Goal: Task Accomplishment & Management: Manage account settings

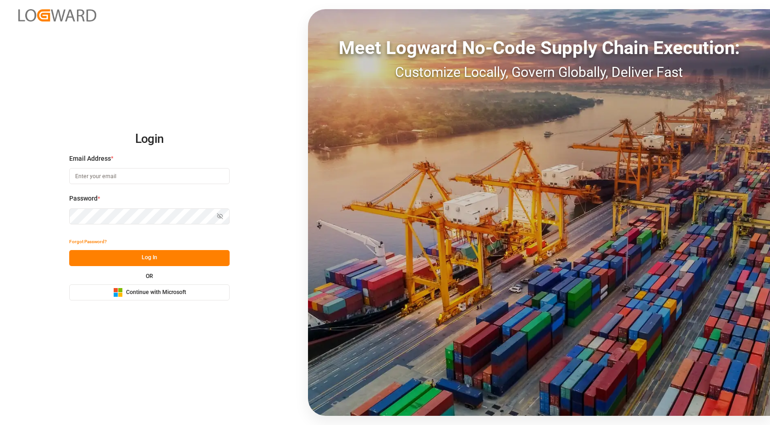
click at [190, 294] on button "Microsoft Logo Continue with Microsoft" at bounding box center [149, 293] width 160 height 16
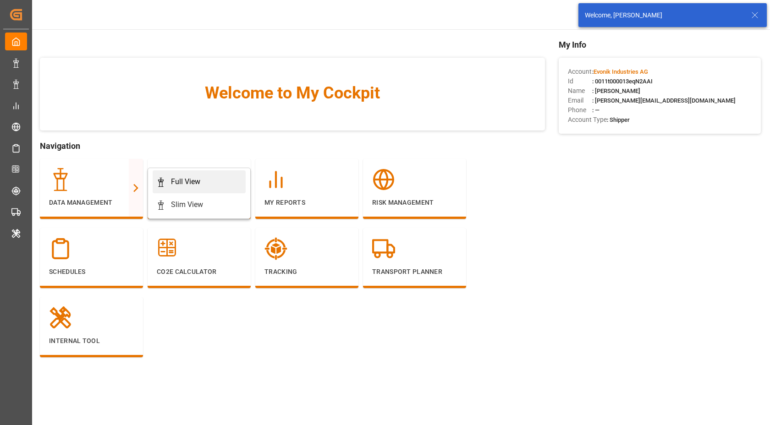
click at [225, 178] on div "Full View" at bounding box center [199, 182] width 86 height 11
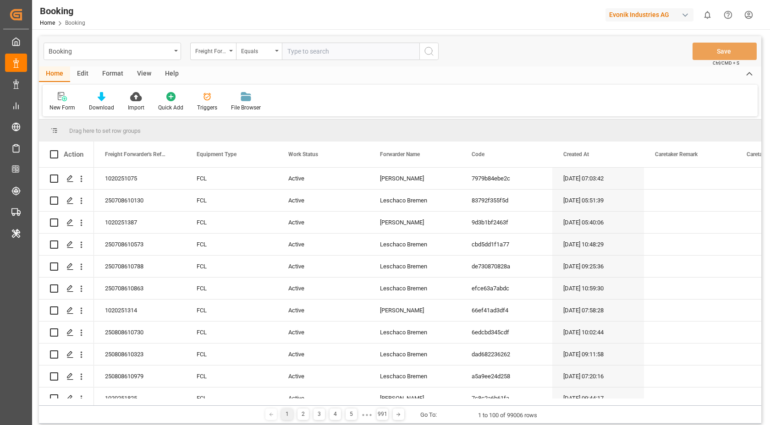
click at [120, 72] on div "Format" at bounding box center [112, 74] width 35 height 16
click at [70, 106] on div "Filter Rows" at bounding box center [63, 108] width 27 height 8
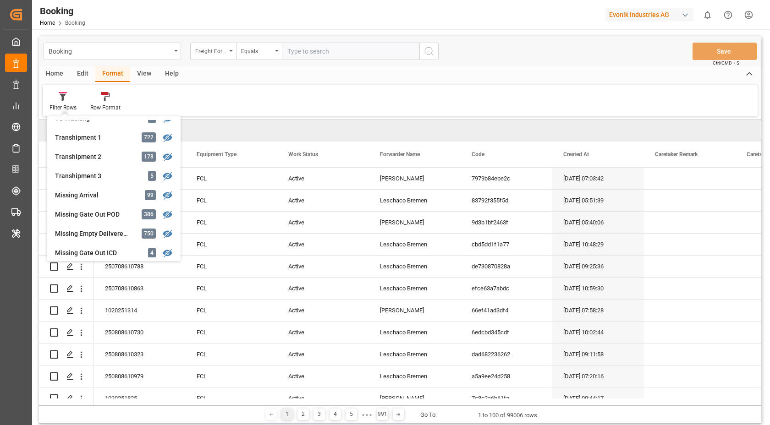
scroll to position [312, 0]
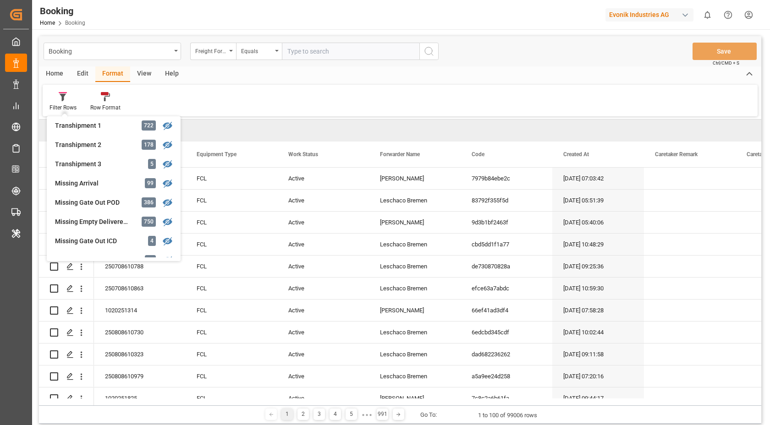
click at [121, 207] on div "Missing Gate Out POD" at bounding box center [95, 203] width 80 height 10
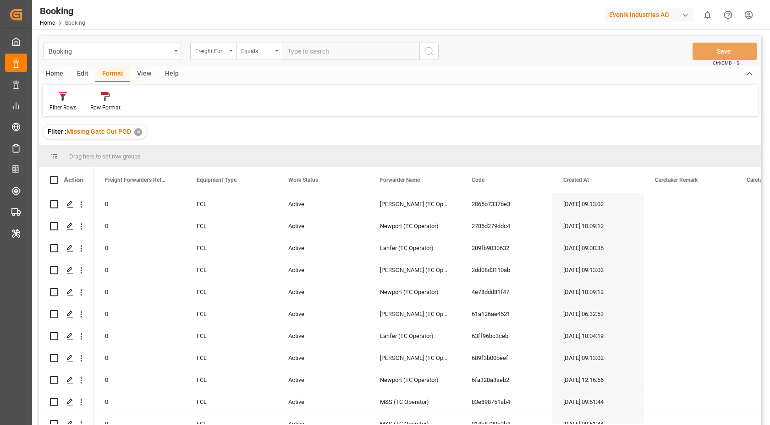
click at [141, 72] on div "View" at bounding box center [144, 74] width 28 height 16
click at [65, 99] on div at bounding box center [59, 97] width 18 height 10
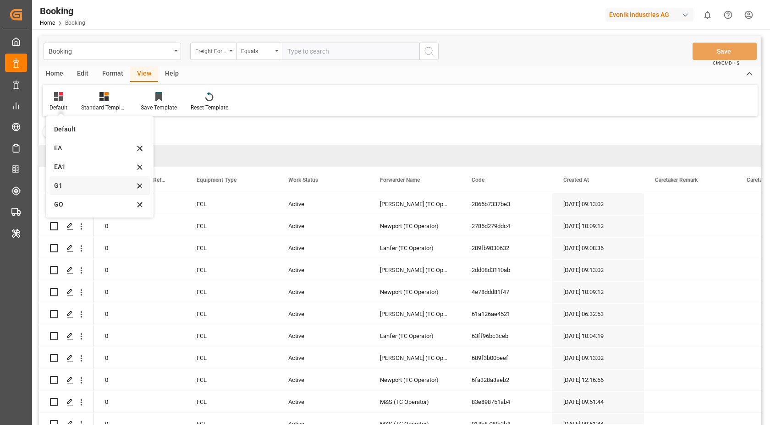
click at [86, 192] on div "G1" at bounding box center [100, 186] width 100 height 19
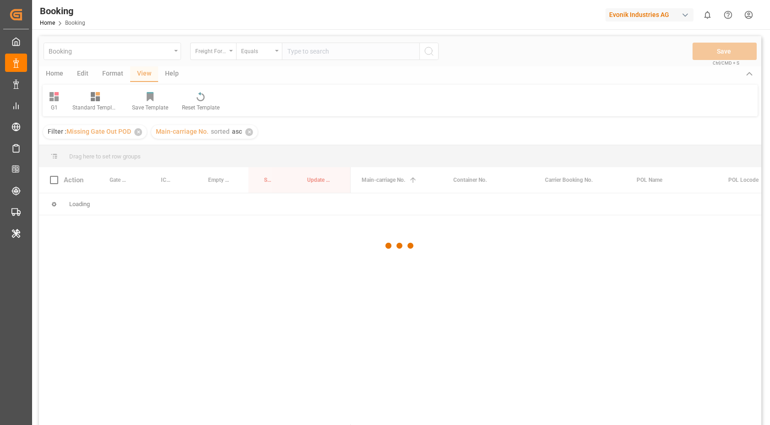
click at [239, 127] on div at bounding box center [400, 246] width 723 height 420
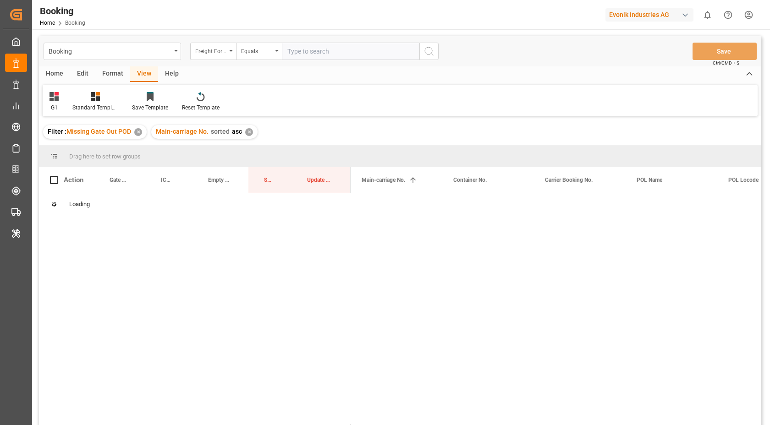
click at [253, 132] on div "Main-carriage No. sorted asc ✕" at bounding box center [204, 132] width 106 height 14
click at [246, 132] on div "✕" at bounding box center [249, 132] width 8 height 8
click at [60, 106] on div "G1" at bounding box center [54, 102] width 23 height 20
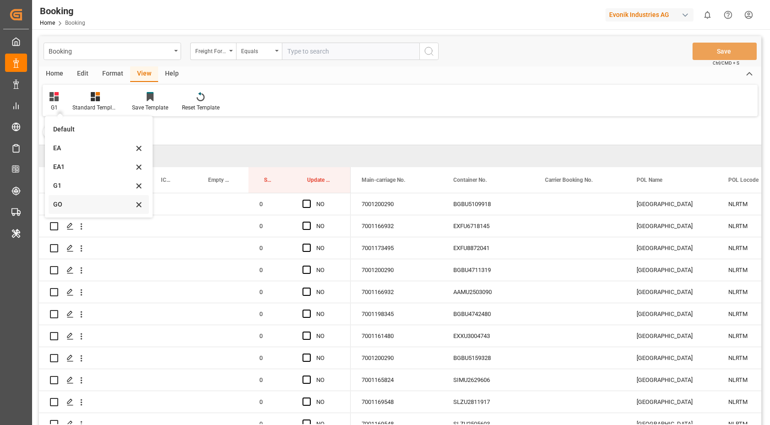
click at [69, 200] on div "GO" at bounding box center [93, 205] width 80 height 10
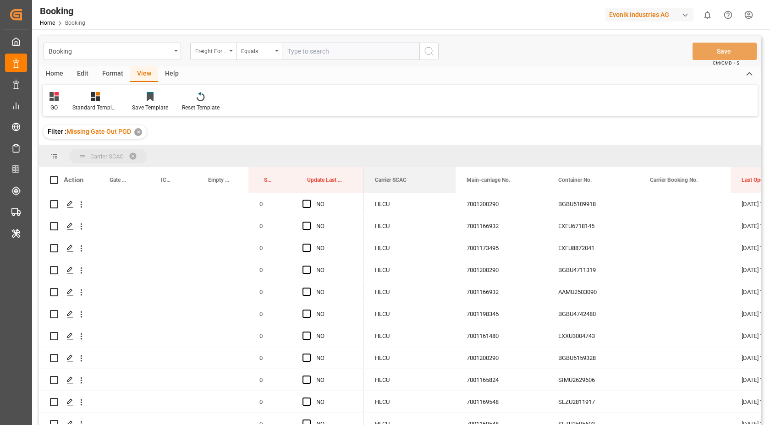
drag, startPoint x: 402, startPoint y: 179, endPoint x: 407, endPoint y: 157, distance: 22.7
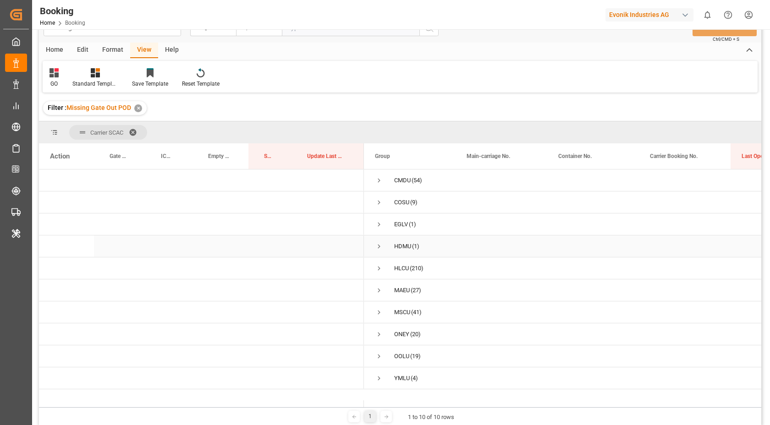
scroll to position [36, 0]
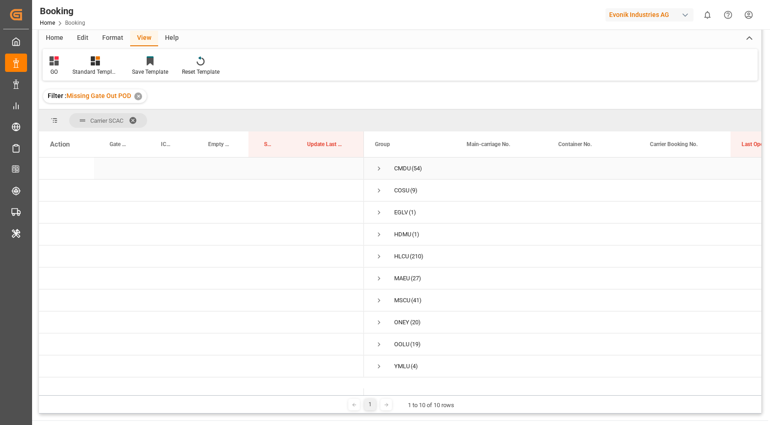
click at [381, 170] on span "Press SPACE to select this row." at bounding box center [379, 169] width 8 height 8
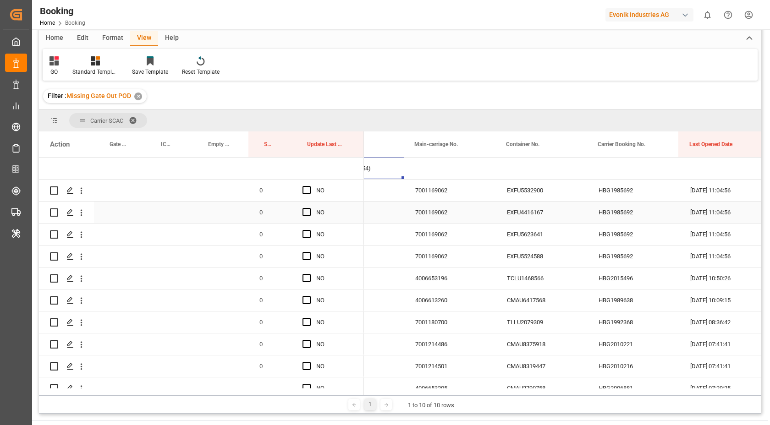
scroll to position [0, 54]
drag, startPoint x: 435, startPoint y: 143, endPoint x: 437, endPoint y: 127, distance: 16.2
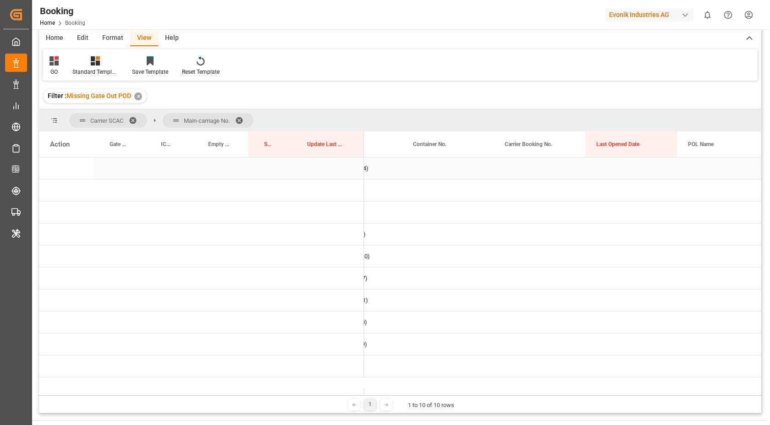
scroll to position [0, 0]
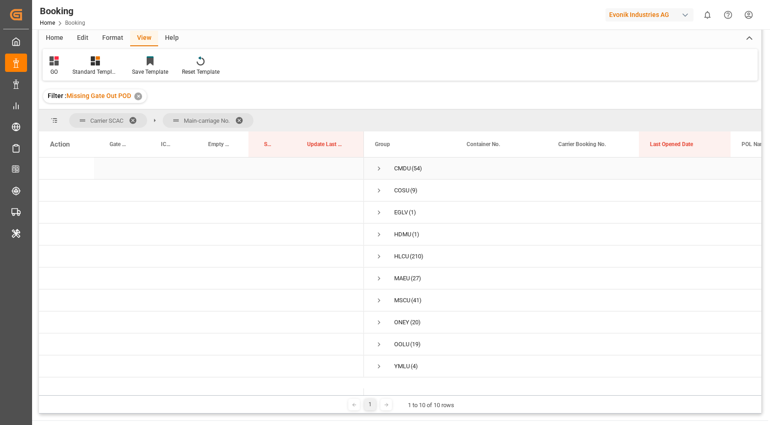
click at [379, 170] on span "Press SPACE to select this row." at bounding box center [379, 169] width 8 height 8
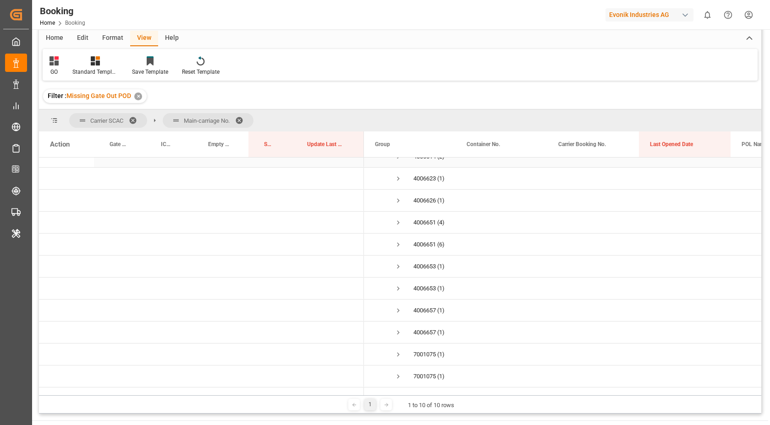
scroll to position [112, 0]
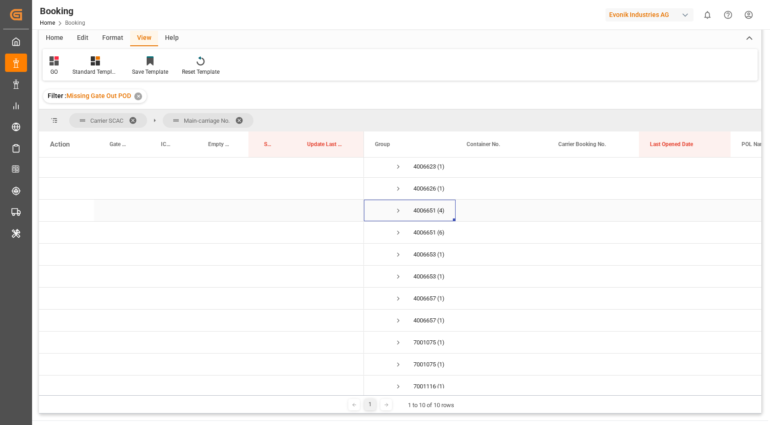
click at [400, 210] on span "Press SPACE to select this row." at bounding box center [398, 211] width 8 height 8
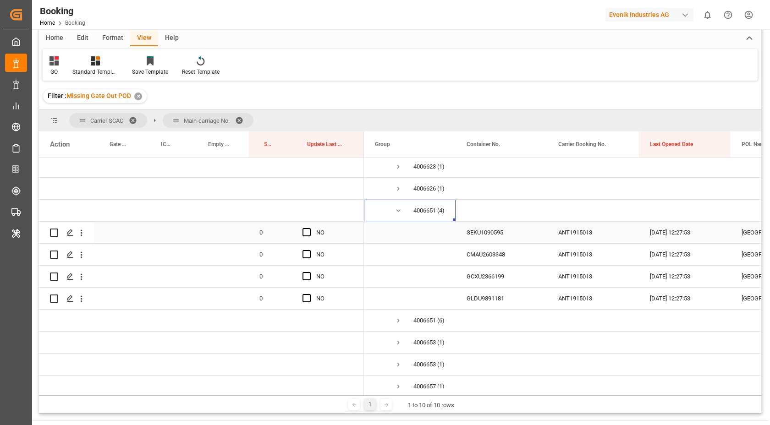
scroll to position [148, 0]
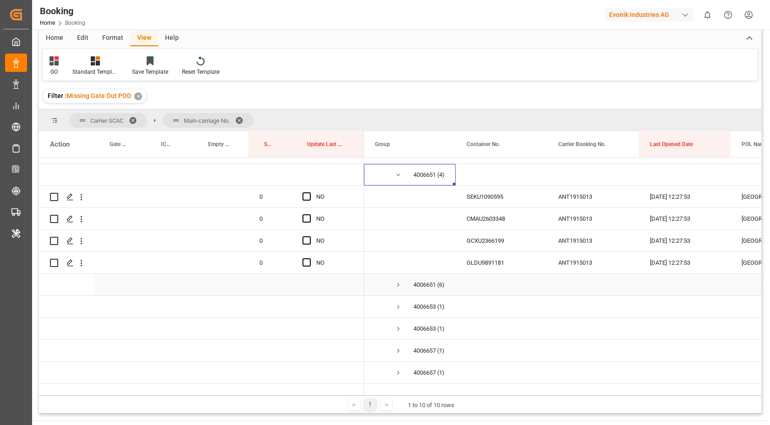
click at [396, 285] on span "Press SPACE to select this row." at bounding box center [398, 285] width 8 height 8
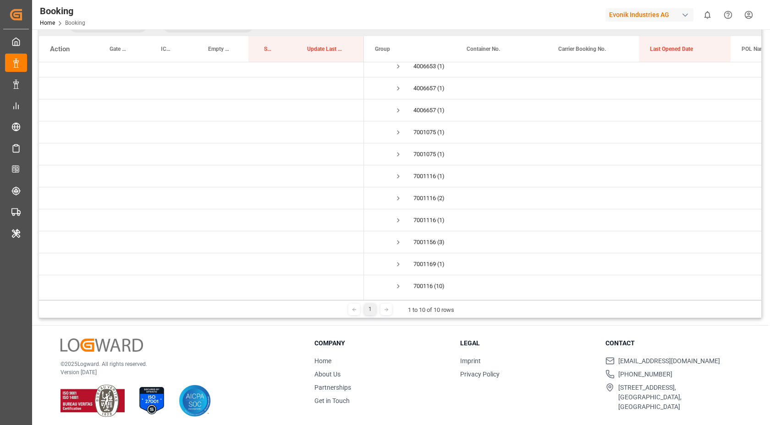
scroll to position [480, 0]
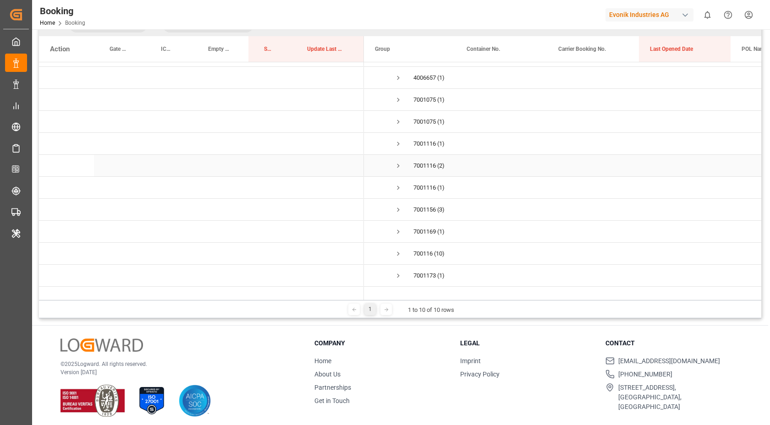
click at [396, 167] on span "Press SPACE to select this row." at bounding box center [398, 166] width 8 height 8
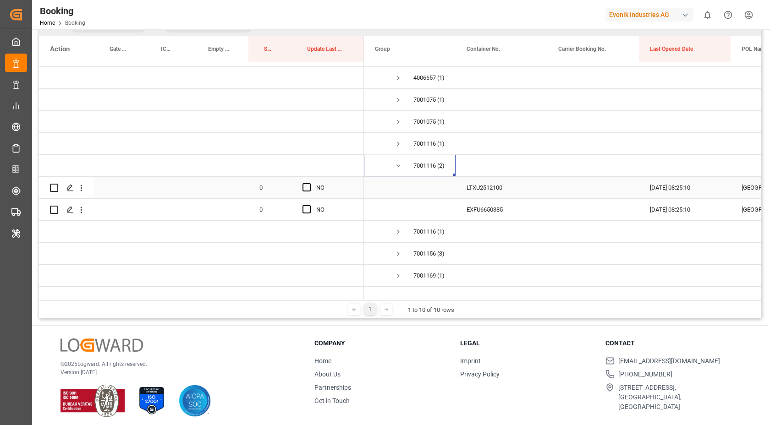
scroll to position [579, 0]
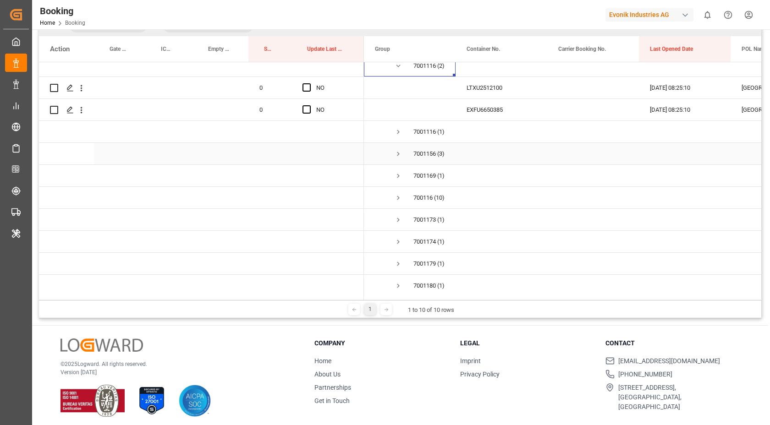
click at [400, 154] on span "Press SPACE to select this row." at bounding box center [398, 154] width 8 height 8
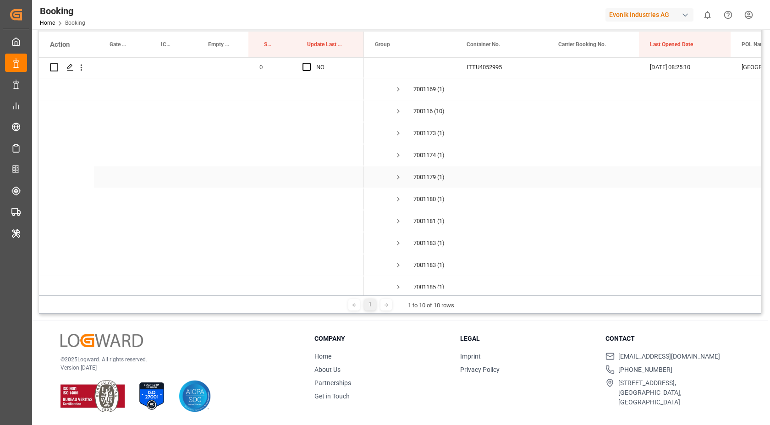
scroll to position [738, 0]
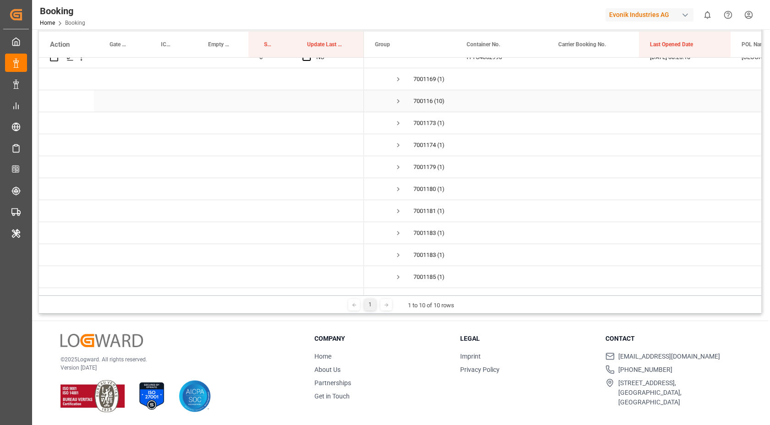
click at [397, 102] on span "Press SPACE to select this row." at bounding box center [398, 101] width 8 height 8
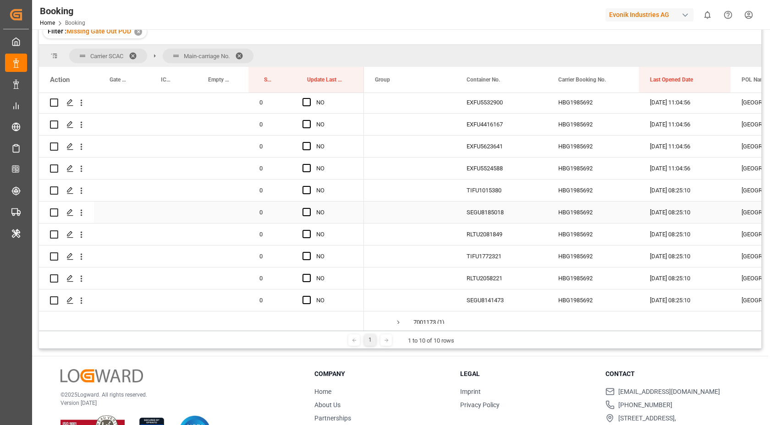
scroll to position [806, 0]
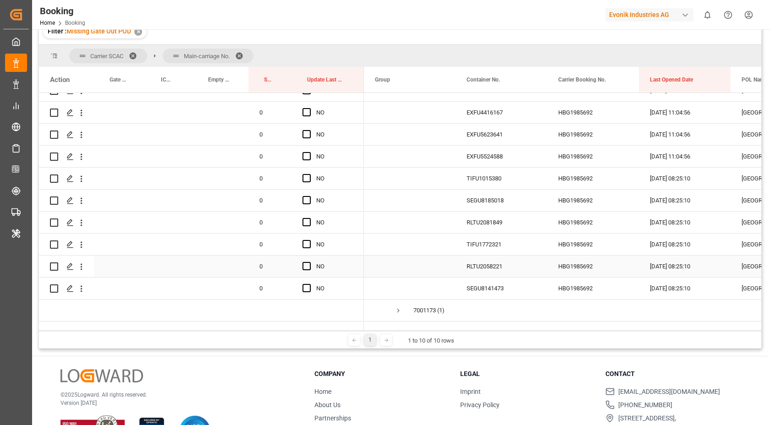
click at [496, 281] on div "SEGU8141473" at bounding box center [502, 289] width 92 height 22
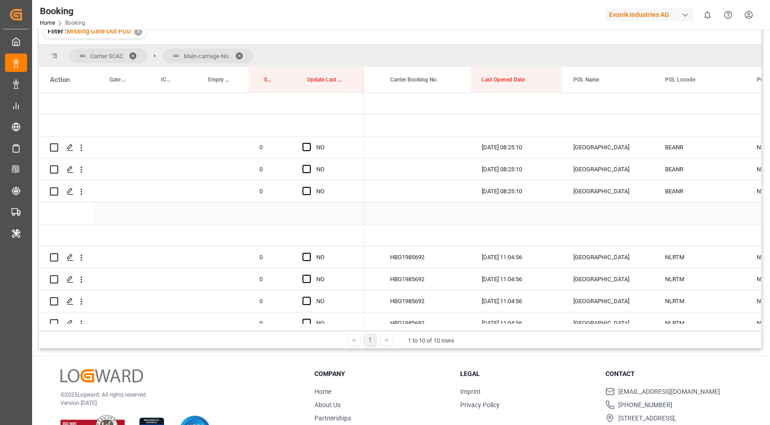
scroll to position [0, 0]
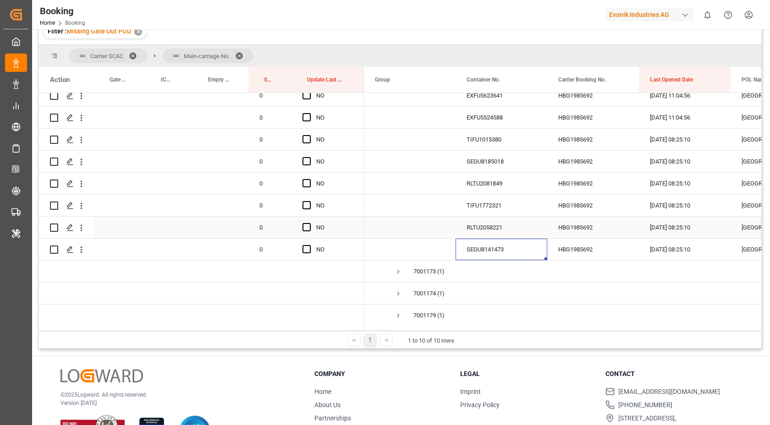
click at [503, 233] on div "RLTU2058221" at bounding box center [502, 228] width 92 height 22
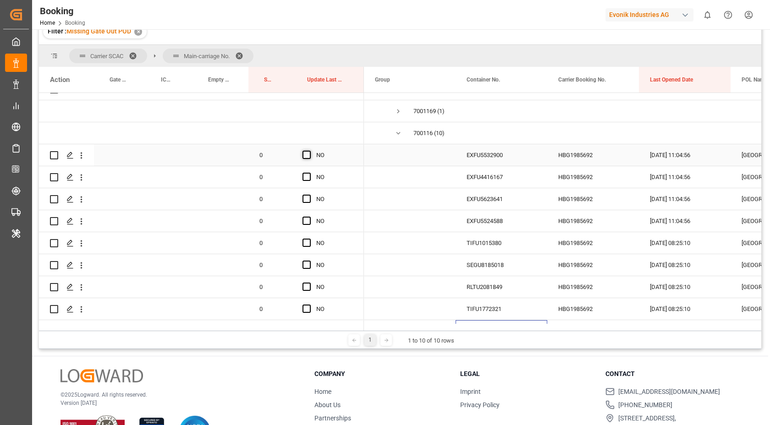
click at [309, 156] on span "Press SPACE to select this row." at bounding box center [307, 155] width 8 height 8
click at [309, 151] on input "Press SPACE to select this row." at bounding box center [309, 151] width 0 height 0
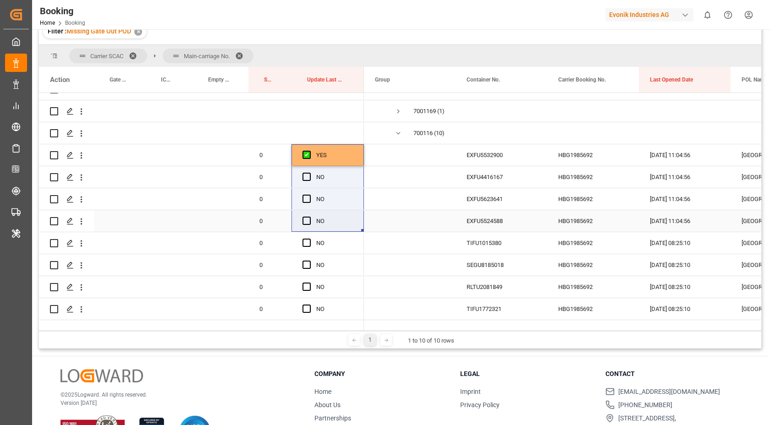
drag, startPoint x: 362, startPoint y: 163, endPoint x: 354, endPoint y: 270, distance: 107.5
click at [354, 271] on div "0 0" at bounding box center [201, 100] width 325 height 1496
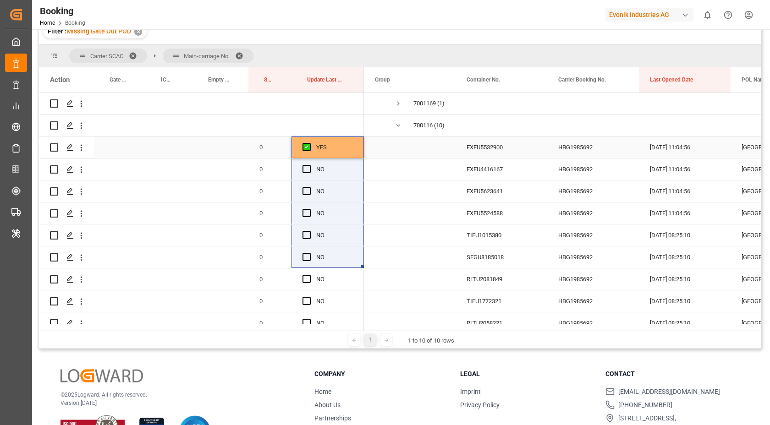
click at [329, 142] on div "YES" at bounding box center [334, 147] width 37 height 21
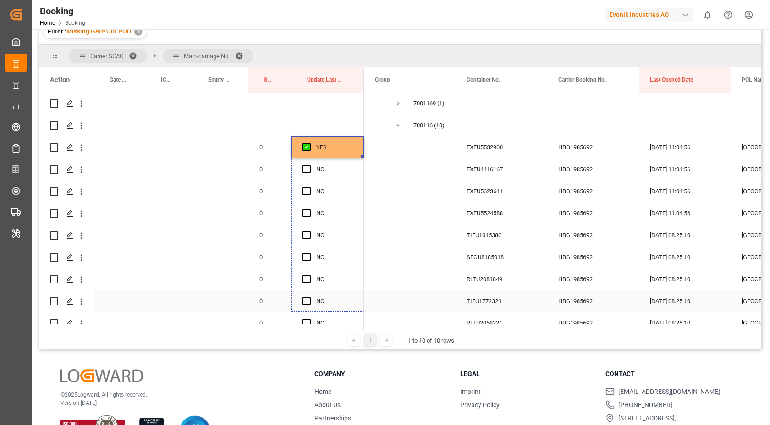
drag, startPoint x: 362, startPoint y: 156, endPoint x: 363, endPoint y: 281, distance: 125.2
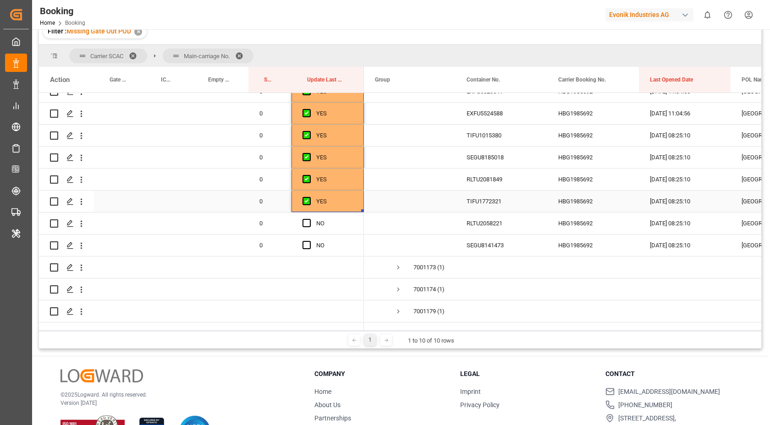
drag, startPoint x: 362, startPoint y: 210, endPoint x: 355, endPoint y: 242, distance: 32.4
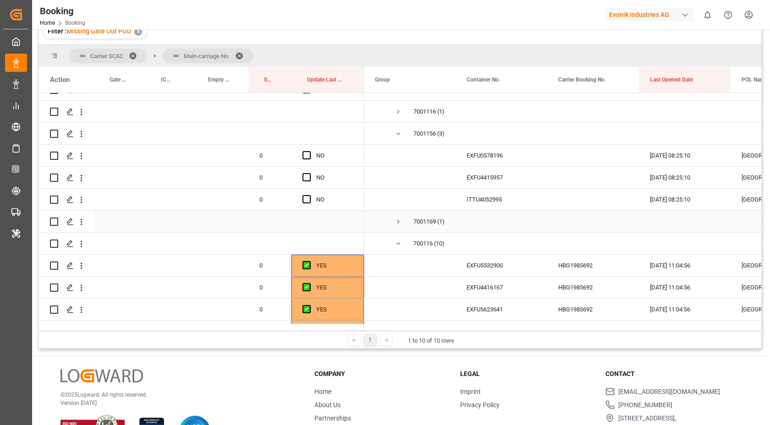
click at [489, 194] on div "ITTU4052995" at bounding box center [502, 200] width 92 height 22
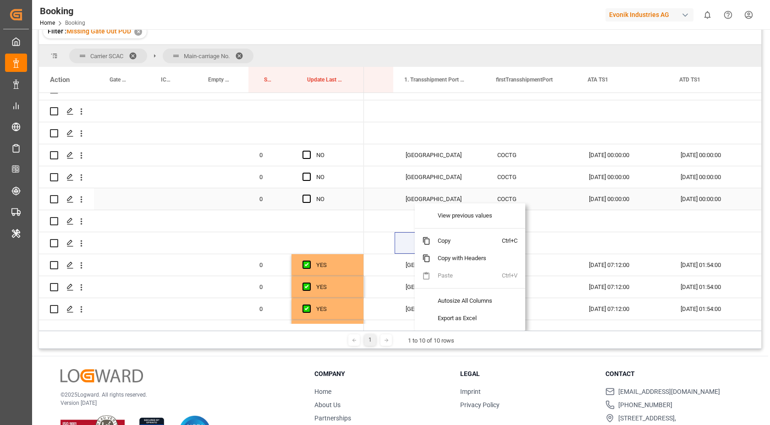
scroll to position [0, 979]
click at [629, 237] on div "Press SPACE to select this row." at bounding box center [623, 243] width 92 height 22
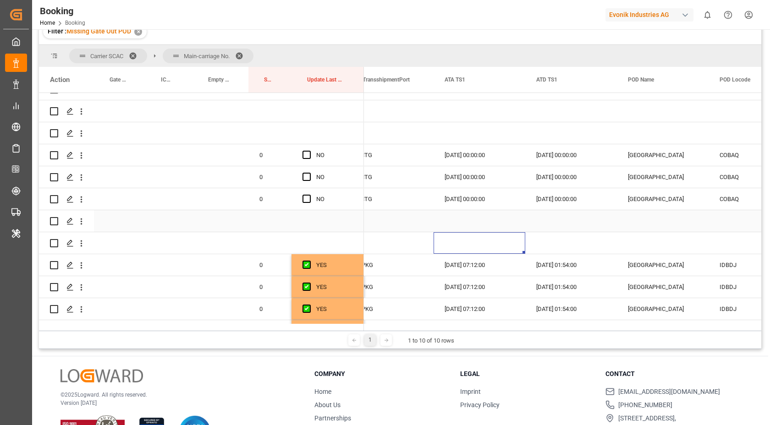
scroll to position [0, 1232]
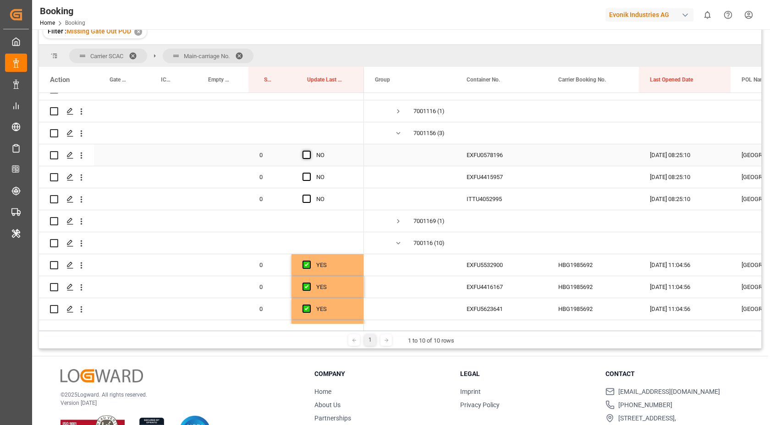
click at [310, 157] on span "Press SPACE to select this row." at bounding box center [307, 155] width 8 height 8
click at [309, 151] on input "Press SPACE to select this row." at bounding box center [309, 151] width 0 height 0
click at [309, 176] on span "Press SPACE to select this row." at bounding box center [307, 177] width 8 height 8
click at [309, 173] on input "Press SPACE to select this row." at bounding box center [309, 173] width 0 height 0
click at [309, 196] on span "Press SPACE to select this row." at bounding box center [307, 199] width 8 height 8
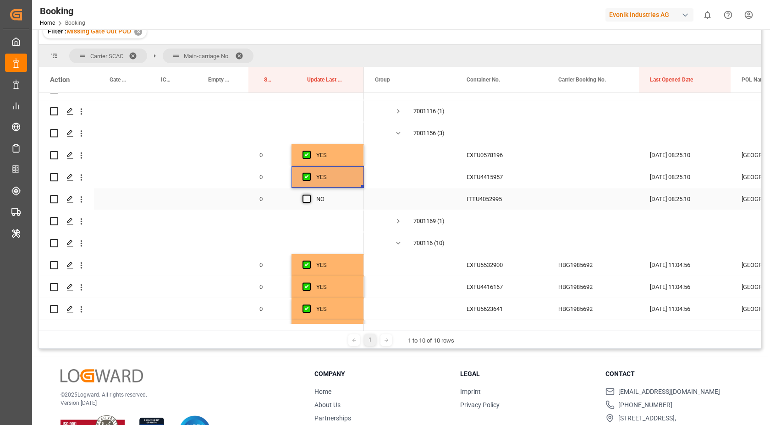
click at [309, 195] on input "Press SPACE to select this row." at bounding box center [309, 195] width 0 height 0
click at [505, 177] on div "EXFU4415957" at bounding box center [502, 177] width 92 height 22
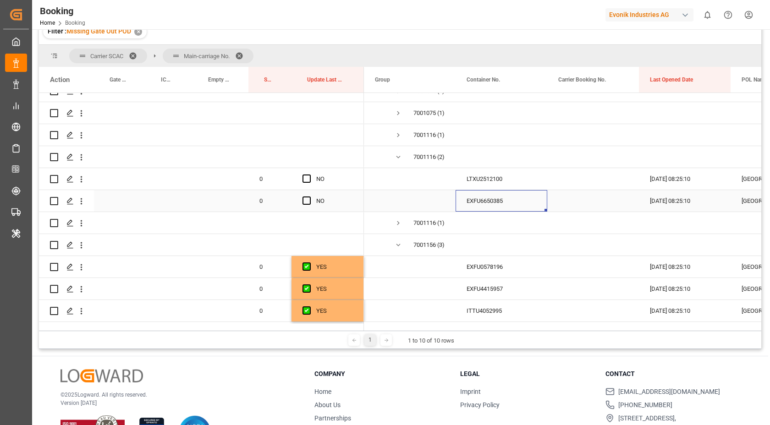
click at [504, 204] on div "EXFU6650385" at bounding box center [502, 201] width 92 height 22
click at [511, 186] on div "LTXU2512100" at bounding box center [502, 179] width 92 height 22
click at [309, 201] on span "Press SPACE to select this row." at bounding box center [307, 201] width 8 height 8
click at [309, 197] on input "Press SPACE to select this row." at bounding box center [309, 197] width 0 height 0
click at [309, 181] on span "Press SPACE to select this row." at bounding box center [307, 179] width 8 height 8
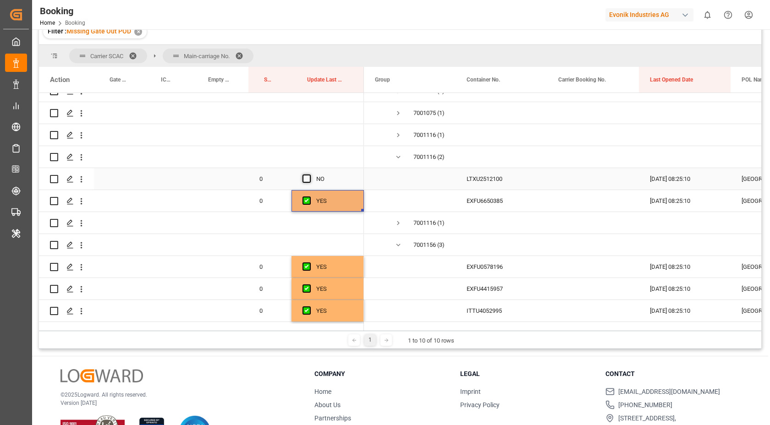
click at [309, 175] on input "Press SPACE to select this row." at bounding box center [309, 175] width 0 height 0
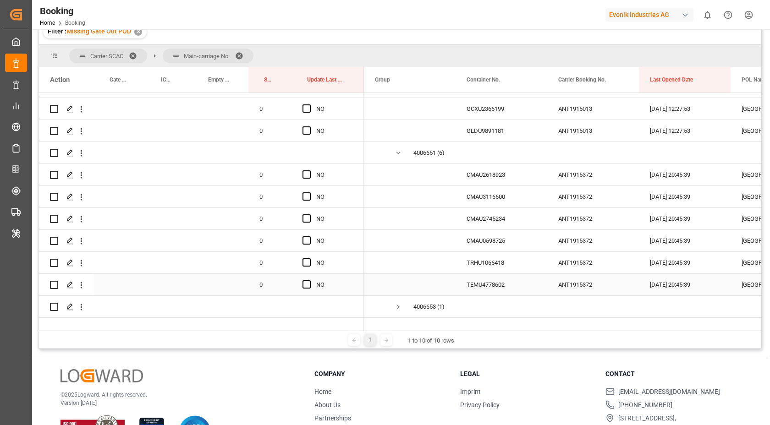
click at [576, 285] on div "ANT1915372" at bounding box center [593, 285] width 92 height 22
click at [478, 287] on div "TEMU4778602" at bounding box center [502, 285] width 92 height 22
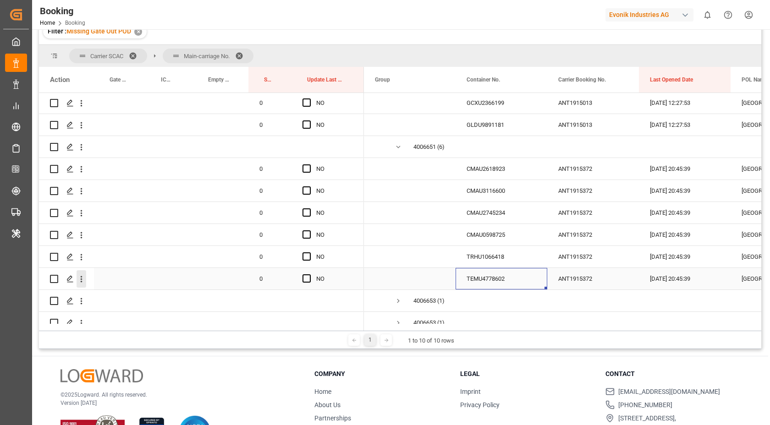
click at [80, 281] on icon "open menu" at bounding box center [82, 280] width 10 height 10
click at [140, 295] on span "Open in new tab" at bounding box center [141, 299] width 83 height 10
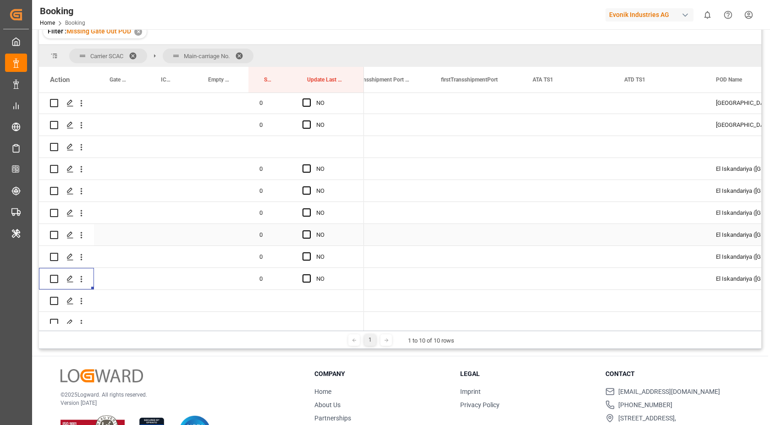
scroll to position [0, 1152]
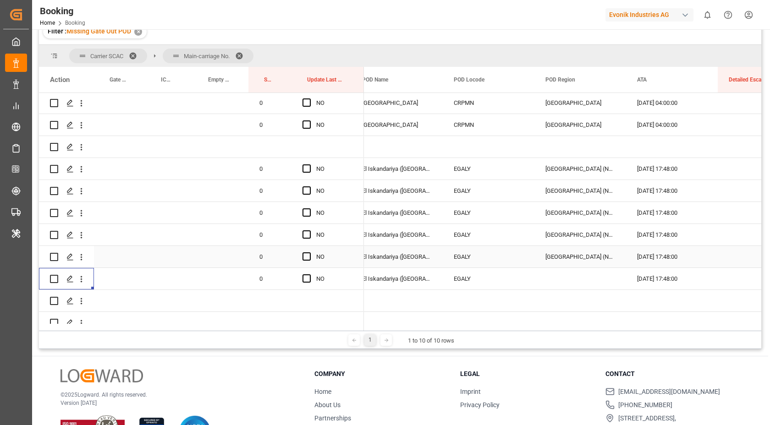
click at [577, 259] on div "[GEOGRAPHIC_DATA] (North)" at bounding box center [581, 257] width 92 height 22
drag, startPoint x: 305, startPoint y: 165, endPoint x: 309, endPoint y: 177, distance: 13.0
click at [305, 165] on span "Press SPACE to select this row." at bounding box center [307, 169] width 8 height 8
click at [309, 165] on input "Press SPACE to select this row." at bounding box center [309, 165] width 0 height 0
click at [309, 192] on span "Press SPACE to select this row." at bounding box center [307, 191] width 8 height 8
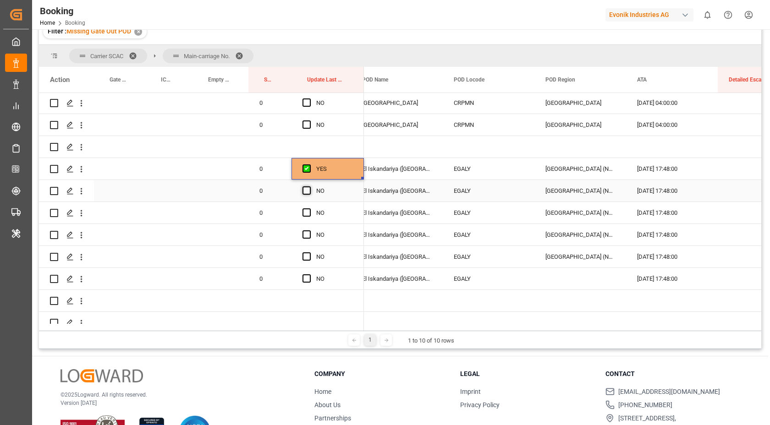
click at [309, 187] on input "Press SPACE to select this row." at bounding box center [309, 187] width 0 height 0
click at [309, 215] on span "Press SPACE to select this row." at bounding box center [307, 213] width 8 height 8
click at [309, 209] on input "Press SPACE to select this row." at bounding box center [309, 209] width 0 height 0
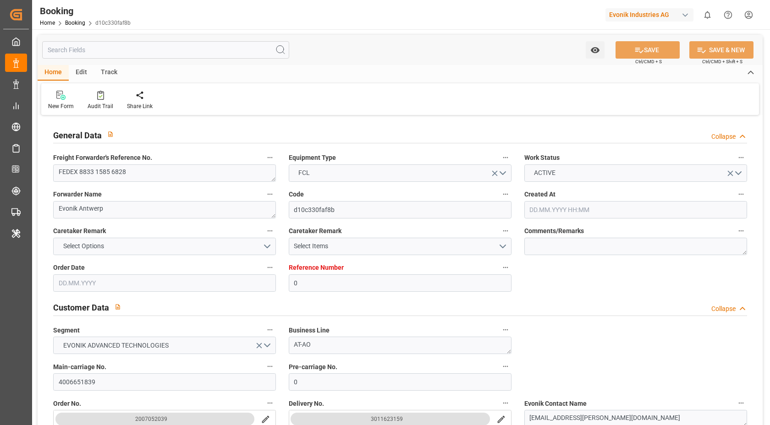
type input "0"
type input "9629380"
type input "CMACGM"
type input "CMA CGM Group"
type input "BEANR"
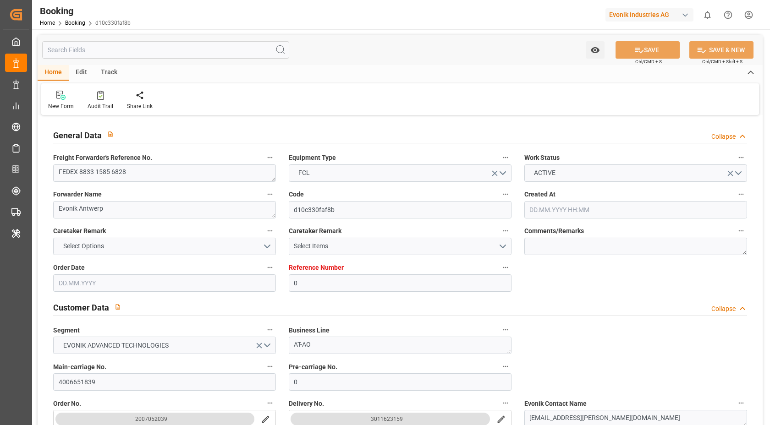
type input "EGALY"
type input "17"
type input "0"
type input "BEANR"
type input "EGALY"
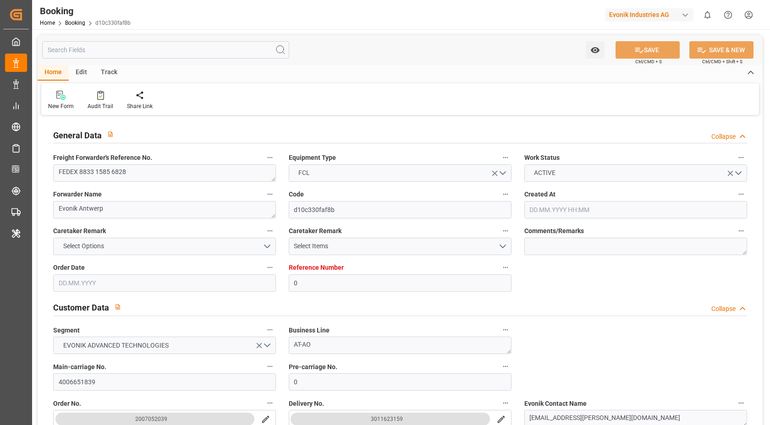
type input "9629380"
type input "02.07.2025 09:54"
type input "02.07.2025"
type input "05.09.2025"
type input "18.07.2025"
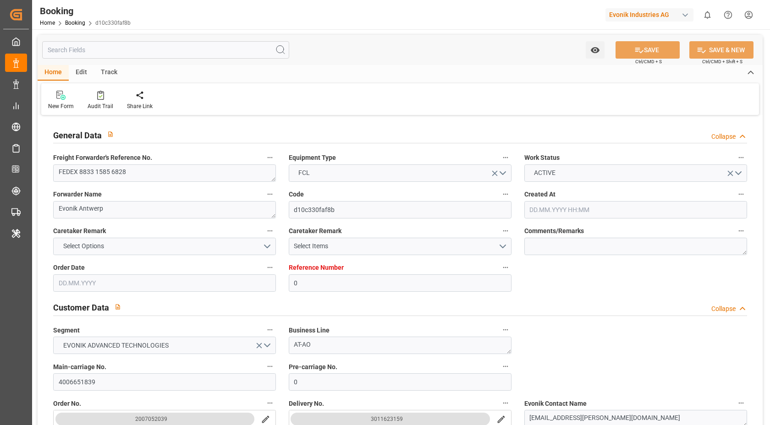
type input "03.08.2025 00:00"
type input "03.08.2025 01:00"
type input "25.07.2025 14:44"
type input "20.08.2025 14:00"
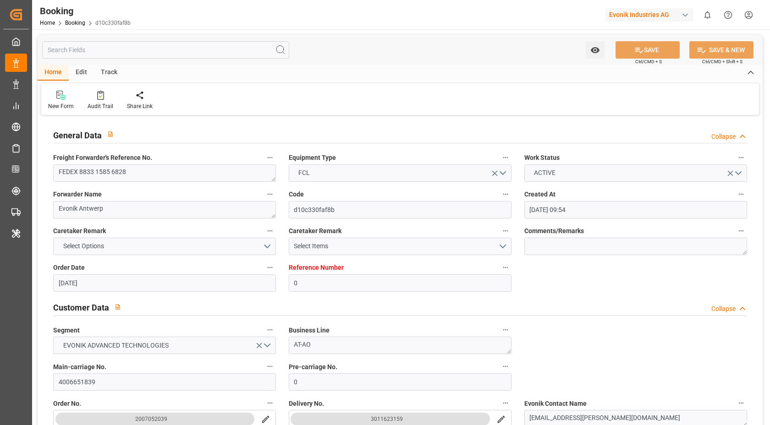
type input "17.08.2025 00:00"
type input "20.08.2025 17:48"
type input "20.08.2025 20:45"
type input "[DATE]"
type input "23.07.2025 11:13"
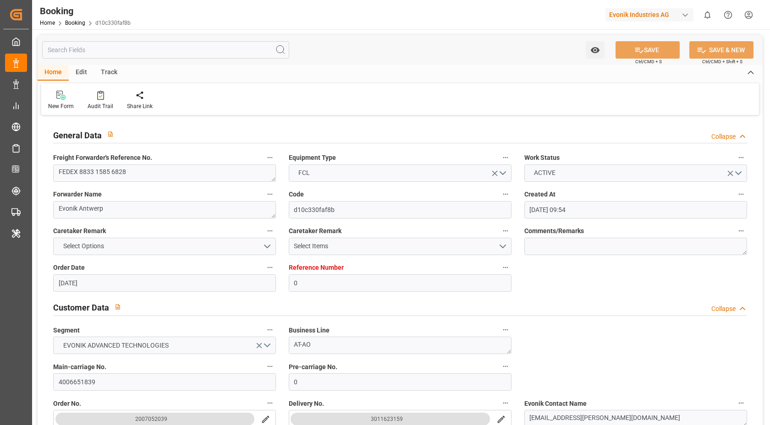
type input "02.08.2025 17:07"
type input "03.08.2025 01:31"
type input "20.08.2025 14:00"
type input "20.08.2025 19:51"
type input "20.08.2025 18:03"
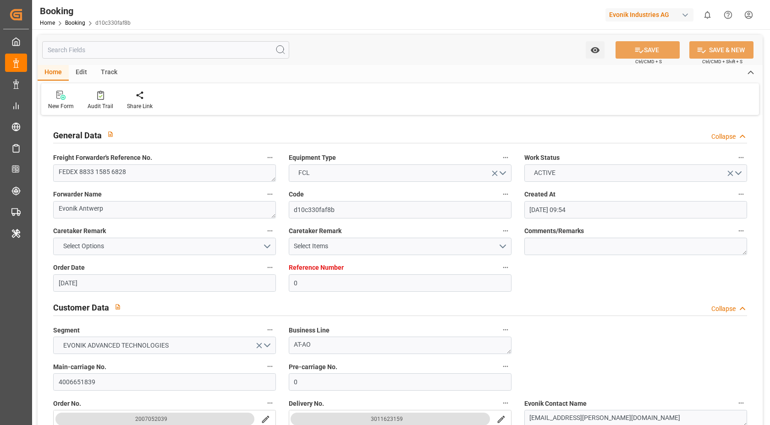
type input "24.08.2025 18:03"
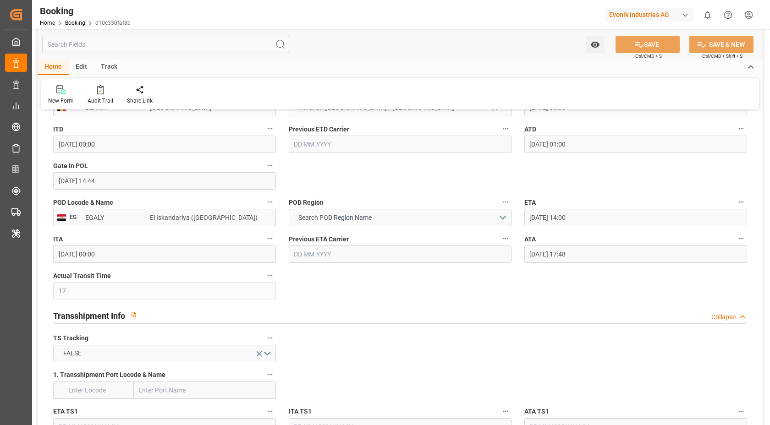
scroll to position [661, 0]
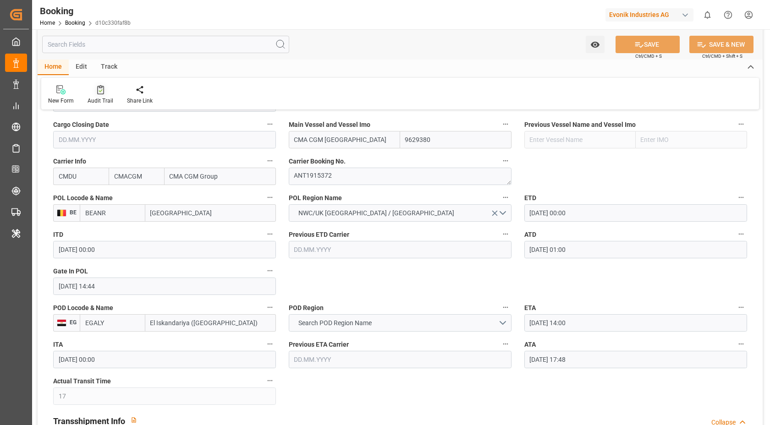
click at [104, 87] on div at bounding box center [101, 90] width 26 height 10
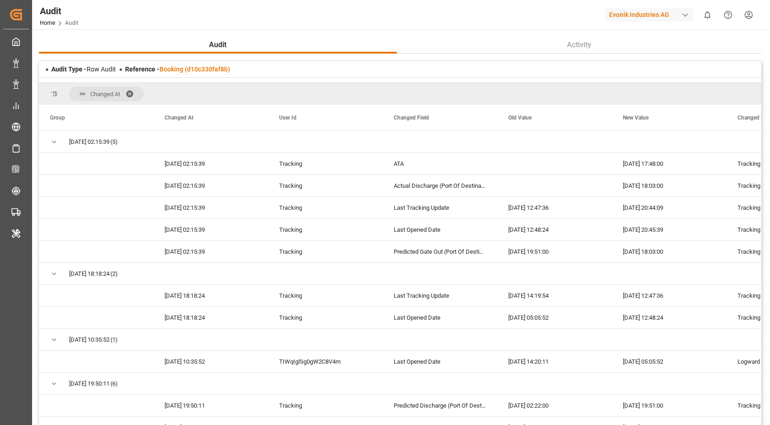
click at [192, 65] on div "Reference - Booking (d10c330faf8b)" at bounding box center [177, 70] width 105 height 10
click at [184, 69] on link "Booking (d10c330faf8b)" at bounding box center [195, 69] width 71 height 7
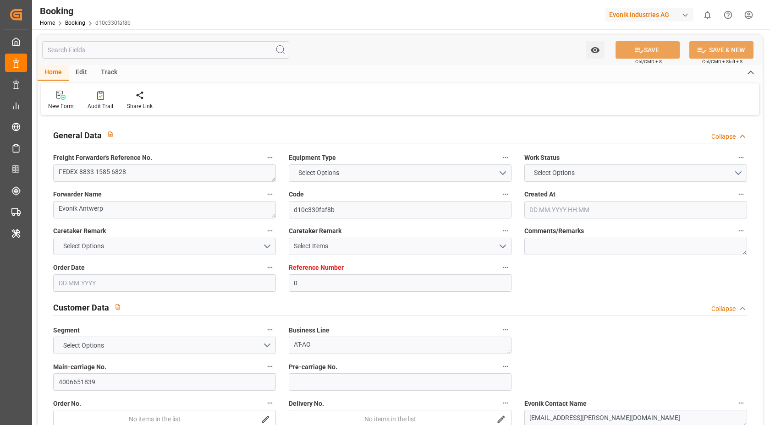
type textarea "FEDEX 8833 1585 6828"
type textarea "Evonik Antwerp"
type input "d10c330faf8b"
type input "0"
type textarea "AT-AO"
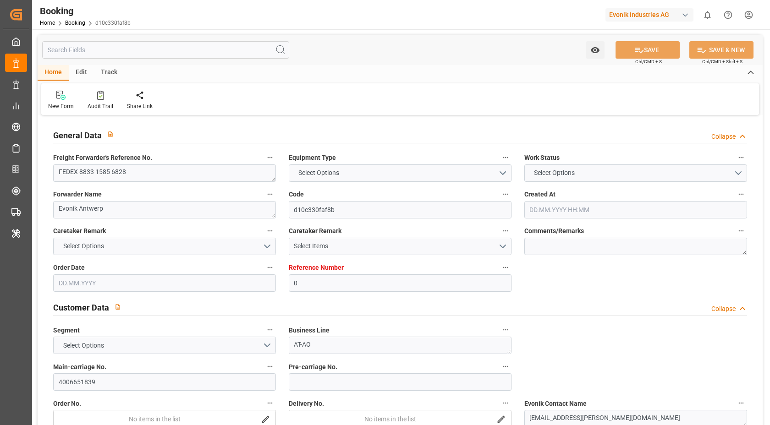
type input "4006651839"
type textarea "franziska3.mueller@evonik.com"
type textarea "CIF"
type textarea "Alexandria Old Port"
type textarea "Evonik Plant 7000051638"
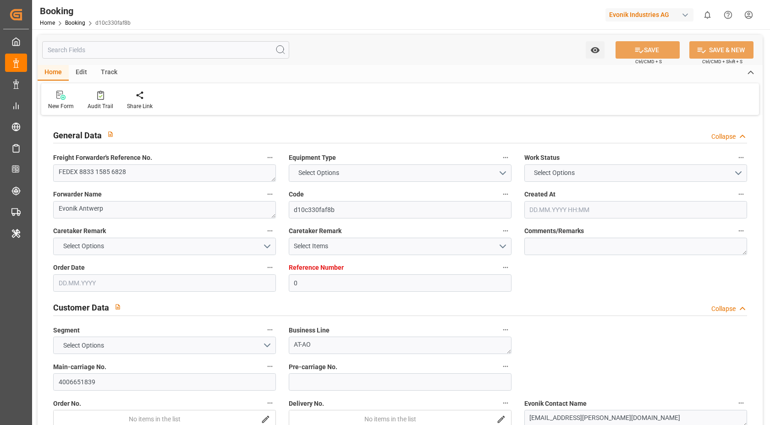
type textarea "5.1"
type textarea "2014"
type textarea "Antwerp"
type textarea "TEMU4778602"
type input "CMA CGM TOKYO"
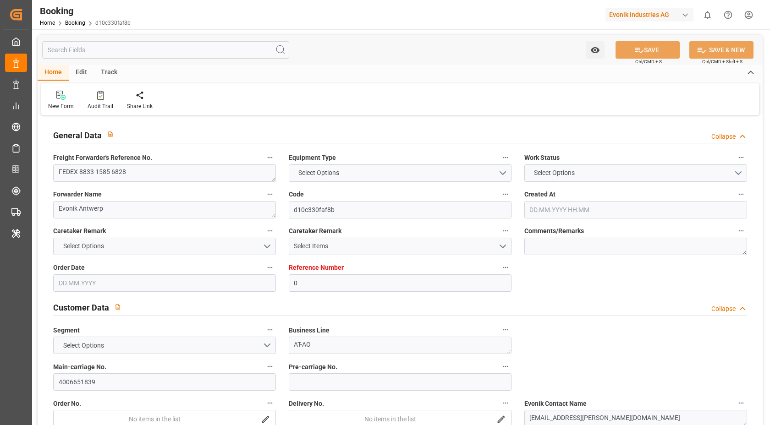
type input "CMDU"
type textarea "ANT1915372"
type input "Antwerp"
type input "El Iskandariya (Alexandria)"
type textarea "INPUT_Evonik_Seeburger_LoadTenderOcean_1003021494_20250805100649179.xml"
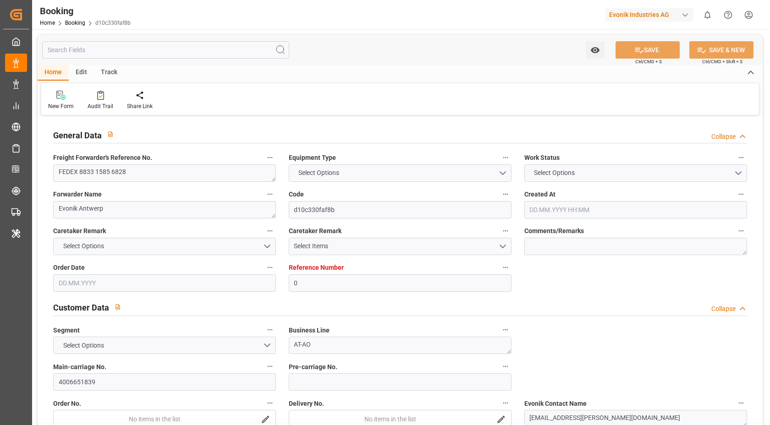
type textarea "NWC/UK North West Continent / UK_EGALY_CMDU_AT-AO"
type textarea "INPUT_Evonik_Seeburger_LoadTenderOcean_1002915216_20250702115220140.xml,INPUT_E…"
type textarea "1003021494"
type textarea "Logward System"
type textarea "businessDivision-businessLine-"
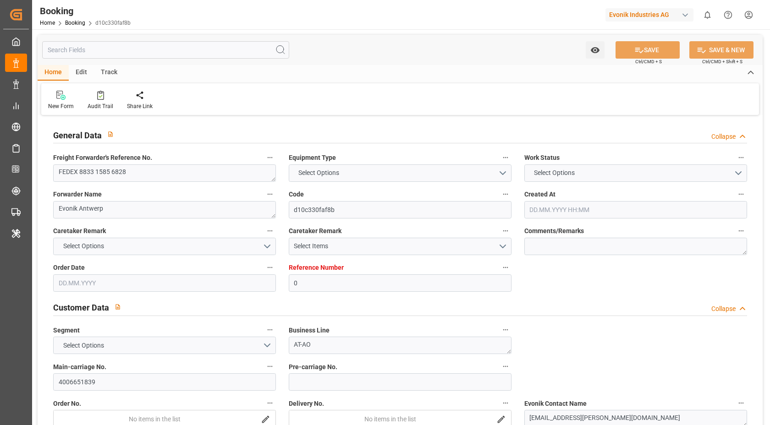
type textarea "EVONIK Load Tender XML"
type textarea "a011t00000LcJC5AAN"
type textarea "No"
type input "ANTWERPEN"
type input "EL ISKANDARIYA (ALEXANDRIA)"
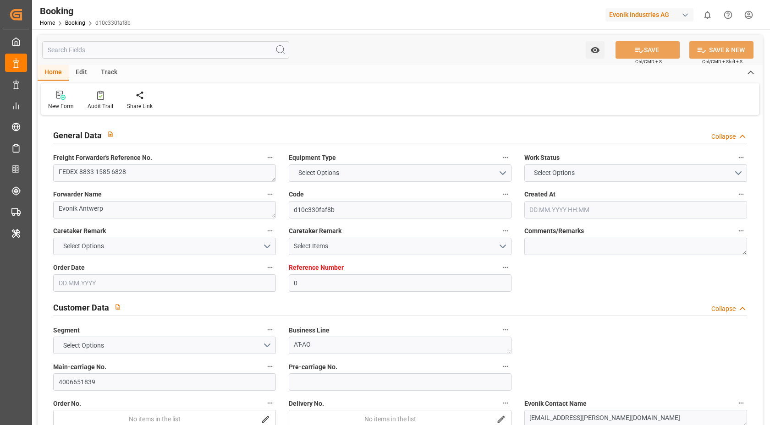
type input "ANTWERPEN"
type input "BE"
type input "TRUCK"
type input "0NVK4S1MA"
type input "VESSEL"
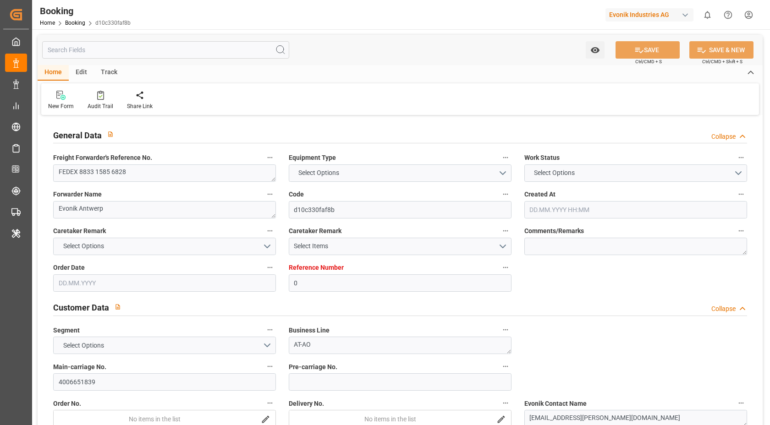
type input "CMA CGM TOKYO"
type input "TRUCK"
type input "0"
type input "9629380"
type input "CMACGM"
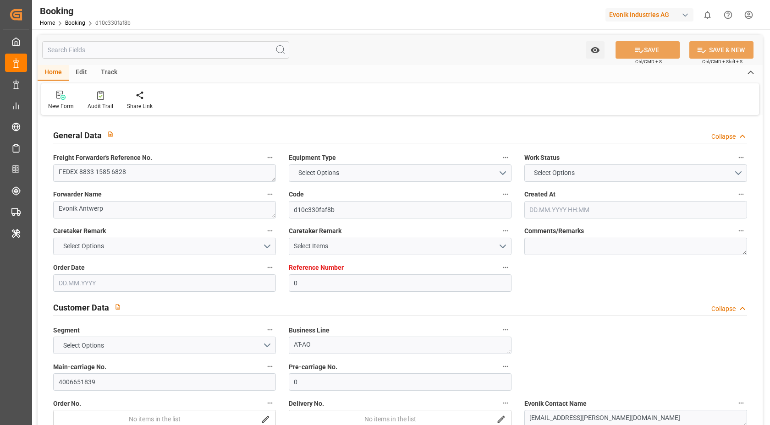
type input "CMA CGM Group"
type input "BEANR"
type input "EGALY"
type input "17"
type input "0"
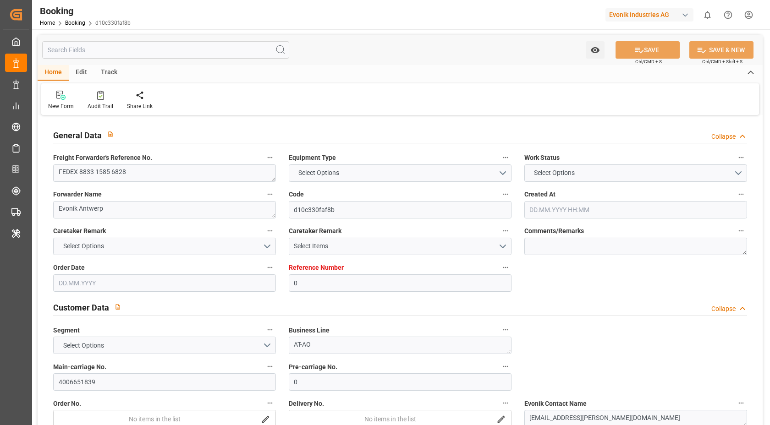
type input "BEANR"
type input "EGALY"
type input "9629380"
type input "02.07.2025 09:54"
type input "02.07.2025"
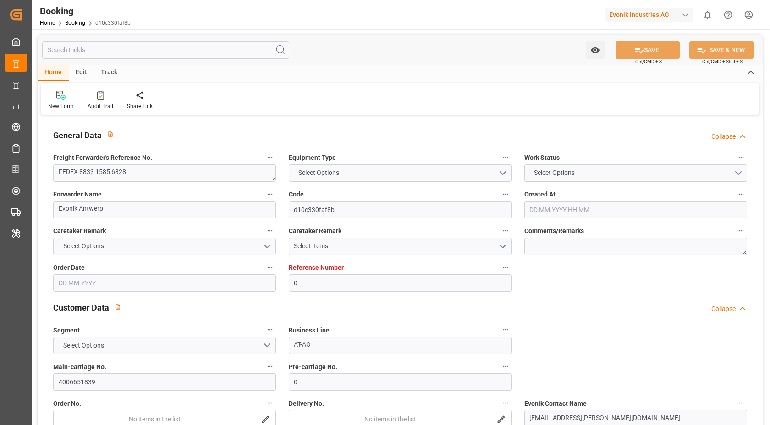
type input "05.09.2025"
type input "18.07.2025"
type input "03.08.2025 00:00"
type input "03.08.2025 01:00"
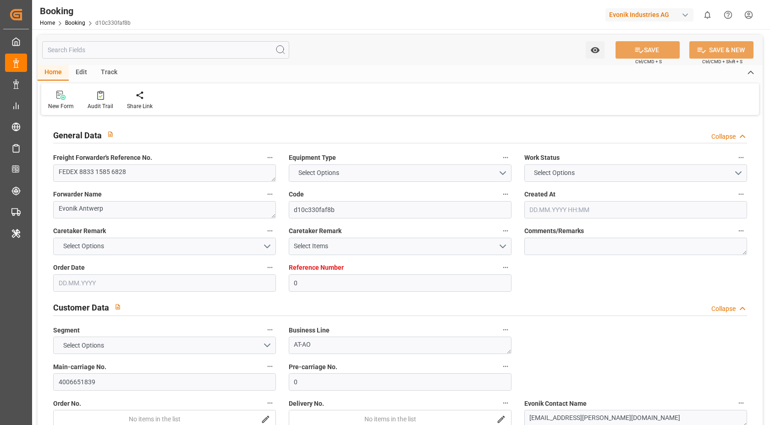
type input "25.07.2025 14:44"
type input "20.08.2025 14:00"
type input "17.08.2025 00:00"
type input "20.08.2025 17:48"
type input "20.08.2025 20:45"
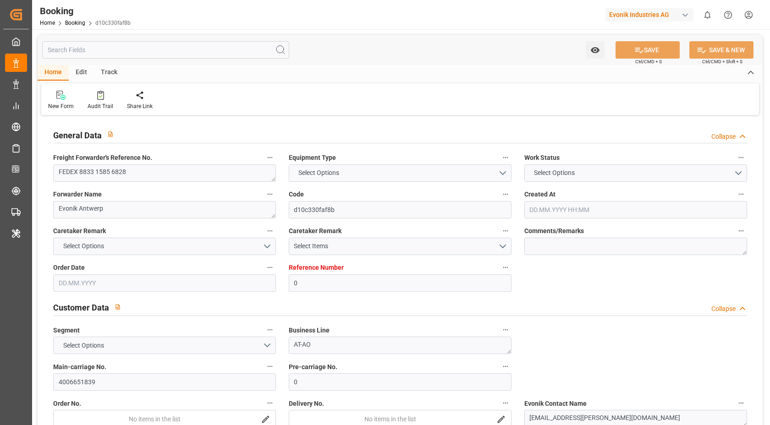
type input "20.08.2025"
type input "23.07.2025 11:13"
type input "02.08.2025 17:07"
type input "03.08.2025 01:31"
type input "20.08.2025 14:00"
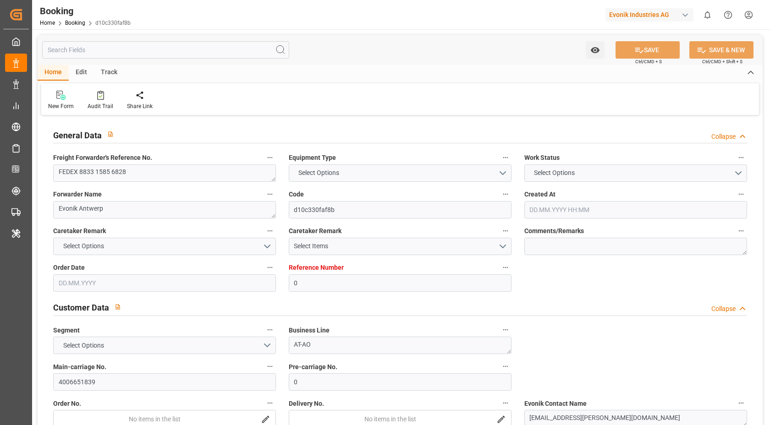
type input "20.08.2025 19:51"
type input "20.08.2025 18:03"
type input "24.08.2025 18:03"
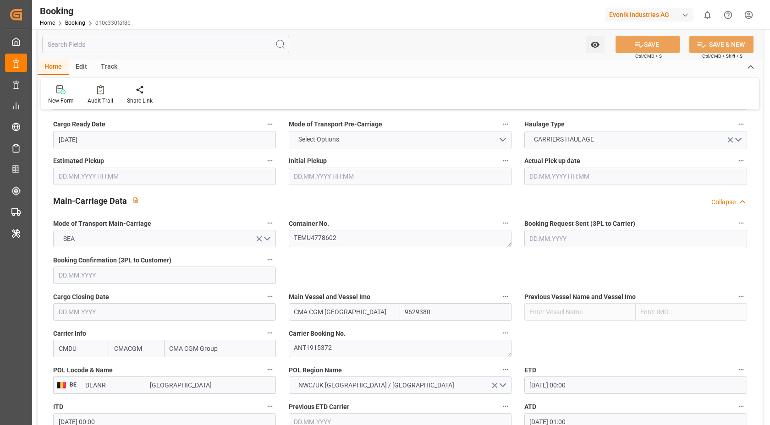
scroll to position [728, 0]
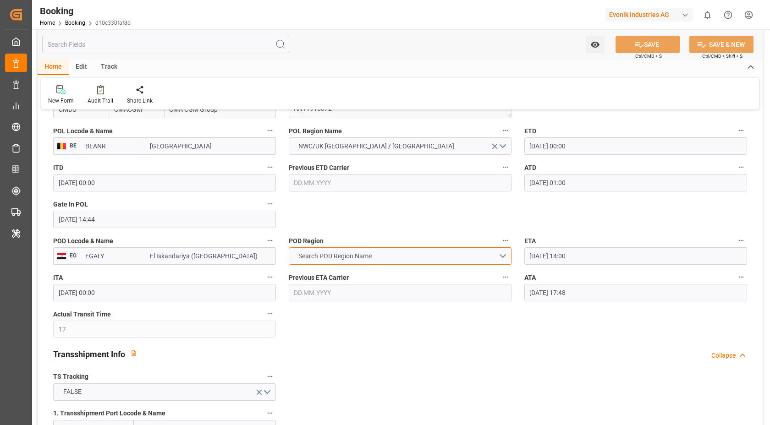
click at [429, 258] on button "Search POD Region Name" at bounding box center [400, 256] width 223 height 17
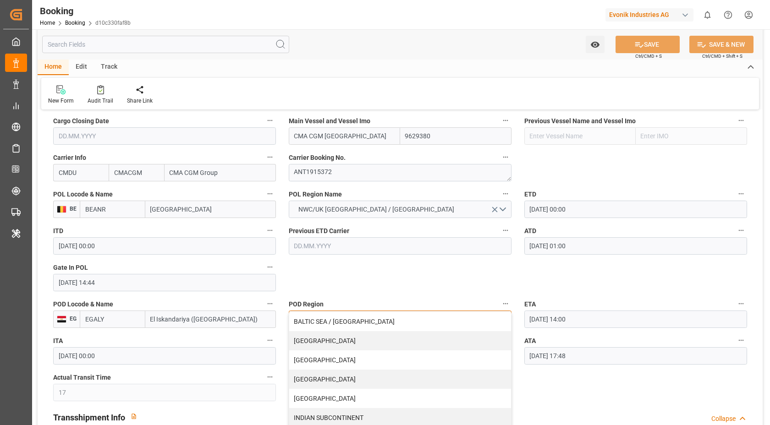
scroll to position [746, 0]
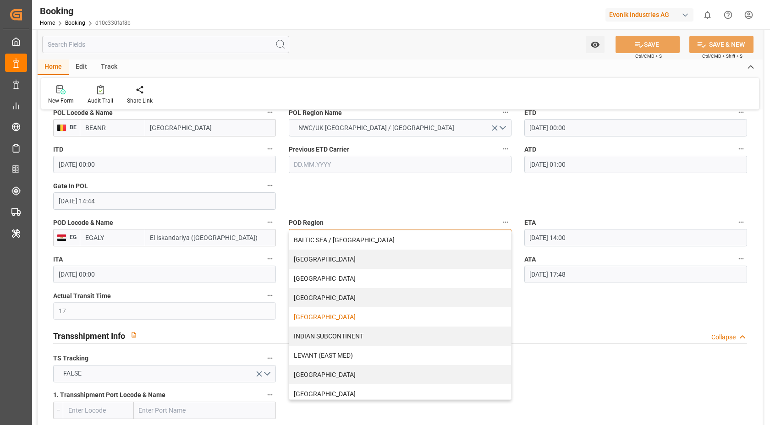
click at [340, 324] on div "FAR EAST" at bounding box center [400, 317] width 222 height 19
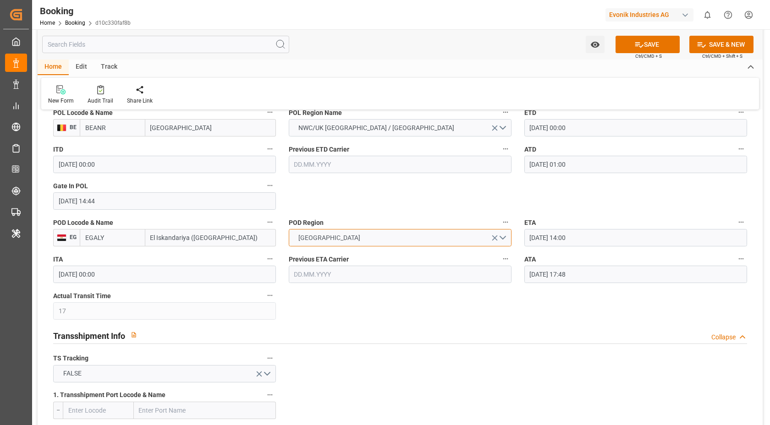
click at [348, 239] on button "FAR EAST" at bounding box center [400, 237] width 223 height 17
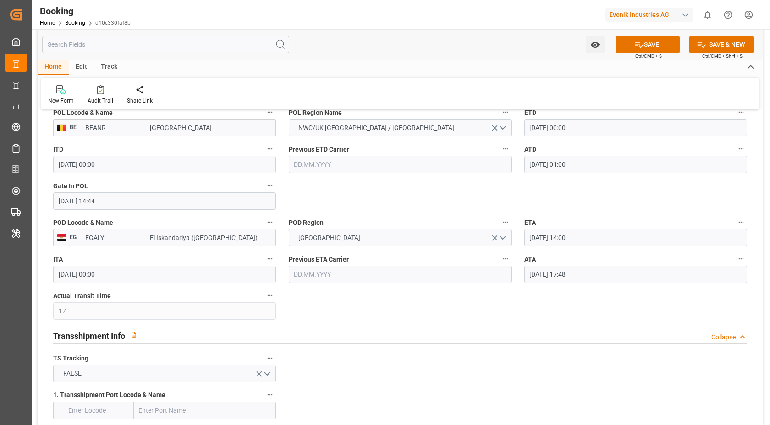
click at [494, 237] on icon "open menu" at bounding box center [495, 239] width 6 height 6
click at [421, 240] on button "Search POD Region Name" at bounding box center [400, 237] width 223 height 17
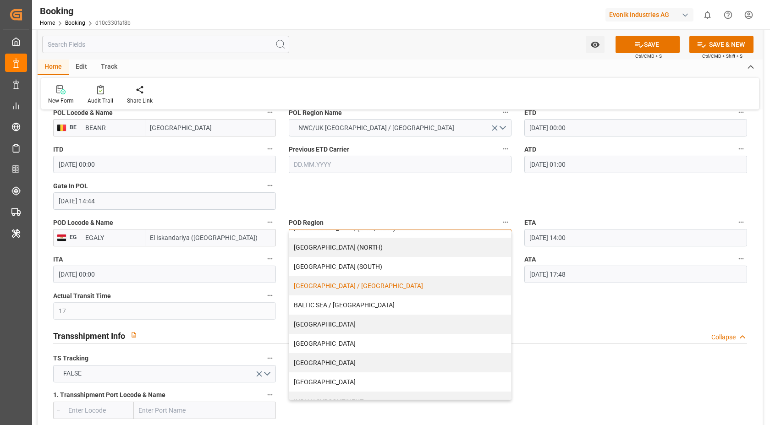
scroll to position [0, 0]
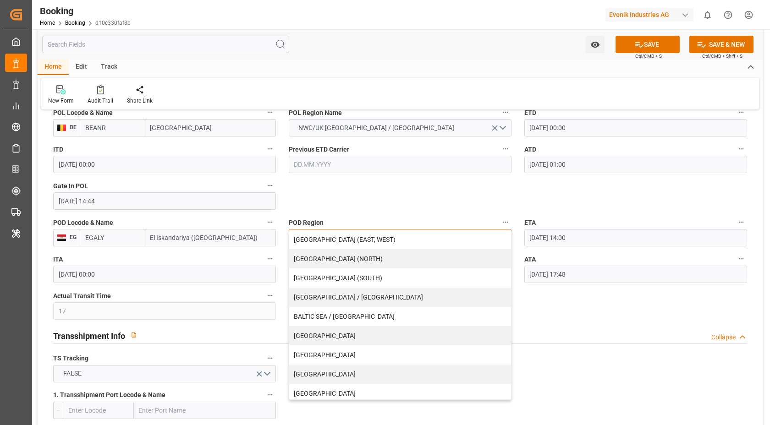
click at [367, 262] on div "AFRICA (NORTH)" at bounding box center [400, 258] width 222 height 19
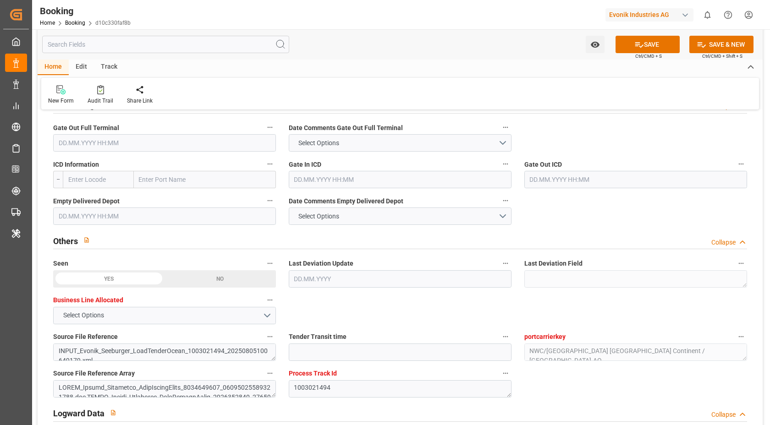
scroll to position [1376, 0]
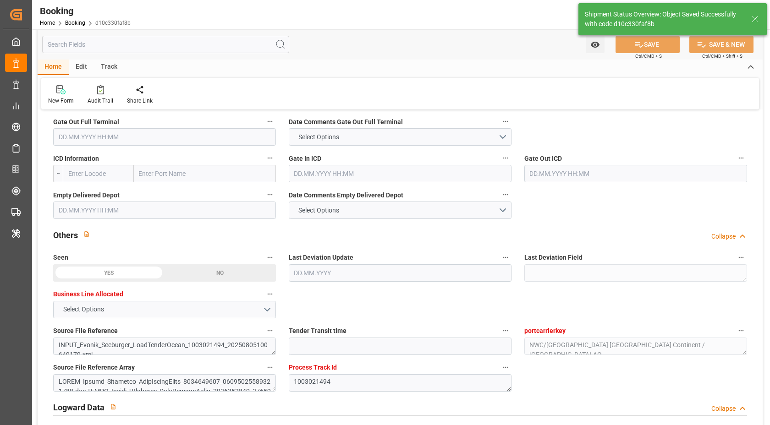
type textarea "Vasantha Kumar"
type input "21.08.2025 11:26"
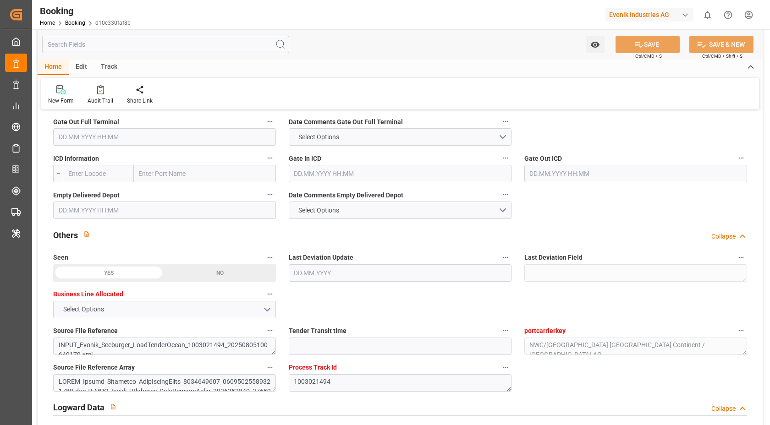
scroll to position [1311, 0]
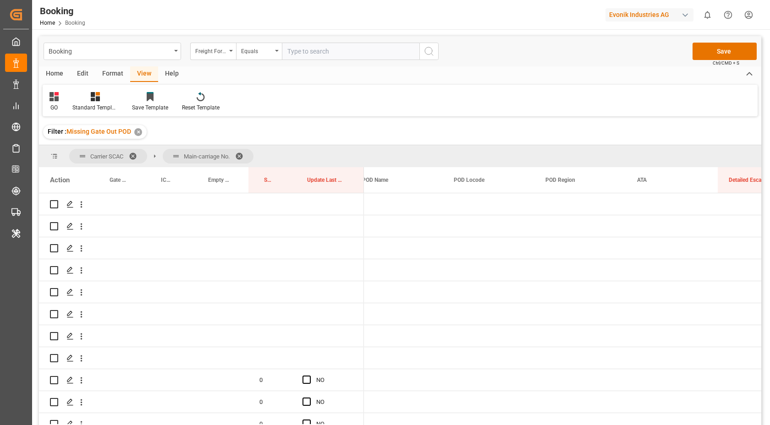
scroll to position [0, 1388]
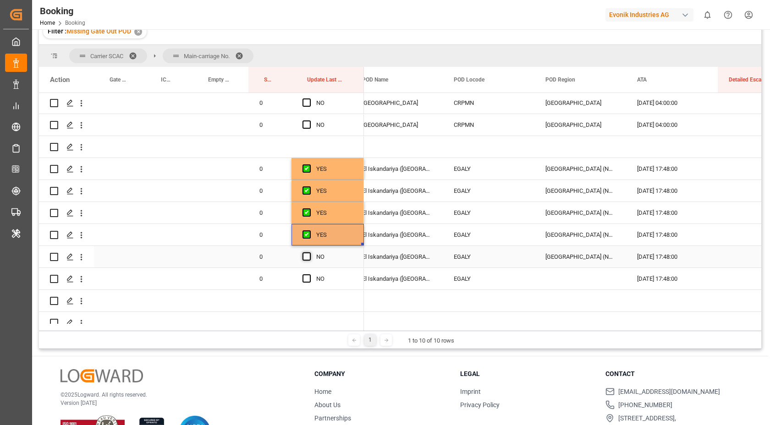
click at [309, 256] on span "Press SPACE to select this row." at bounding box center [307, 257] width 8 height 8
click at [309, 253] on input "Press SPACE to select this row." at bounding box center [309, 253] width 0 height 0
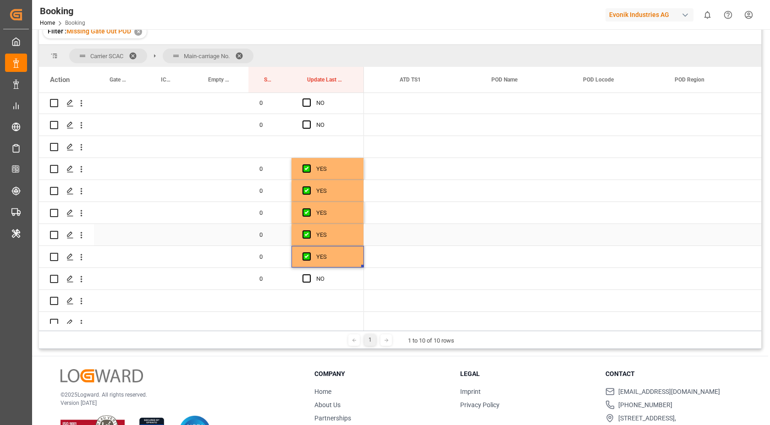
scroll to position [0, 0]
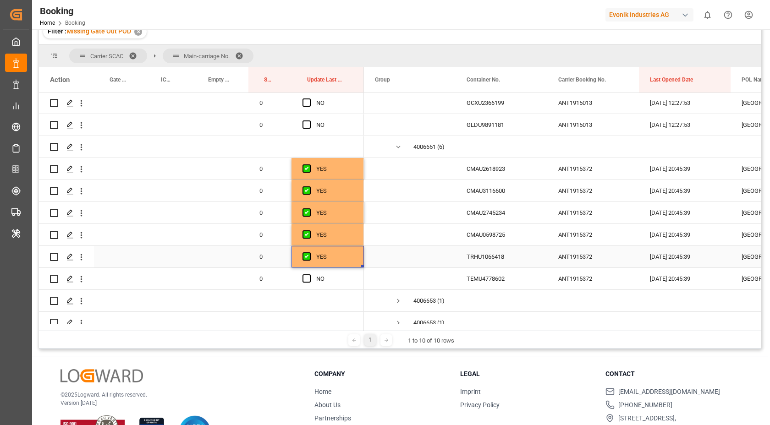
click at [493, 254] on div "TRHU1066418" at bounding box center [502, 257] width 92 height 22
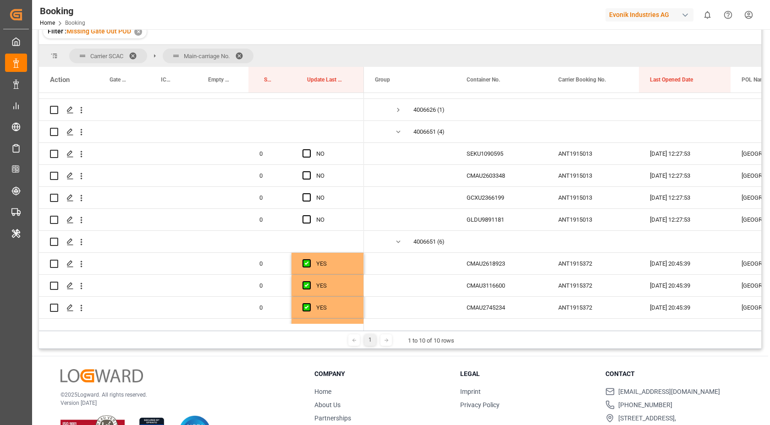
scroll to position [120, 0]
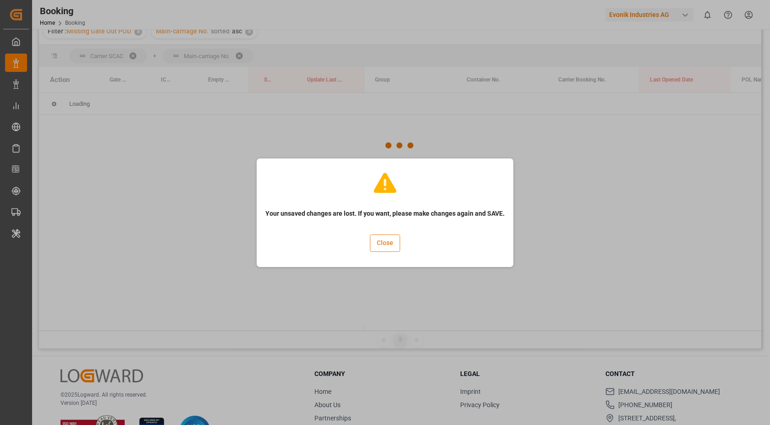
click at [386, 246] on button "Close" at bounding box center [385, 243] width 30 height 17
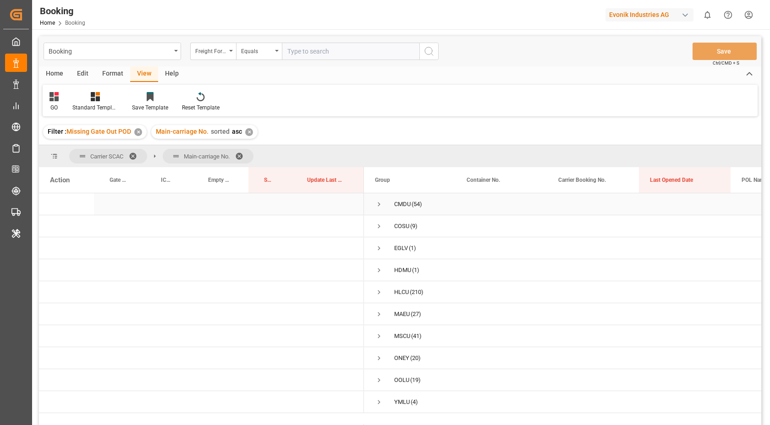
click at [375, 203] on span "Press SPACE to select this row." at bounding box center [379, 204] width 8 height 8
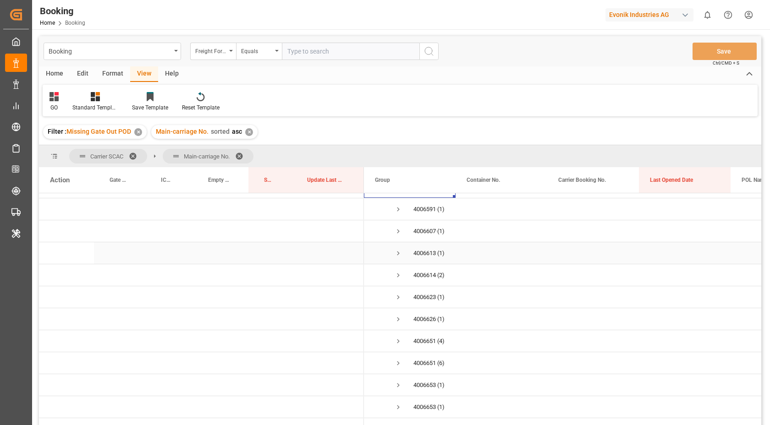
scroll to position [23, 0]
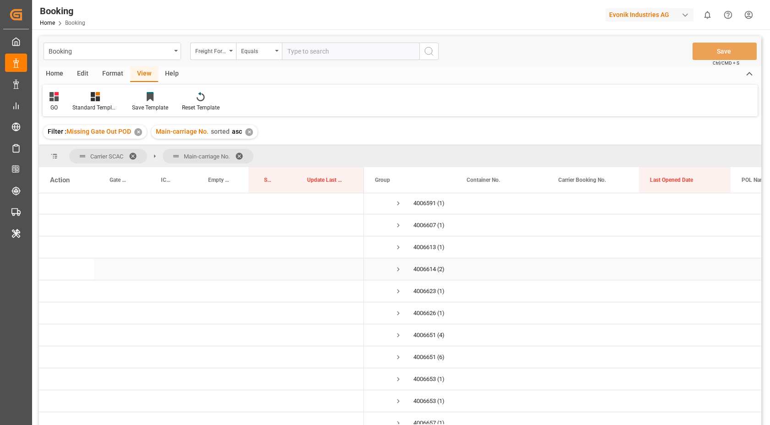
click at [395, 269] on span "Press SPACE to select this row." at bounding box center [398, 269] width 8 height 8
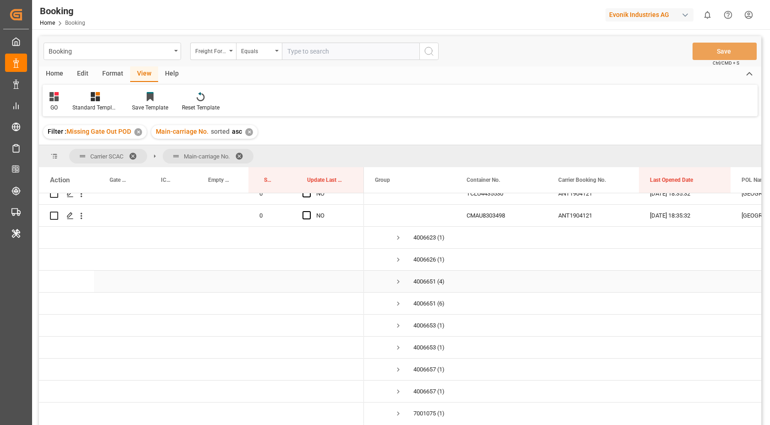
click at [398, 280] on span "Press SPACE to select this row." at bounding box center [398, 282] width 8 height 8
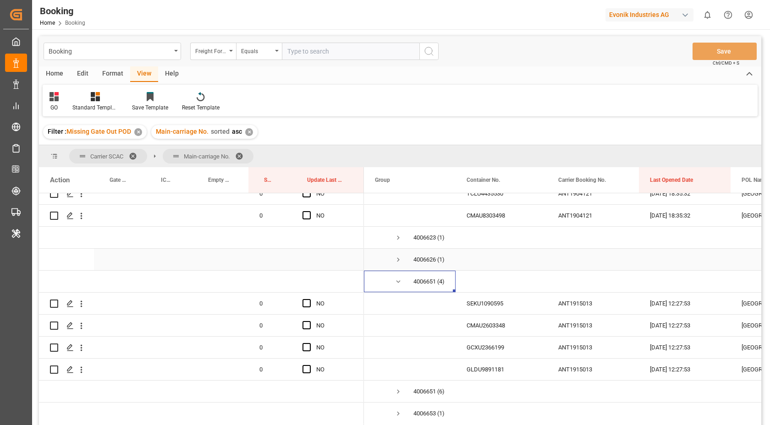
scroll to position [226, 0]
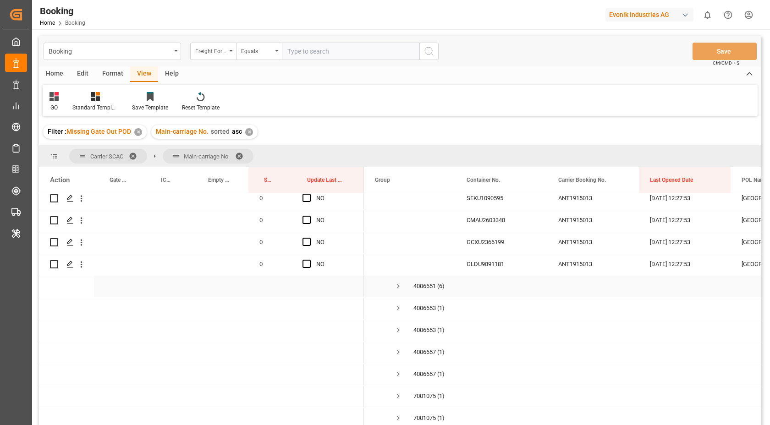
click at [397, 287] on span "Press SPACE to select this row." at bounding box center [398, 286] width 8 height 8
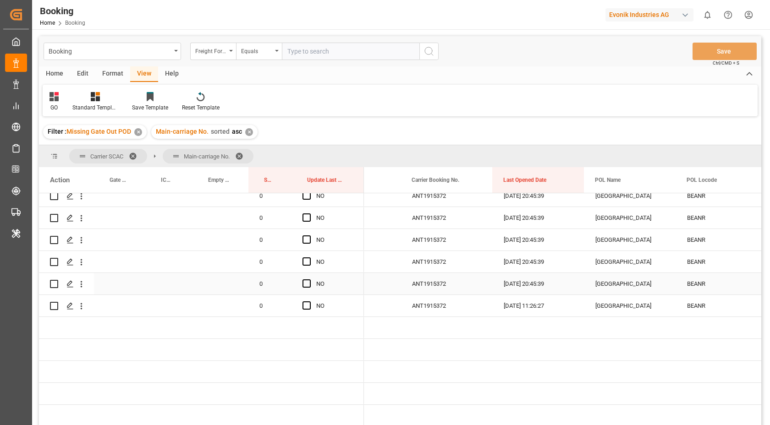
scroll to position [0, 0]
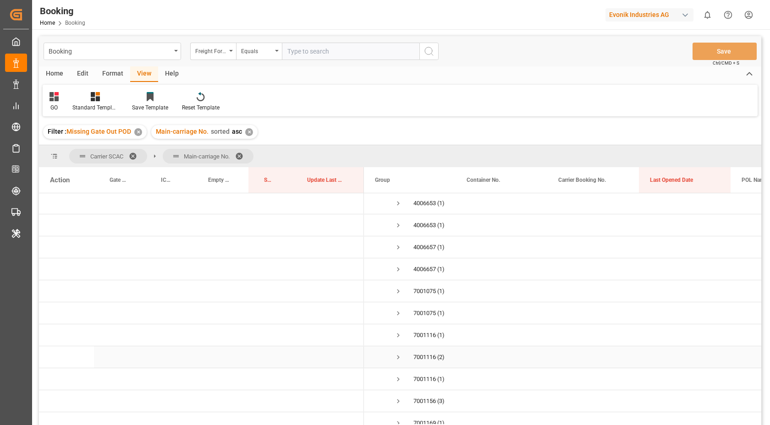
click at [400, 355] on span "Press SPACE to select this row." at bounding box center [398, 357] width 8 height 8
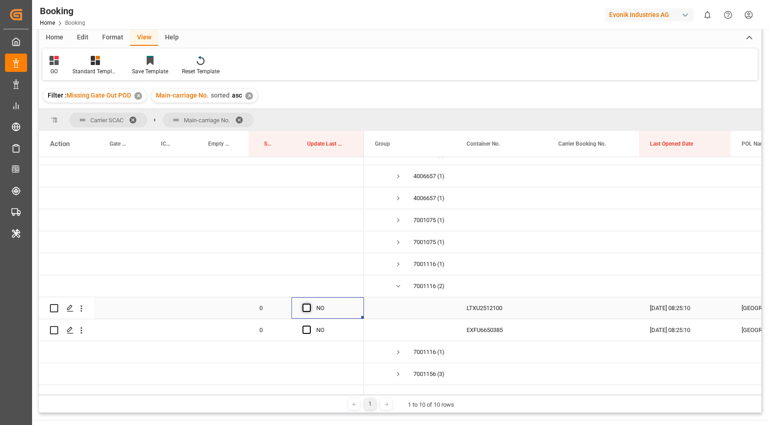
click at [305, 309] on span "Press SPACE to select this row." at bounding box center [307, 308] width 8 height 8
click at [309, 304] on input "Press SPACE to select this row." at bounding box center [309, 304] width 0 height 0
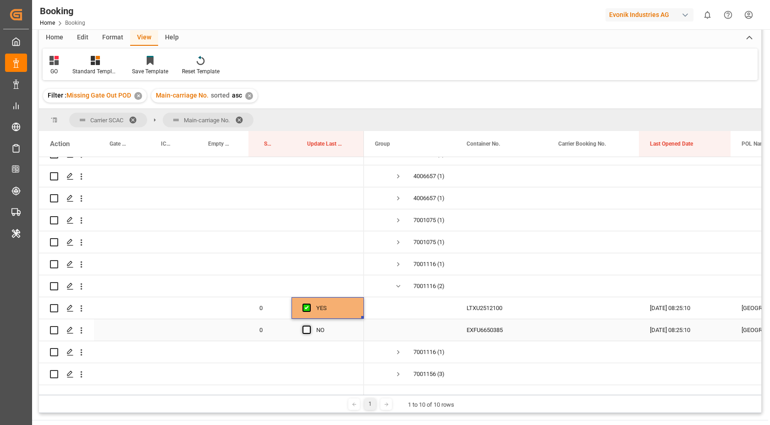
click at [304, 331] on span "Press SPACE to select this row." at bounding box center [307, 330] width 8 height 8
click at [309, 326] on input "Press SPACE to select this row." at bounding box center [309, 326] width 0 height 0
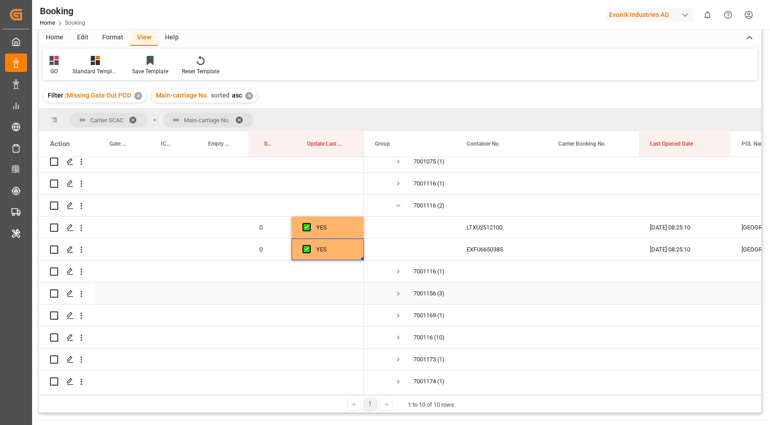
click at [400, 292] on span "Press SPACE to select this row." at bounding box center [398, 294] width 8 height 8
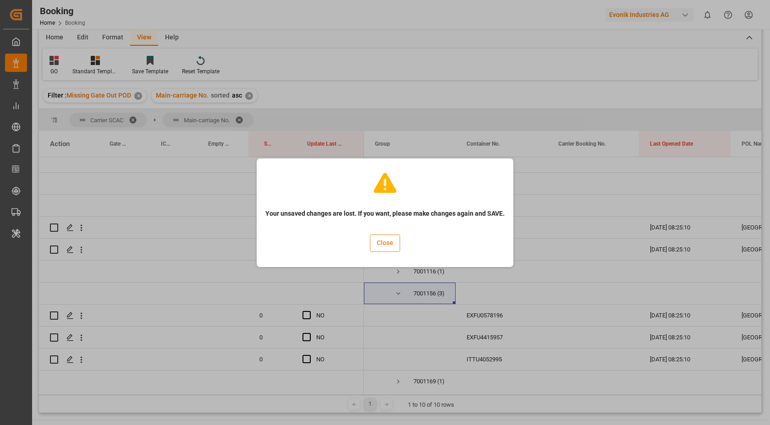
click at [379, 243] on button "Close" at bounding box center [385, 243] width 30 height 17
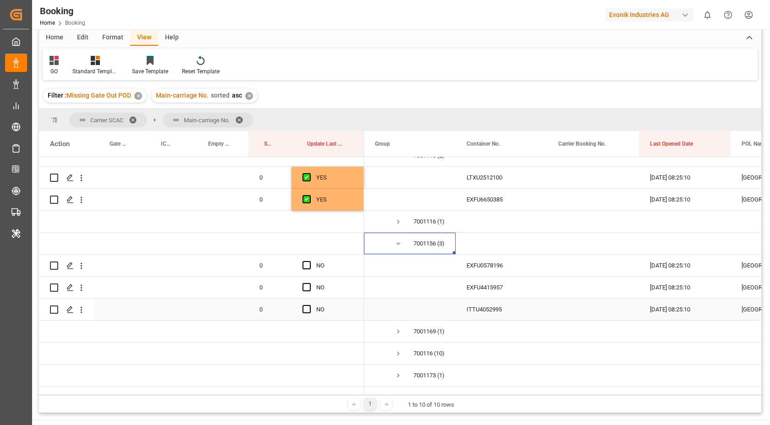
drag, startPoint x: 309, startPoint y: 312, endPoint x: 308, endPoint y: 293, distance: 18.8
click at [309, 312] on span "Press SPACE to select this row." at bounding box center [307, 309] width 8 height 8
click at [309, 305] on input "Press SPACE to select this row." at bounding box center [309, 305] width 0 height 0
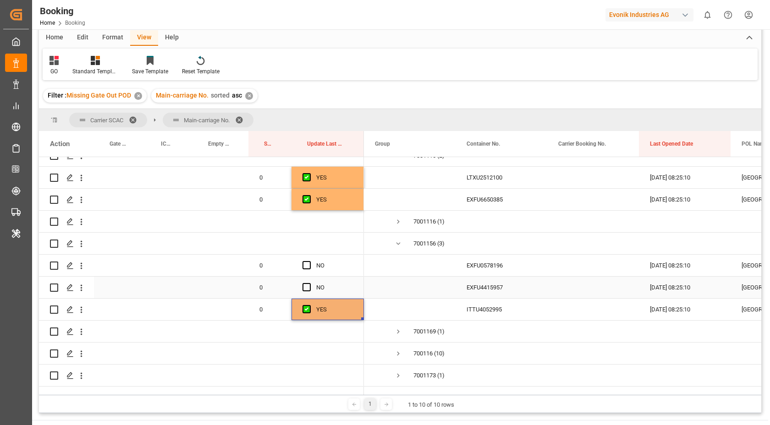
click at [308, 287] on span "Press SPACE to select this row." at bounding box center [307, 287] width 8 height 8
click at [309, 283] on input "Press SPACE to select this row." at bounding box center [309, 283] width 0 height 0
click at [309, 265] on span "Press SPACE to select this row." at bounding box center [307, 265] width 8 height 8
click at [309, 261] on input "Press SPACE to select this row." at bounding box center [309, 261] width 0 height 0
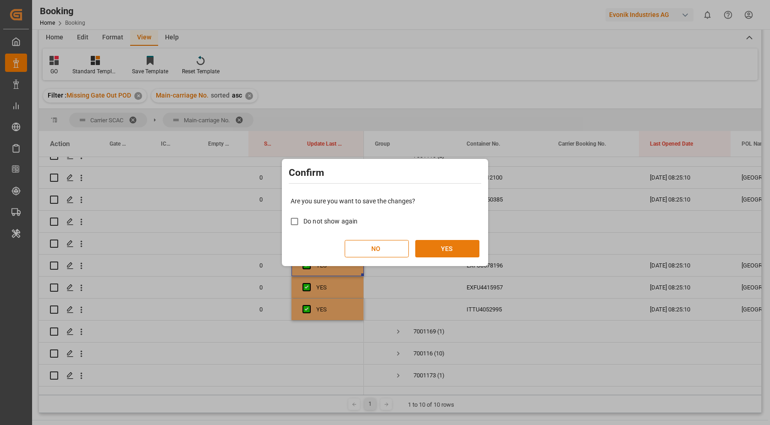
click at [457, 246] on button "YES" at bounding box center [447, 248] width 64 height 17
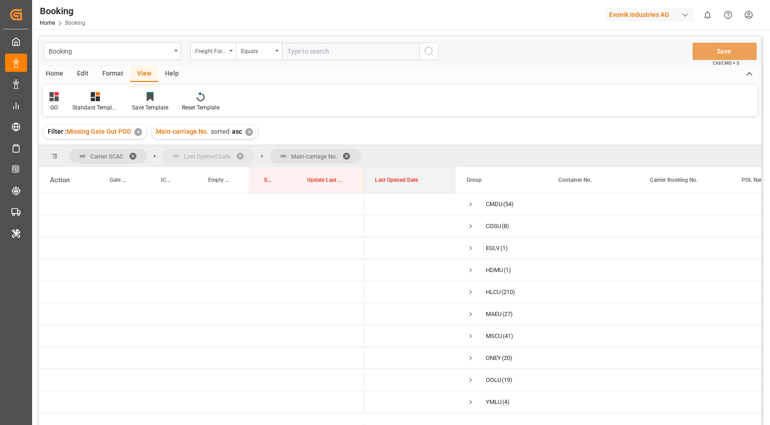
drag, startPoint x: 670, startPoint y: 182, endPoint x: 205, endPoint y: 148, distance: 465.7
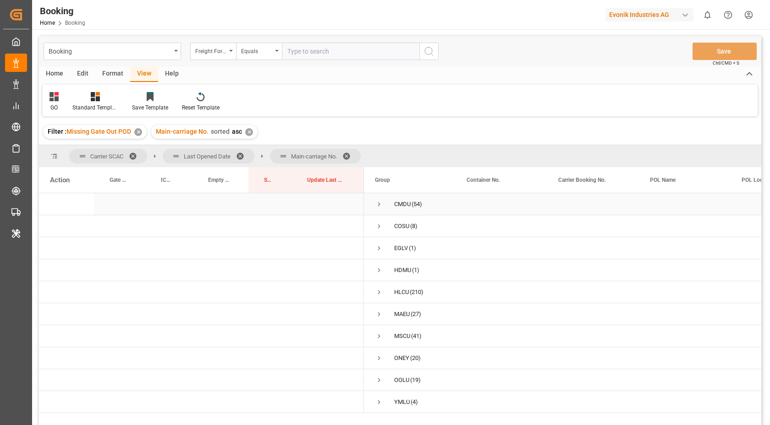
click at [371, 205] on div "CMDU (54)" at bounding box center [410, 204] width 92 height 22
click at [374, 204] on div "CMDU (54)" at bounding box center [410, 204] width 92 height 22
click at [382, 204] on span "Press SPACE to select this row." at bounding box center [379, 204] width 8 height 8
click at [399, 247] on span "Press SPACE to select this row." at bounding box center [398, 248] width 8 height 8
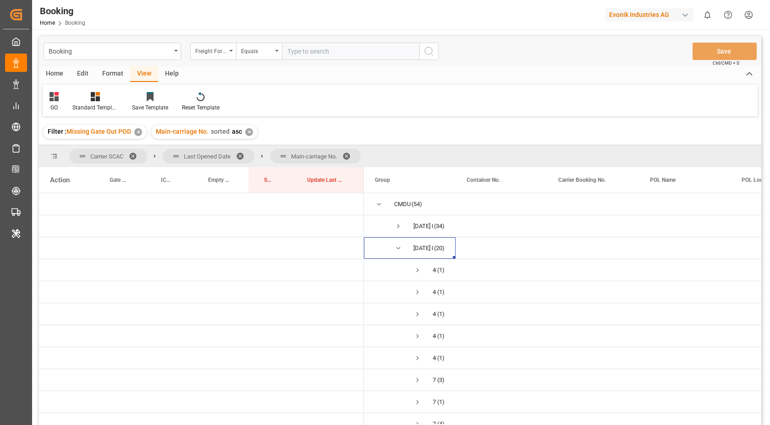
click at [242, 154] on span at bounding box center [243, 156] width 15 height 8
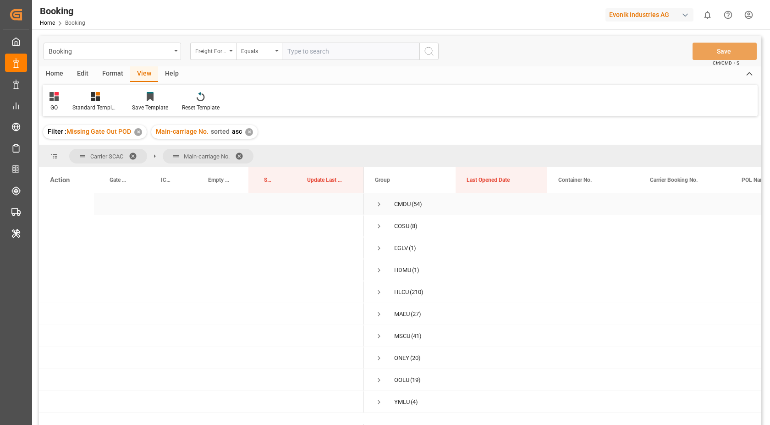
click at [377, 204] on span "Press SPACE to select this row." at bounding box center [379, 204] width 8 height 8
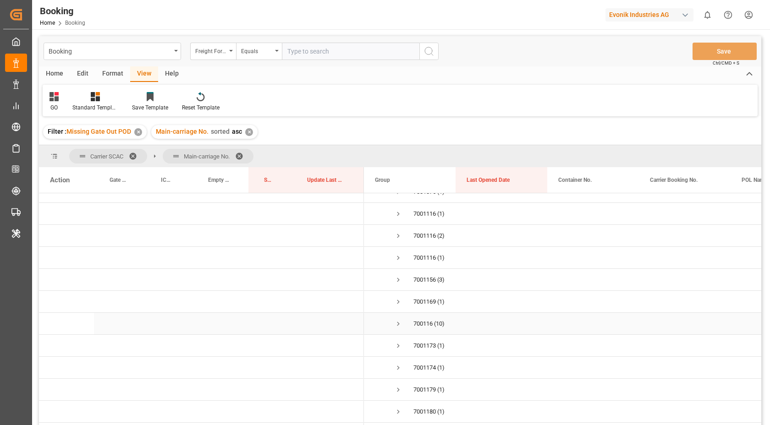
click at [398, 322] on span "Press SPACE to select this row." at bounding box center [398, 324] width 8 height 8
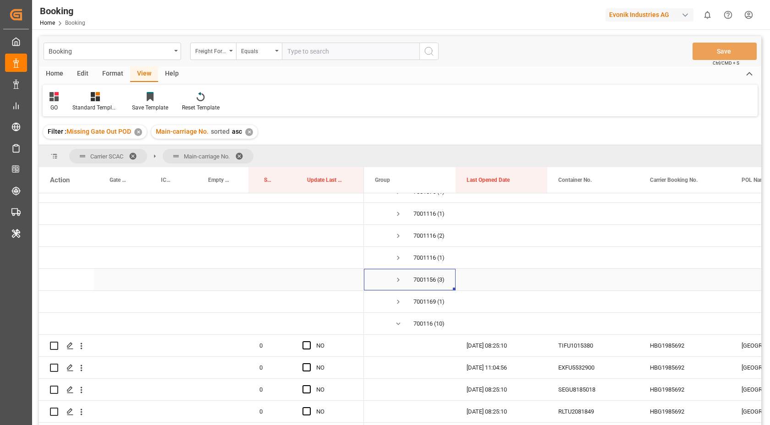
click at [400, 281] on span "Press SPACE to select this row." at bounding box center [398, 280] width 8 height 8
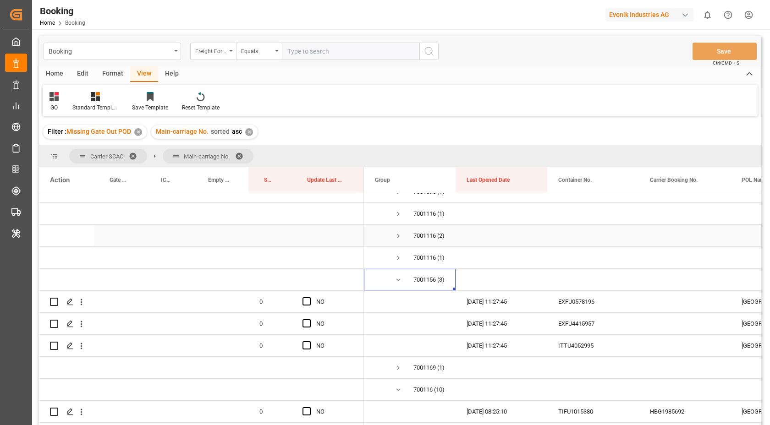
click at [399, 237] on span "Press SPACE to select this row." at bounding box center [398, 236] width 8 height 8
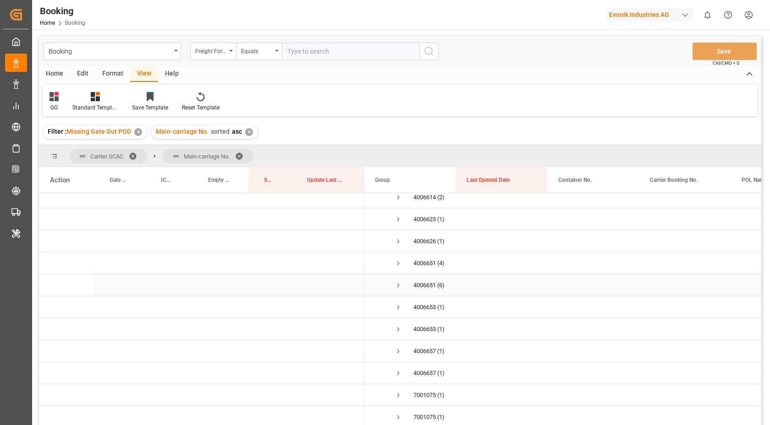
click at [402, 284] on span "Press SPACE to select this row." at bounding box center [398, 285] width 8 height 8
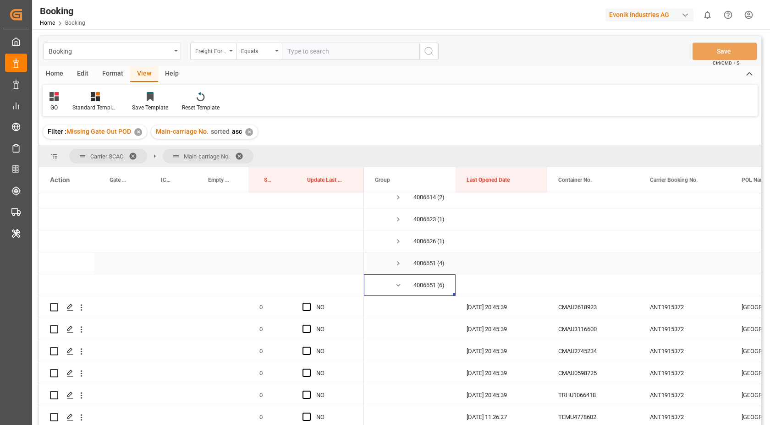
click at [399, 262] on span "Press SPACE to select this row." at bounding box center [398, 263] width 8 height 8
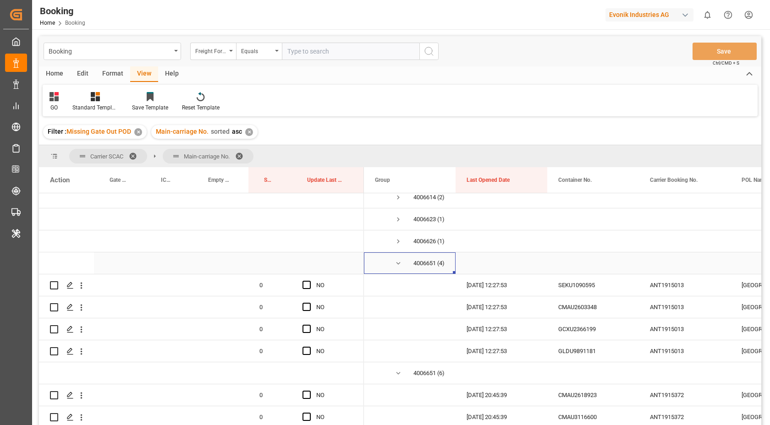
scroll to position [52, 0]
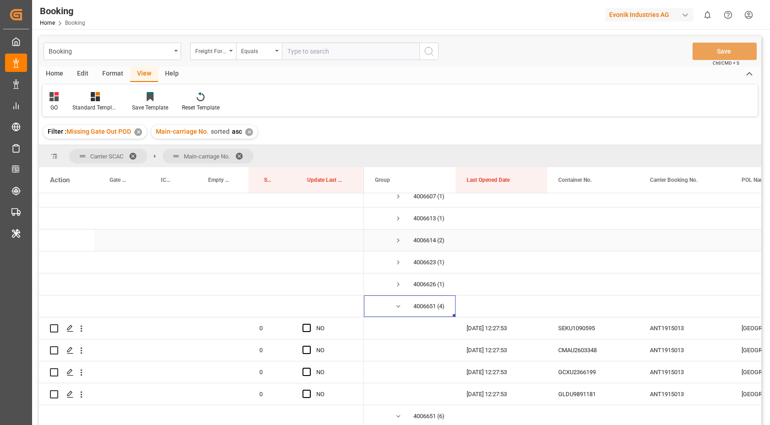
click at [395, 239] on span "Press SPACE to select this row." at bounding box center [398, 241] width 8 height 8
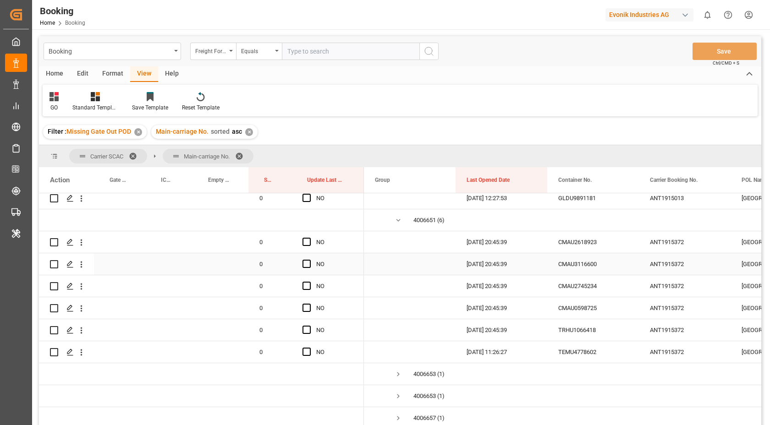
scroll to position [303, 0]
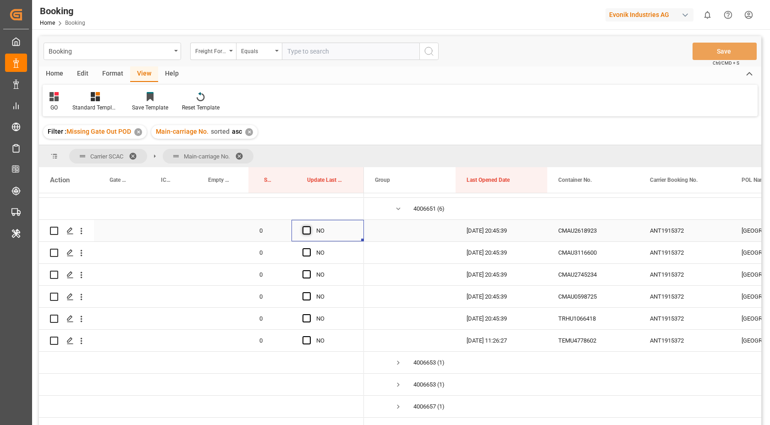
click at [309, 233] on span "Press SPACE to select this row." at bounding box center [307, 230] width 8 height 8
click at [309, 226] on input "Press SPACE to select this row." at bounding box center [309, 226] width 0 height 0
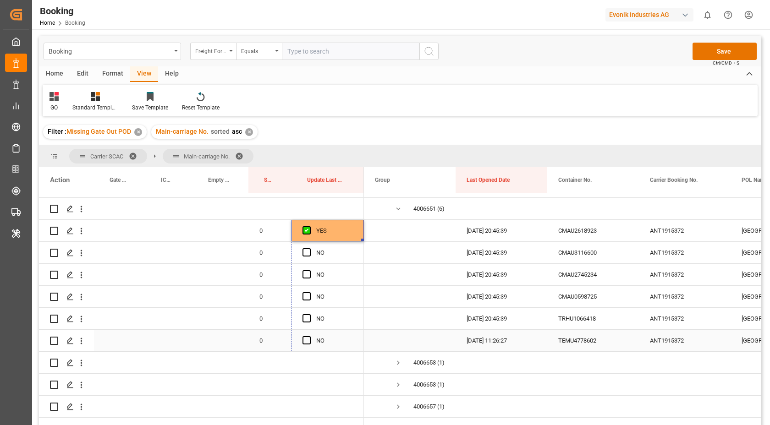
drag, startPoint x: 363, startPoint y: 240, endPoint x: 355, endPoint y: 340, distance: 100.2
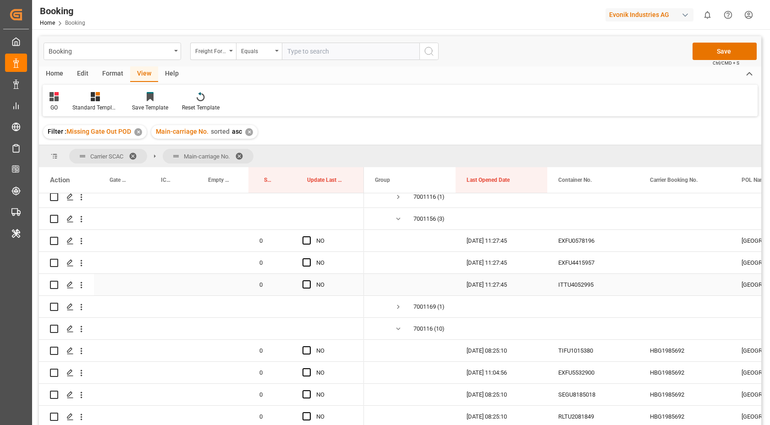
scroll to position [628, 0]
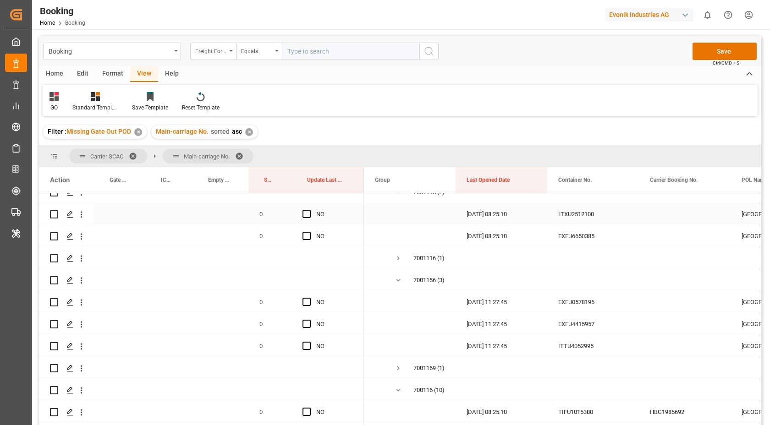
drag, startPoint x: 306, startPoint y: 216, endPoint x: 307, endPoint y: 229, distance: 12.9
click at [306, 216] on span "Press SPACE to select this row." at bounding box center [307, 214] width 8 height 8
click at [309, 210] on input "Press SPACE to select this row." at bounding box center [309, 210] width 0 height 0
click at [307, 236] on span "Press SPACE to select this row." at bounding box center [307, 236] width 8 height 8
click at [309, 232] on input "Press SPACE to select this row." at bounding box center [309, 232] width 0 height 0
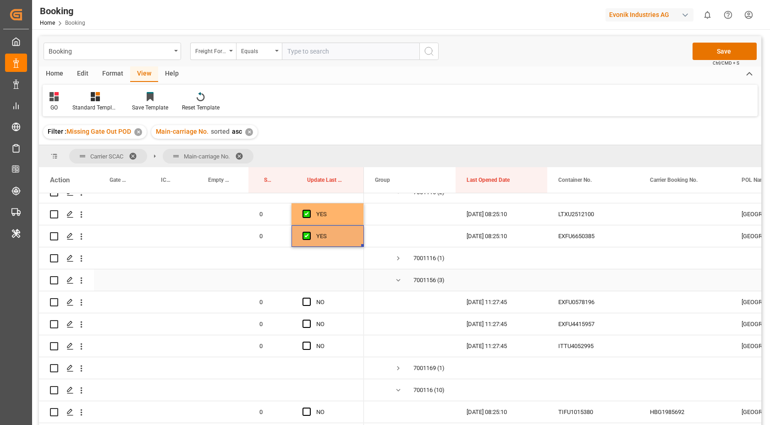
scroll to position [640, 0]
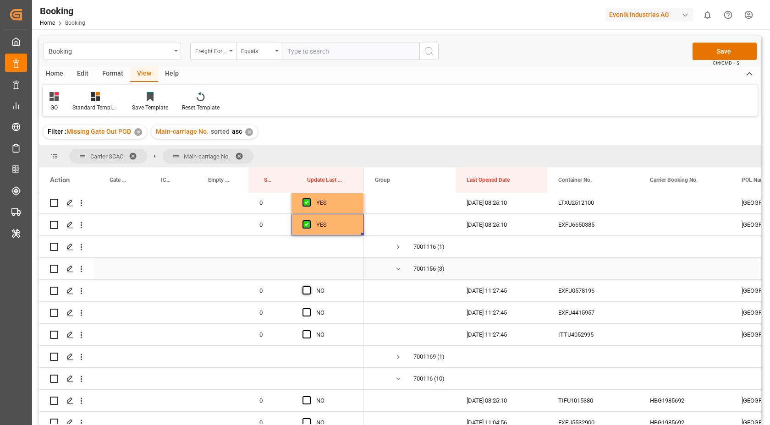
click at [309, 289] on span "Press SPACE to select this row." at bounding box center [307, 291] width 8 height 8
click at [309, 287] on input "Press SPACE to select this row." at bounding box center [309, 287] width 0 height 0
click at [306, 312] on span "Press SPACE to select this row." at bounding box center [307, 313] width 8 height 8
click at [309, 309] on input "Press SPACE to select this row." at bounding box center [309, 309] width 0 height 0
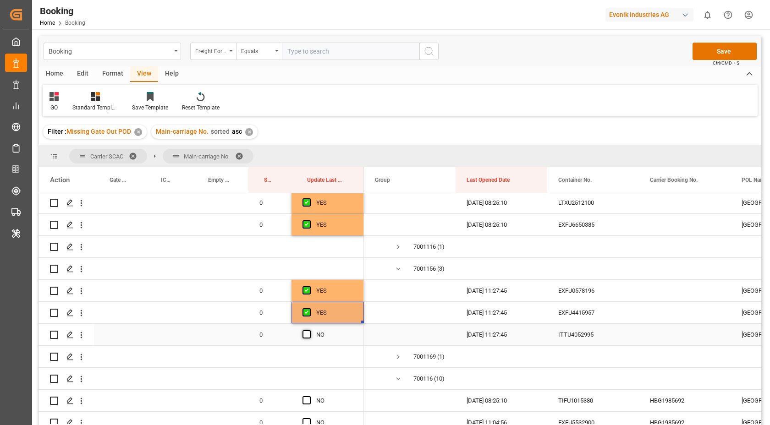
click at [305, 338] on span "Press SPACE to select this row." at bounding box center [307, 335] width 8 height 8
click at [309, 331] on input "Press SPACE to select this row." at bounding box center [309, 331] width 0 height 0
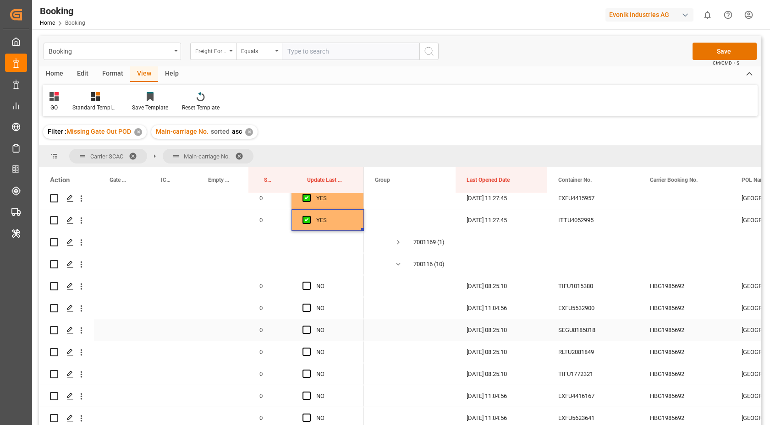
scroll to position [766, 0]
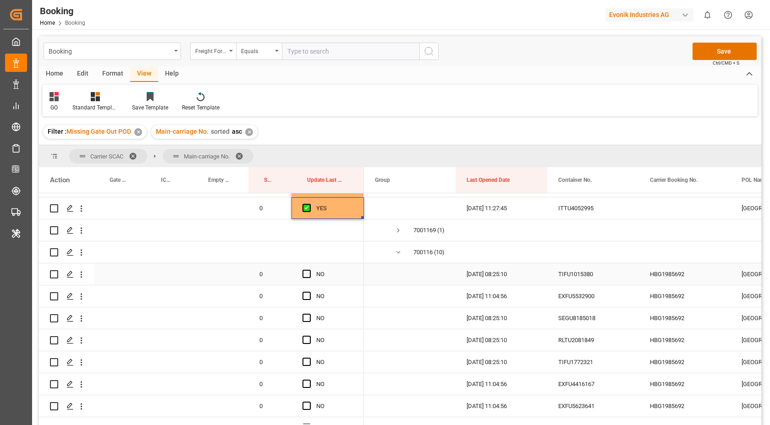
click at [308, 277] on span "Press SPACE to select this row." at bounding box center [307, 274] width 8 height 8
click at [309, 270] on input "Press SPACE to select this row." at bounding box center [309, 270] width 0 height 0
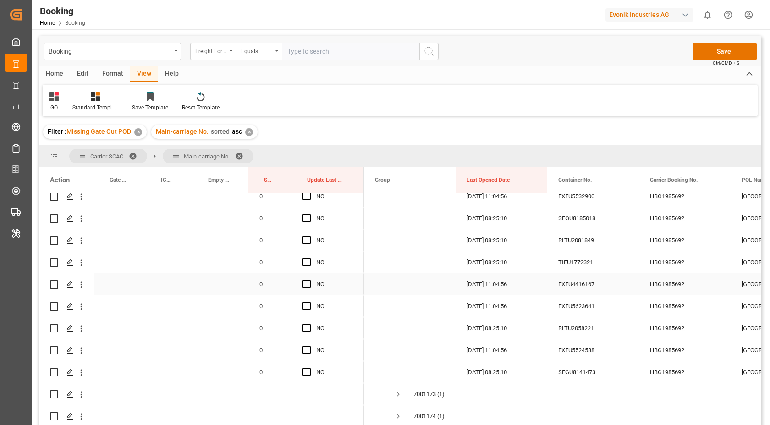
scroll to position [836, 0]
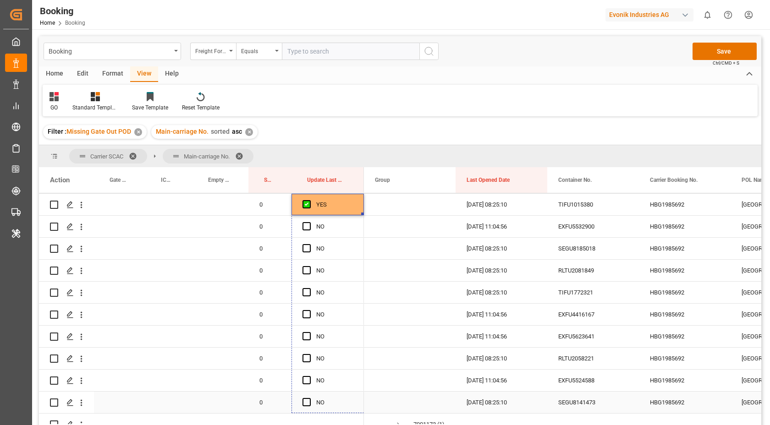
drag, startPoint x: 363, startPoint y: 214, endPoint x: 344, endPoint y: 405, distance: 192.1
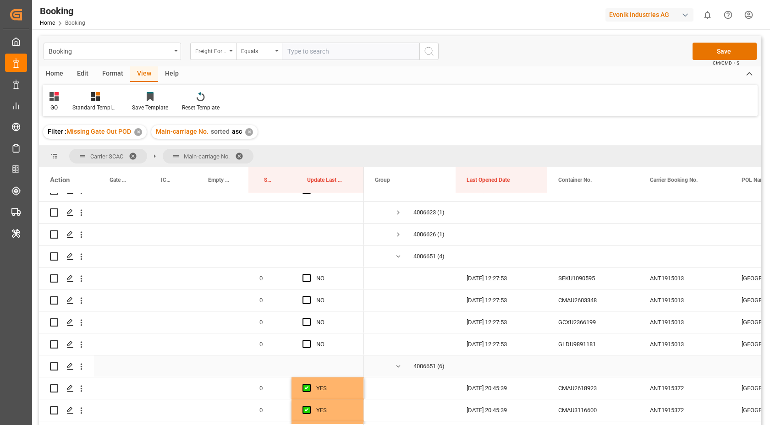
scroll to position [140, 0]
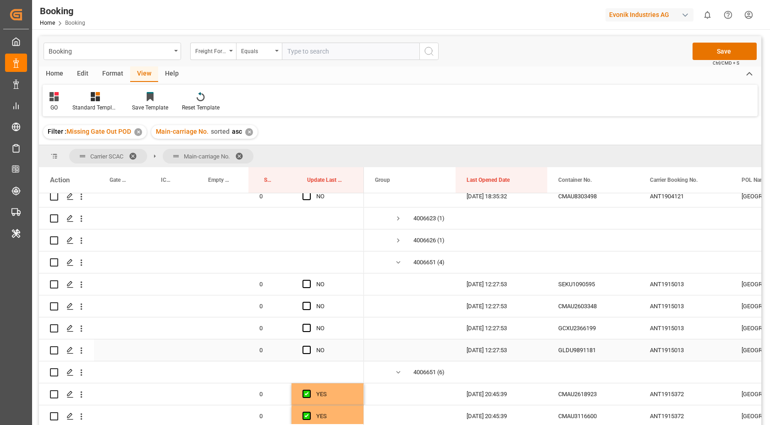
click at [597, 343] on div "GLDU9891181" at bounding box center [593, 351] width 92 height 22
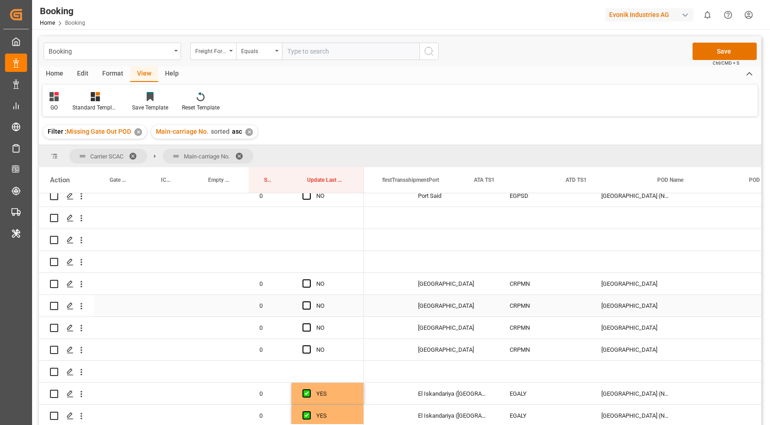
scroll to position [0, 1332]
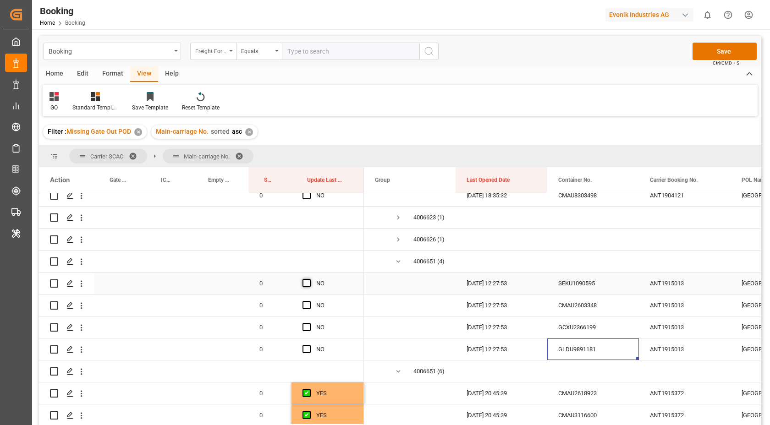
click at [313, 284] on div "Press SPACE to select this row." at bounding box center [310, 283] width 14 height 21
click at [310, 284] on span "Press SPACE to select this row." at bounding box center [307, 283] width 8 height 8
click at [309, 279] on input "Press SPACE to select this row." at bounding box center [309, 279] width 0 height 0
click at [308, 309] on span "Press SPACE to select this row." at bounding box center [307, 305] width 8 height 8
click at [309, 301] on input "Press SPACE to select this row." at bounding box center [309, 301] width 0 height 0
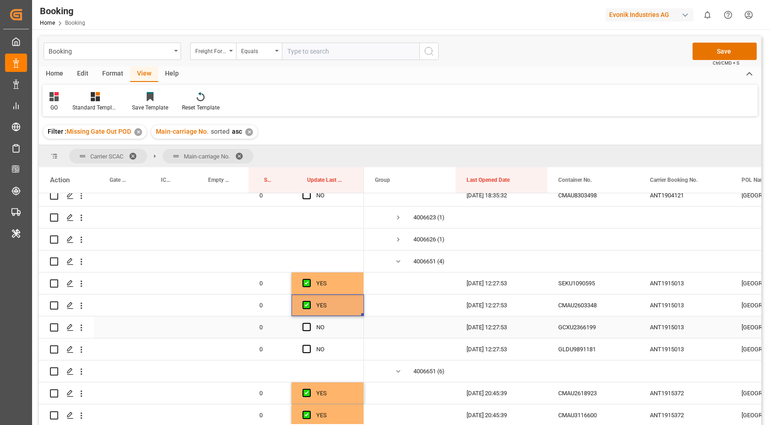
click at [306, 328] on span "Press SPACE to select this row." at bounding box center [307, 327] width 8 height 8
click at [309, 323] on input "Press SPACE to select this row." at bounding box center [309, 323] width 0 height 0
click at [310, 343] on div "Press SPACE to select this row." at bounding box center [310, 349] width 14 height 21
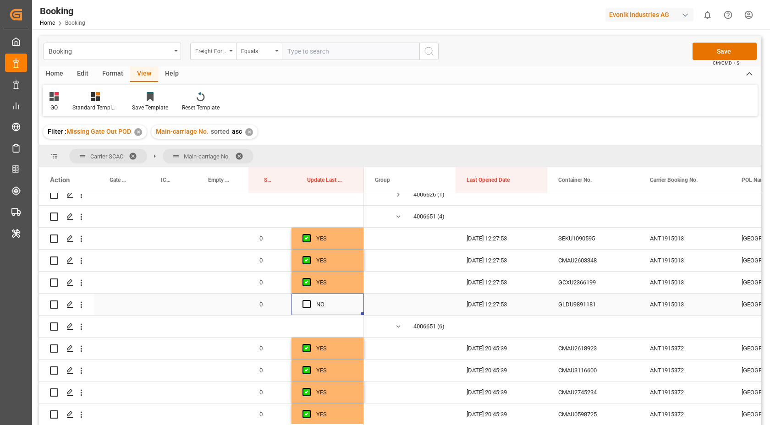
drag, startPoint x: 297, startPoint y: 306, endPoint x: 329, endPoint y: 305, distance: 32.6
click at [297, 306] on div "NO" at bounding box center [328, 305] width 72 height 22
click at [304, 305] on span "Press SPACE to select this row." at bounding box center [307, 304] width 8 height 8
click at [309, 300] on input "Press SPACE to select this row." at bounding box center [309, 300] width 0 height 0
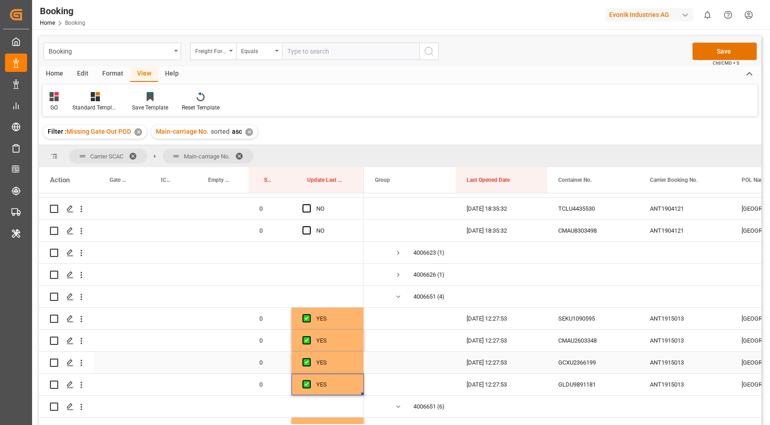
drag, startPoint x: 579, startPoint y: 355, endPoint x: 593, endPoint y: 354, distance: 13.8
click at [579, 355] on div "GCXU2366199" at bounding box center [593, 363] width 92 height 22
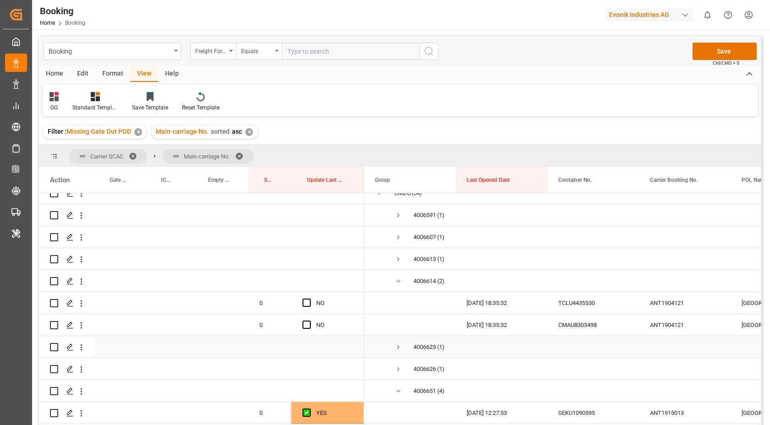
click at [579, 334] on div "CMAU8303498" at bounding box center [593, 326] width 92 height 22
click at [576, 299] on div "TCLU4435530" at bounding box center [593, 303] width 92 height 22
click at [79, 305] on icon "open menu" at bounding box center [82, 304] width 10 height 10
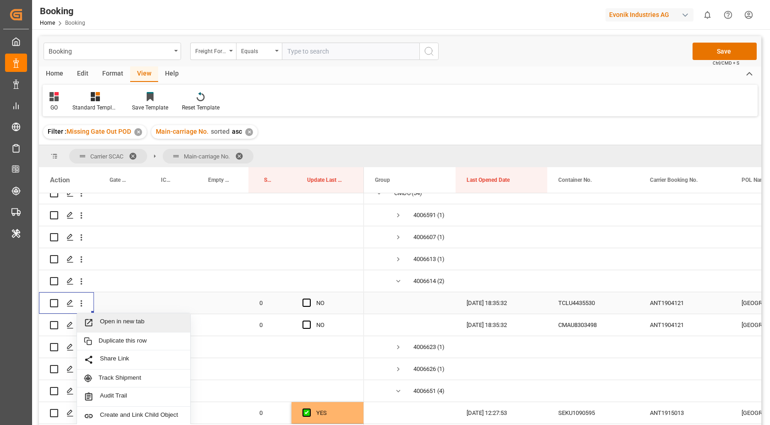
click at [143, 327] on span "Open in new tab" at bounding box center [141, 323] width 83 height 10
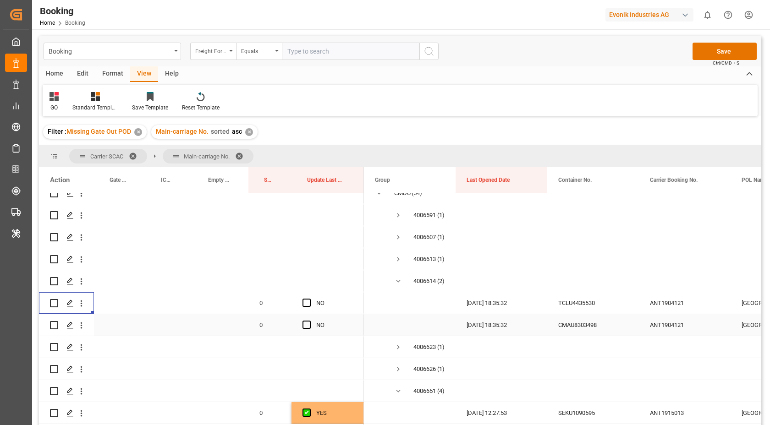
scroll to position [0, 0]
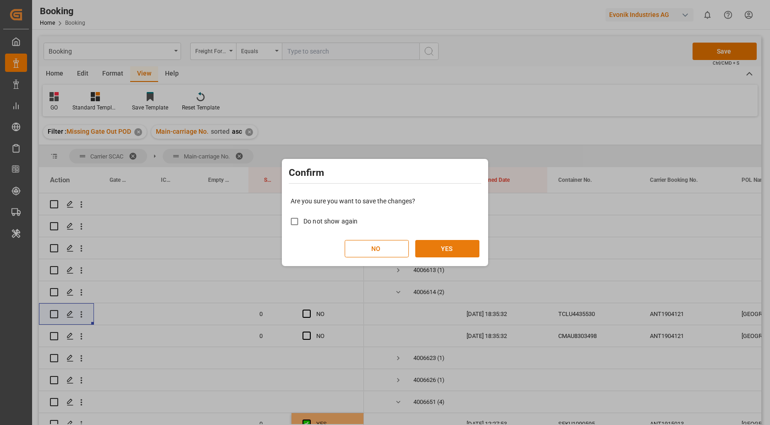
click at [454, 249] on button "YES" at bounding box center [447, 248] width 64 height 17
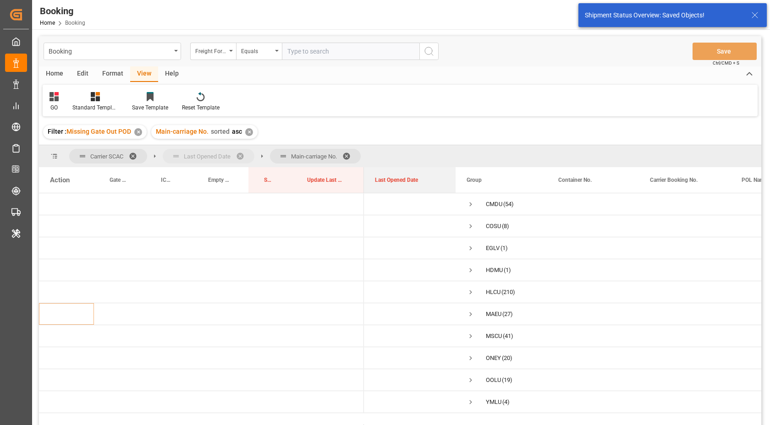
drag, startPoint x: 483, startPoint y: 179, endPoint x: 226, endPoint y: 150, distance: 258.4
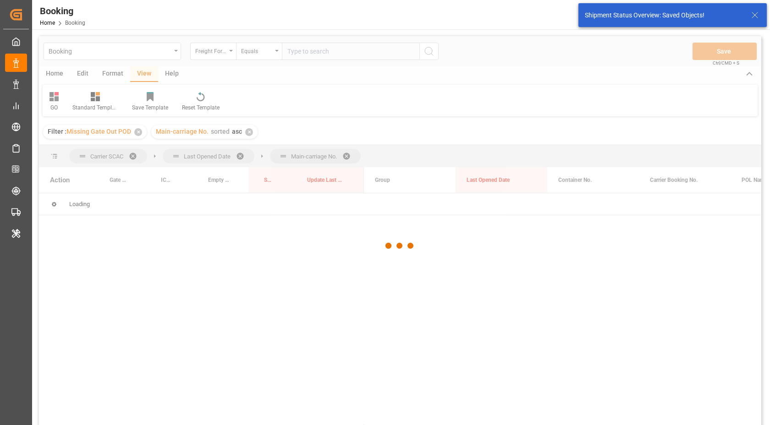
click at [242, 130] on div at bounding box center [400, 246] width 723 height 420
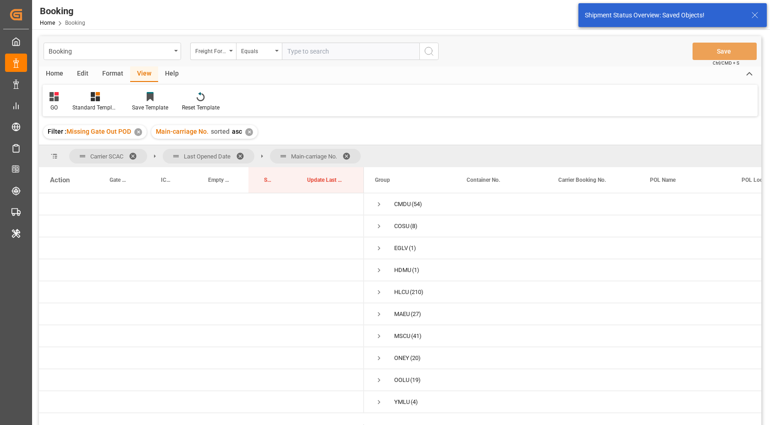
click at [246, 128] on div "✕" at bounding box center [249, 132] width 8 height 8
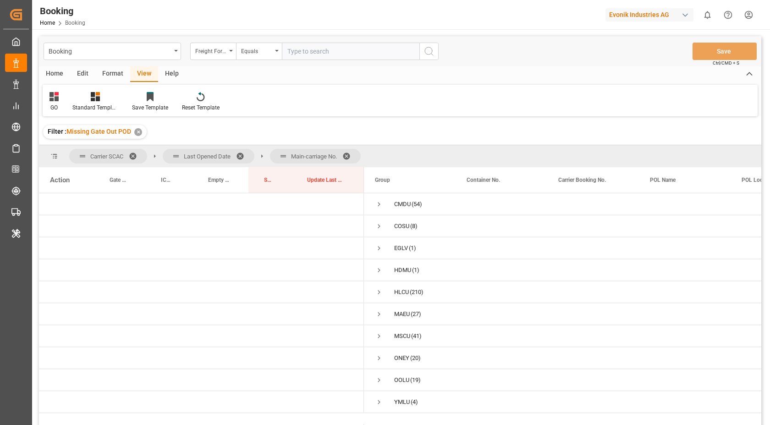
click at [349, 154] on span at bounding box center [349, 156] width 15 height 8
click at [375, 201] on span "Press SPACE to select this row." at bounding box center [379, 204] width 8 height 8
click at [399, 251] on span "Press SPACE to select this row." at bounding box center [398, 248] width 8 height 8
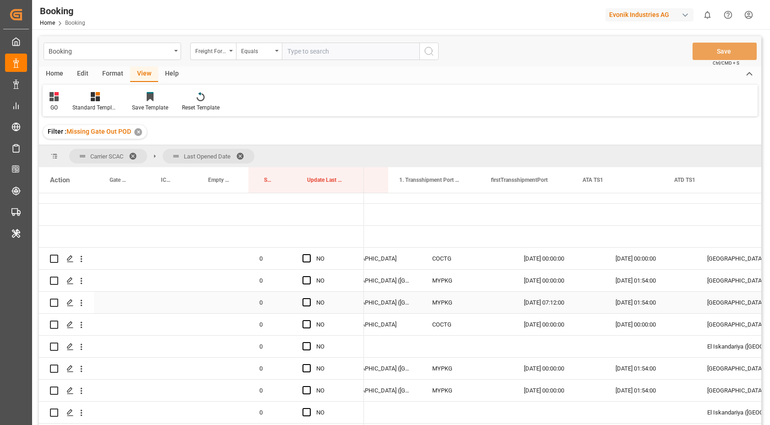
scroll to position [0, 1080]
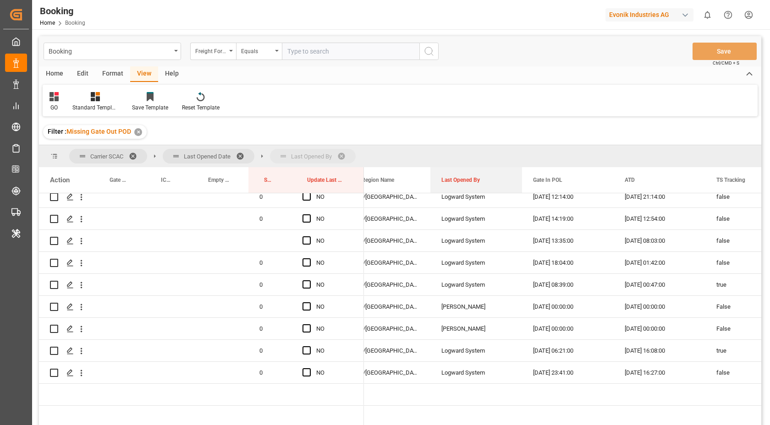
drag, startPoint x: 727, startPoint y: 177, endPoint x: 380, endPoint y: 151, distance: 347.6
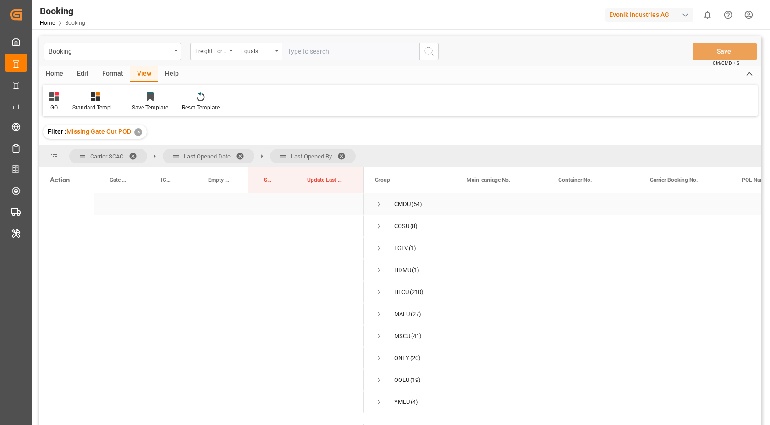
click at [372, 203] on div "CMDU (54)" at bounding box center [410, 204] width 92 height 22
click at [380, 207] on span "Press SPACE to select this row." at bounding box center [379, 204] width 8 height 8
click at [395, 247] on span "Press SPACE to select this row." at bounding box center [398, 248] width 8 height 8
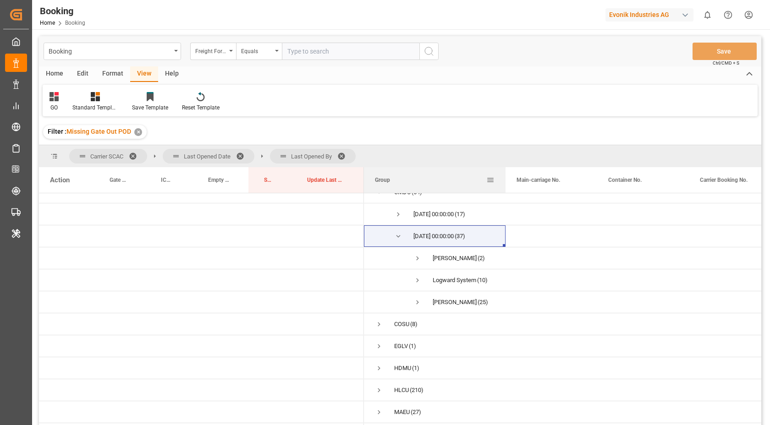
drag, startPoint x: 455, startPoint y: 175, endPoint x: 505, endPoint y: 179, distance: 50.1
click at [505, 179] on div at bounding box center [506, 180] width 4 height 26
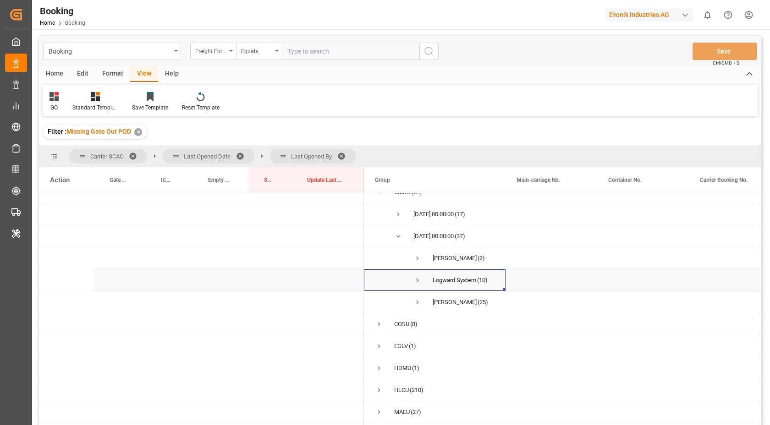
click at [419, 279] on span "Press SPACE to select this row." at bounding box center [418, 280] width 8 height 8
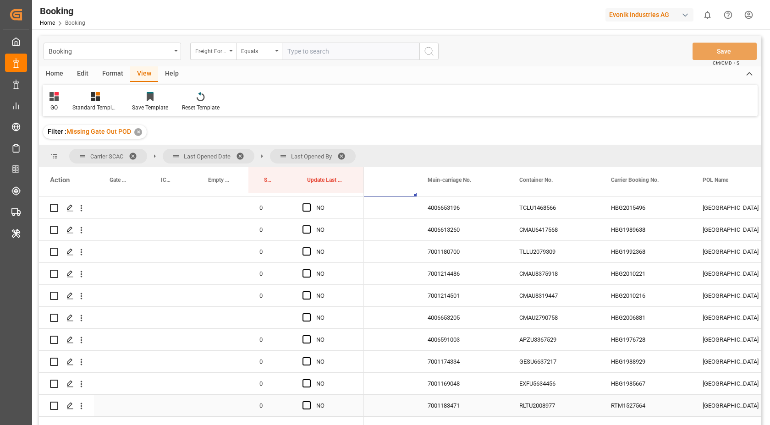
click at [536, 406] on div "RLTU2008977" at bounding box center [554, 406] width 92 height 22
click at [78, 320] on icon "open menu" at bounding box center [82, 319] width 10 height 10
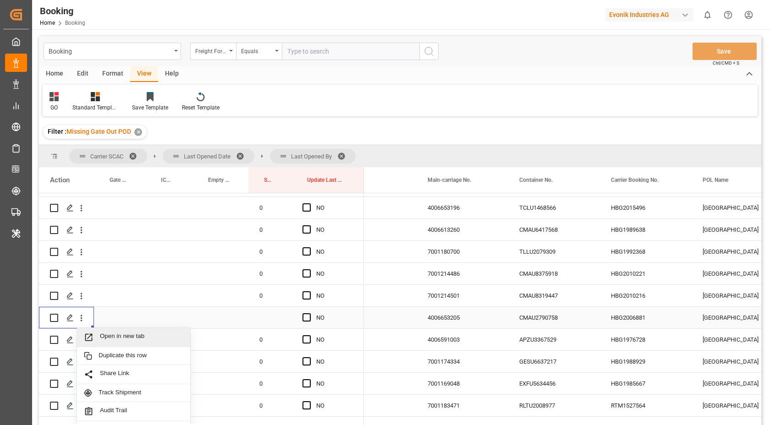
click at [142, 338] on span "Open in new tab" at bounding box center [141, 338] width 83 height 10
click at [554, 318] on div "CMAU2790758" at bounding box center [554, 318] width 92 height 22
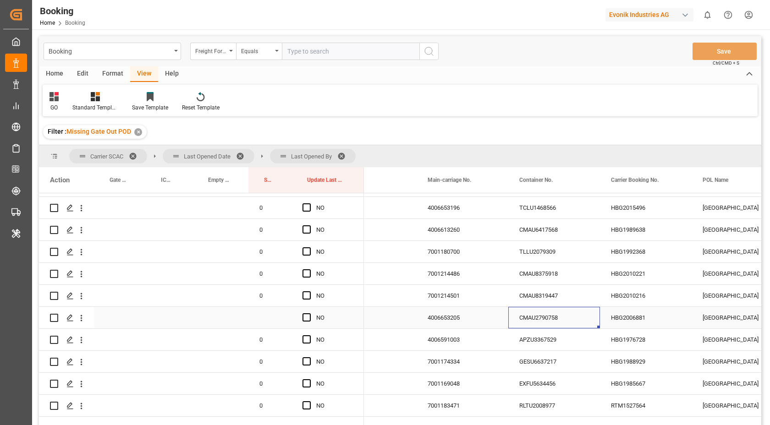
click at [638, 317] on div "HBG2006881" at bounding box center [646, 318] width 92 height 22
click at [263, 318] on div "Press SPACE to select this row." at bounding box center [269, 318] width 43 height 22
click at [269, 324] on input "Press SPACE to select this row." at bounding box center [270, 323] width 28 height 17
type input "0"
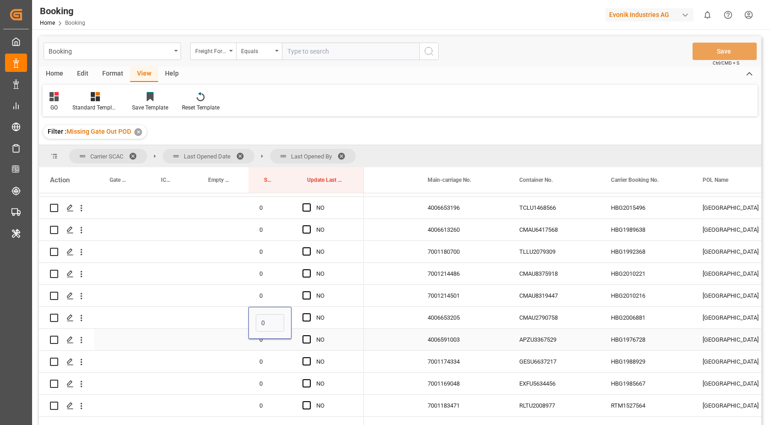
click at [527, 337] on div "APZU3367529" at bounding box center [554, 340] width 92 height 22
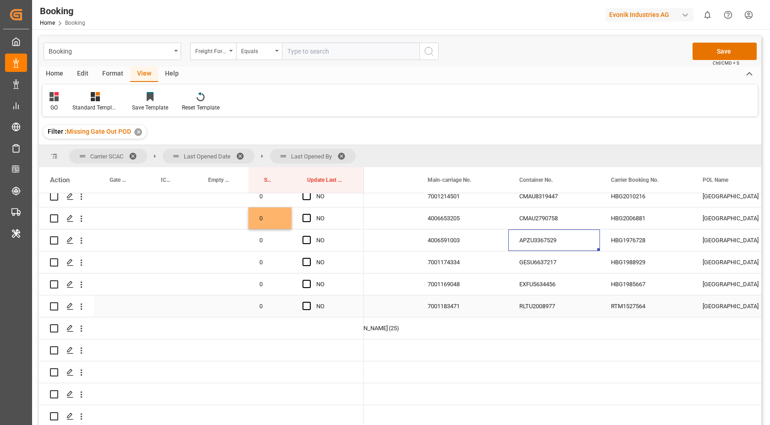
click at [543, 303] on div "RLTU2008977" at bounding box center [554, 307] width 92 height 22
click at [309, 309] on span "Press SPACE to select this row." at bounding box center [307, 306] width 8 height 8
click at [309, 302] on input "Press SPACE to select this row." at bounding box center [309, 302] width 0 height 0
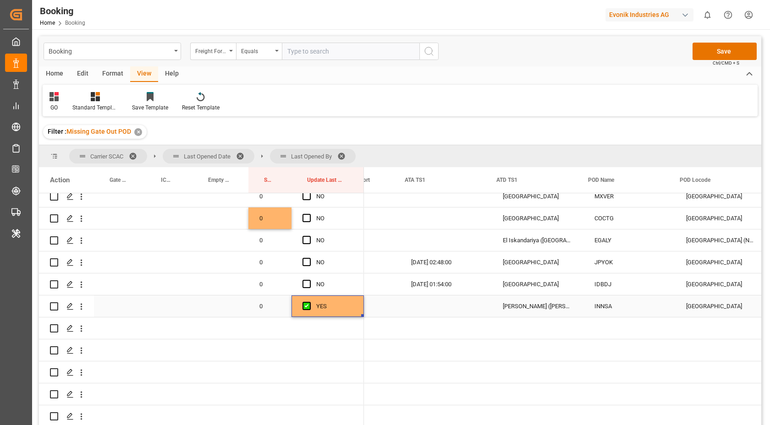
scroll to position [0, 1383]
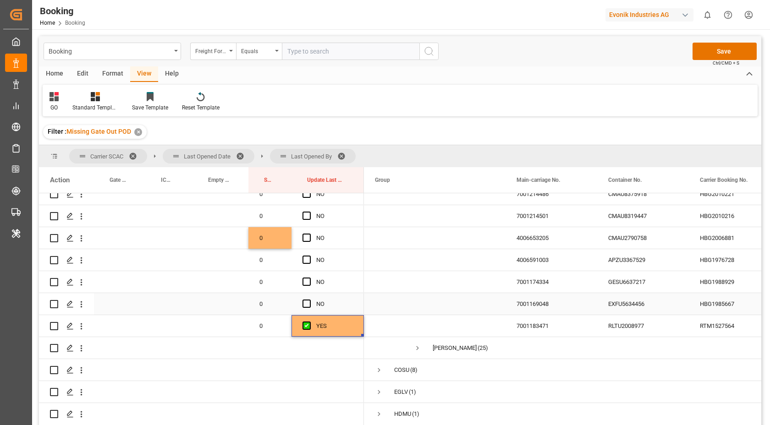
click at [646, 307] on div "EXFU5634456" at bounding box center [643, 304] width 92 height 22
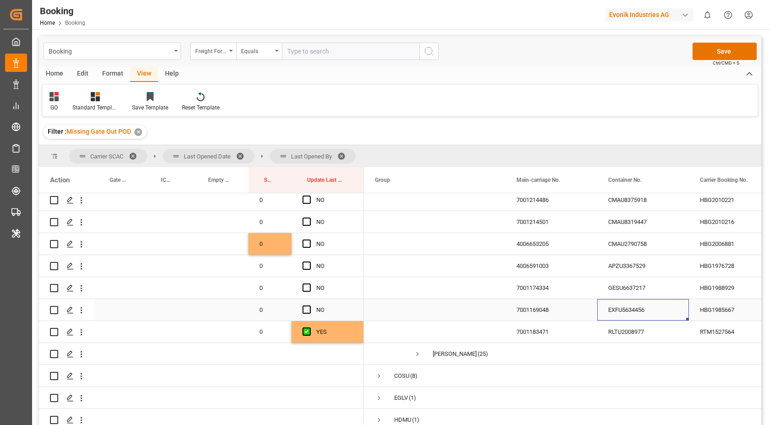
click at [628, 290] on div "GESU6637217" at bounding box center [643, 288] width 92 height 22
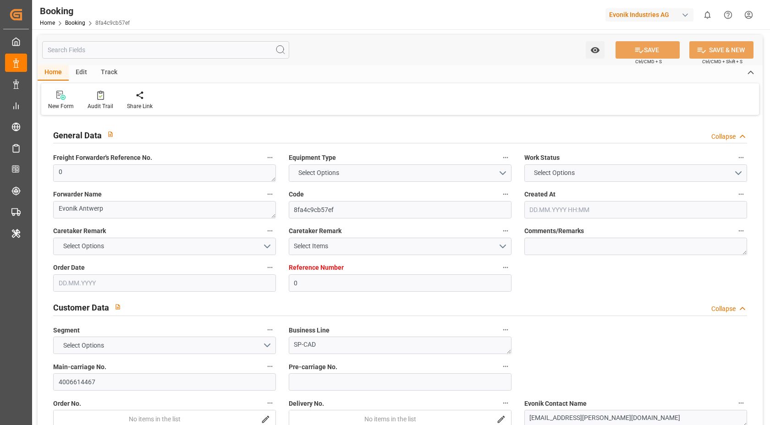
type input "0"
type input "9335202"
type input "CMACGM"
type input "CMA CGM Group"
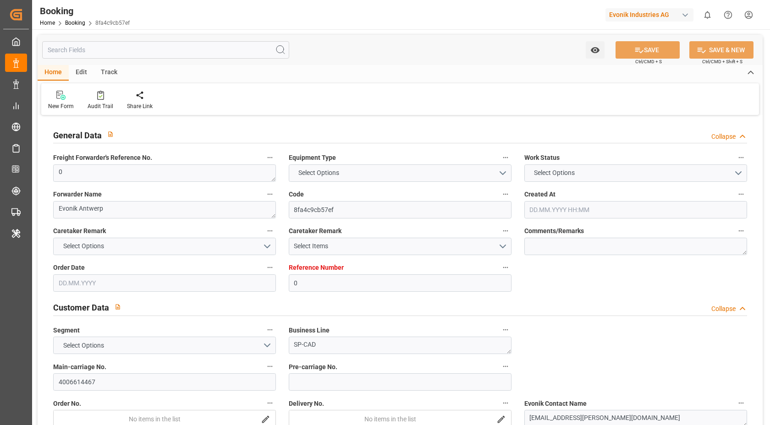
type input "BEANR"
type input "EGPSD"
type input "27"
type input "21"
type input "0"
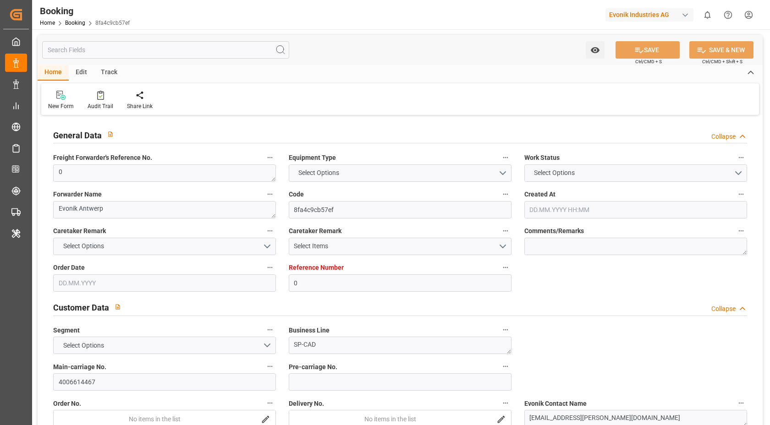
type input "BEANR"
type input "EGPSD"
type input "9335202"
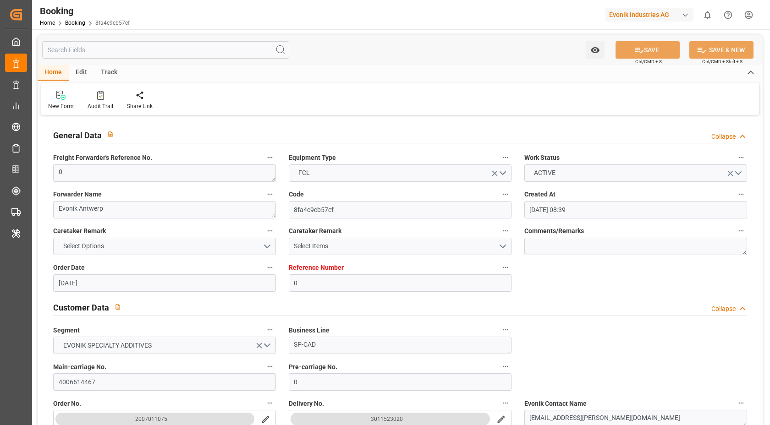
type input "[DATE] 08:39"
type input "[DATE]"
type input "[DATE] 00:00"
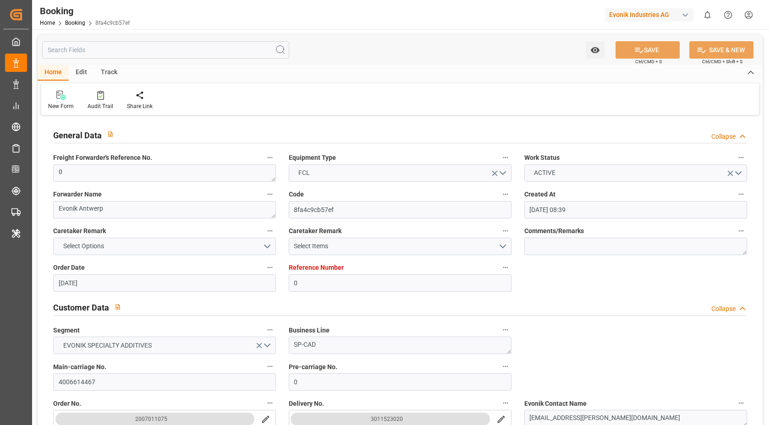
type input "[DATE] 00:00"
type input "[DATE] 15:54"
type input "[DATE] 20:00"
type input "[DATE] 17:00"
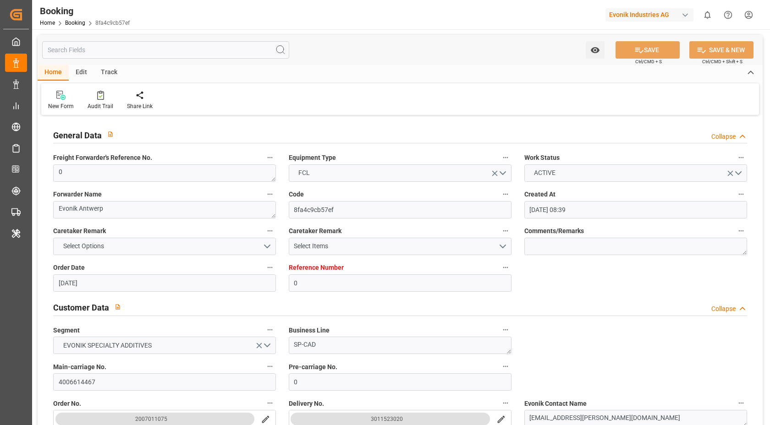
type input "[DATE] 00:00"
type input "[DATE] 09:48"
type input "[DATE] 18:35"
type input "[DATE]"
type input "[DATE] 21:58"
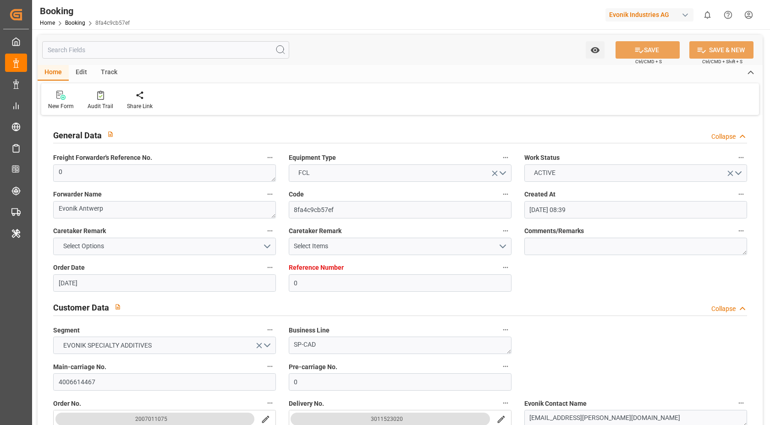
type input "[DATE] 11:28"
type input "[DATE] 19:09"
type input "[DATE] 04:05"
type input "[DATE] 07:21"
type input "[DATE] 12:56"
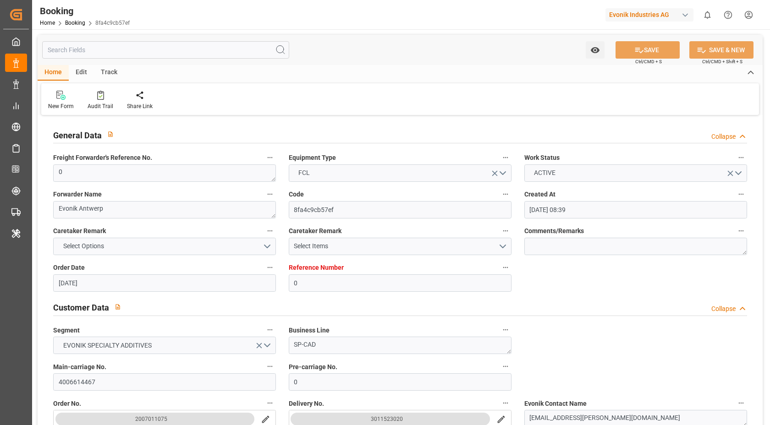
type input "[DATE] 12:56"
click at [102, 100] on div "Audit Trail" at bounding box center [100, 100] width 39 height 20
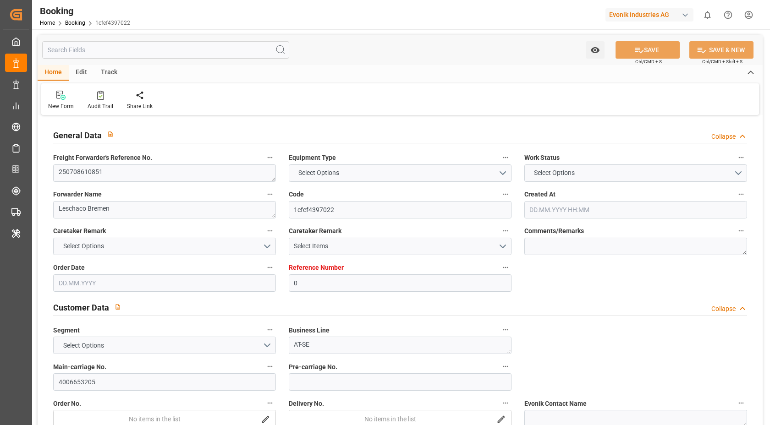
type input "0"
type input "9729087"
type input "CMACGM"
type input "CMA CGM Group"
type input "DEHAM"
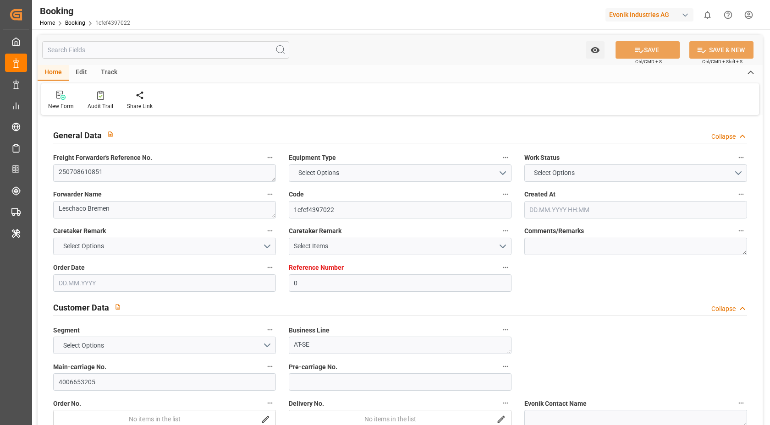
type input "COCTG"
type input "18"
type input "DEHAM"
type input "COCTG"
type input "9729087"
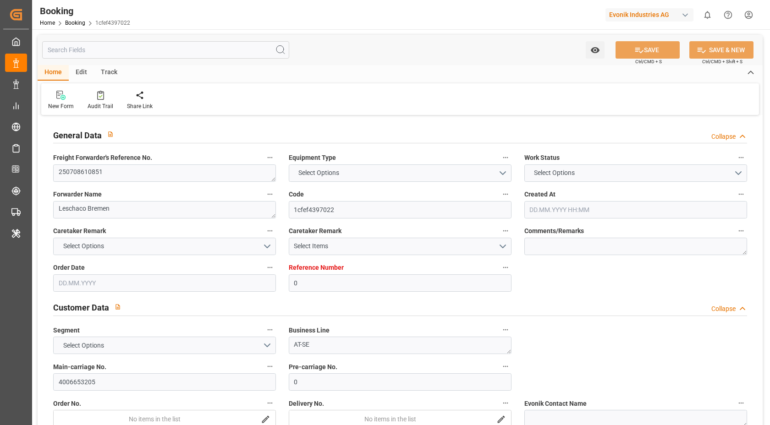
type input "[DATE] 06:18"
type input "[DATE]"
type input "[DATE] 00:00"
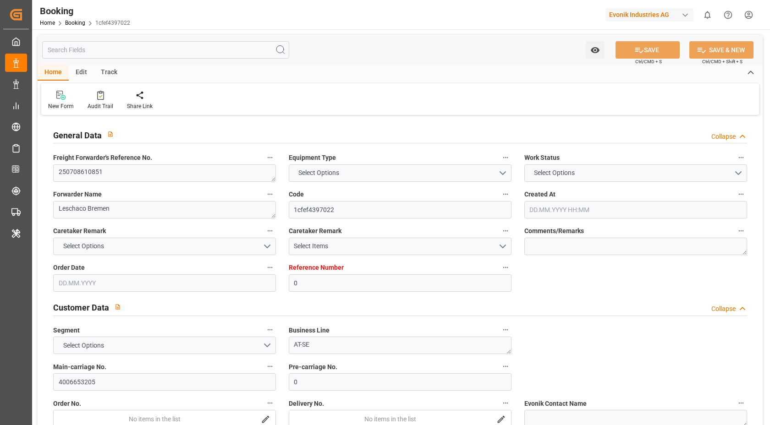
type input "[DATE] 00:00"
type input "[DATE] 08:03"
type input "[DATE] 13:35"
type input "[DATE] 00:00"
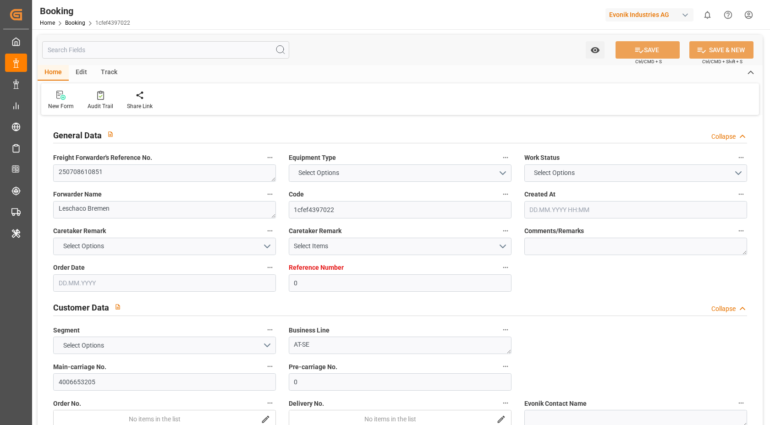
type input "[DATE] 13:28"
type input "[DATE] 07:29"
type input "[DATE]"
type input "[DATE] 13:17"
type input "[DATE] 12:05"
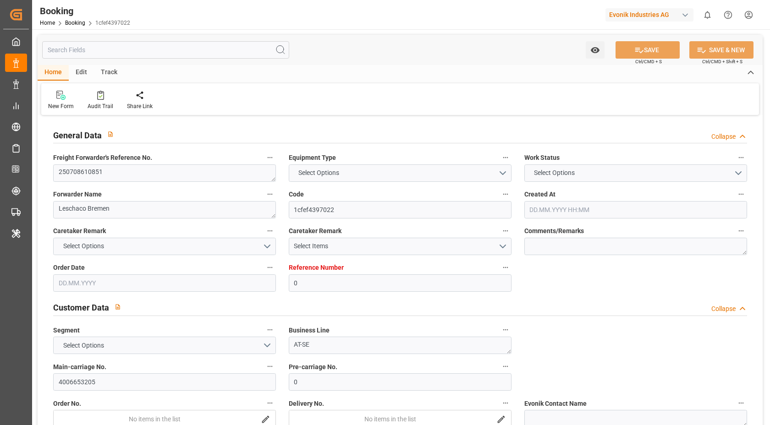
type input "[DATE] 06:57"
type input "[DATE] 18:25"
type input "[DATE] 05:50"
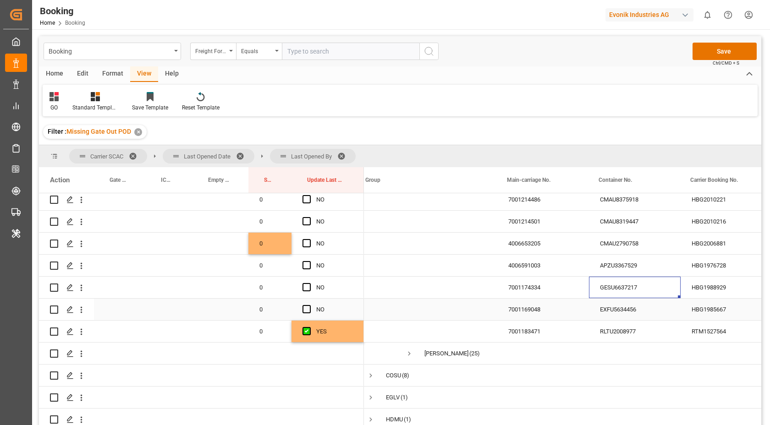
scroll to position [0, 8]
click at [640, 289] on div "GESU6637217" at bounding box center [635, 288] width 92 height 22
click at [305, 310] on span "Press SPACE to select this row." at bounding box center [307, 309] width 8 height 8
click at [309, 305] on input "Press SPACE to select this row." at bounding box center [309, 305] width 0 height 0
click at [309, 286] on span "Press SPACE to select this row." at bounding box center [307, 287] width 8 height 8
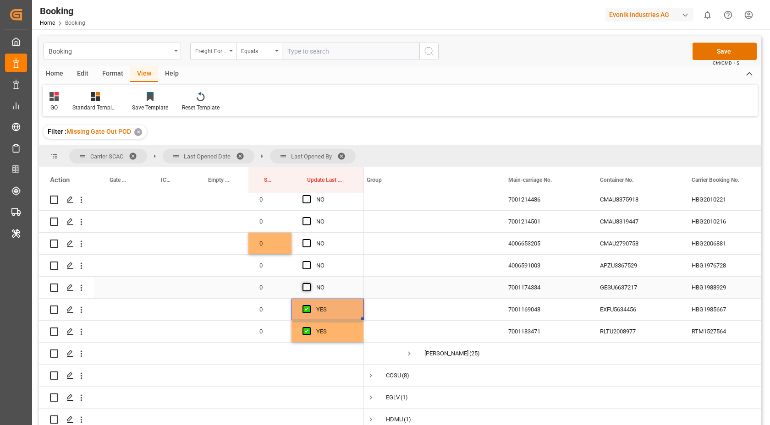
click at [309, 283] on input "Press SPACE to select this row." at bounding box center [309, 283] width 0 height 0
click at [632, 259] on div "APZU3367529" at bounding box center [635, 266] width 92 height 22
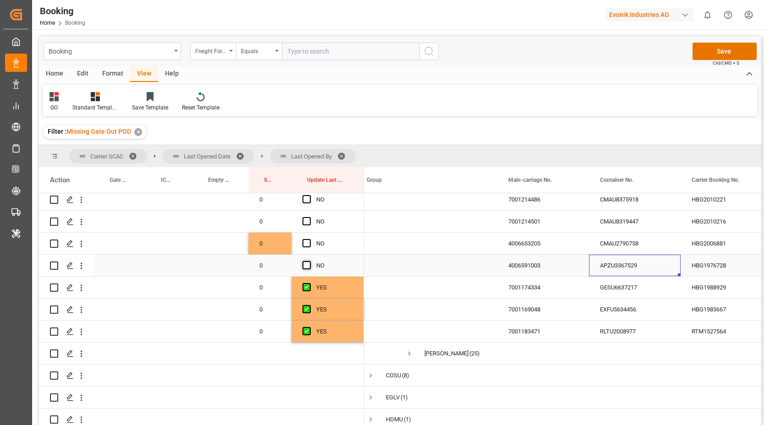
click at [309, 266] on span "Press SPACE to select this row." at bounding box center [307, 265] width 8 height 8
click at [309, 261] on input "Press SPACE to select this row." at bounding box center [309, 261] width 0 height 0
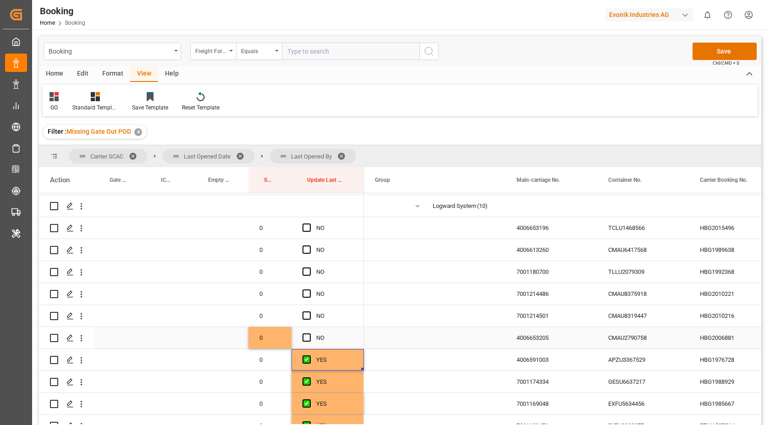
click at [639, 346] on div "CMAU2790758" at bounding box center [643, 338] width 92 height 22
click at [307, 336] on span "Press SPACE to select this row." at bounding box center [307, 338] width 8 height 8
click at [309, 334] on input "Press SPACE to select this row." at bounding box center [309, 334] width 0 height 0
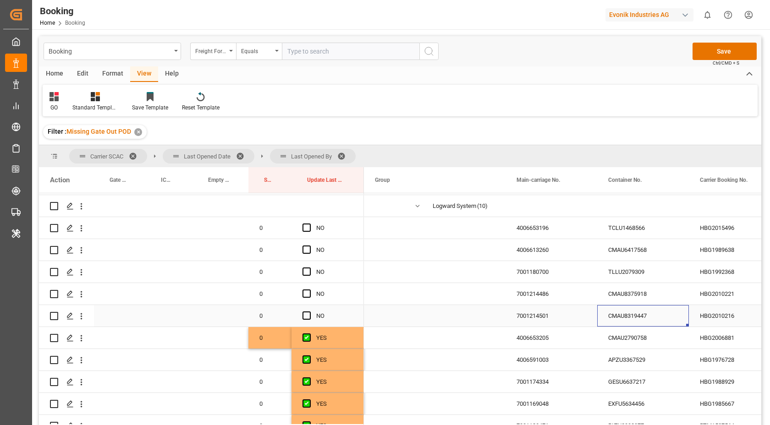
click at [657, 311] on div "CMAU8319447" at bounding box center [643, 316] width 92 height 22
click at [309, 319] on span "Press SPACE to select this row." at bounding box center [307, 316] width 8 height 8
click at [309, 312] on input "Press SPACE to select this row." at bounding box center [309, 312] width 0 height 0
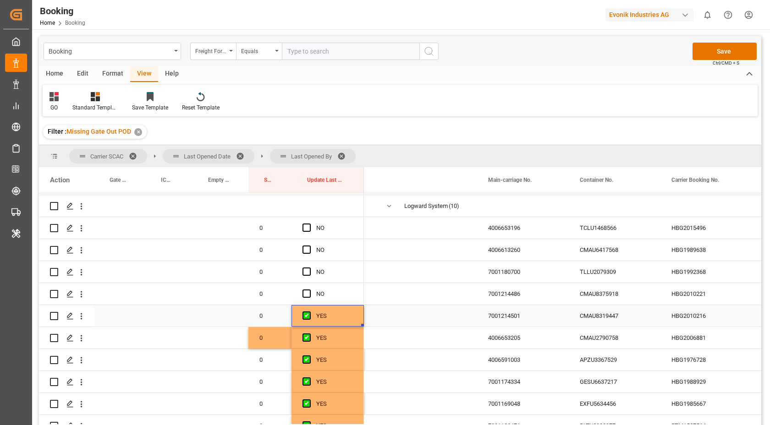
click at [611, 297] on div "CMAU8375918" at bounding box center [615, 294] width 92 height 22
click at [309, 292] on span "Press SPACE to select this row." at bounding box center [307, 294] width 8 height 8
click at [309, 290] on input "Press SPACE to select this row." at bounding box center [309, 290] width 0 height 0
click at [592, 279] on div "TLLU2079309" at bounding box center [615, 272] width 92 height 22
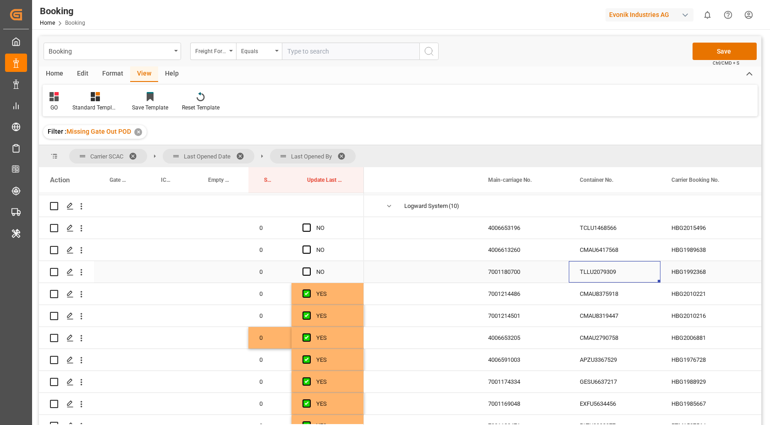
click at [305, 271] on span "Press SPACE to select this row." at bounding box center [307, 272] width 8 height 8
click at [309, 268] on input "Press SPACE to select this row." at bounding box center [309, 268] width 0 height 0
click at [611, 254] on div "CMAU6417568" at bounding box center [615, 250] width 92 height 22
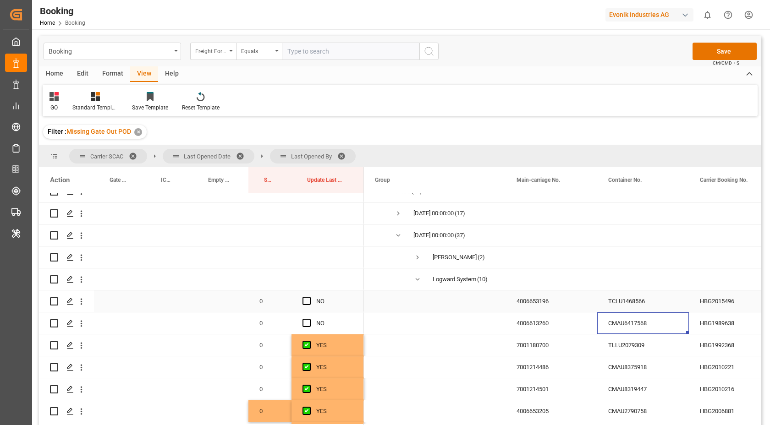
click at [635, 305] on div "TCLU1468566" at bounding box center [643, 302] width 92 height 22
click at [309, 318] on div "Press SPACE to select this row." at bounding box center [310, 323] width 14 height 21
click at [312, 293] on div "Press SPACE to select this row." at bounding box center [310, 301] width 14 height 21
drag, startPoint x: 311, startPoint y: 321, endPoint x: 309, endPoint y: 311, distance: 10.3
click at [311, 321] on div "Press SPACE to select this row." at bounding box center [310, 323] width 14 height 21
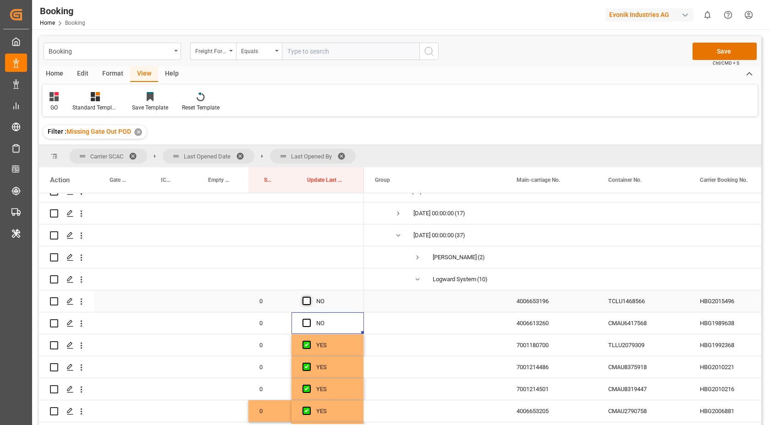
click at [308, 299] on span "Press SPACE to select this row." at bounding box center [307, 301] width 8 height 8
click at [309, 297] on input "Press SPACE to select this row." at bounding box center [309, 297] width 0 height 0
click at [308, 322] on span "Press SPACE to select this row." at bounding box center [307, 323] width 8 height 8
click at [309, 319] on input "Press SPACE to select this row." at bounding box center [309, 319] width 0 height 0
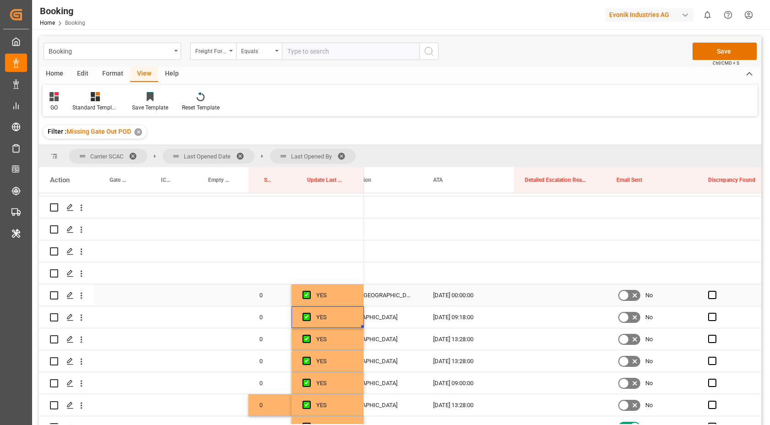
click at [461, 295] on div "[DATE] 00:00:00" at bounding box center [468, 296] width 92 height 22
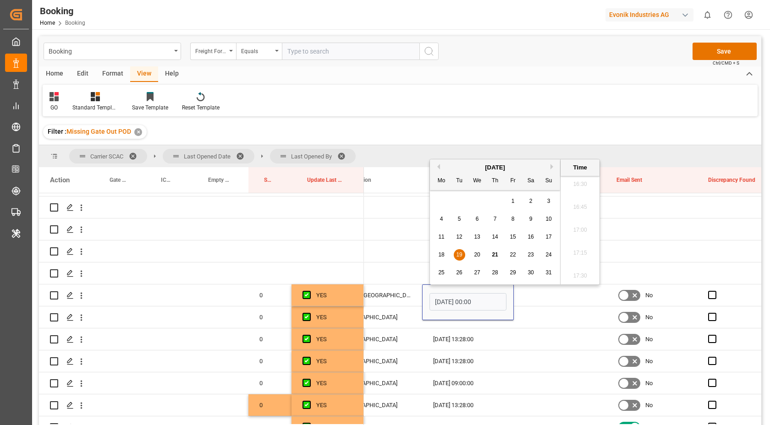
click at [475, 259] on div "20" at bounding box center [477, 255] width 11 height 11
type input "[DATE] 00:00"
click at [515, 331] on div "Press SPACE to select this row." at bounding box center [560, 340] width 92 height 22
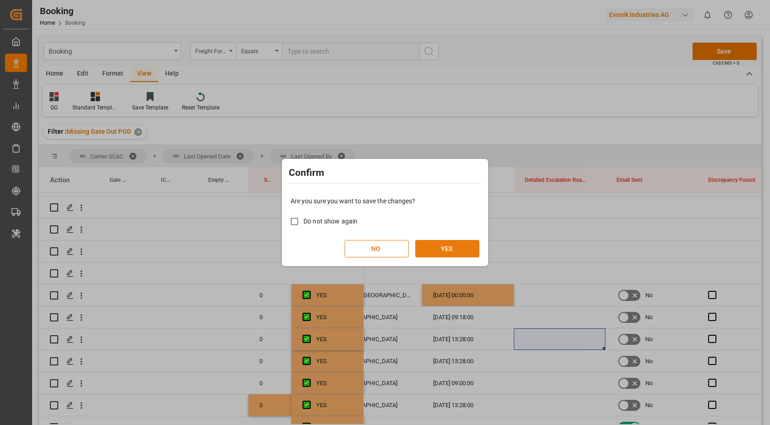
click at [467, 251] on button "YES" at bounding box center [447, 248] width 64 height 17
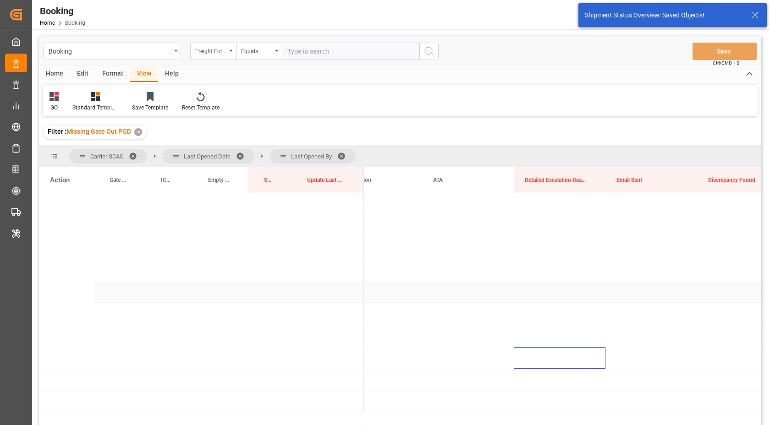
click at [523, 288] on div "Press SPACE to select this row." at bounding box center [560, 292] width 92 height 22
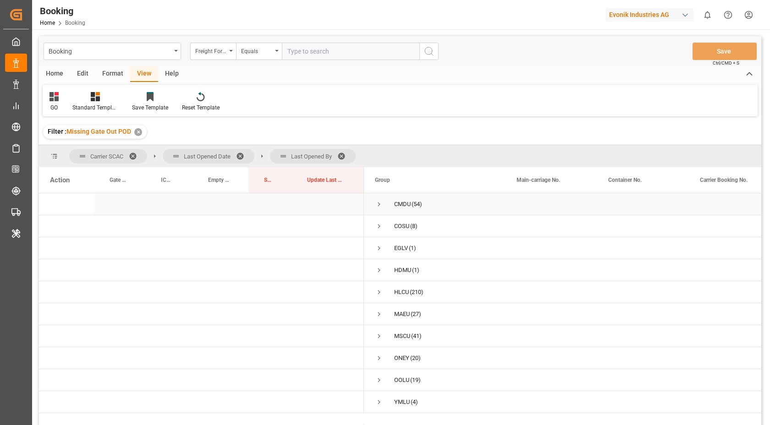
click at [380, 204] on span "Press SPACE to select this row." at bounding box center [379, 204] width 8 height 8
click at [398, 222] on span "Press SPACE to select this row." at bounding box center [398, 226] width 8 height 8
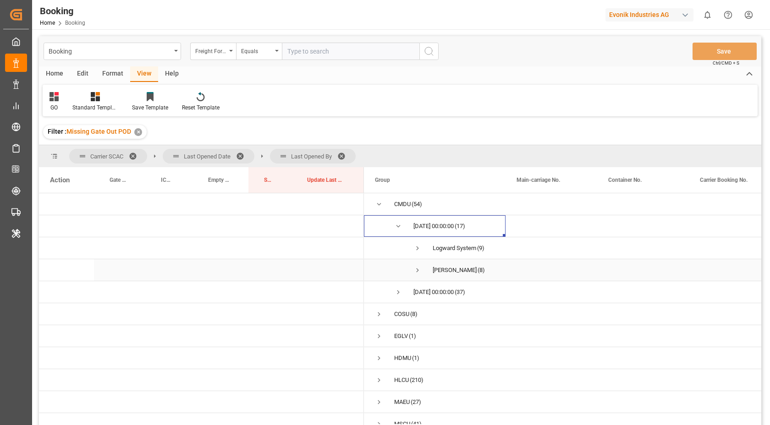
click at [417, 269] on span "Press SPACE to select this row." at bounding box center [418, 270] width 8 height 8
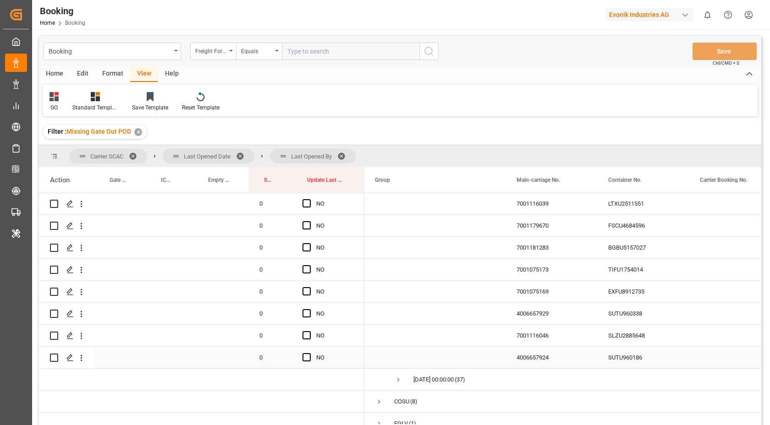
click at [554, 356] on div "4006657924" at bounding box center [552, 358] width 92 height 22
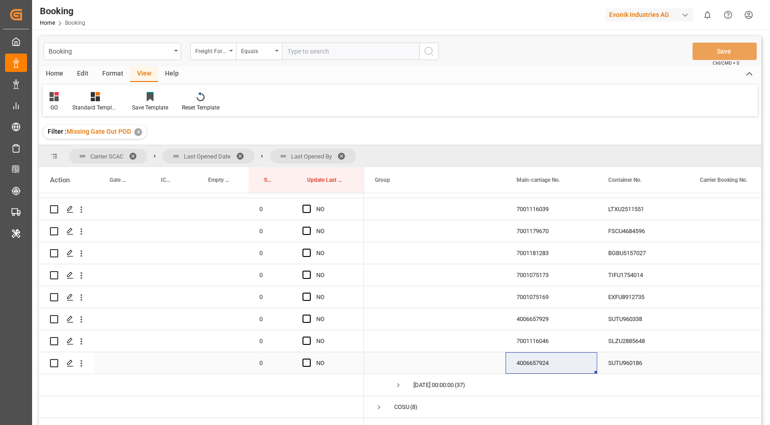
click at [650, 359] on div "SUTU960186" at bounding box center [643, 364] width 92 height 22
click at [303, 364] on span "Press SPACE to select this row." at bounding box center [307, 363] width 8 height 8
click at [309, 359] on input "Press SPACE to select this row." at bounding box center [309, 359] width 0 height 0
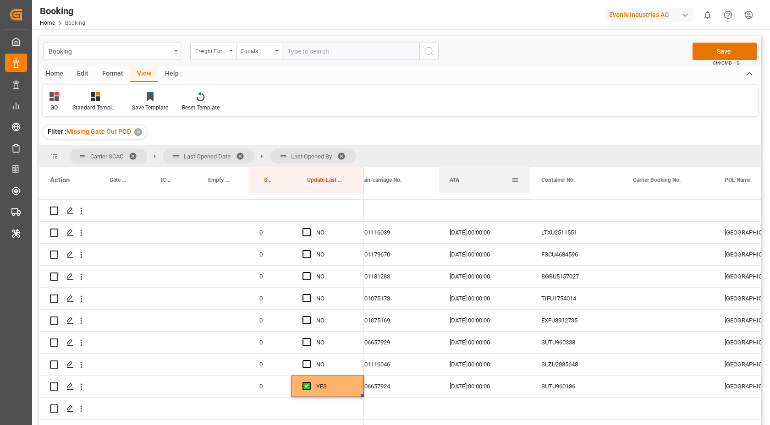
drag, startPoint x: 566, startPoint y: 176, endPoint x: 480, endPoint y: 185, distance: 87.1
click at [480, 185] on div "ATA" at bounding box center [480, 180] width 61 height 26
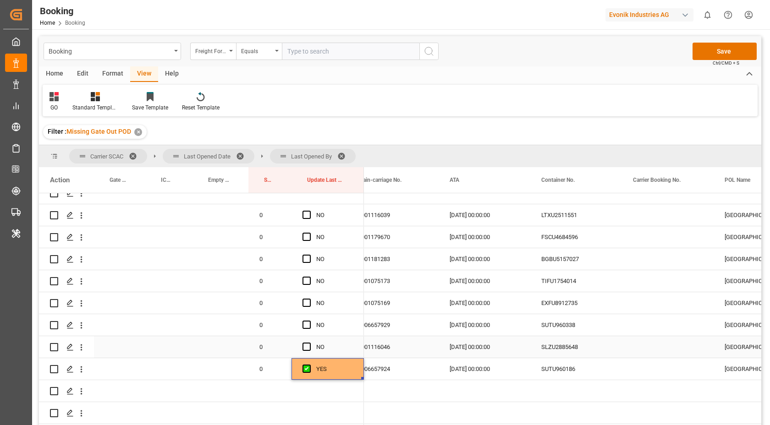
click at [588, 350] on div "SLZU2885648" at bounding box center [576, 348] width 92 height 22
click at [304, 348] on span "Press SPACE to select this row." at bounding box center [307, 347] width 8 height 8
click at [309, 343] on input "Press SPACE to select this row." at bounding box center [309, 343] width 0 height 0
click at [570, 329] on div "SUTU960338" at bounding box center [576, 326] width 92 height 22
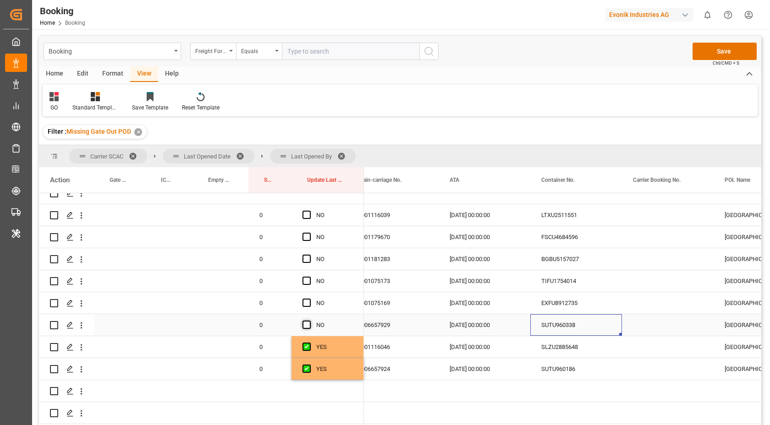
click at [310, 326] on span "Press SPACE to select this row." at bounding box center [307, 325] width 8 height 8
click at [309, 321] on input "Press SPACE to select this row." at bounding box center [309, 321] width 0 height 0
click at [530, 309] on div "13.05.2025 00:00:00" at bounding box center [485, 303] width 92 height 22
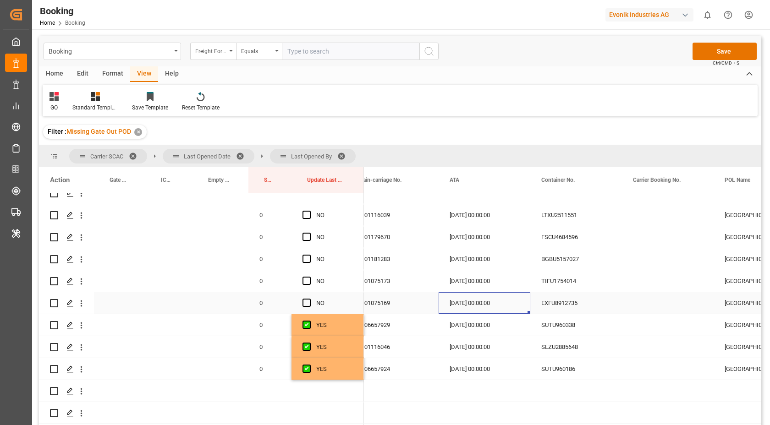
click at [584, 306] on div "EXFU8912735" at bounding box center [576, 303] width 92 height 22
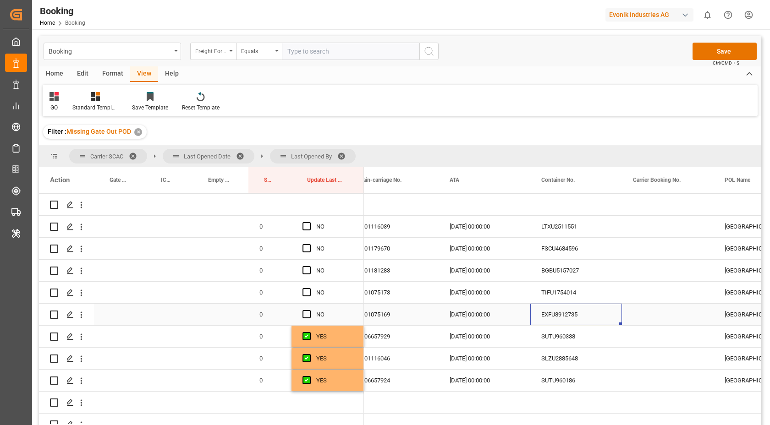
click at [305, 314] on span "Press SPACE to select this row." at bounding box center [307, 314] width 8 height 8
click at [309, 310] on input "Press SPACE to select this row." at bounding box center [309, 310] width 0 height 0
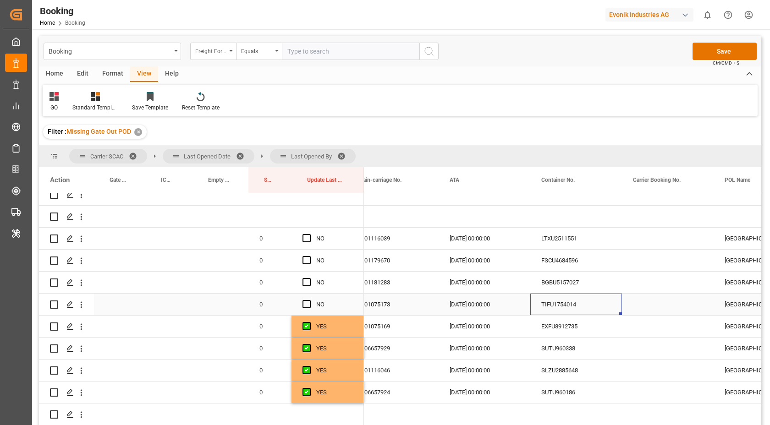
click at [548, 311] on div "TIFU1754014" at bounding box center [576, 305] width 92 height 22
click at [310, 308] on span "Press SPACE to select this row." at bounding box center [307, 304] width 8 height 8
click at [309, 300] on input "Press SPACE to select this row." at bounding box center [309, 300] width 0 height 0
click at [572, 284] on div "BGBU5157027" at bounding box center [576, 283] width 92 height 22
click at [309, 282] on span "Press SPACE to select this row." at bounding box center [307, 282] width 8 height 8
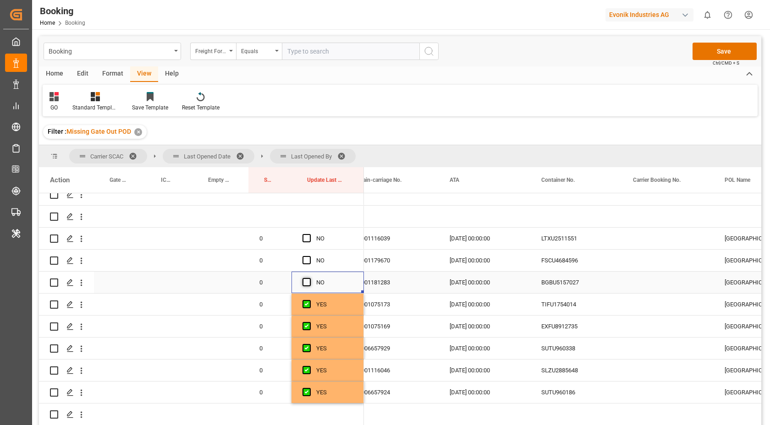
click at [309, 278] on input "Press SPACE to select this row." at bounding box center [309, 278] width 0 height 0
click at [574, 265] on div "FSCU4684596" at bounding box center [576, 261] width 92 height 22
click at [304, 259] on span "Press SPACE to select this row." at bounding box center [307, 260] width 8 height 8
click at [309, 256] on input "Press SPACE to select this row." at bounding box center [309, 256] width 0 height 0
click at [562, 245] on div "LTXU2511551" at bounding box center [576, 239] width 92 height 22
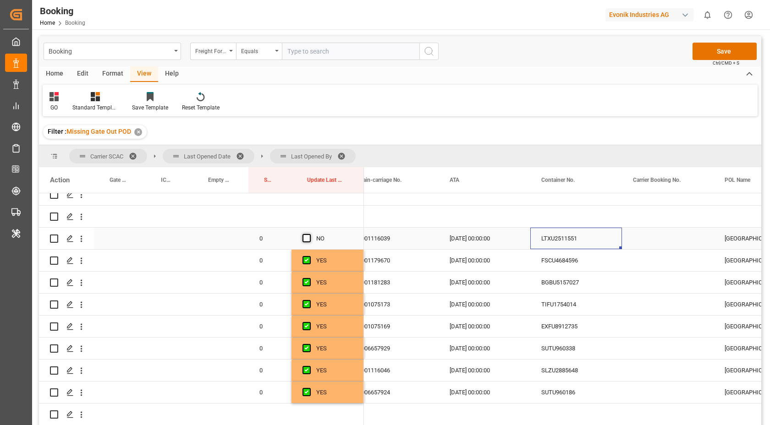
click at [309, 237] on span "Press SPACE to select this row." at bounding box center [307, 238] width 8 height 8
click at [309, 234] on input "Press SPACE to select this row." at bounding box center [309, 234] width 0 height 0
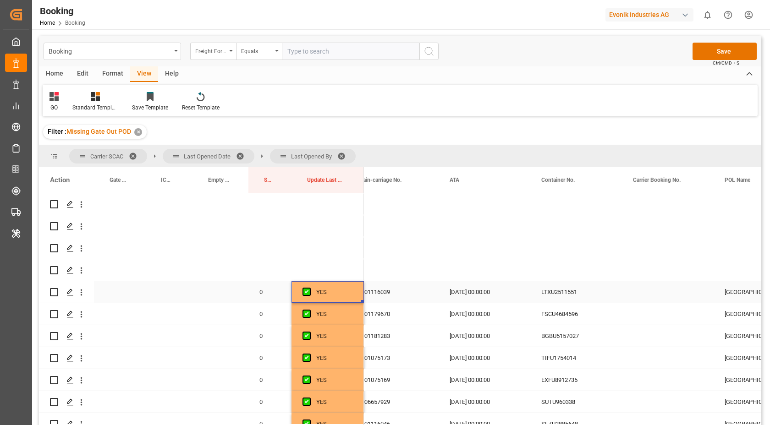
scroll to position [0, 0]
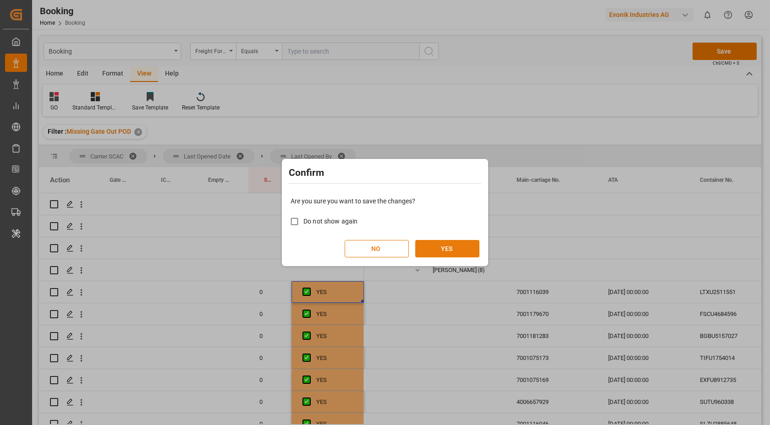
click at [465, 248] on button "YES" at bounding box center [447, 248] width 64 height 17
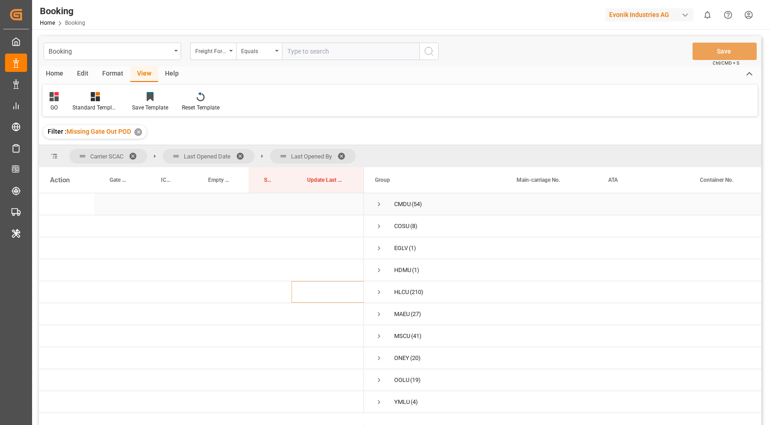
click at [378, 206] on span "Press SPACE to select this row." at bounding box center [379, 204] width 8 height 8
click at [394, 222] on span "20.08.2025 00:00:00 (9)" at bounding box center [435, 226] width 120 height 21
click at [395, 227] on span "Press SPACE to select this row." at bounding box center [398, 226] width 8 height 8
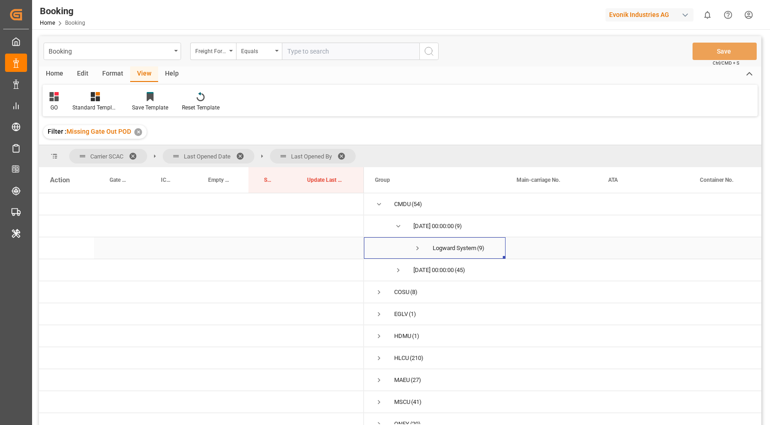
click at [418, 247] on span "Press SPACE to select this row." at bounding box center [418, 248] width 8 height 8
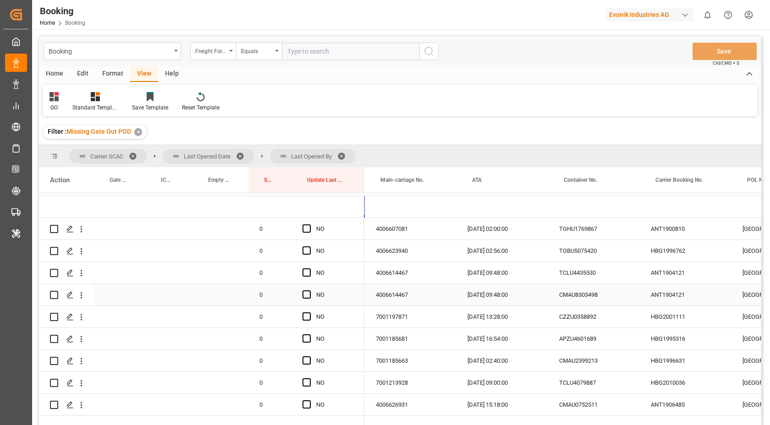
scroll to position [0, 135]
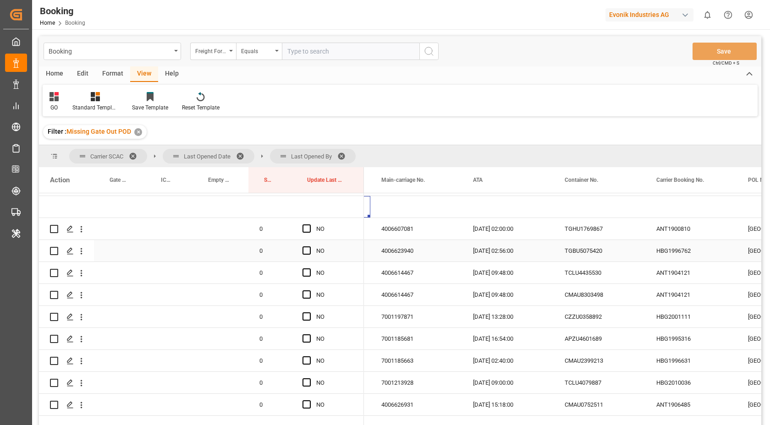
click at [600, 235] on div "TGHU1769867" at bounding box center [600, 229] width 92 height 22
click at [312, 230] on div "Press SPACE to select this row." at bounding box center [310, 229] width 14 height 21
click at [308, 230] on span "Press SPACE to select this row." at bounding box center [307, 229] width 8 height 8
click at [309, 225] on input "Press SPACE to select this row." at bounding box center [309, 225] width 0 height 0
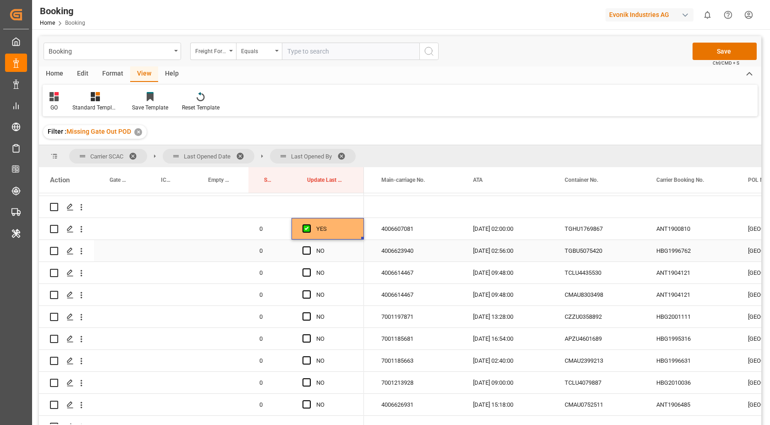
click at [683, 252] on div "HBG1996762" at bounding box center [692, 251] width 92 height 22
click at [590, 249] on div "TGBU5075420" at bounding box center [600, 251] width 92 height 22
click at [308, 248] on span "Press SPACE to select this row." at bounding box center [307, 251] width 8 height 8
click at [309, 247] on input "Press SPACE to select this row." at bounding box center [309, 247] width 0 height 0
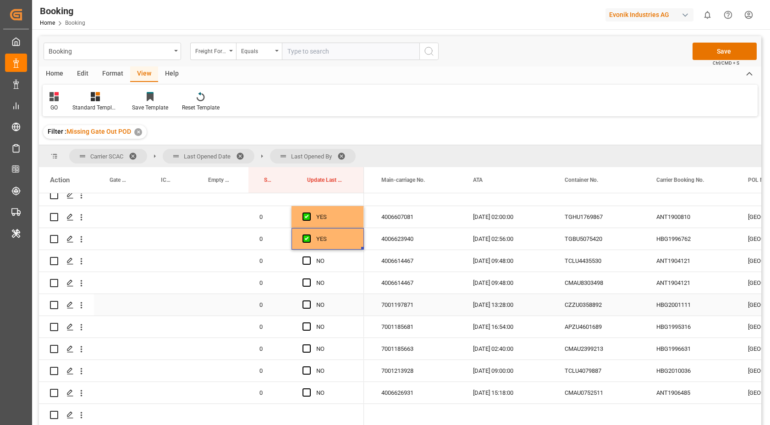
click at [590, 307] on div "CZZU0358892" at bounding box center [600, 305] width 92 height 22
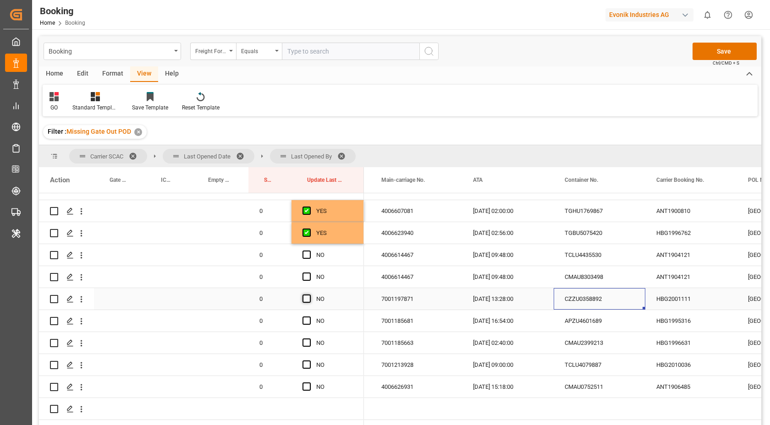
click at [310, 299] on span "Press SPACE to select this row." at bounding box center [307, 299] width 8 height 8
click at [309, 295] on input "Press SPACE to select this row." at bounding box center [309, 295] width 0 height 0
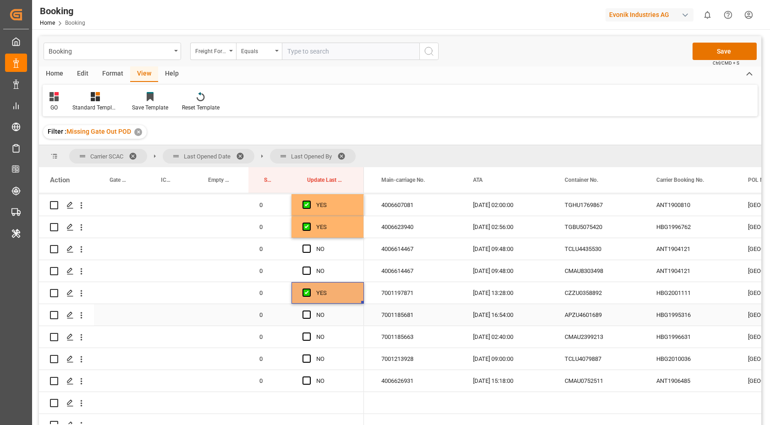
scroll to position [71, 0]
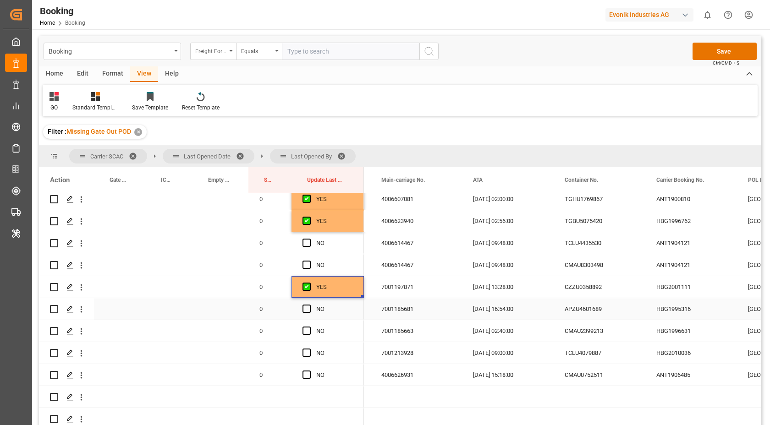
click at [591, 305] on div "APZU4601689" at bounding box center [600, 309] width 92 height 22
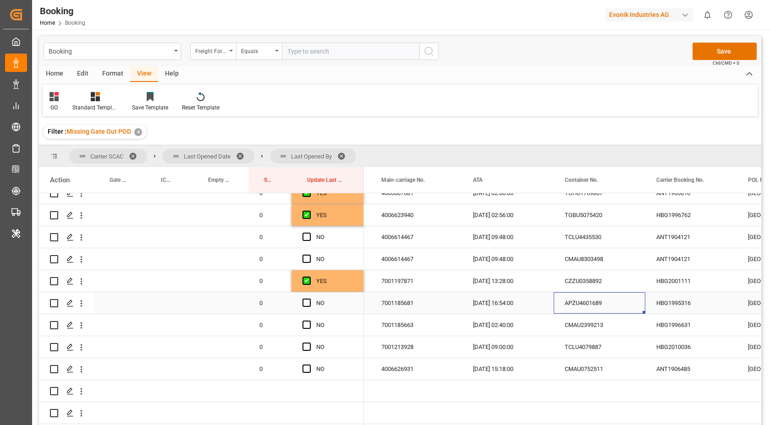
click at [308, 304] on span "Press SPACE to select this row." at bounding box center [307, 303] width 8 height 8
click at [309, 299] on input "Press SPACE to select this row." at bounding box center [309, 299] width 0 height 0
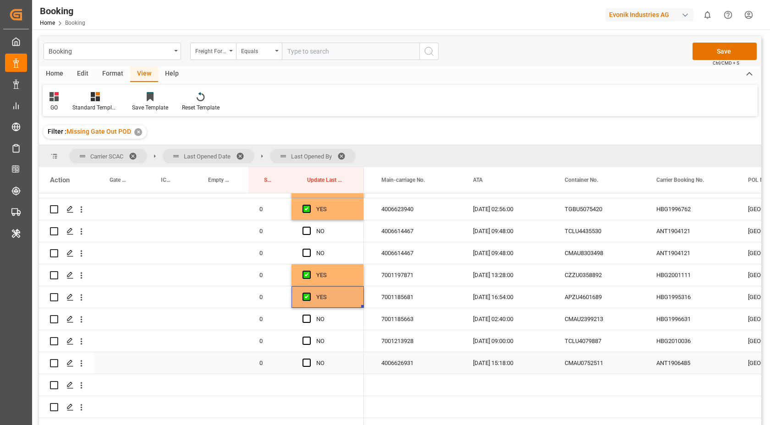
scroll to position [89, 0]
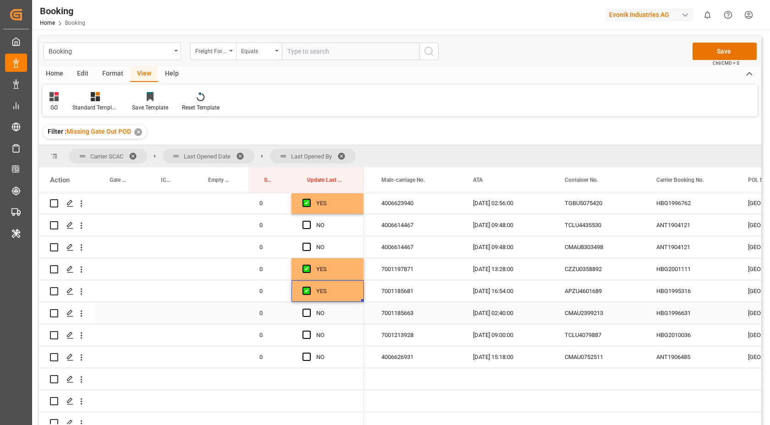
click at [589, 321] on div "CMAU2399213" at bounding box center [600, 314] width 92 height 22
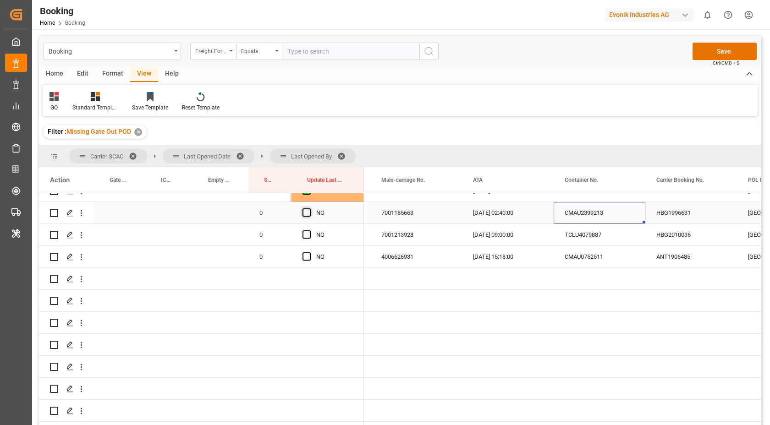
click at [309, 215] on span "Press SPACE to select this row." at bounding box center [307, 213] width 8 height 8
click at [309, 209] on input "Press SPACE to select this row." at bounding box center [309, 209] width 0 height 0
click at [597, 242] on div "TCLU4079887" at bounding box center [600, 235] width 92 height 22
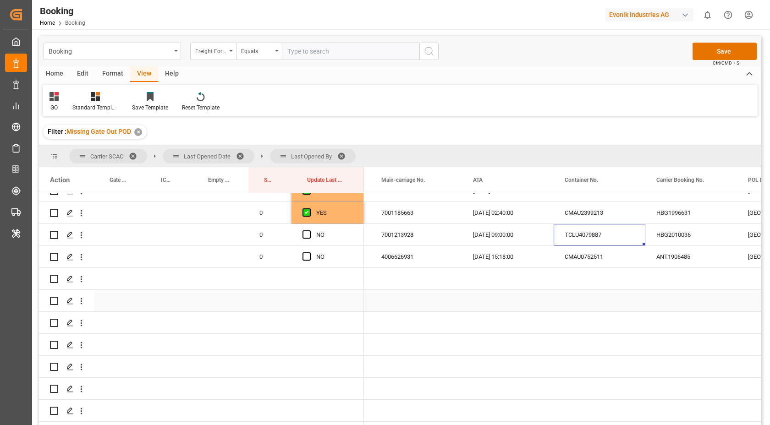
scroll to position [201, 0]
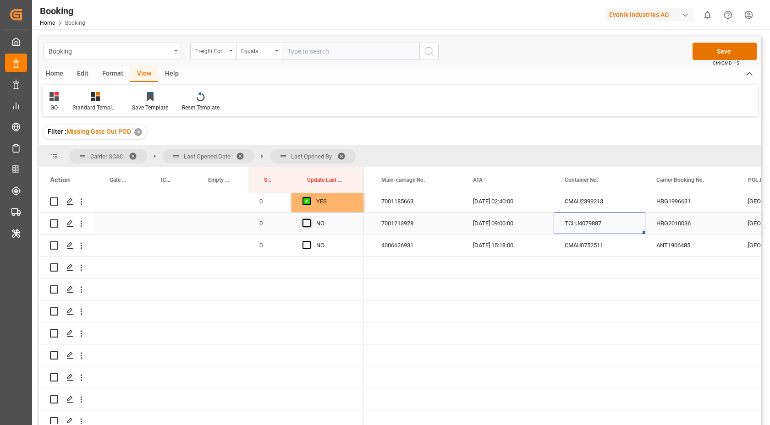
click at [308, 221] on span "Press SPACE to select this row." at bounding box center [307, 223] width 8 height 8
click at [309, 219] on input "Press SPACE to select this row." at bounding box center [309, 219] width 0 height 0
click at [640, 254] on div "CMAU0752511" at bounding box center [600, 246] width 92 height 22
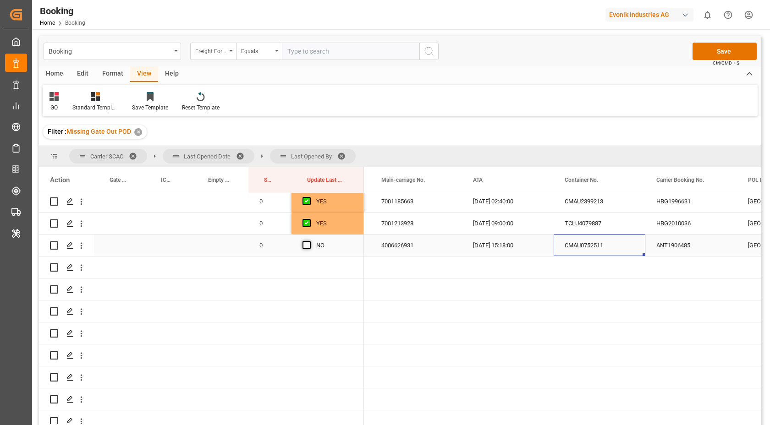
click at [307, 246] on span "Press SPACE to select this row." at bounding box center [307, 245] width 8 height 8
click at [309, 241] on input "Press SPACE to select this row." at bounding box center [309, 241] width 0 height 0
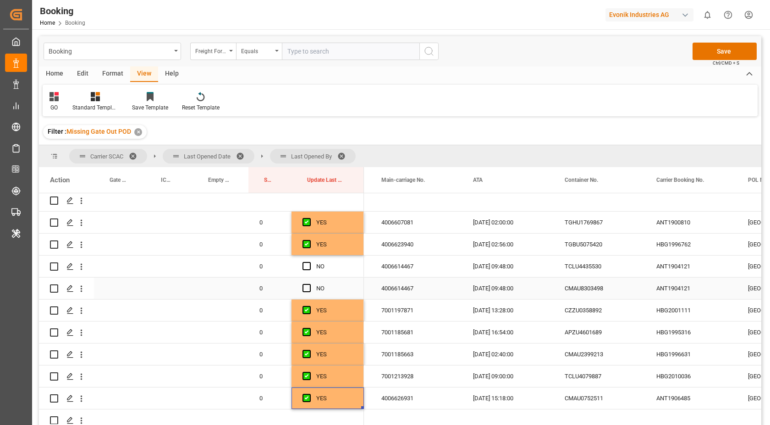
scroll to position [27, 0]
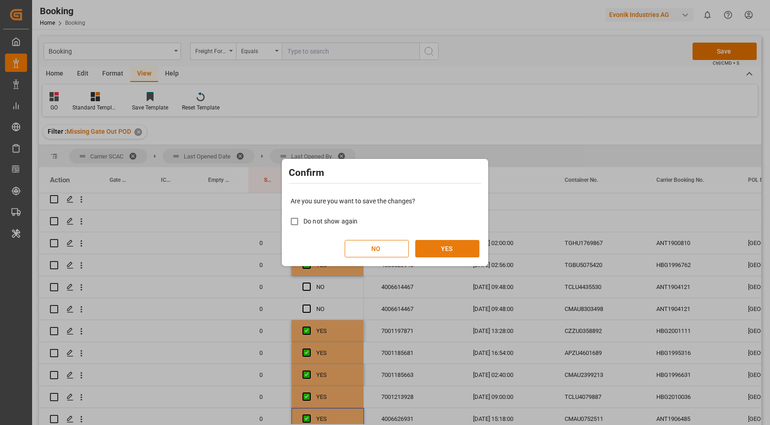
click at [458, 250] on button "YES" at bounding box center [447, 248] width 64 height 17
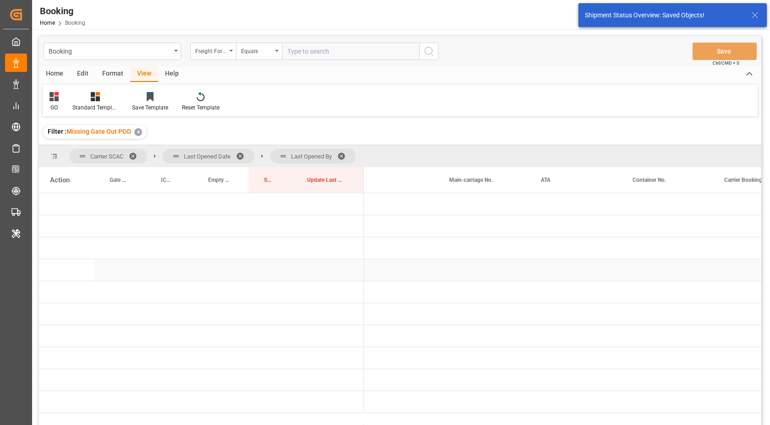
scroll to position [0, 0]
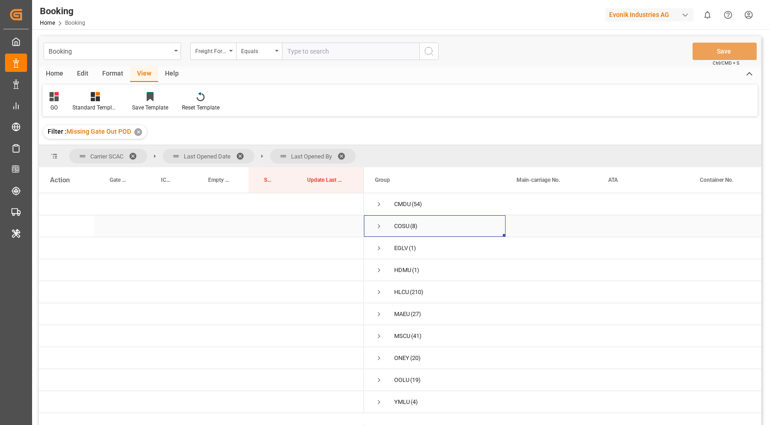
click at [379, 226] on span "Press SPACE to select this row." at bounding box center [379, 226] width 8 height 8
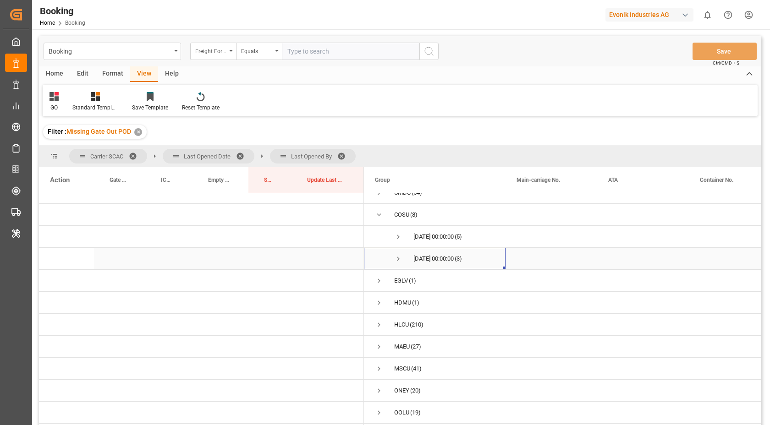
click at [400, 258] on span "Press SPACE to select this row." at bounding box center [398, 259] width 8 height 8
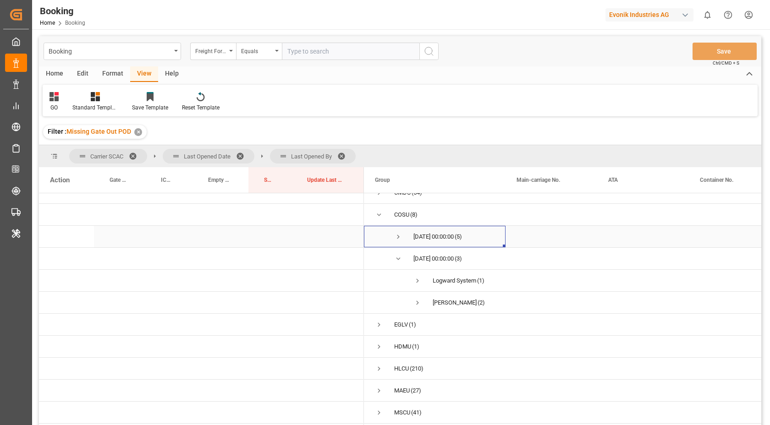
click at [400, 235] on span "Press SPACE to select this row." at bounding box center [398, 237] width 8 height 8
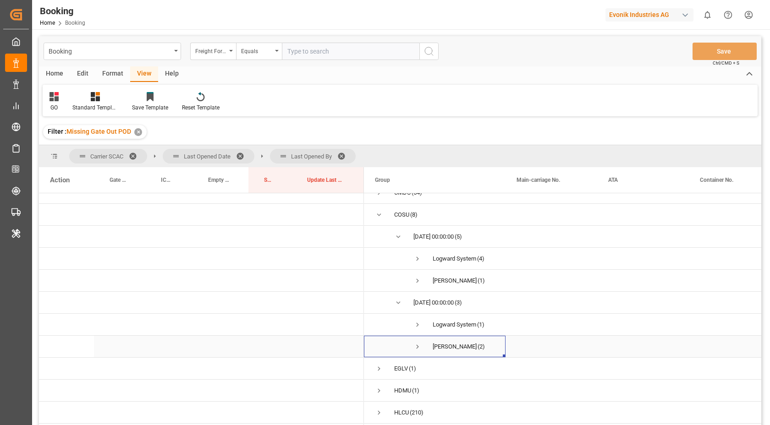
click at [415, 346] on span "Press SPACE to select this row." at bounding box center [418, 347] width 8 height 8
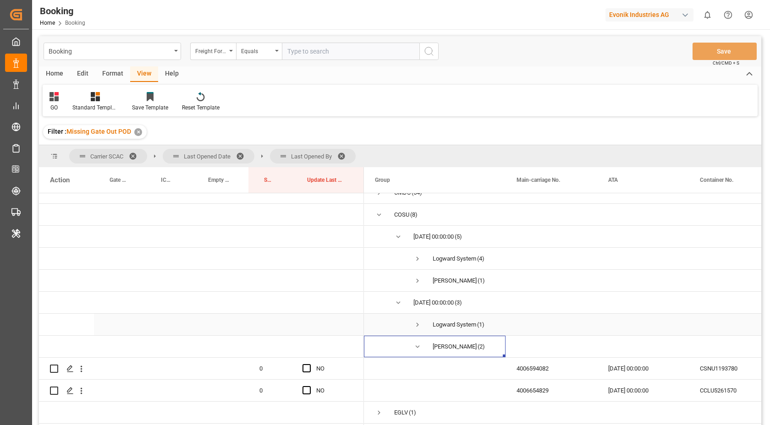
click at [420, 326] on span "Press SPACE to select this row." at bounding box center [418, 325] width 8 height 8
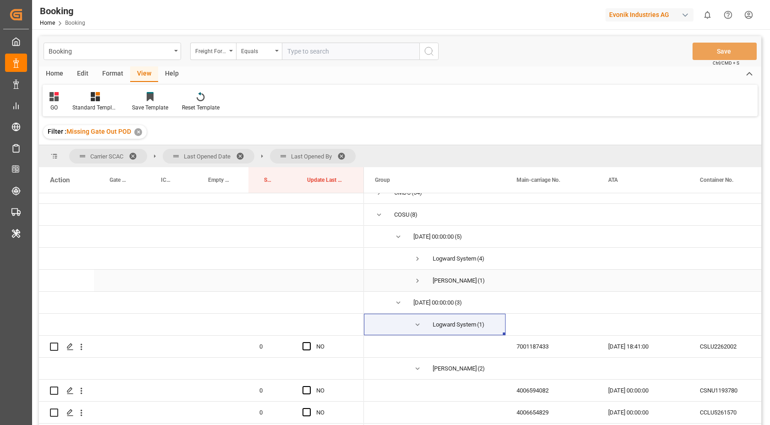
click at [414, 282] on span "Press SPACE to select this row." at bounding box center [418, 281] width 8 height 8
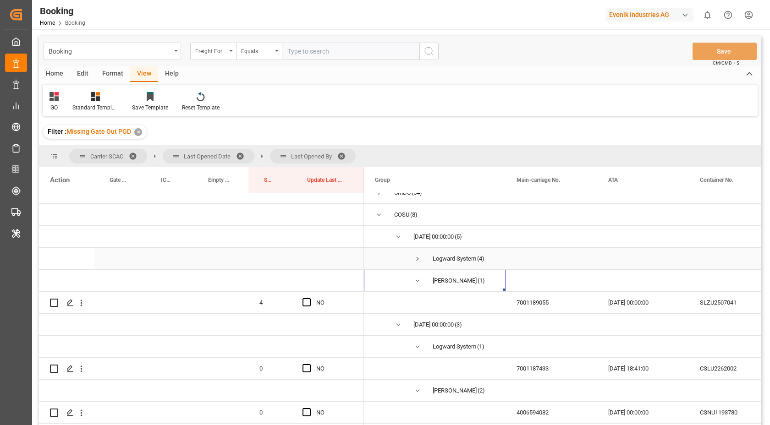
click at [418, 261] on span "Press SPACE to select this row." at bounding box center [418, 259] width 8 height 8
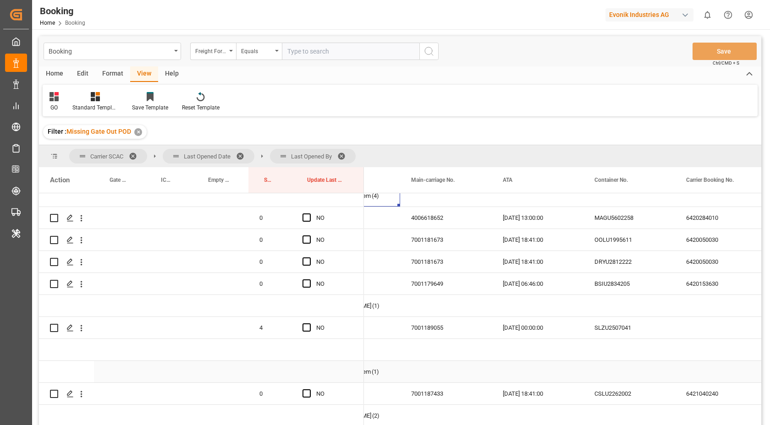
scroll to position [56, 0]
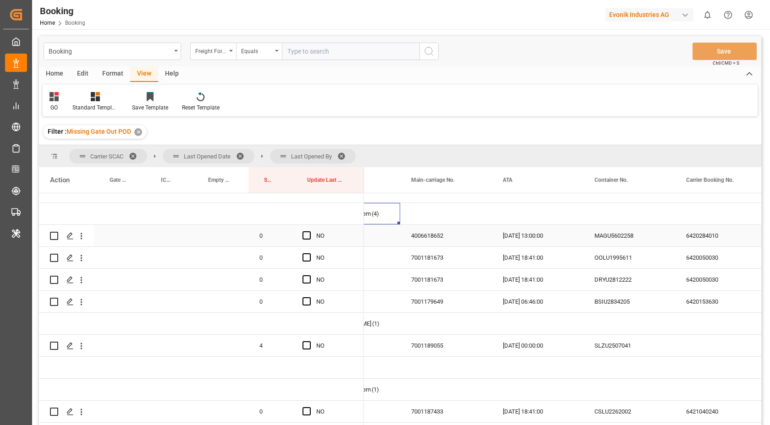
click at [629, 236] on div "MAGU5602258" at bounding box center [630, 236] width 92 height 22
click at [526, 231] on div "19.08.2025 13:00:00" at bounding box center [538, 236] width 92 height 22
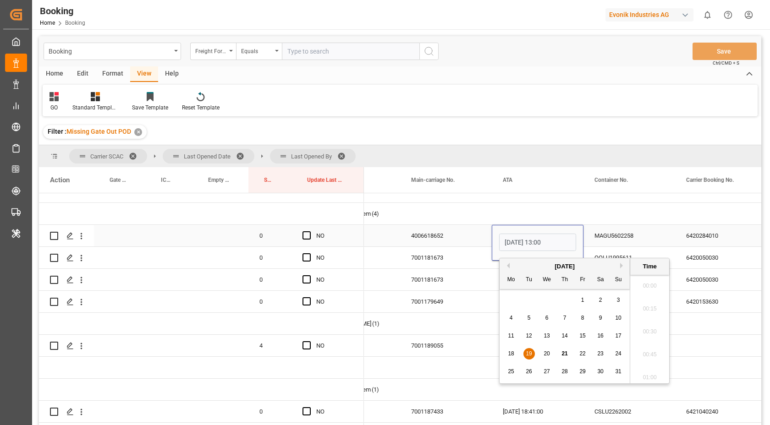
scroll to position [1149, 0]
click at [543, 358] on div "20" at bounding box center [546, 354] width 11 height 11
type input "20.08.2025 13:00"
click at [305, 236] on span "Press SPACE to select this row." at bounding box center [307, 236] width 8 height 8
click at [309, 232] on input "Press SPACE to select this row." at bounding box center [309, 232] width 0 height 0
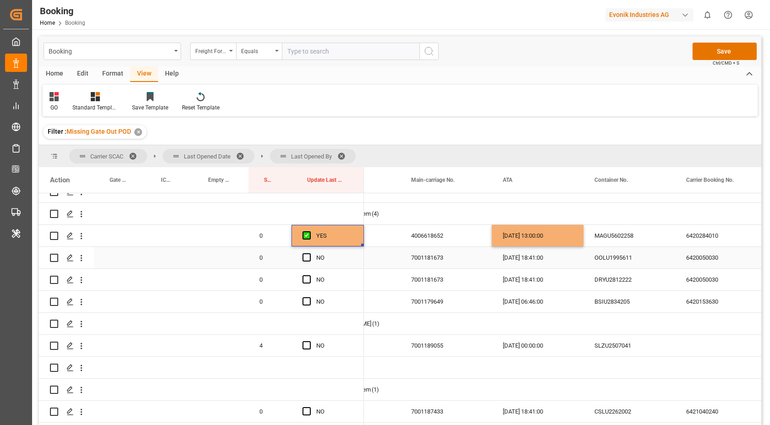
click at [640, 266] on div "OOLU1995611" at bounding box center [630, 258] width 92 height 22
click at [82, 262] on icon "open menu" at bounding box center [82, 259] width 10 height 10
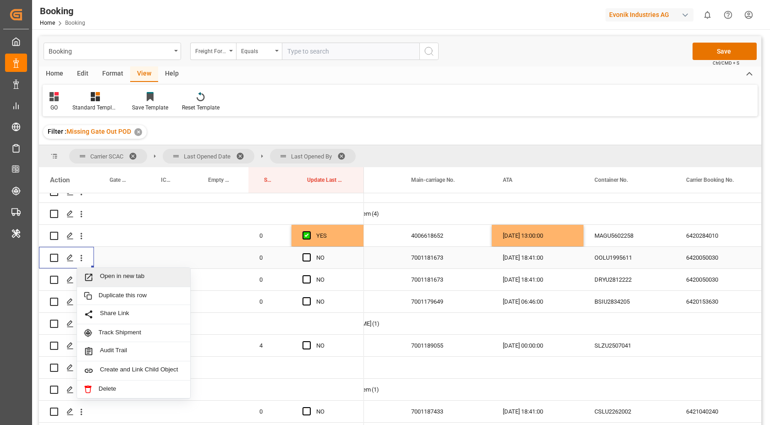
click at [127, 278] on span "Open in new tab" at bounding box center [141, 278] width 83 height 10
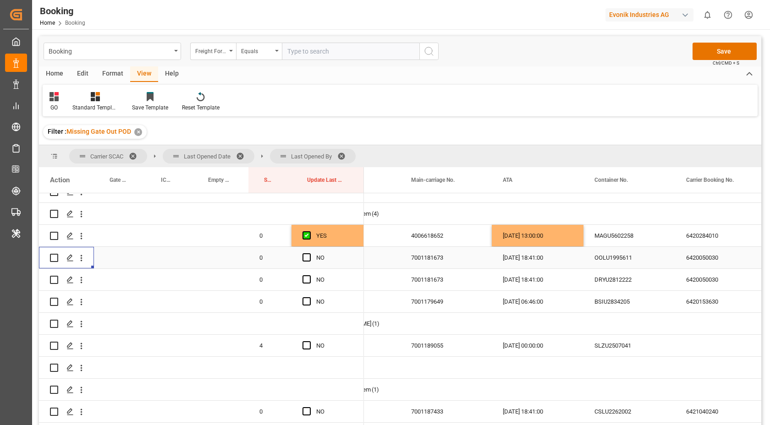
click at [707, 266] on div "6420050030" at bounding box center [721, 258] width 92 height 22
click at [305, 275] on div "Press SPACE to select this row." at bounding box center [310, 280] width 14 height 21
click at [309, 252] on div "Press SPACE to select this row." at bounding box center [310, 258] width 14 height 21
drag, startPoint x: 307, startPoint y: 273, endPoint x: 309, endPoint y: 268, distance: 5.4
click at [307, 273] on div "Press SPACE to select this row." at bounding box center [310, 280] width 14 height 21
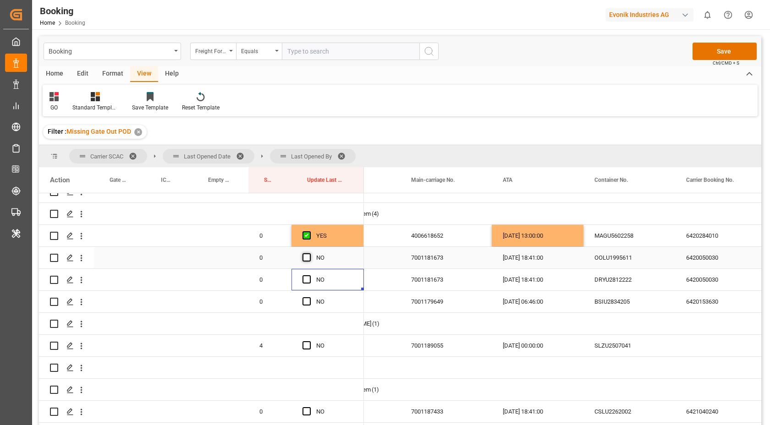
click at [309, 256] on span "Press SPACE to select this row." at bounding box center [307, 258] width 8 height 8
click at [309, 254] on input "Press SPACE to select this row." at bounding box center [309, 254] width 0 height 0
click at [311, 282] on div "Press SPACE to select this row." at bounding box center [310, 280] width 14 height 21
click at [309, 281] on span "Press SPACE to select this row." at bounding box center [307, 280] width 8 height 8
click at [309, 276] on input "Press SPACE to select this row." at bounding box center [309, 276] width 0 height 0
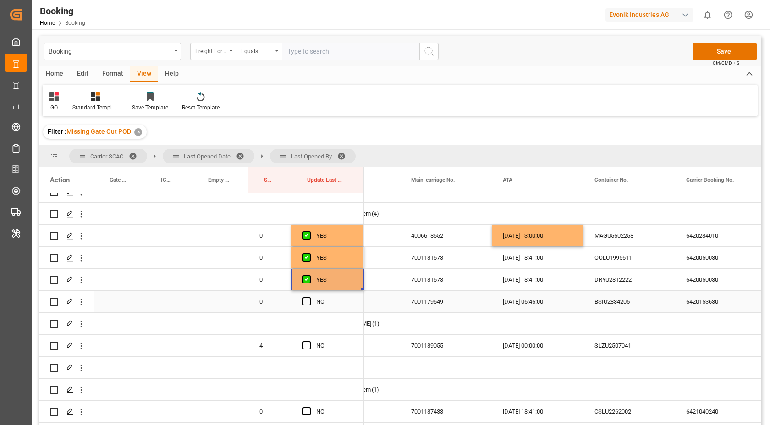
click at [587, 305] on div "BSIU2834205" at bounding box center [630, 302] width 92 height 22
click at [308, 303] on span "Press SPACE to select this row." at bounding box center [307, 302] width 8 height 8
click at [309, 298] on input "Press SPACE to select this row." at bounding box center [309, 298] width 0 height 0
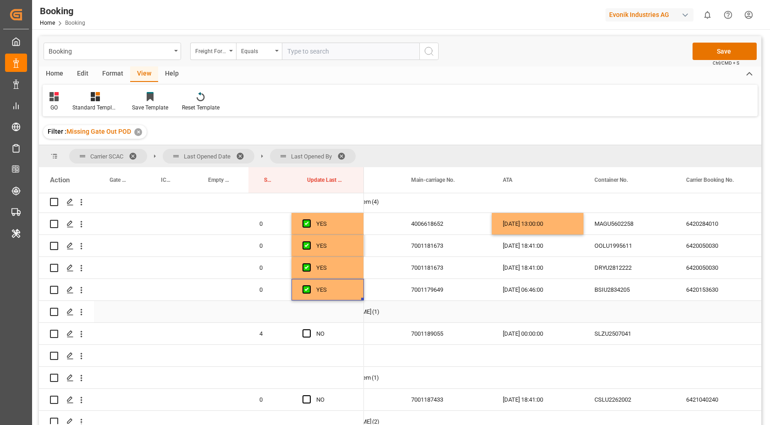
scroll to position [80, 0]
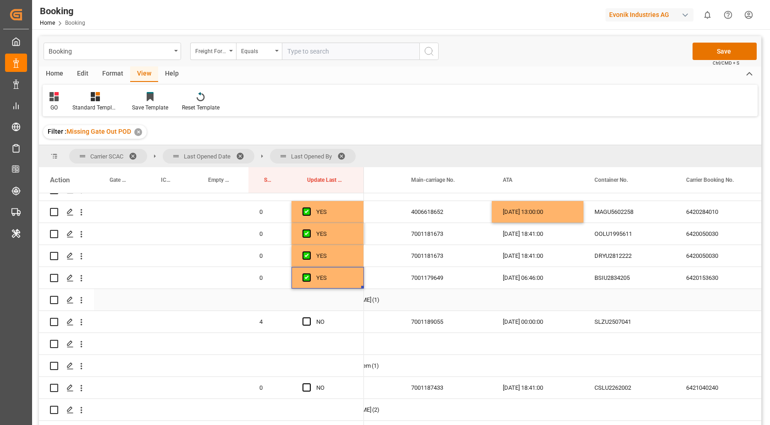
click at [607, 314] on div "SLZU2507041" at bounding box center [630, 322] width 92 height 22
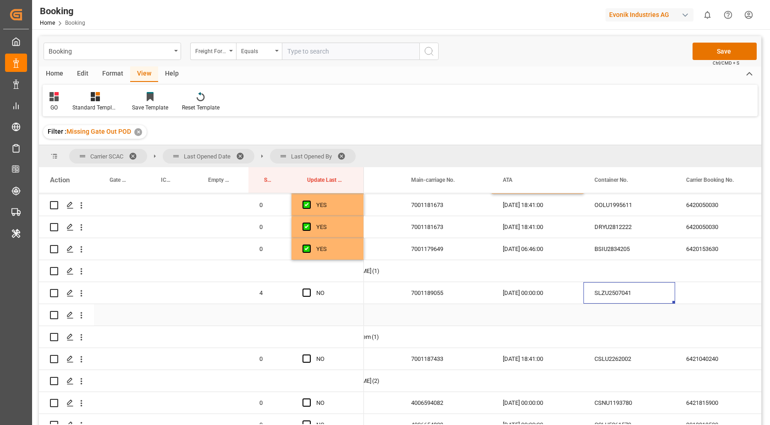
scroll to position [115, 0]
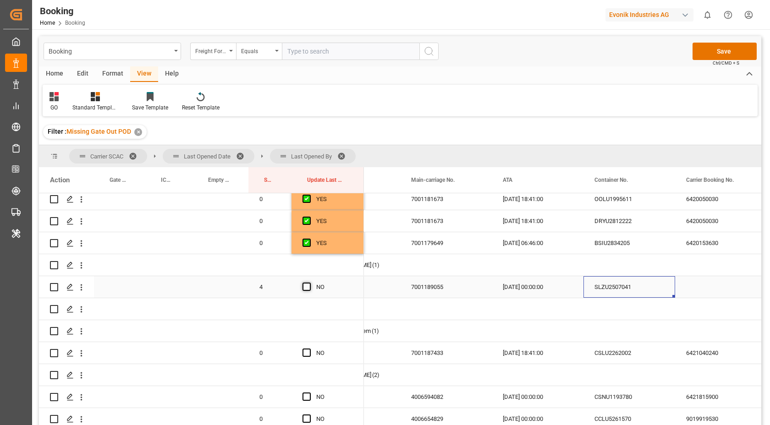
click at [305, 290] on span "Press SPACE to select this row." at bounding box center [307, 287] width 8 height 8
click at [309, 283] on input "Press SPACE to select this row." at bounding box center [309, 283] width 0 height 0
click at [80, 290] on icon "open menu" at bounding box center [82, 288] width 10 height 10
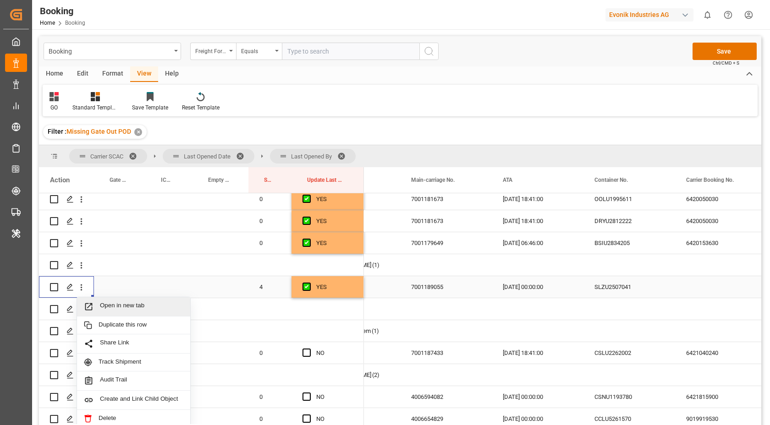
click at [117, 303] on span "Open in new tab" at bounding box center [141, 307] width 83 height 10
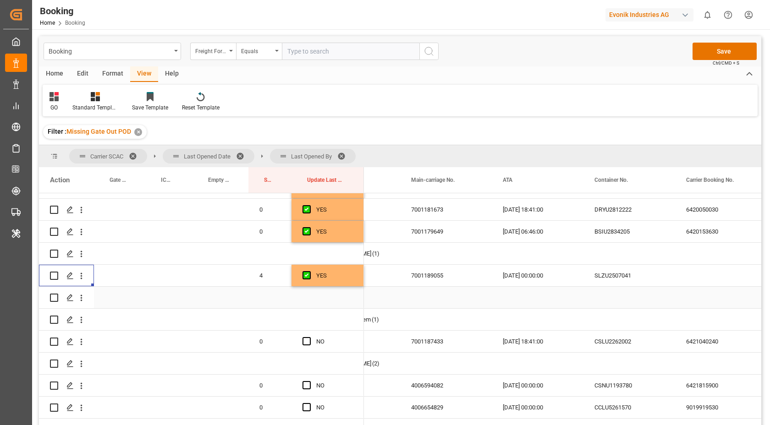
scroll to position [153, 0]
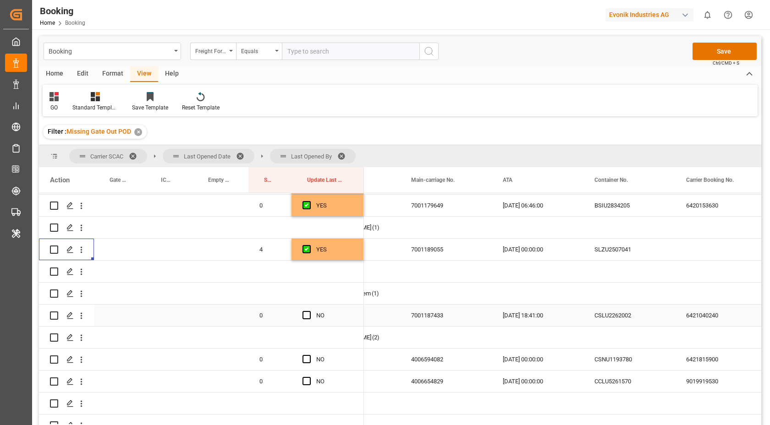
click at [623, 315] on div "CSLU2262002" at bounding box center [630, 316] width 92 height 22
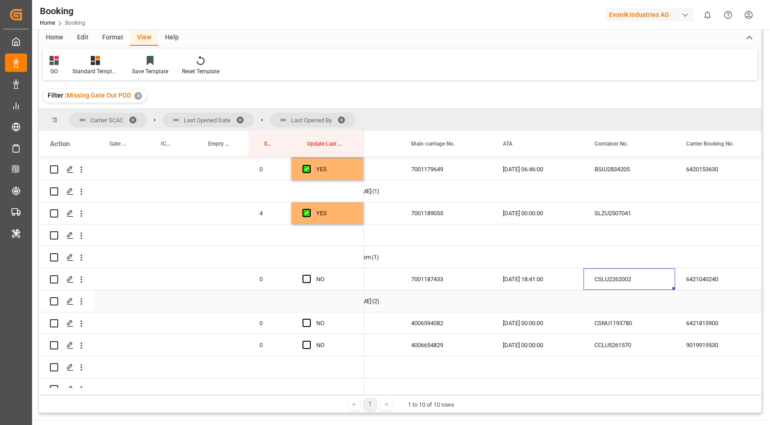
scroll to position [165, 0]
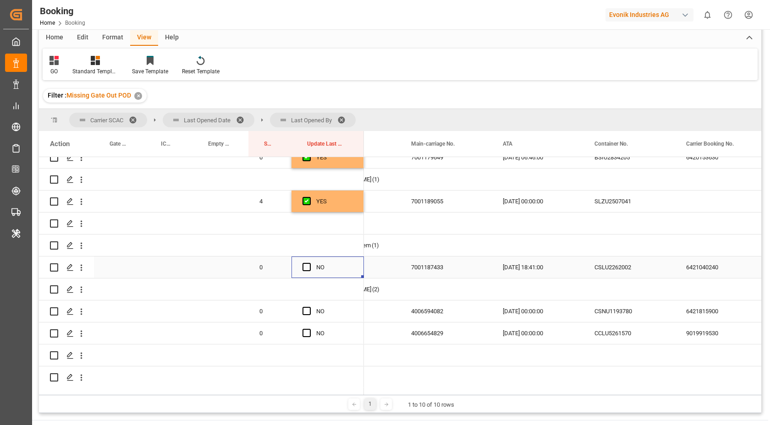
click at [306, 271] on div "Press SPACE to select this row." at bounding box center [310, 267] width 14 height 21
click at [307, 270] on span "Press SPACE to select this row." at bounding box center [307, 267] width 8 height 8
click at [309, 263] on input "Press SPACE to select this row." at bounding box center [309, 263] width 0 height 0
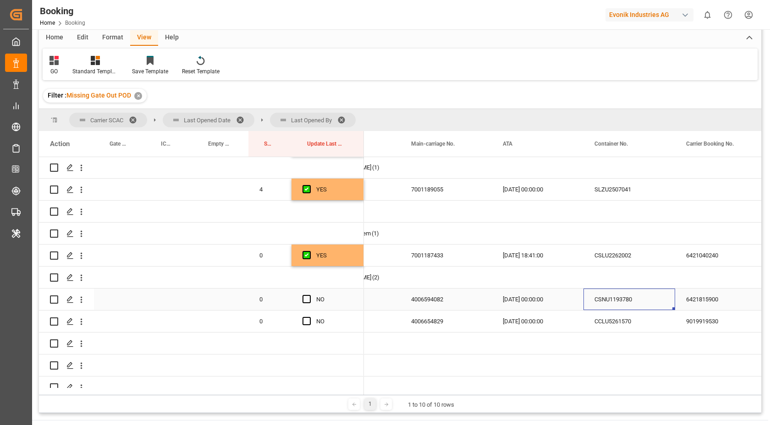
click at [634, 302] on div "CSNU1193780" at bounding box center [630, 300] width 92 height 22
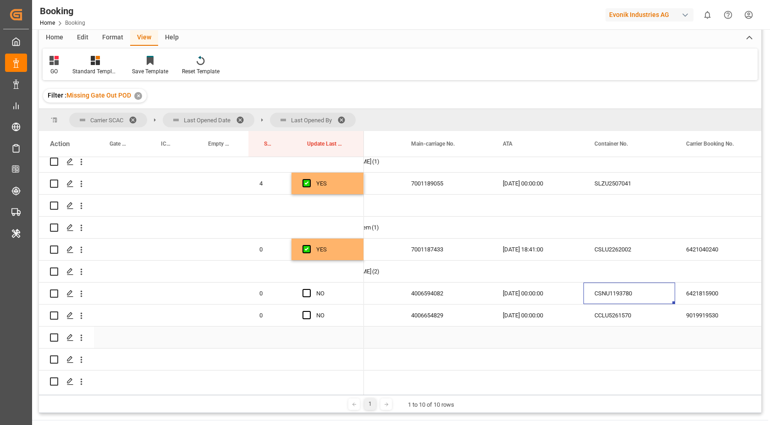
scroll to position [188, 0]
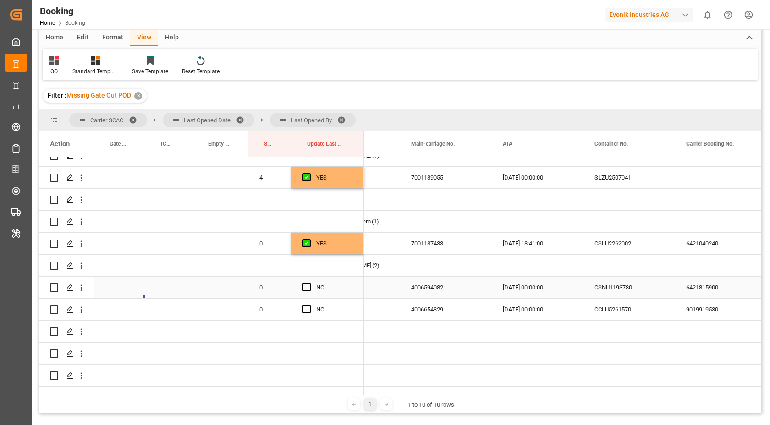
click at [122, 288] on div "Press SPACE to select this row." at bounding box center [119, 288] width 51 height 22
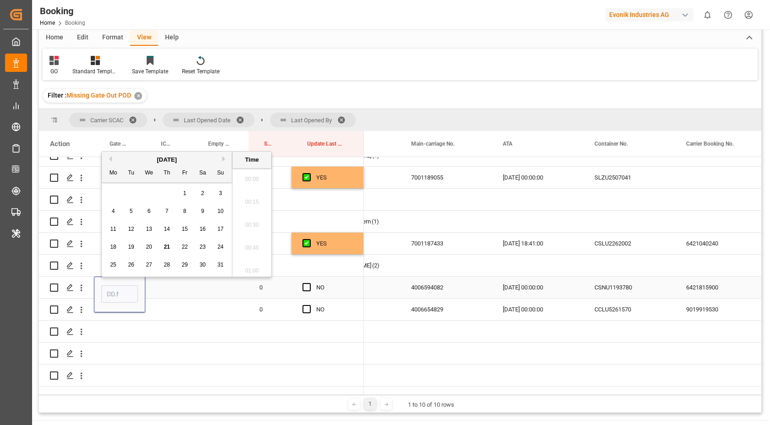
scroll to position [1516, 0]
click at [170, 246] on div "21" at bounding box center [166, 247] width 11 height 11
type input "21.08.2025 00:00"
click at [301, 284] on div "NO" at bounding box center [328, 288] width 72 height 22
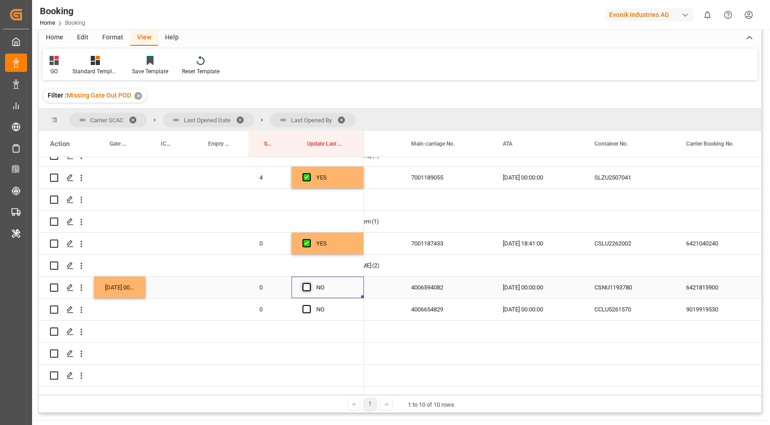
click at [305, 287] on span "Press SPACE to select this row." at bounding box center [307, 287] width 8 height 8
click at [309, 283] on input "Press SPACE to select this row." at bounding box center [309, 283] width 0 height 0
drag, startPoint x: 540, startPoint y: 312, endPoint x: 588, endPoint y: 313, distance: 48.6
click at [542, 312] on div "10.08.2025 00:00:00" at bounding box center [538, 310] width 92 height 22
click at [618, 313] on div "CCLU5261570" at bounding box center [630, 310] width 92 height 22
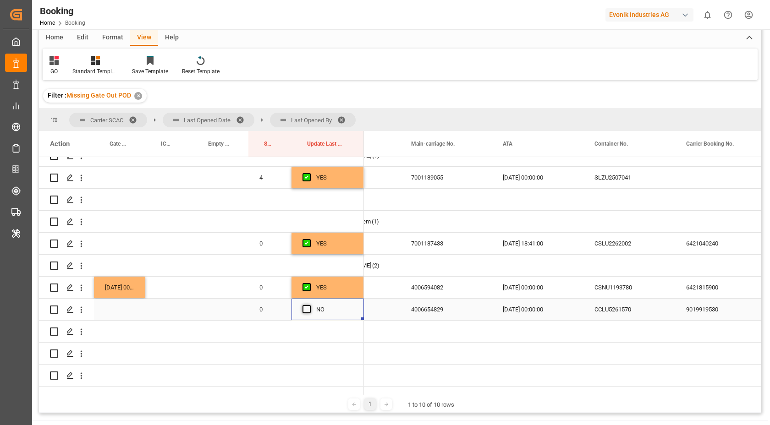
click at [303, 308] on span "Press SPACE to select this row." at bounding box center [307, 309] width 8 height 8
click at [309, 305] on input "Press SPACE to select this row." at bounding box center [309, 305] width 0 height 0
click at [708, 310] on div "9019919530" at bounding box center [721, 310] width 92 height 22
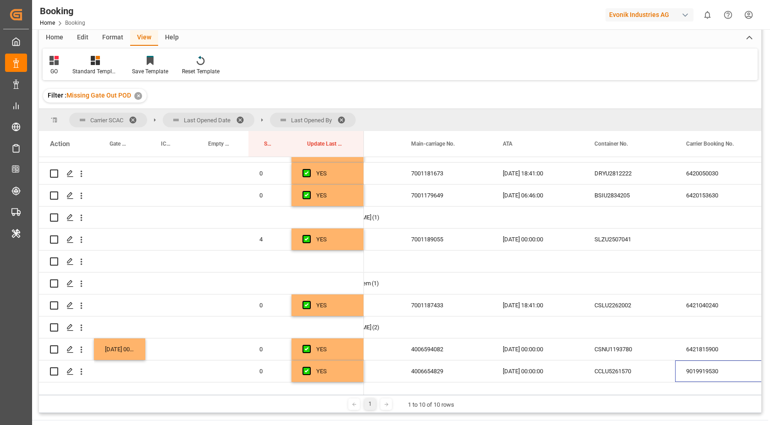
scroll to position [138, 0]
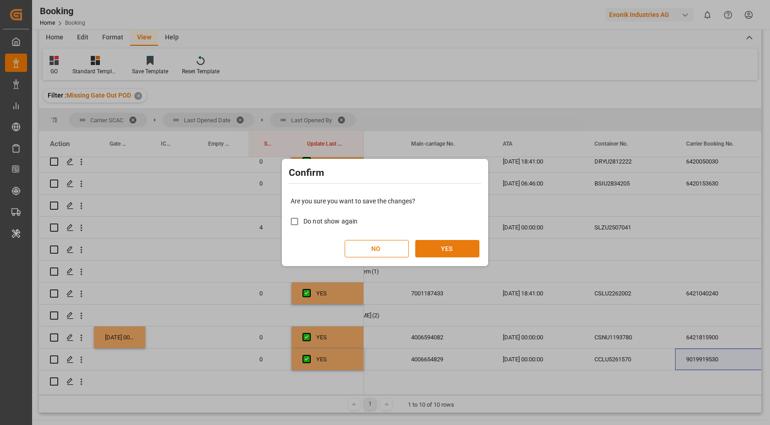
click at [457, 248] on button "YES" at bounding box center [447, 248] width 64 height 17
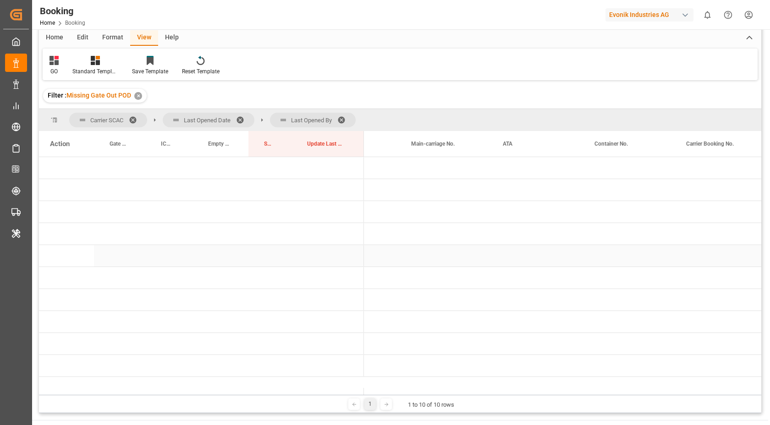
scroll to position [0, 0]
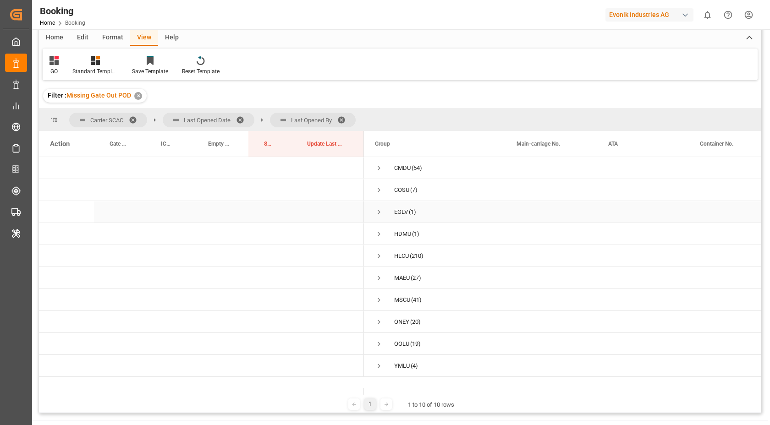
click at [379, 214] on span "Press SPACE to select this row." at bounding box center [379, 212] width 8 height 8
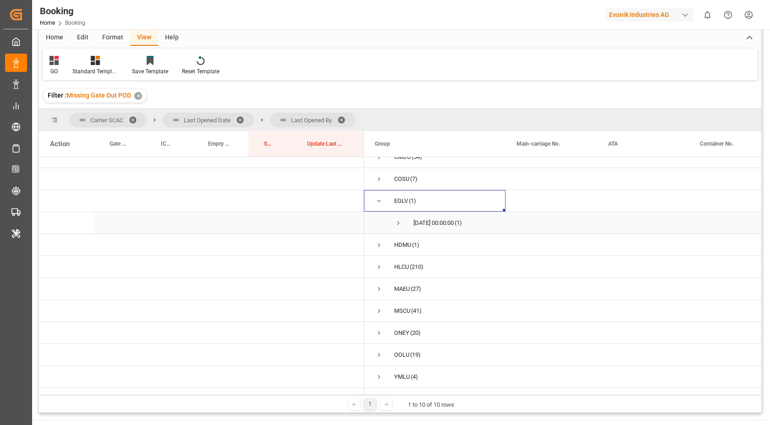
click at [392, 214] on span "21.08.2025 00:00:00 (1)" at bounding box center [435, 223] width 120 height 21
click at [398, 219] on span "Press SPACE to select this row." at bounding box center [398, 223] width 8 height 8
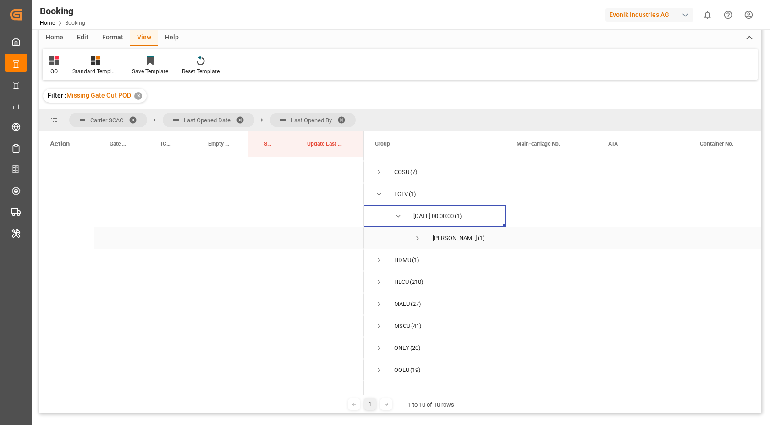
click at [415, 240] on span "Press SPACE to select this row." at bounding box center [418, 238] width 8 height 8
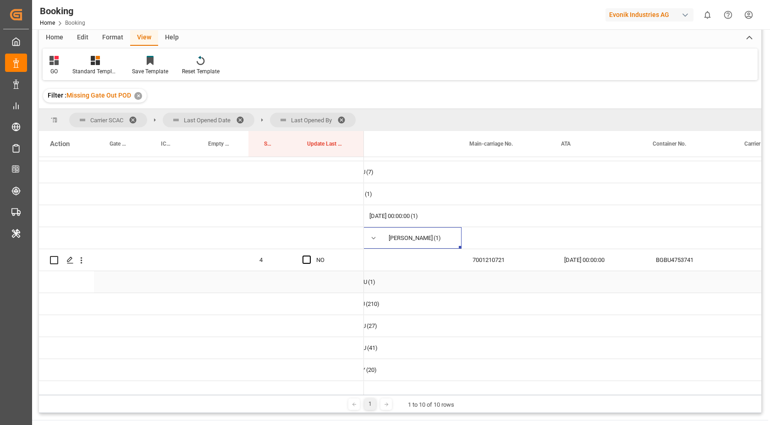
scroll to position [0, 47]
click at [684, 258] on div "BGBU4753741" at bounding box center [688, 260] width 92 height 22
click at [83, 264] on icon "open menu" at bounding box center [82, 261] width 10 height 10
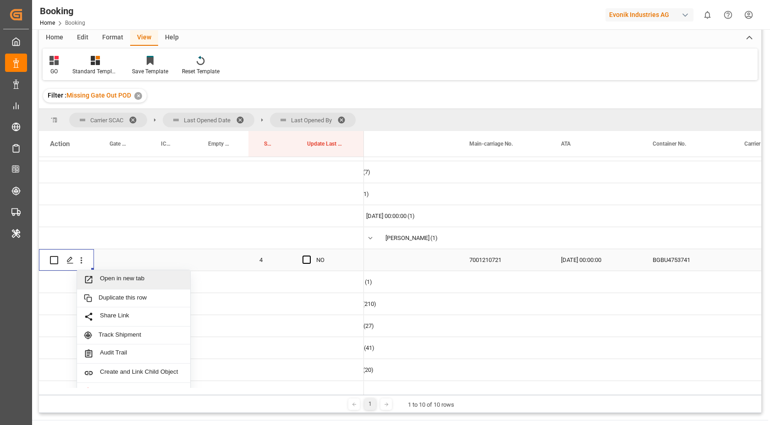
drag, startPoint x: 95, startPoint y: 267, endPoint x: 118, endPoint y: 280, distance: 26.1
click at [118, 280] on span "Open in new tab" at bounding box center [141, 280] width 83 height 10
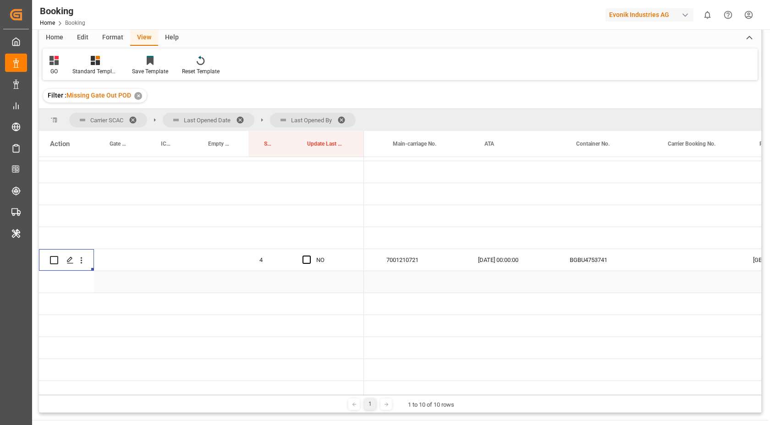
scroll to position [0, 137]
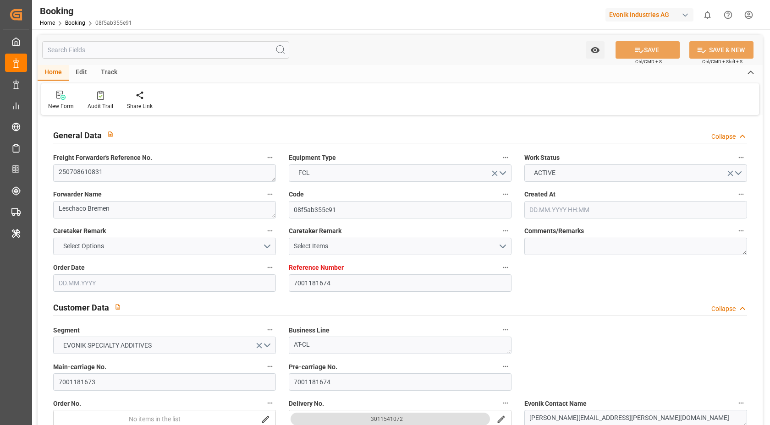
type input "7001181674"
type input "9783473"
type input "Cosco"
type input "COSCO Shipping Co. Ltd."
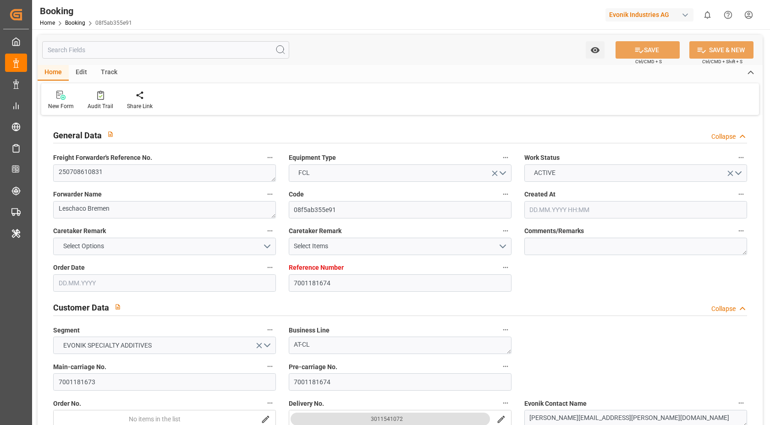
type input "BEANR"
type input "JPUKB"
type input "47"
type input "CNSHG"
type input "0"
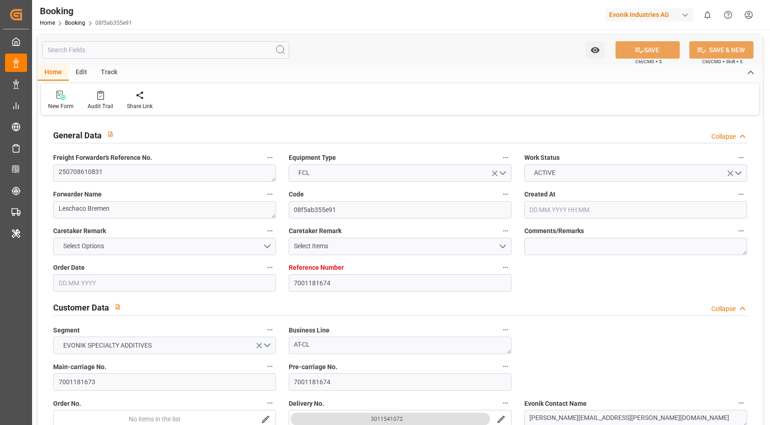
type input "-40"
type input "BEANR"
type input "JPUKB"
type input "9392901"
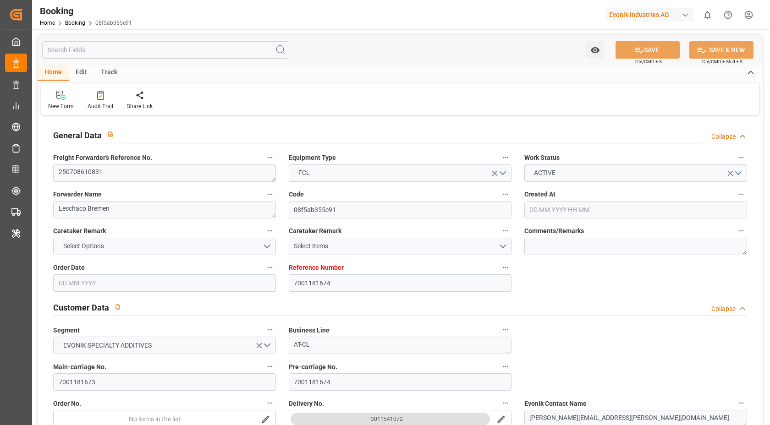
type input "[DATE] 08:47"
type input "[DATE]"
type input "[DATE] 00:00"
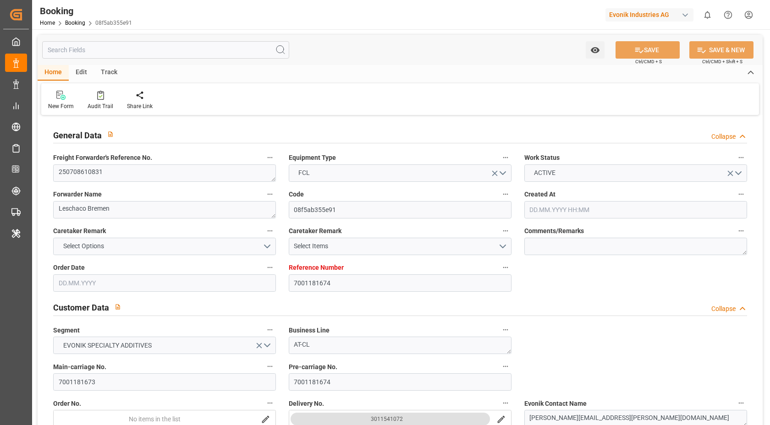
type input "[DATE] 00:00"
type input "[DATE]"
type input "[DATE] 09:00"
type input "[DATE] 00:00"
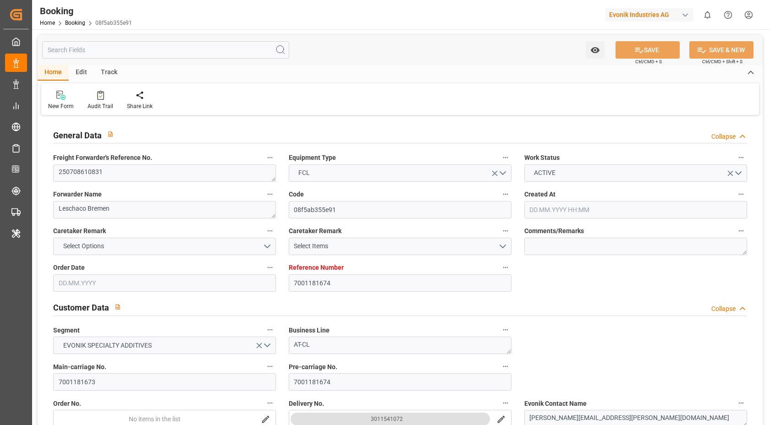
type input "[DATE] 09:19"
type input "[DATE] 21:10"
type input "[DATE] 23:00"
type input "[DATE] 00:00"
type input "[DATE]"
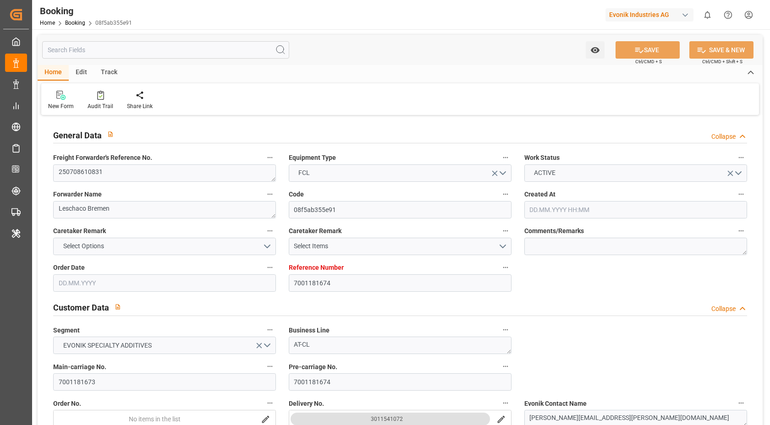
type input "[DATE] 18:41"
type input "[DATE] 08:30"
type input "[DATE] 00:00"
type input "[DATE] 08:59"
type input "[DATE] 23:00"
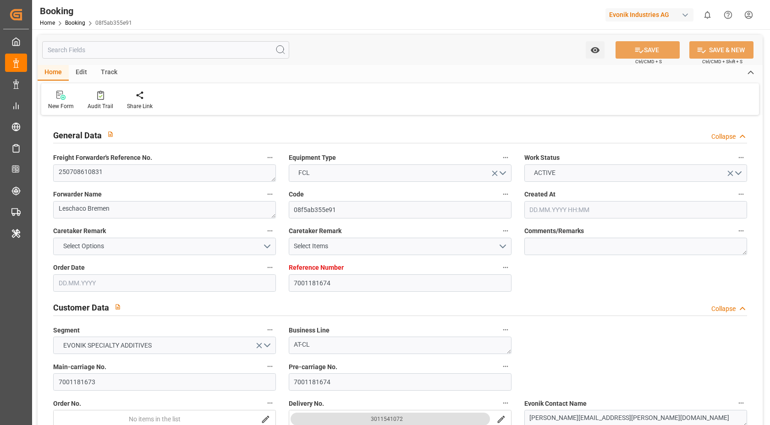
type input "[DATE] 00:00"
type input "[DATE] 03:11"
type input "[DATE]"
type input "[DATE] 18:37"
type input "[DATE]"
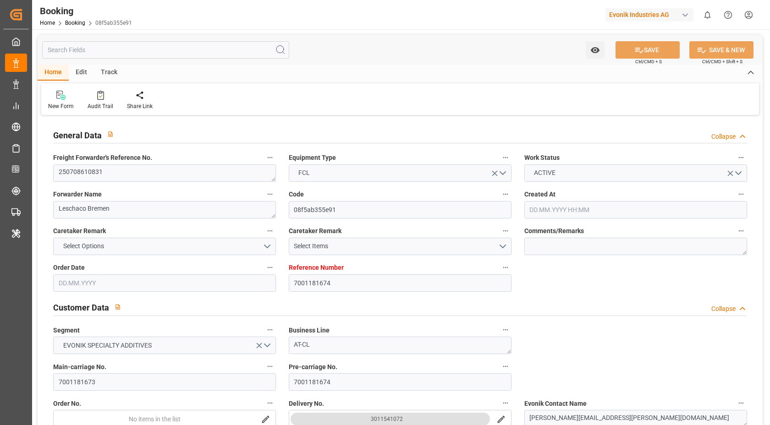
type input "14.06.2025 11:30"
type input "04.07.2025 09:00"
type input "04.07.2025 10:04"
type input "07.08.2025 08:30"
type input "07.08.2025 08:51"
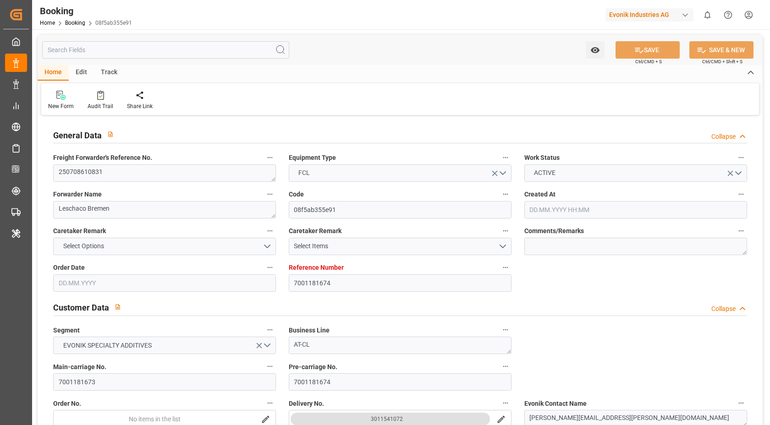
type input "05.08.2025 17:34"
type input "17.08.2025 23:00"
type input "18.08.2025 03:16"
type input "20.08.2025 23:00"
type input "20.08.2025 18:49"
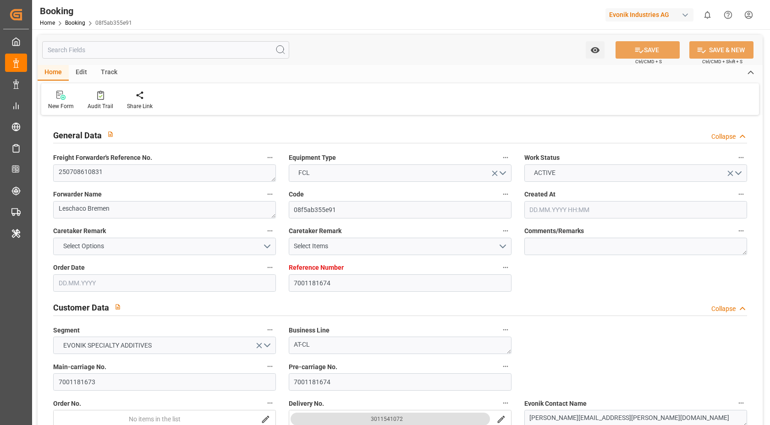
type input "12.08.2025 05:27"
type input "12.08.2025 09:00"
type input "16.08.2025 05:27"
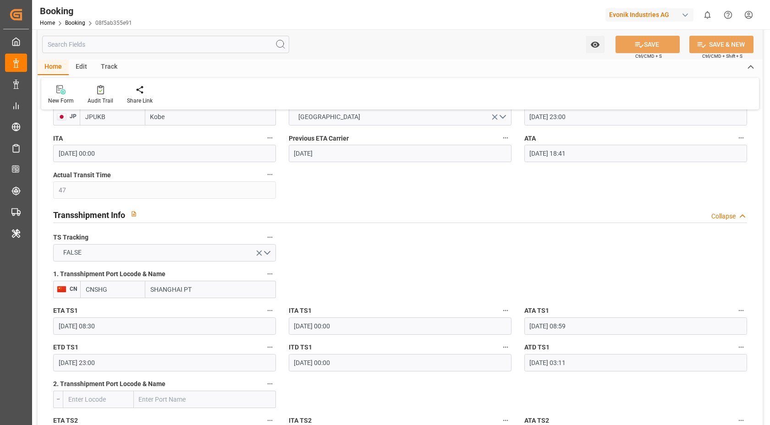
scroll to position [767, 0]
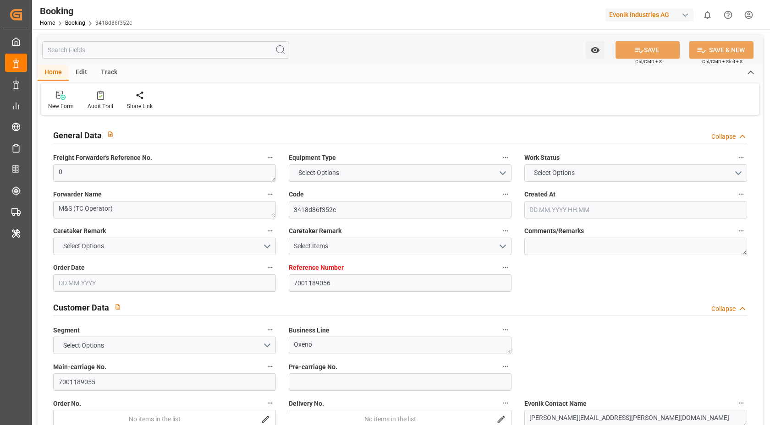
type input "7001189056"
type input "9356696"
type input "Cosco"
type input "COSCO Shipping Co. Ltd."
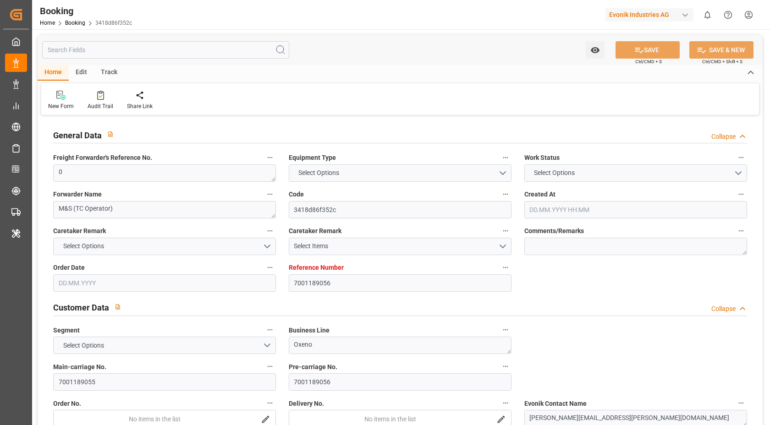
type input "NLRTM"
type input "USHOU"
type input "29"
type input "4"
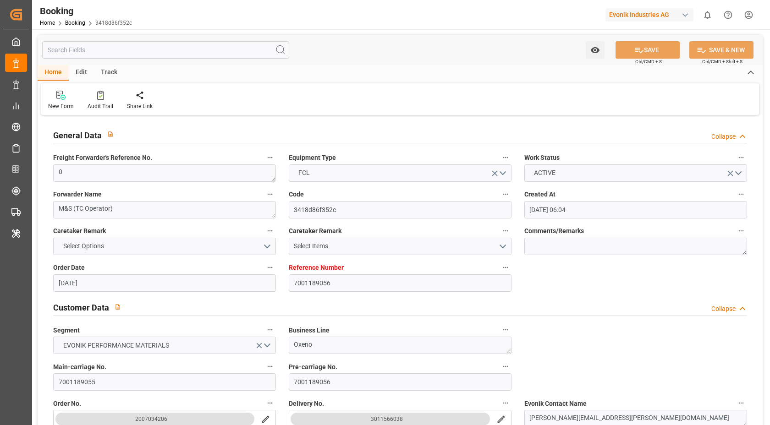
type input "[DATE] 06:04"
type input "[DATE]"
type input "25.06.2025"
type input "09.07.2025 00:00"
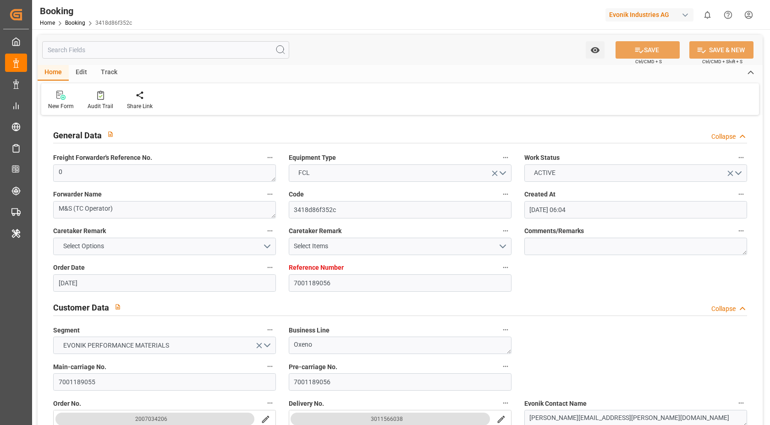
type input "09.07.2025 00:00"
type input "[DATE] 00:00"
type input "08.08.2025 00:00"
type input "02.08.2025 00:00"
type input "07.08.2025 00:00"
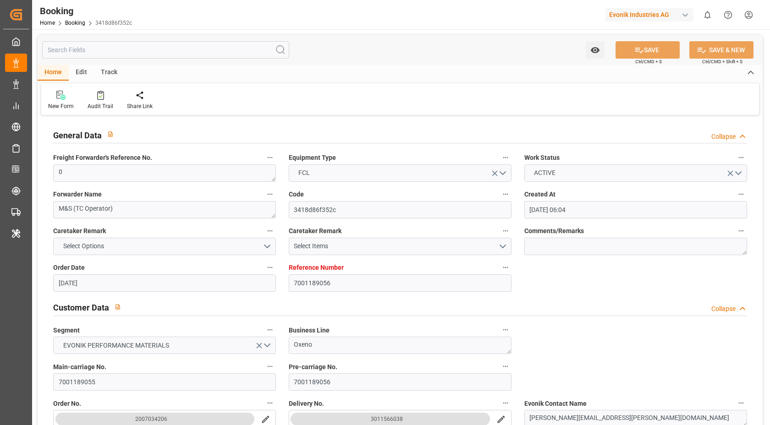
type input "[DATE]"
type input "20.08.2025 10:17"
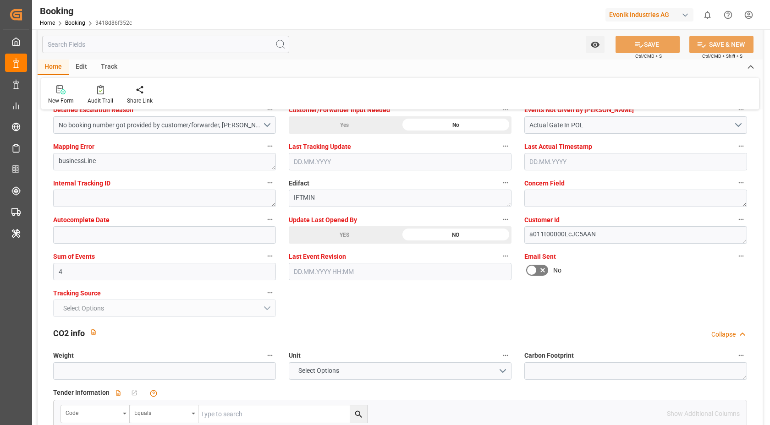
scroll to position [1664, 0]
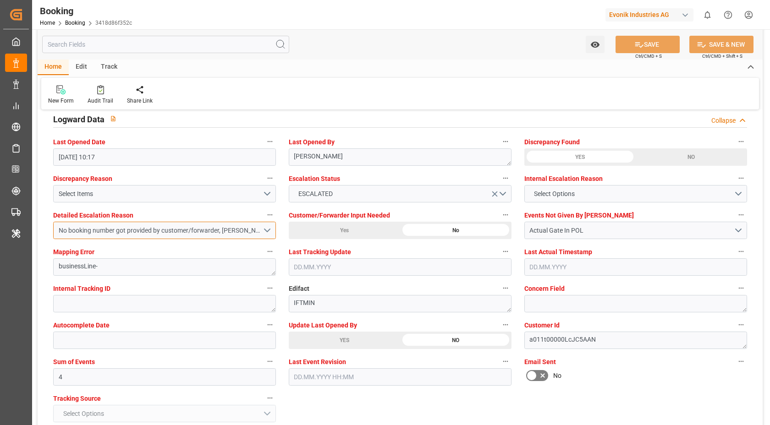
click at [265, 232] on button "No booking number got provided by customer/forwarder, Carrier hasn't provided t…" at bounding box center [164, 230] width 223 height 17
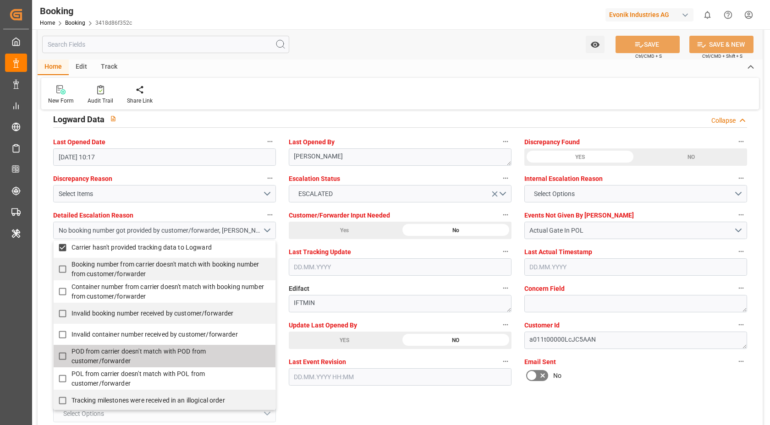
scroll to position [34, 0]
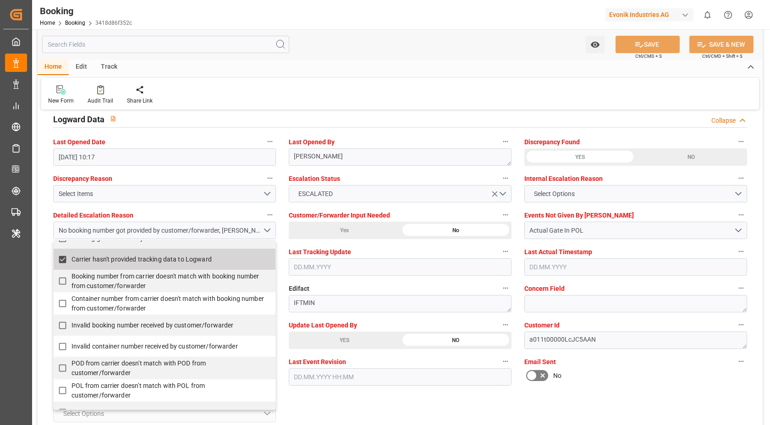
click at [371, 74] on div "Home Edit Track" at bounding box center [400, 68] width 725 height 16
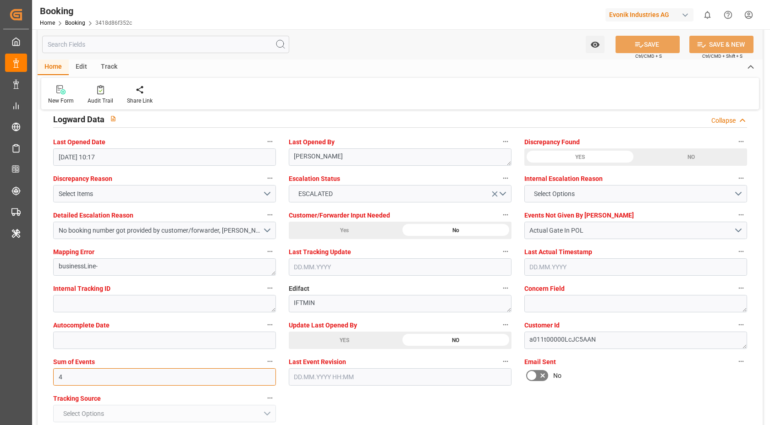
click at [97, 382] on input "4" at bounding box center [164, 377] width 223 height 17
type input "0"
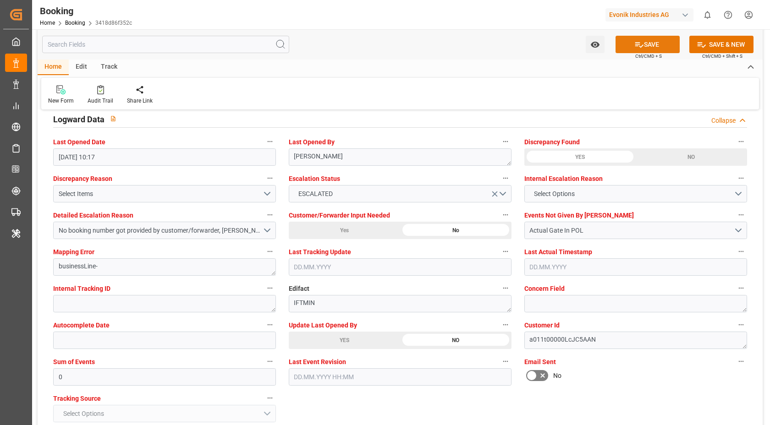
click at [640, 48] on icon at bounding box center [640, 45] width 10 height 10
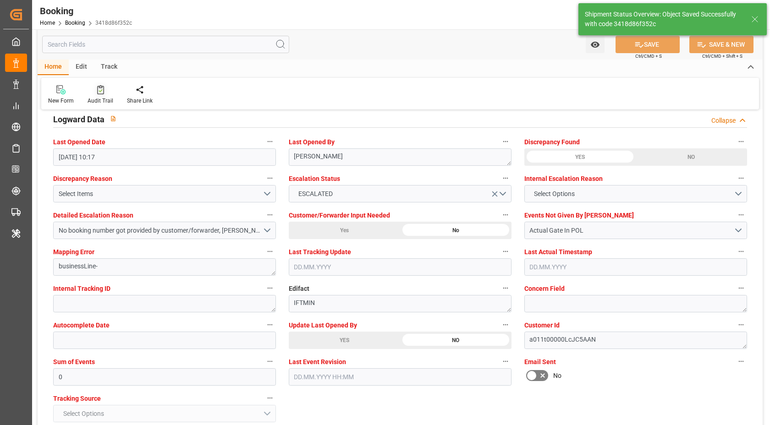
type textarea "Vasantha Kumar"
type input "21.08.2025 11:42"
click at [97, 93] on icon at bounding box center [100, 89] width 7 height 9
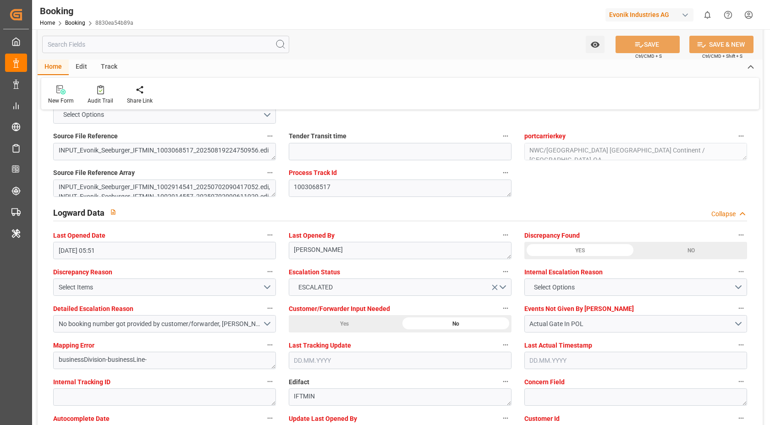
scroll to position [1724, 0]
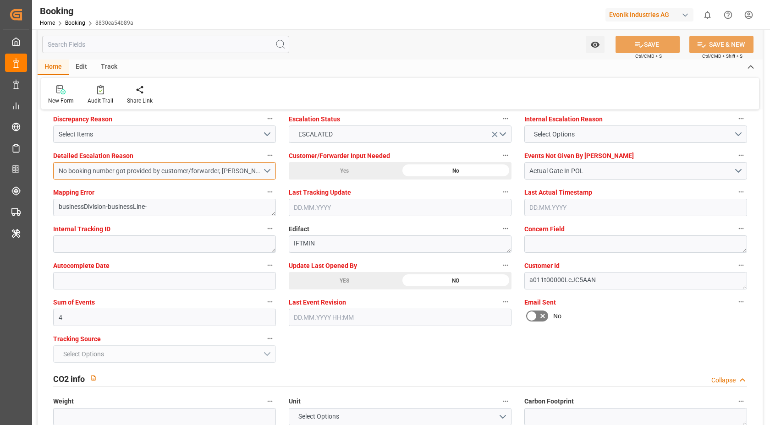
click at [263, 170] on button "No booking number got provided by customer/forwarder, [PERSON_NAME] hasn't prov…" at bounding box center [164, 170] width 223 height 17
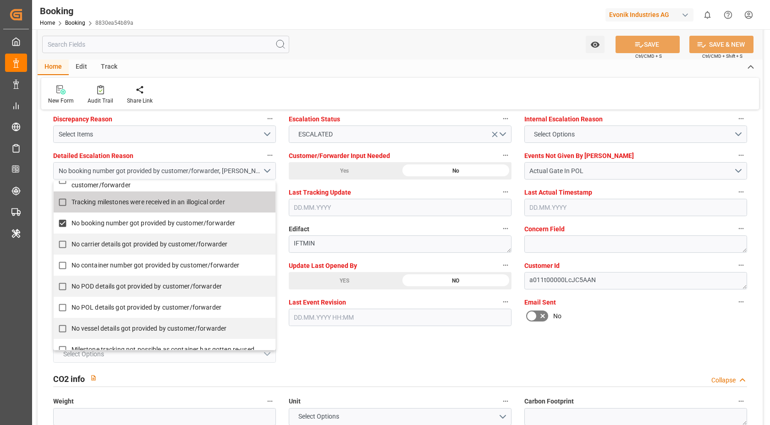
scroll to position [216, 0]
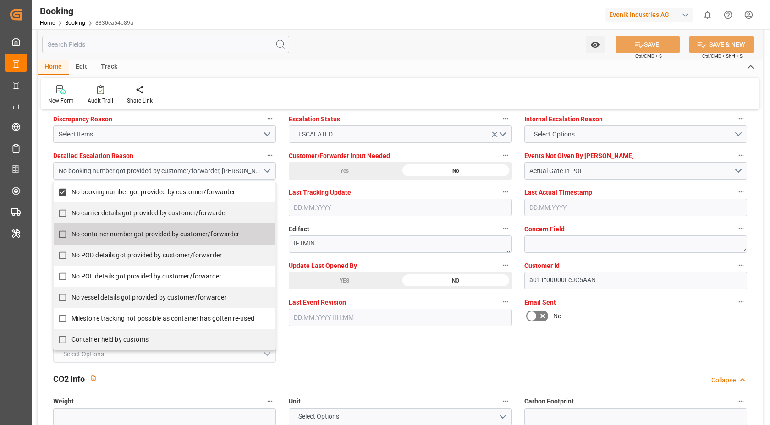
click at [469, 70] on div "Home Edit Track" at bounding box center [400, 68] width 725 height 16
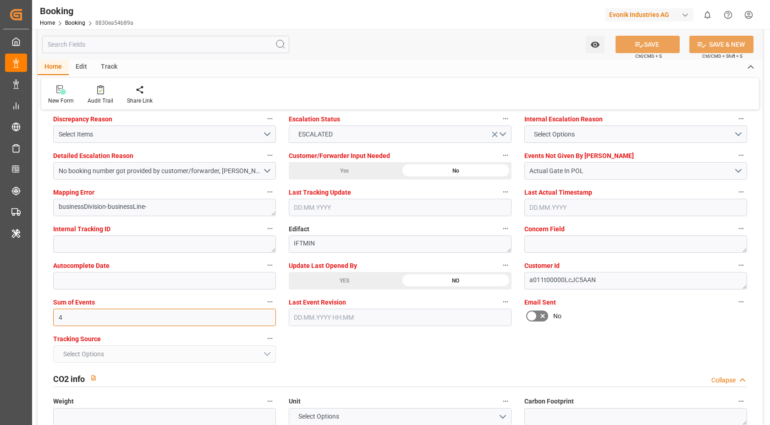
click at [100, 316] on input "4" at bounding box center [164, 317] width 223 height 17
type input "0"
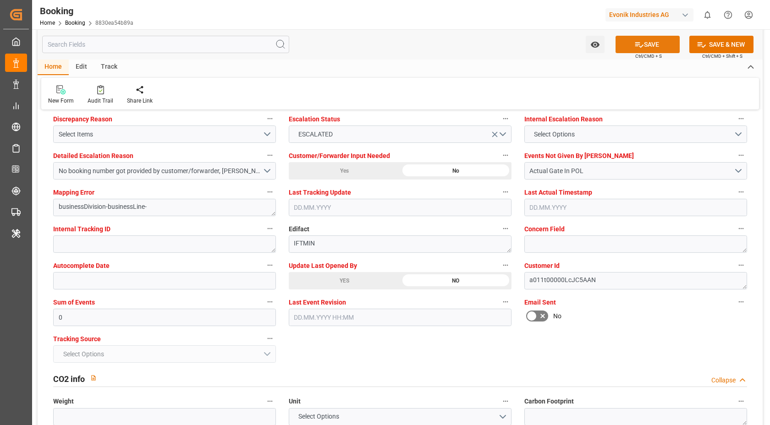
click at [659, 48] on button "SAVE" at bounding box center [648, 44] width 64 height 17
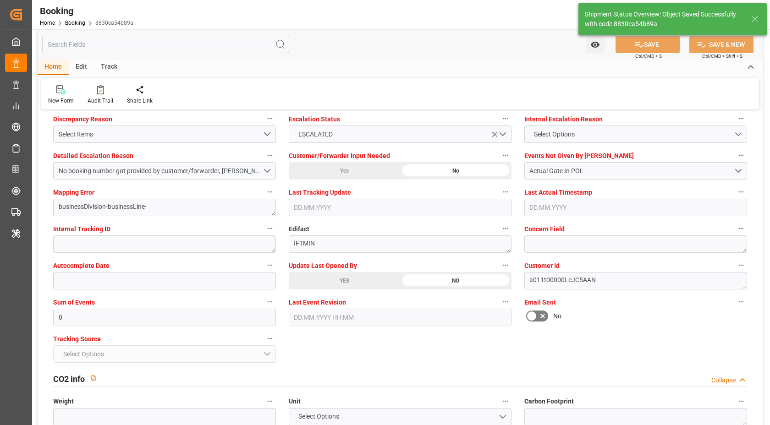
type textarea "[PERSON_NAME]"
type input "21.08.2025 11:45"
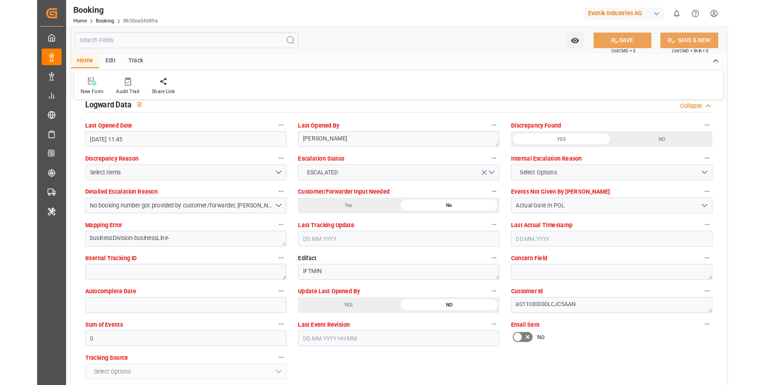
scroll to position [1715, 0]
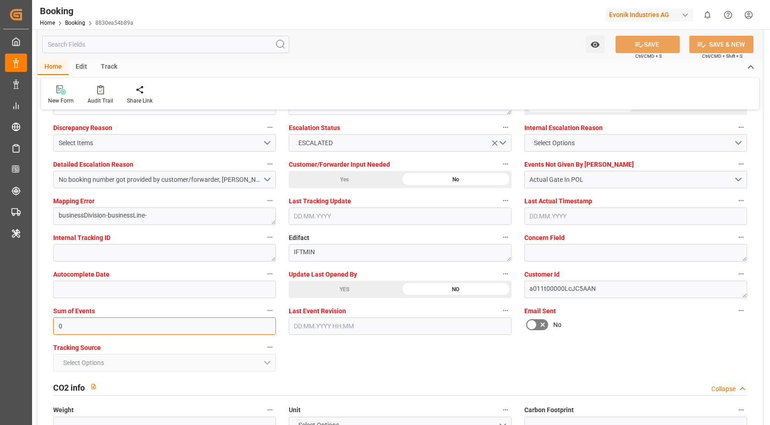
click at [102, 328] on input "0" at bounding box center [164, 326] width 223 height 17
type input "4"
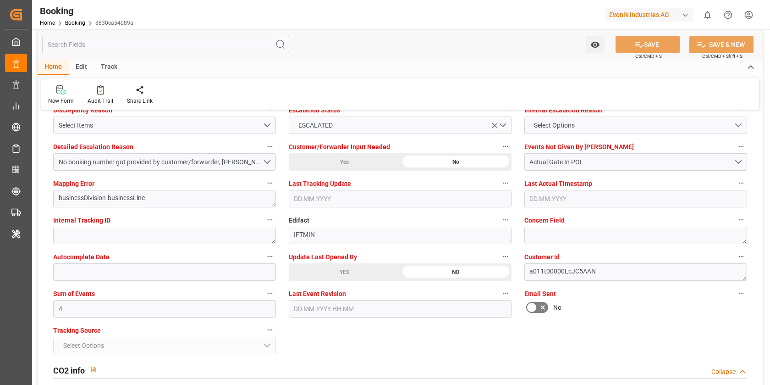
scroll to position [1722, 0]
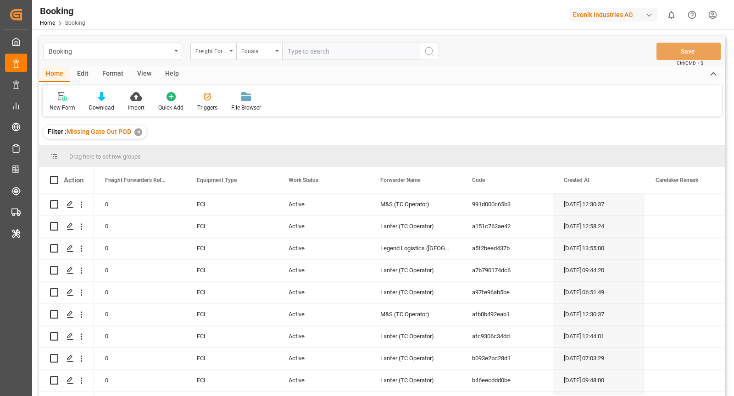
click at [530, 52] on div "Booking Freight Forwarder's Reference No. Equals Save Ctrl/CMD + S" at bounding box center [382, 51] width 686 height 30
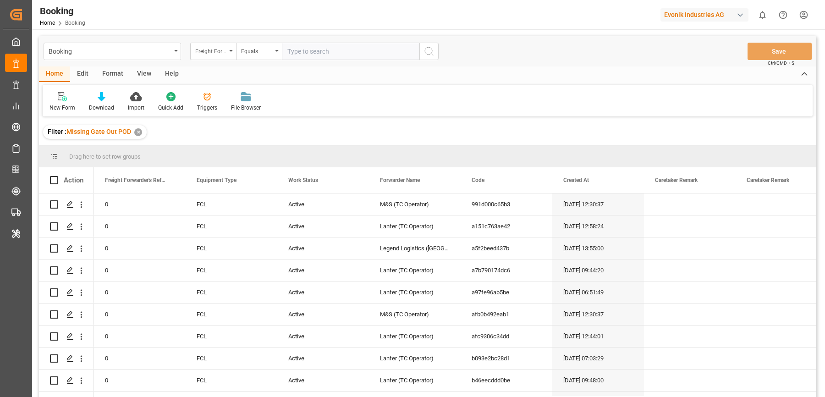
click at [601, 28] on div "Booking Home Booking Evonik Industries AG 0 Notifications Only show unread All …" at bounding box center [426, 14] width 800 height 29
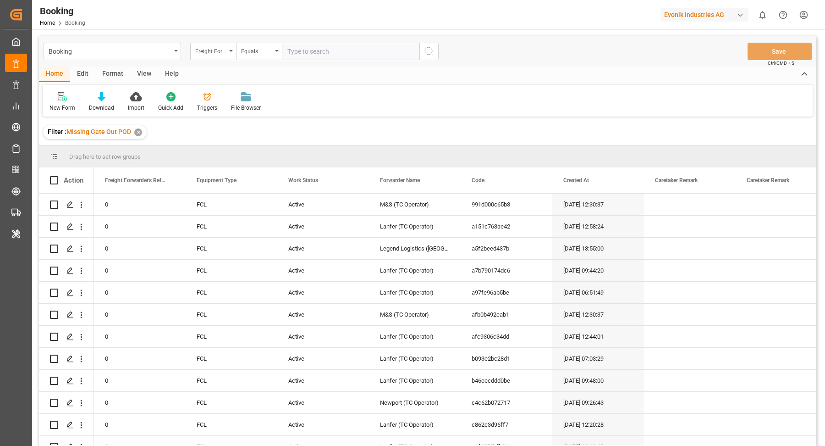
click at [560, 50] on div "Booking Freight Forwarder's Reference No. Equals Save Ctrl/CMD + S" at bounding box center [428, 51] width 778 height 30
click at [133, 76] on div "View" at bounding box center [144, 74] width 28 height 16
click at [42, 101] on div "Home Edit Format View Help Default Standard Templates Save Template Reset Templ…" at bounding box center [428, 91] width 778 height 50
click at [59, 103] on div "Default" at bounding box center [59, 102] width 32 height 20
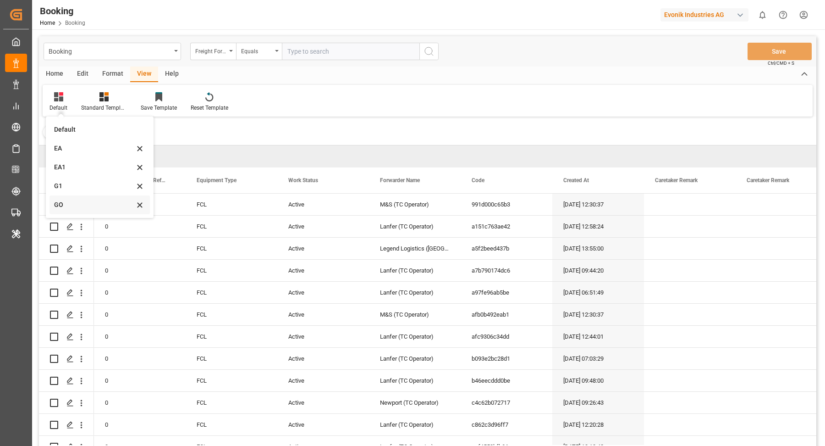
click at [79, 207] on div "GO" at bounding box center [94, 205] width 80 height 10
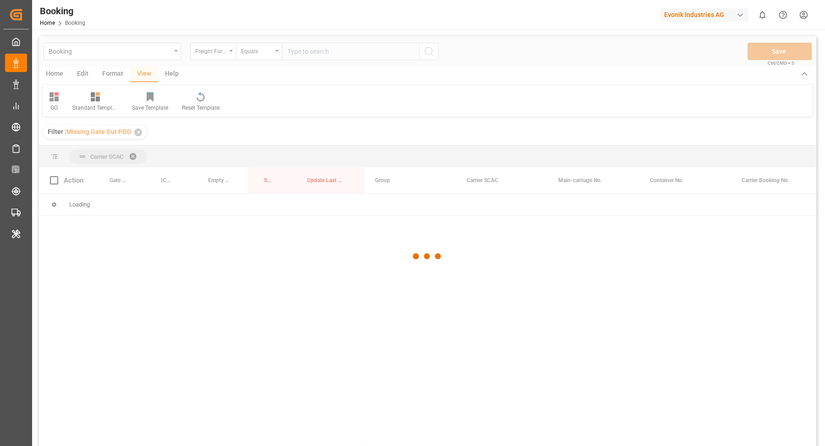
drag, startPoint x: 379, startPoint y: 182, endPoint x: 381, endPoint y: 174, distance: 8.6
click at [381, 174] on div at bounding box center [428, 256] width 778 height 440
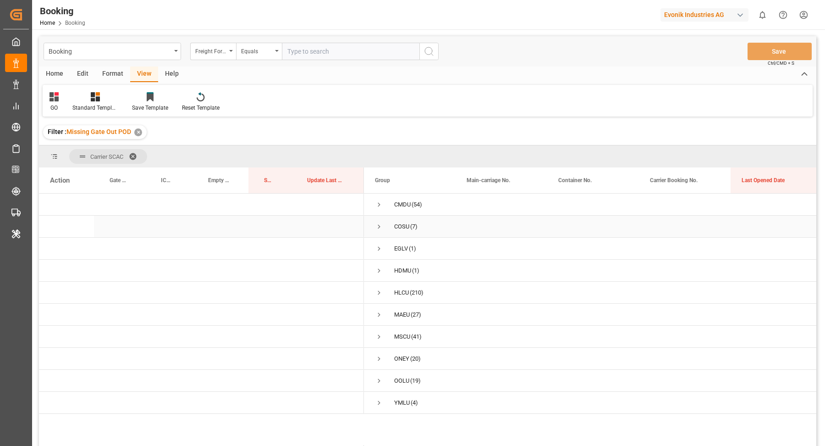
click at [379, 226] on span "Press SPACE to select this row." at bounding box center [379, 226] width 8 height 8
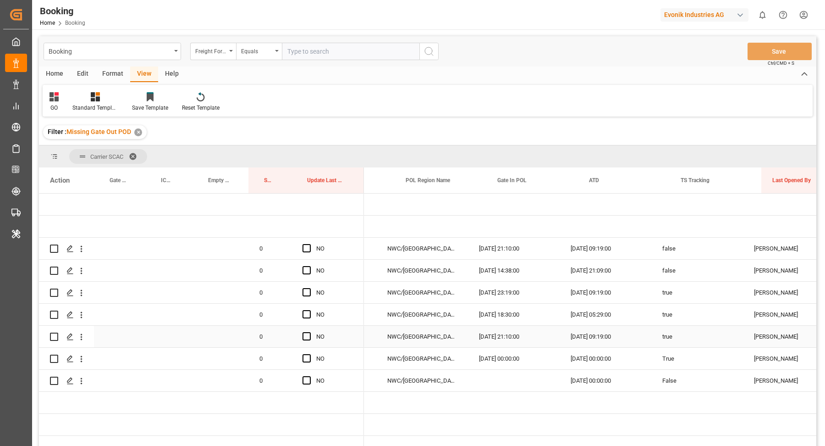
scroll to position [0, 637]
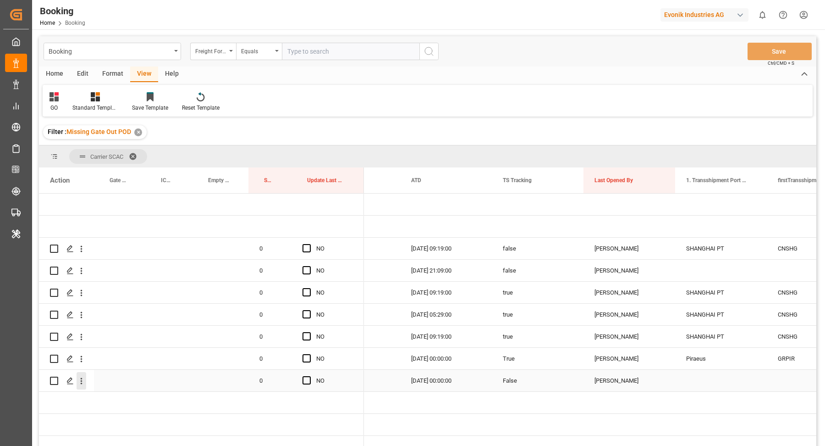
click at [78, 381] on icon "open menu" at bounding box center [82, 381] width 10 height 10
click at [138, 393] on div "Open in new tab" at bounding box center [133, 400] width 113 height 19
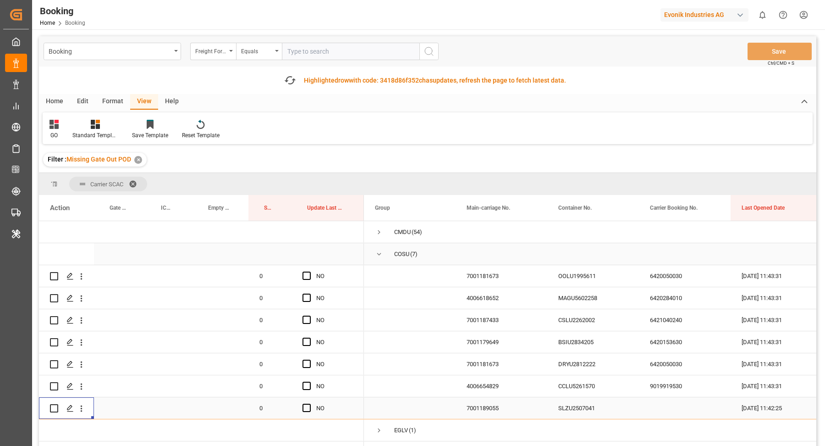
click at [380, 254] on span "Press SPACE to select this row." at bounding box center [379, 254] width 8 height 8
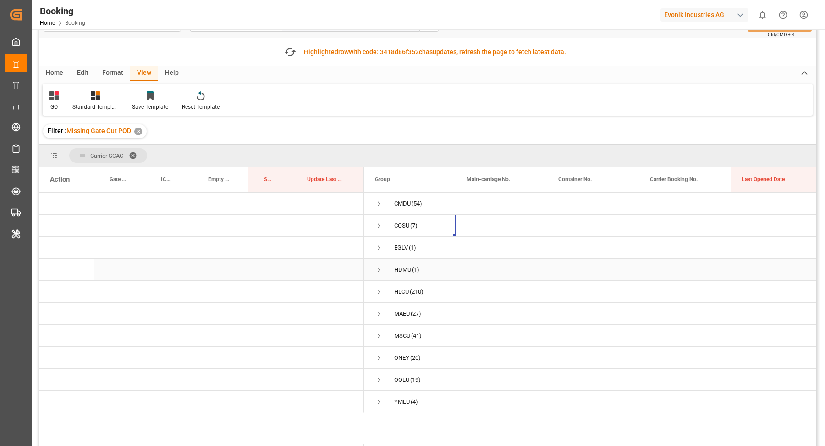
click at [376, 267] on span "Press SPACE to select this row." at bounding box center [379, 269] width 8 height 8
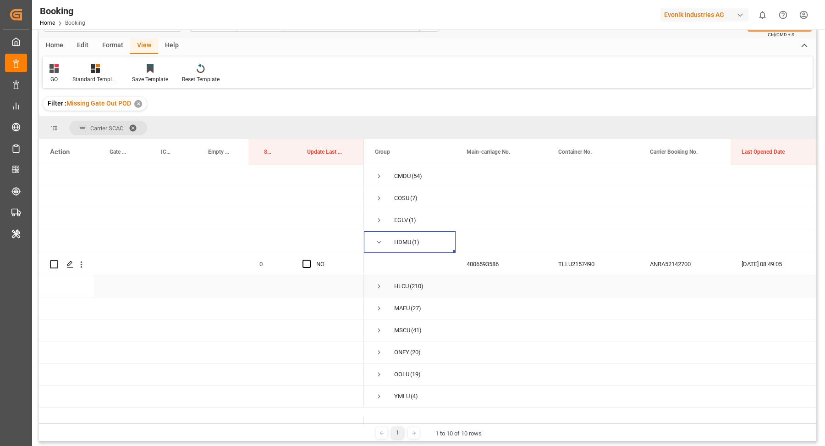
click at [601, 269] on div "TLLU2157490" at bounding box center [593, 264] width 92 height 22
click at [81, 271] on button "open menu" at bounding box center [82, 263] width 10 height 17
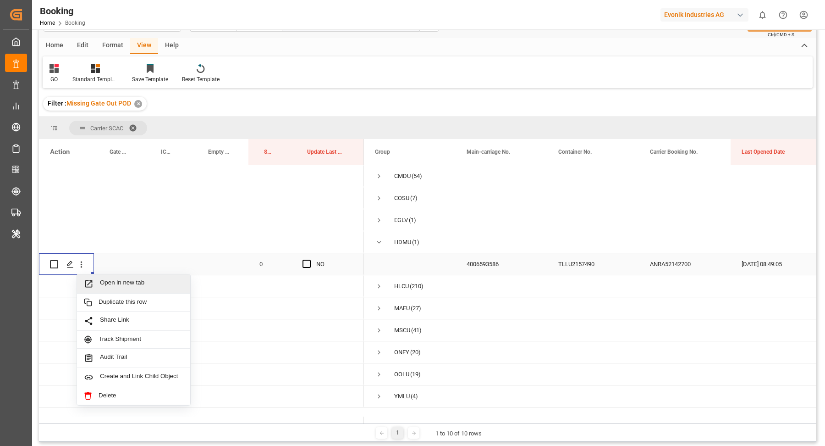
click at [129, 290] on div "Open in new tab" at bounding box center [133, 283] width 113 height 19
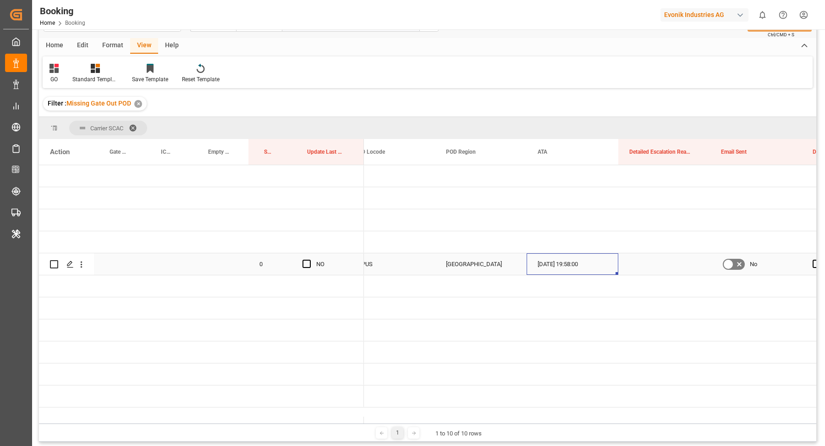
click at [563, 258] on div "[DATE] 19:58:00" at bounding box center [573, 264] width 92 height 22
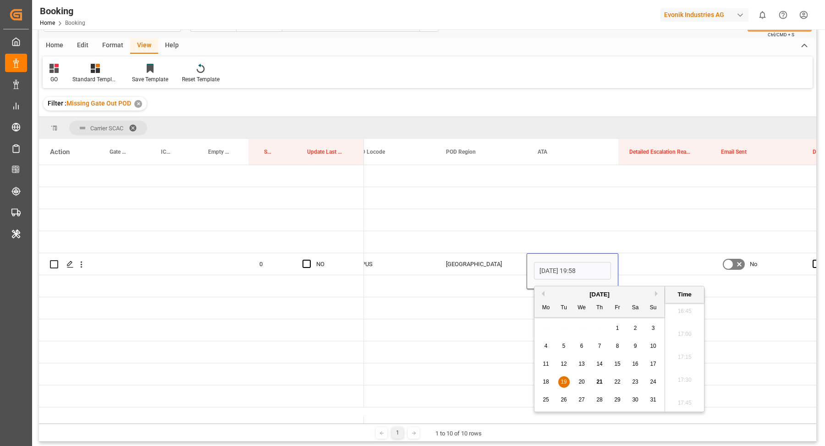
click at [598, 381] on span "21" at bounding box center [599, 381] width 6 height 6
type input "[DATE] 19:58"
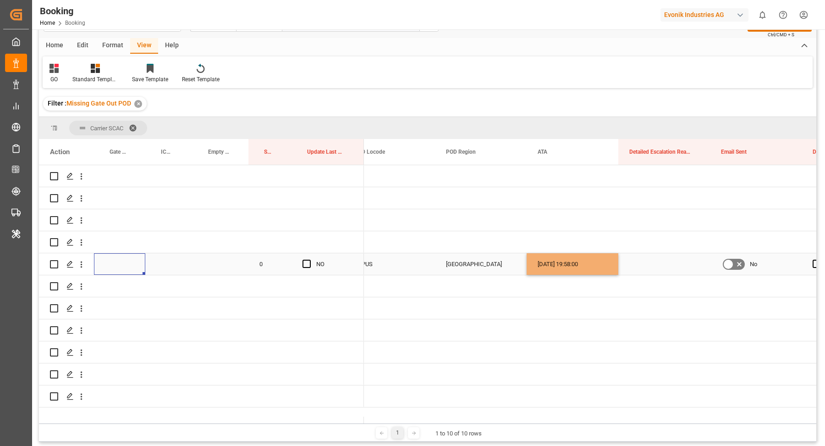
click at [112, 264] on div "Press SPACE to select this row." at bounding box center [119, 264] width 51 height 22
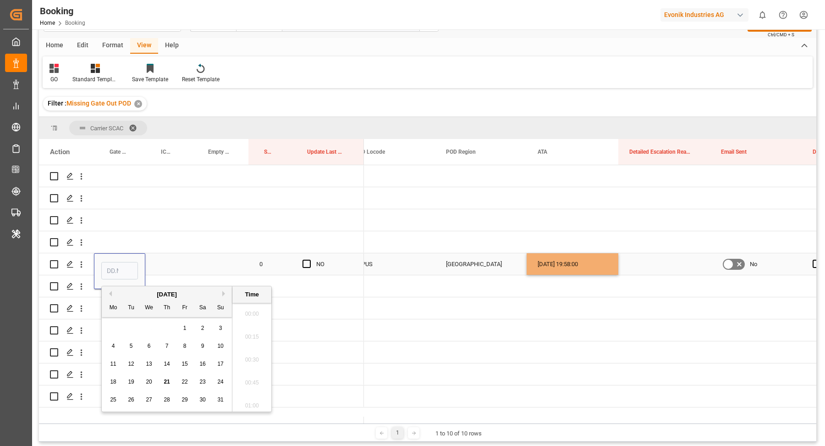
scroll to position [1539, 0]
click at [164, 385] on div "21" at bounding box center [166, 381] width 11 height 11
type input "21.08.2025 00:00"
click at [617, 298] on div "Press SPACE to select this row." at bounding box center [573, 308] width 92 height 22
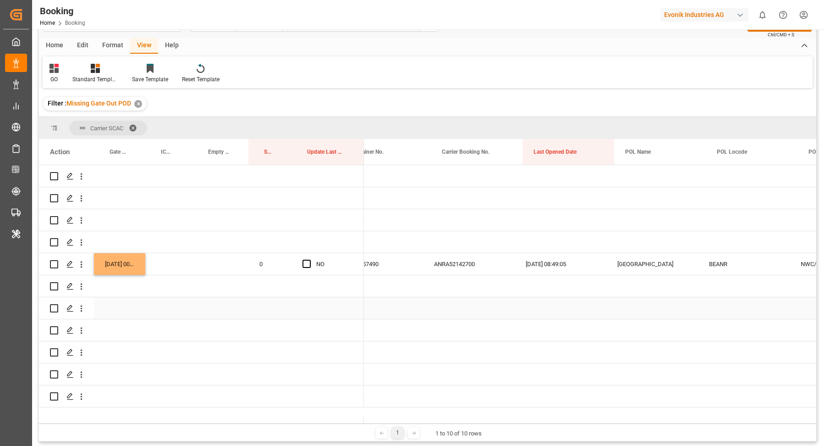
scroll to position [0, 175]
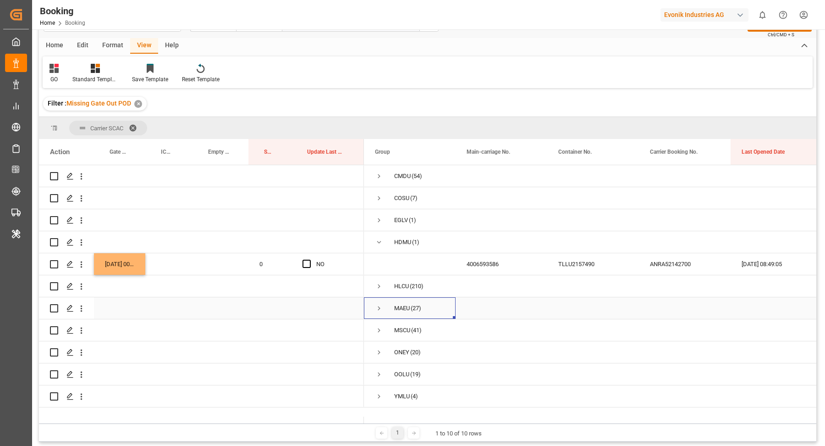
click at [377, 305] on span "Press SPACE to select this row." at bounding box center [379, 308] width 8 height 8
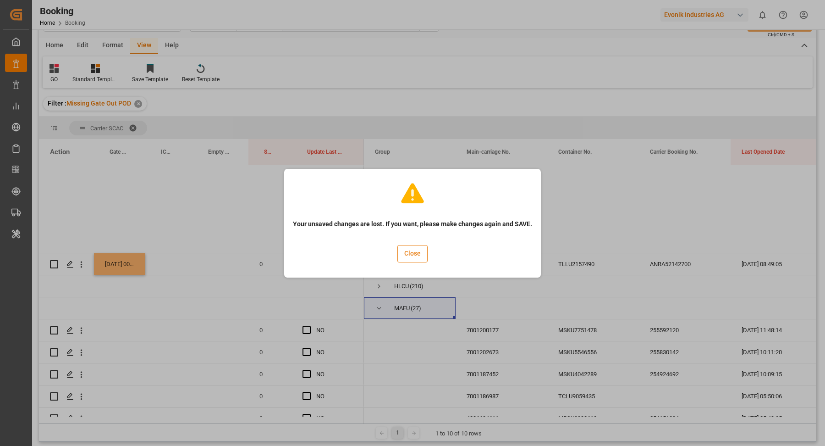
click at [408, 252] on button "Close" at bounding box center [412, 253] width 30 height 17
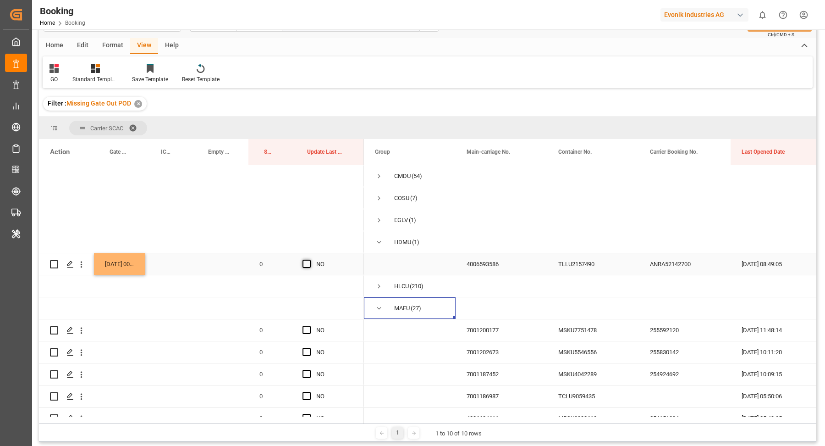
click at [307, 265] on span "Press SPACE to select this row." at bounding box center [307, 263] width 8 height 8
click at [309, 259] on input "Press SPACE to select this row." at bounding box center [309, 259] width 0 height 0
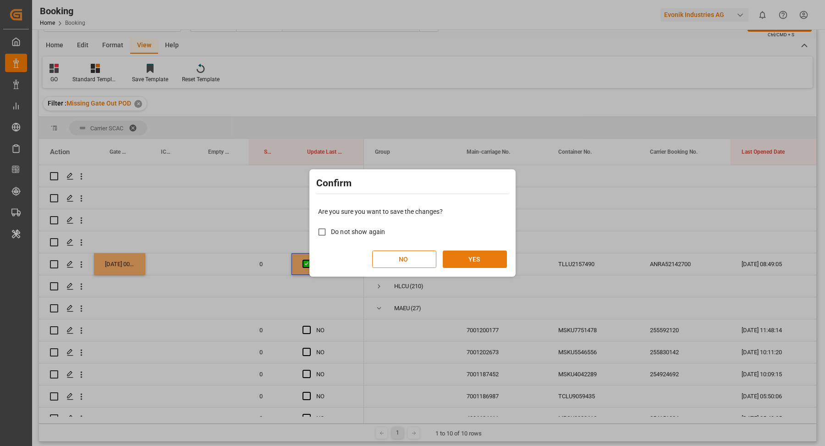
click at [475, 255] on button "YES" at bounding box center [475, 258] width 64 height 17
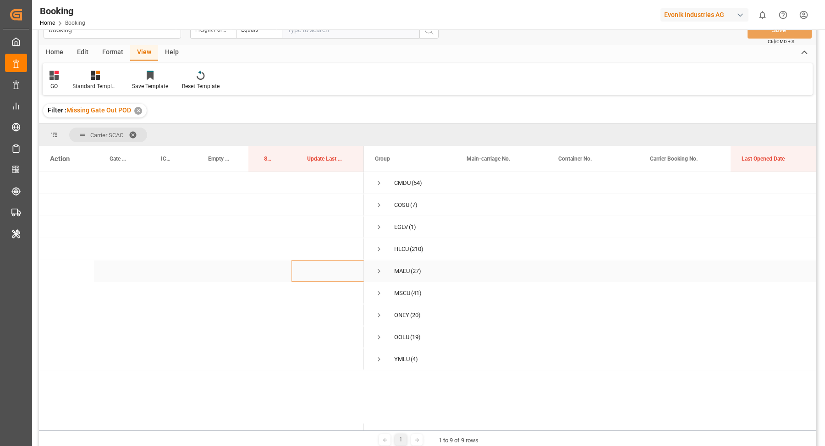
click at [379, 269] on span "Press SPACE to select this row." at bounding box center [379, 271] width 8 height 8
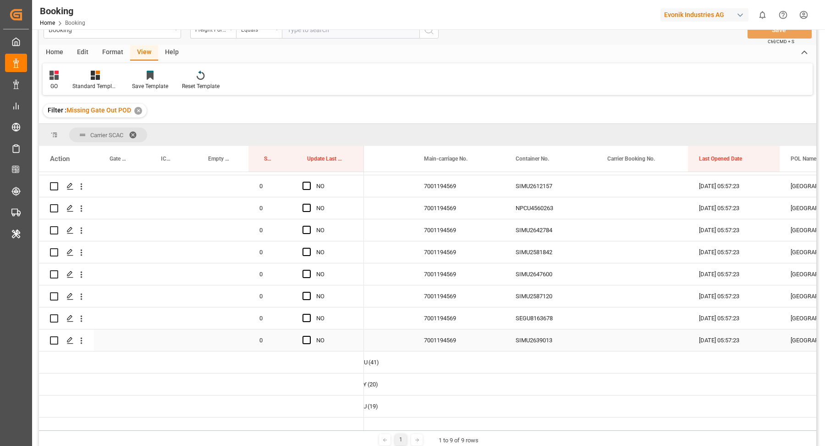
click at [560, 344] on div "SIMU2639013" at bounding box center [551, 340] width 92 height 22
click at [83, 341] on icon "open menu" at bounding box center [82, 341] width 10 height 10
drag, startPoint x: 158, startPoint y: 363, endPoint x: 142, endPoint y: 343, distance: 24.8
click at [158, 362] on span "Open in new tab" at bounding box center [141, 360] width 83 height 10
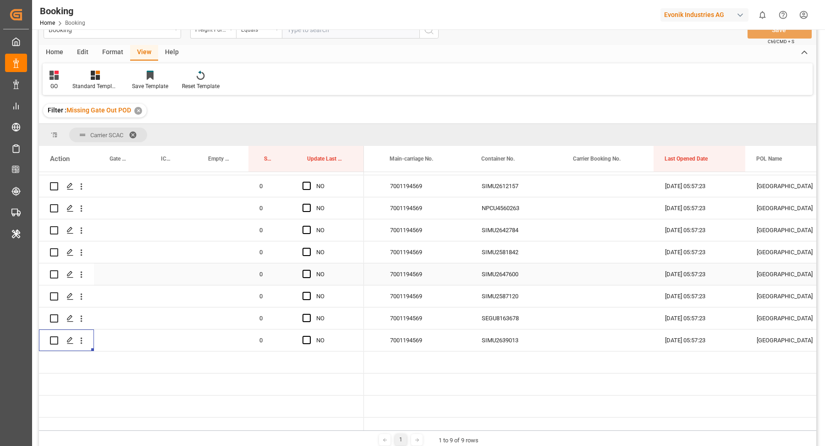
scroll to position [0, 77]
click at [506, 341] on div "SIMU2639013" at bounding box center [517, 340] width 92 height 22
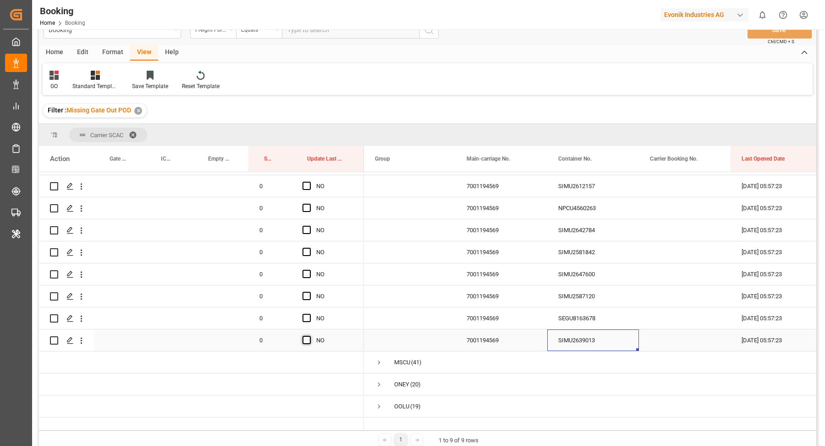
click at [307, 340] on span "Press SPACE to select this row." at bounding box center [307, 340] width 8 height 8
click at [309, 336] on input "Press SPACE to select this row." at bounding box center [309, 336] width 0 height 0
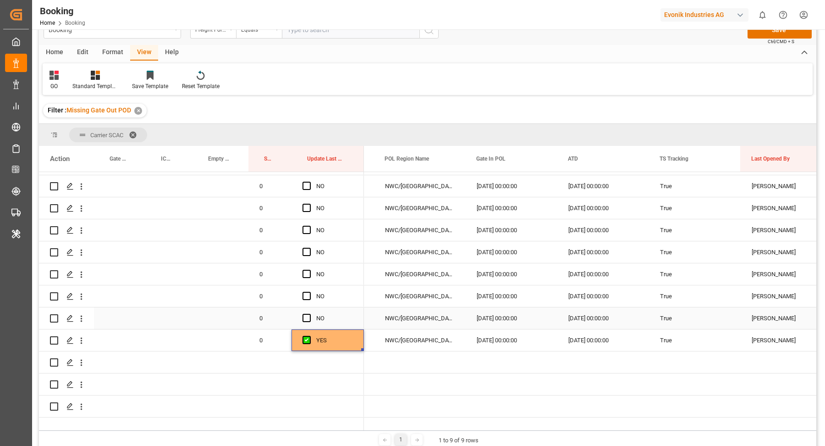
scroll to position [0, 986]
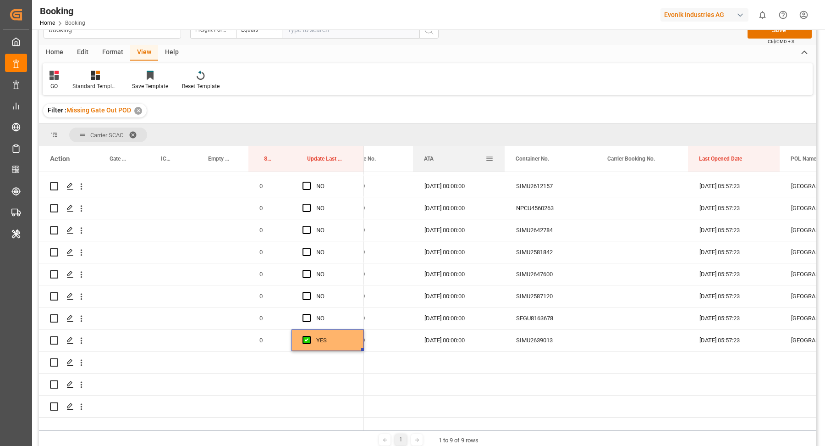
drag, startPoint x: 526, startPoint y: 159, endPoint x: 438, endPoint y: 160, distance: 88.0
click at [438, 160] on div "ATA" at bounding box center [454, 159] width 61 height 26
click at [545, 314] on div "SEGU8163678" at bounding box center [551, 318] width 92 height 22
click at [303, 320] on span "Press SPACE to select this row." at bounding box center [307, 318] width 8 height 8
click at [309, 314] on input "Press SPACE to select this row." at bounding box center [309, 314] width 0 height 0
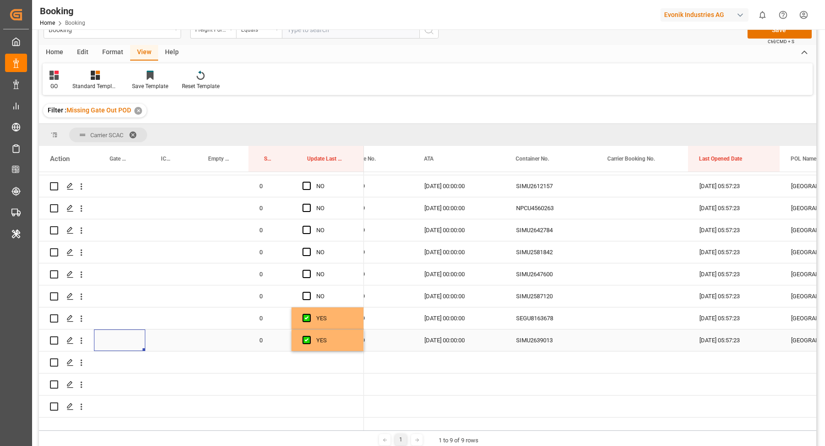
click at [108, 337] on div "Press SPACE to select this row." at bounding box center [119, 340] width 51 height 22
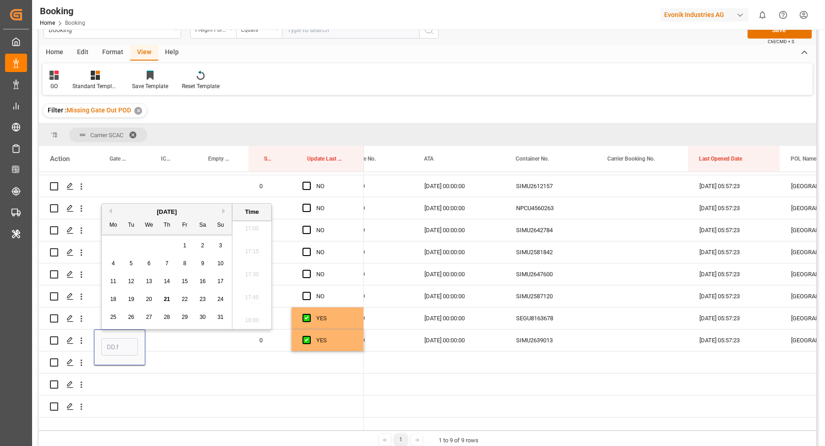
click at [164, 297] on span "21" at bounding box center [167, 299] width 6 height 6
type input "21.08.2025 00:00"
click at [169, 301] on span "21" at bounding box center [167, 299] width 6 height 6
click at [91, 316] on div "Press SPACE to select this row." at bounding box center [81, 317] width 23 height 17
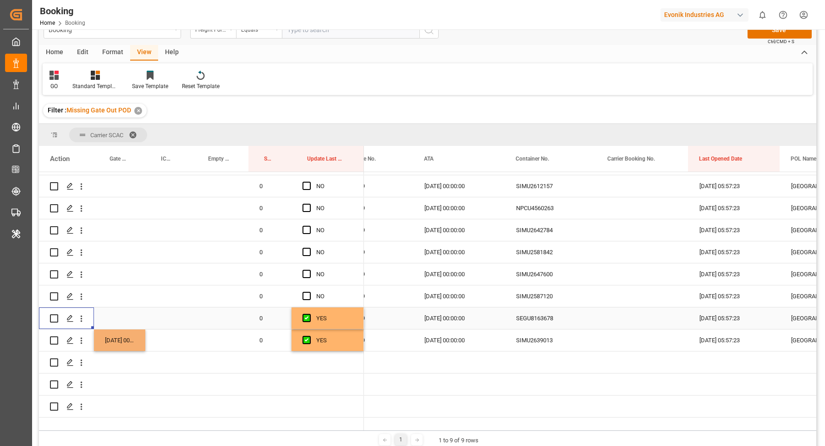
click at [113, 318] on div "Press SPACE to select this row." at bounding box center [119, 318] width 51 height 22
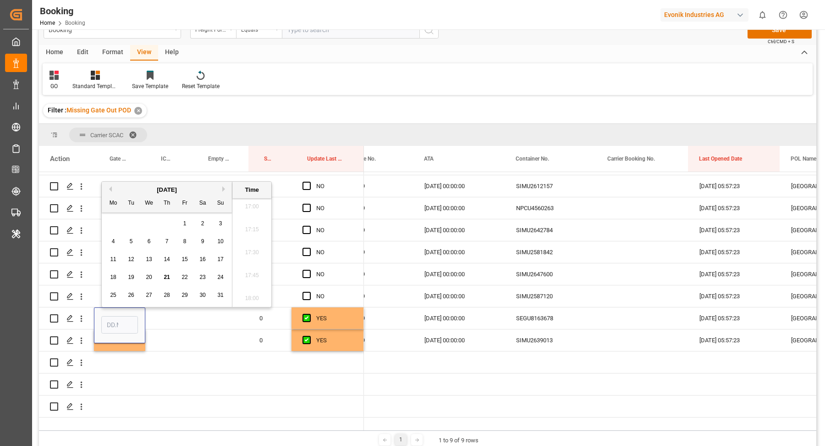
click at [166, 278] on span "21" at bounding box center [167, 277] width 6 height 6
type input "[DATE] 00:00"
click at [579, 366] on div "Press SPACE to select this row." at bounding box center [551, 362] width 92 height 22
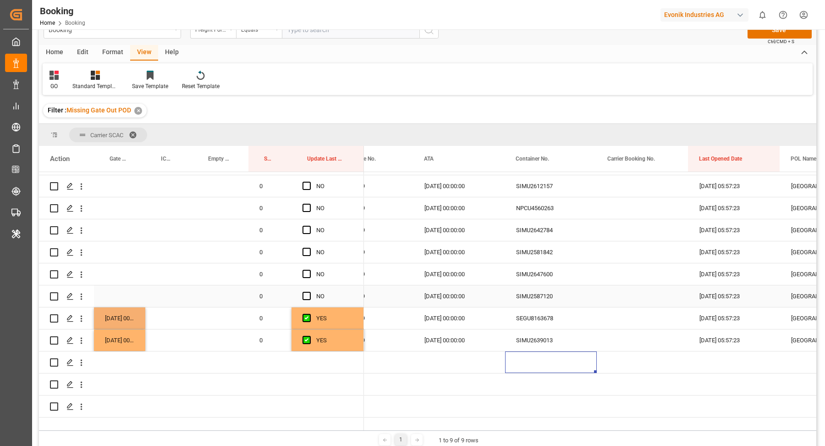
click at [470, 299] on div "[DATE] 00:00:00" at bounding box center [460, 296] width 92 height 22
click at [492, 295] on div "[DATE] 00:00:00" at bounding box center [460, 296] width 92 height 22
click at [585, 294] on div "SIMU2587120" at bounding box center [551, 296] width 92 height 22
click at [119, 317] on div "21.08.2025 00:00:00" at bounding box center [119, 318] width 51 height 22
drag, startPoint x: 144, startPoint y: 306, endPoint x: 147, endPoint y: 297, distance: 9.6
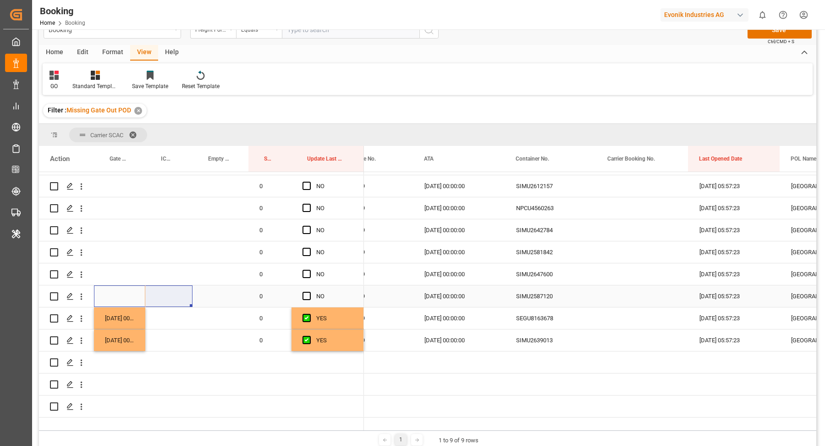
click at [147, 297] on div "0 NO" at bounding box center [201, 296] width 325 height 22
click at [126, 296] on div "Press SPACE to select this row." at bounding box center [119, 296] width 51 height 22
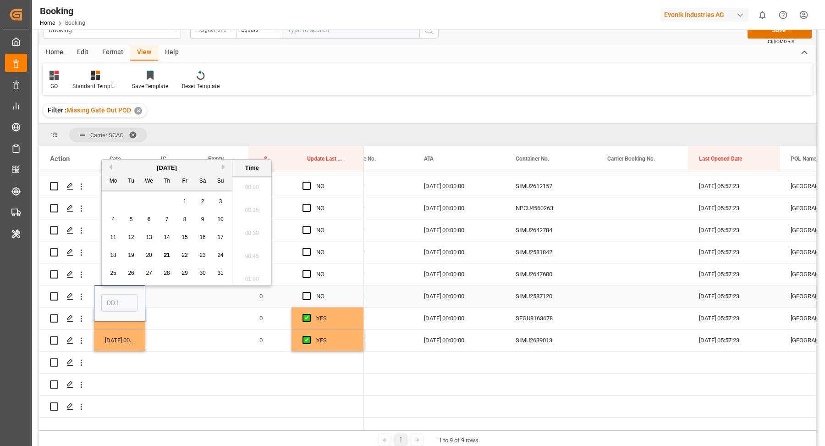
scroll to position [1562, 0]
click at [166, 256] on span "21" at bounding box center [167, 255] width 6 height 6
type input "21.08.2025 00:00"
click at [307, 298] on span "Press SPACE to select this row." at bounding box center [307, 296] width 8 height 8
click at [309, 292] on input "Press SPACE to select this row." at bounding box center [309, 292] width 0 height 0
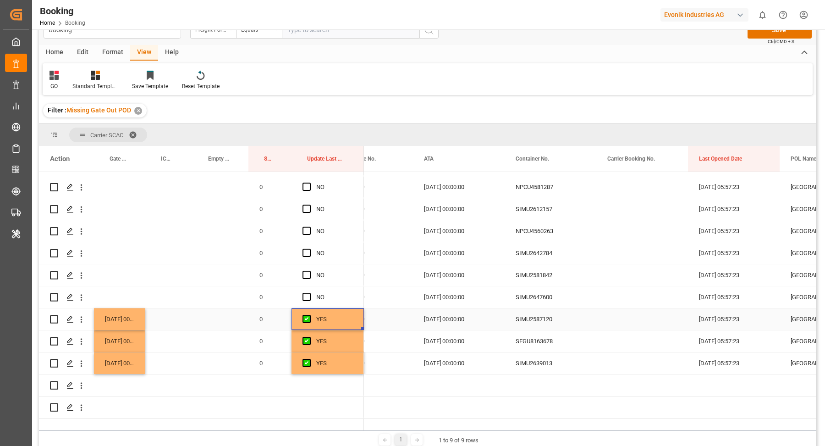
click at [527, 307] on div "SIMU2647600" at bounding box center [551, 297] width 92 height 22
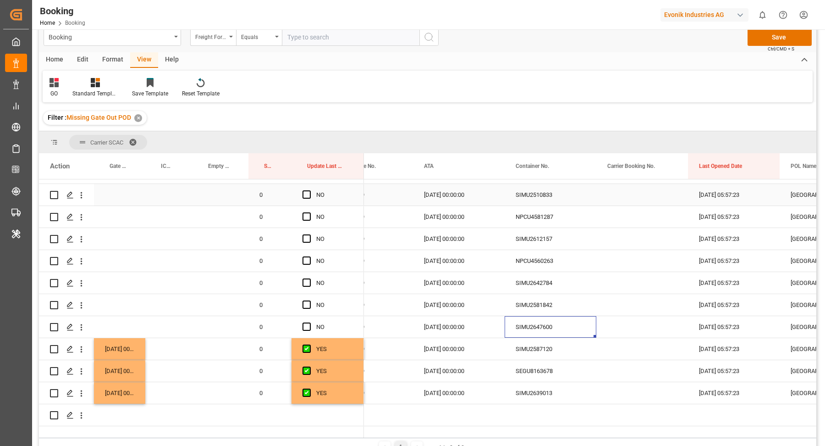
scroll to position [455, 0]
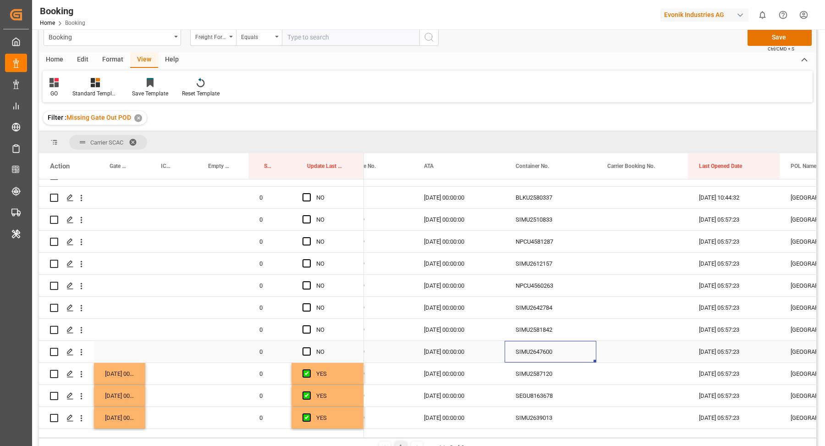
click at [113, 347] on div "Press SPACE to select this row." at bounding box center [119, 352] width 51 height 22
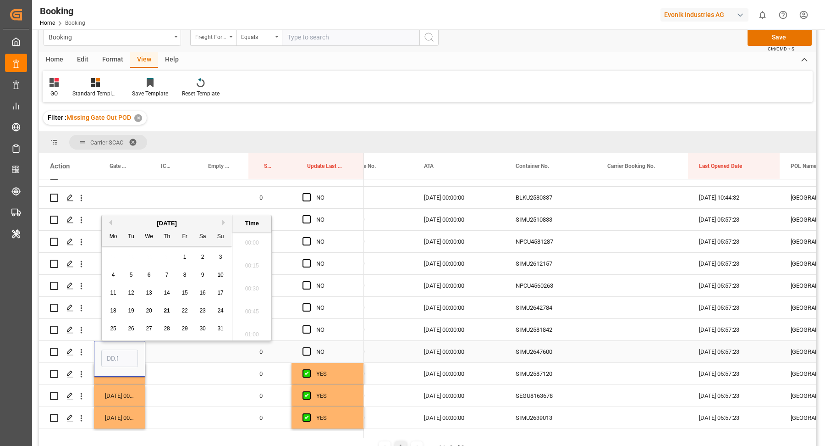
scroll to position [1562, 0]
click at [165, 309] on span "21" at bounding box center [167, 310] width 6 height 6
type input "21.08.2025 00:00"
click at [541, 331] on div "SIMU2581842" at bounding box center [551, 330] width 92 height 22
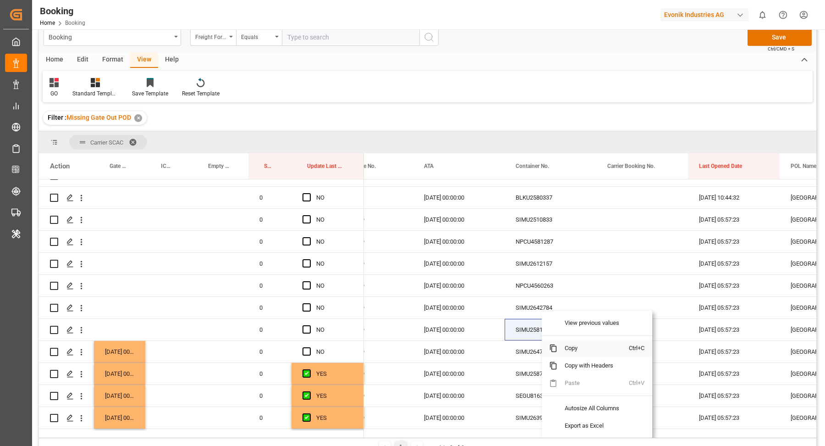
click at [583, 343] on span "Copy" at bounding box center [593, 347] width 72 height 17
click at [116, 322] on div "Press SPACE to select this row." at bounding box center [119, 330] width 51 height 22
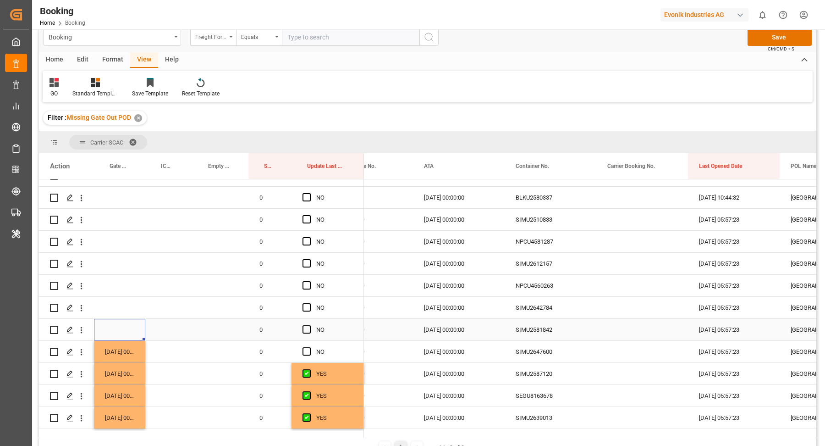
click at [123, 327] on div "Press SPACE to select this row." at bounding box center [119, 330] width 51 height 22
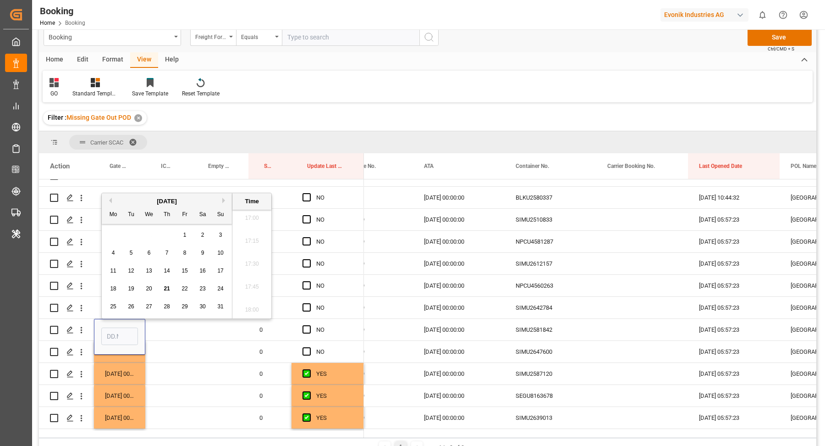
click at [169, 289] on span "21" at bounding box center [167, 288] width 6 height 6
type input "21.08.2025 00:00"
click at [535, 309] on div "SIMU2642784" at bounding box center [551, 308] width 92 height 22
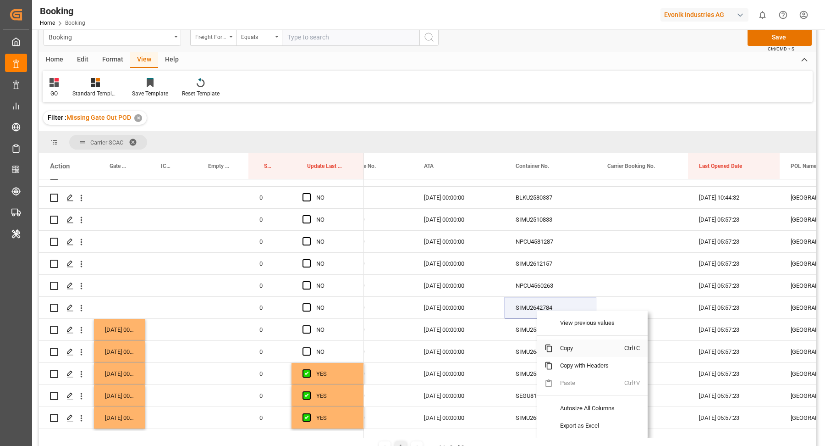
click at [596, 346] on span "Copy" at bounding box center [589, 347] width 72 height 17
click at [130, 308] on div "Press SPACE to select this row." at bounding box center [119, 308] width 51 height 22
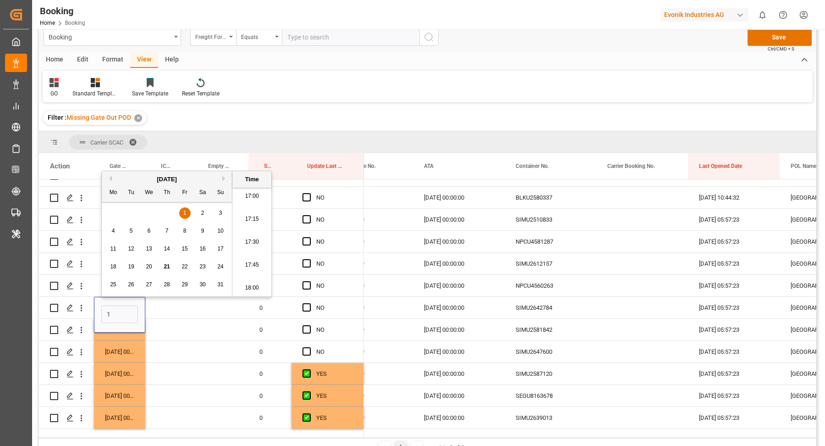
click at [164, 271] on div "21" at bounding box center [166, 266] width 11 height 11
type input "21.08.2025 00:00"
click at [542, 306] on div "SIMU2642784" at bounding box center [551, 308] width 92 height 22
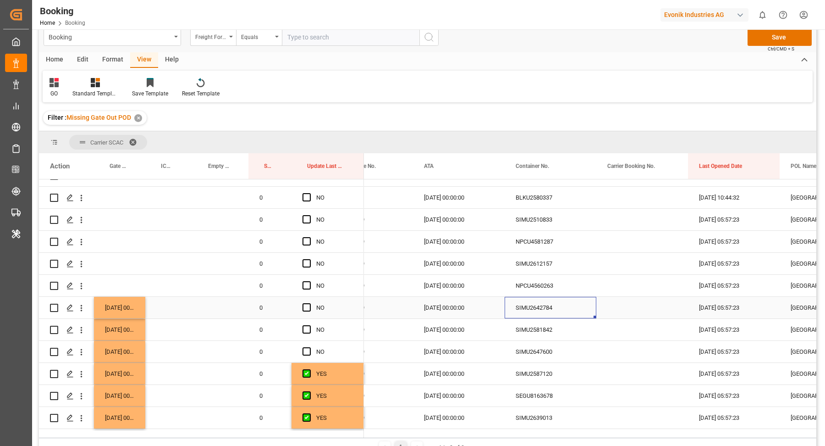
click at [541, 290] on div "NPCU4560263" at bounding box center [551, 286] width 92 height 22
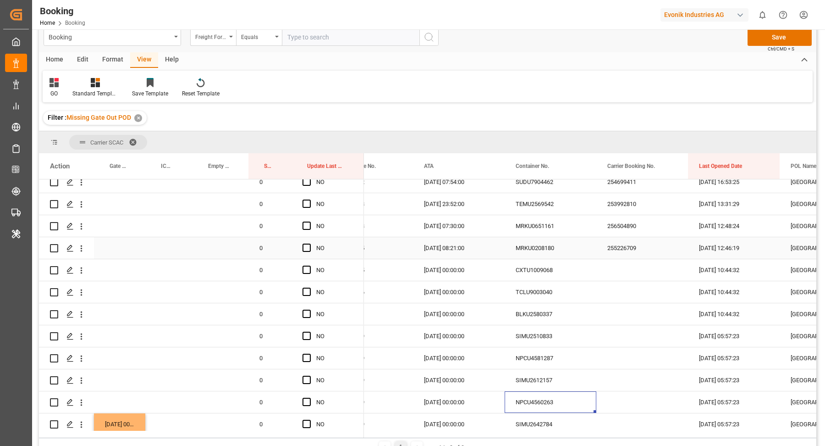
scroll to position [345, 0]
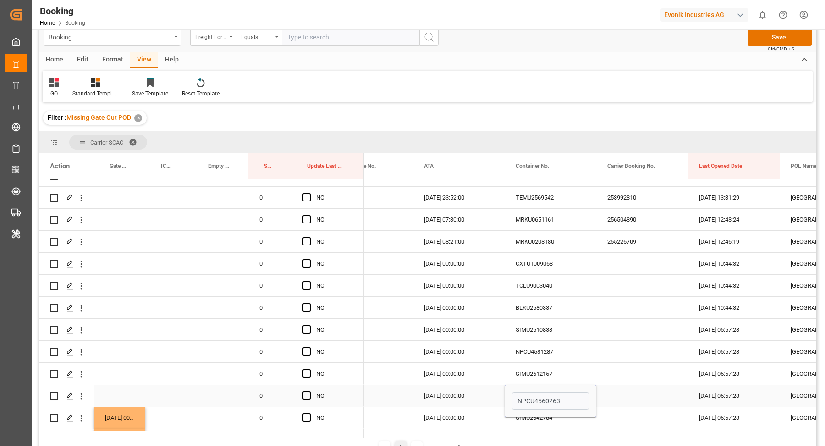
click at [122, 396] on div "Press SPACE to select this row." at bounding box center [119, 396] width 51 height 22
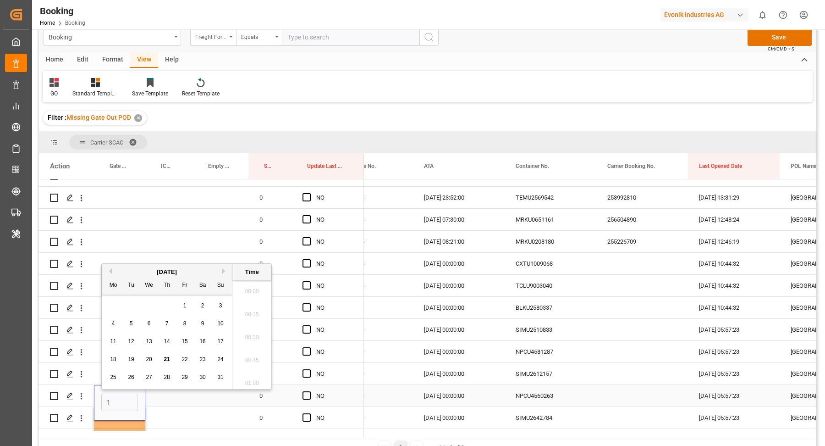
scroll to position [1562, 0]
click at [168, 357] on span "21" at bounding box center [167, 354] width 6 height 6
type input "21.08.2025 00:00"
click at [546, 377] on div "SIMU2612157" at bounding box center [551, 374] width 92 height 22
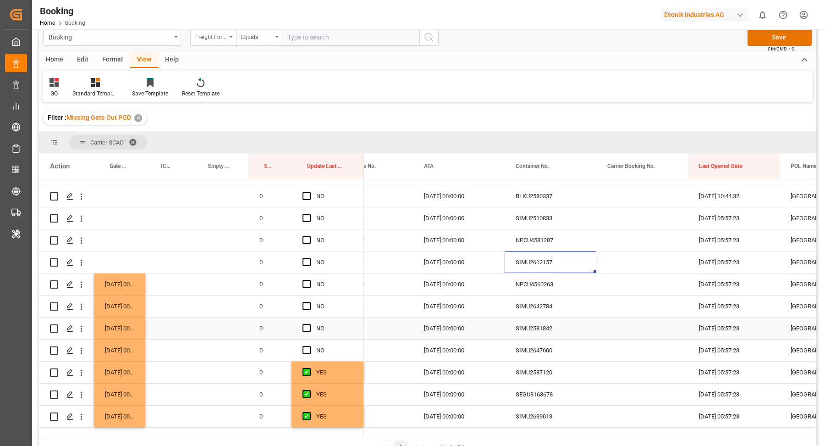
scroll to position [441, 0]
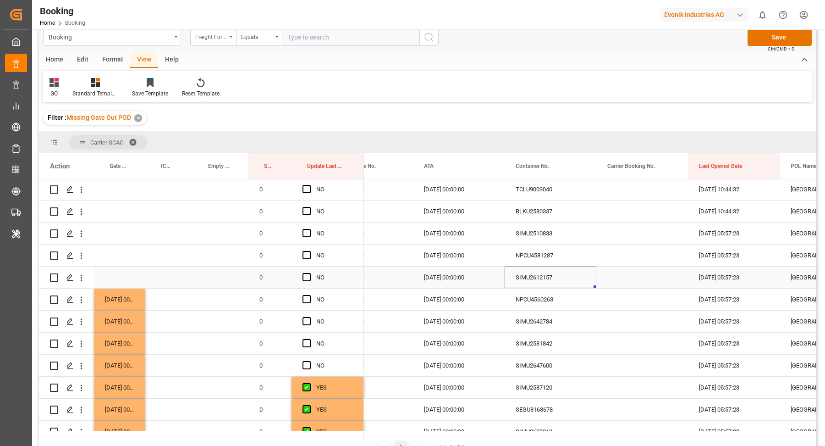
click at [116, 276] on div "Press SPACE to select this row." at bounding box center [119, 277] width 51 height 22
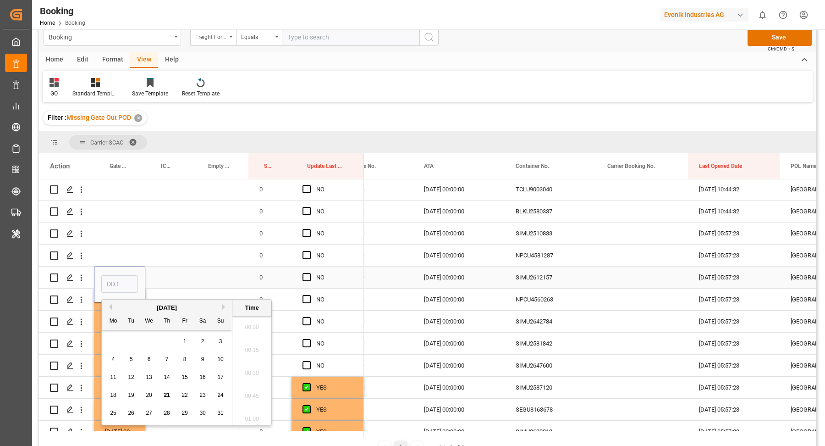
scroll to position [1562, 0]
click at [165, 396] on span "21" at bounding box center [167, 395] width 6 height 6
type input "21.08.2025 00:00"
click at [543, 257] on div "NPCU4581287" at bounding box center [551, 255] width 92 height 22
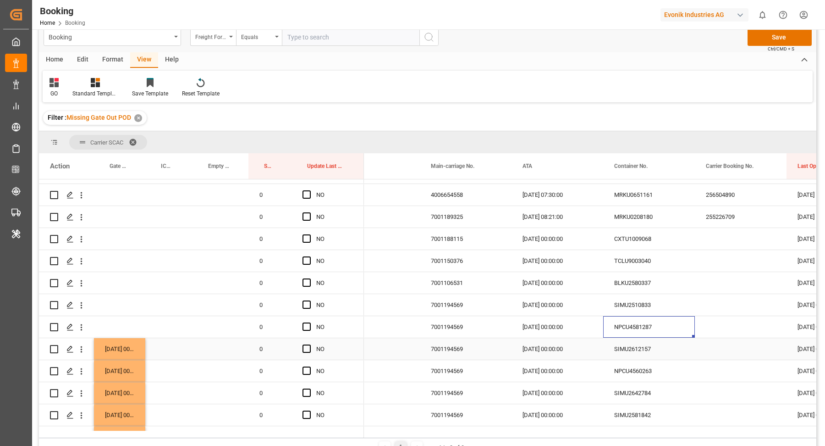
scroll to position [0, 36]
click at [128, 328] on div "Press SPACE to select this row." at bounding box center [119, 327] width 51 height 22
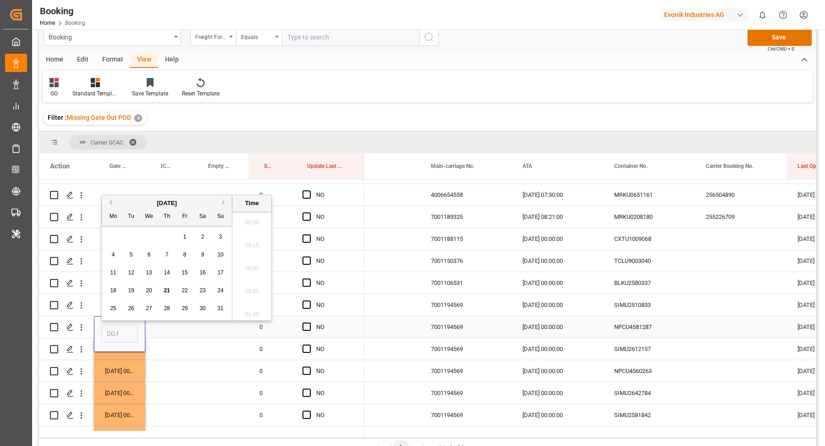
scroll to position [1562, 0]
click at [165, 284] on span "21" at bounding box center [167, 285] width 6 height 6
type input "21.08.2025 00:00"
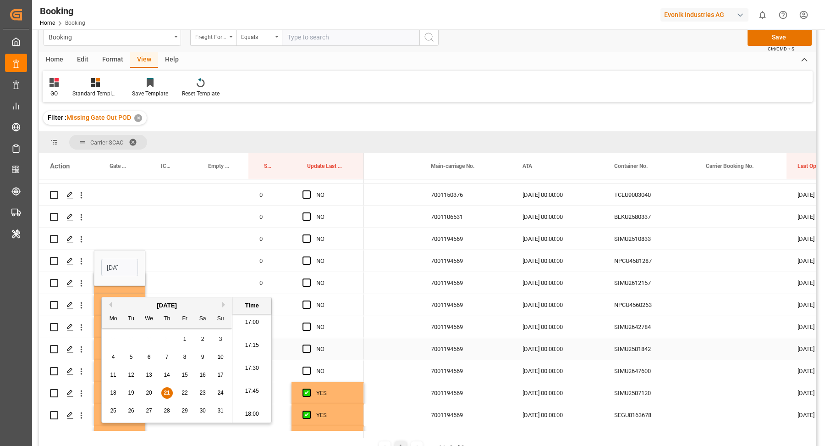
scroll to position [414, 0]
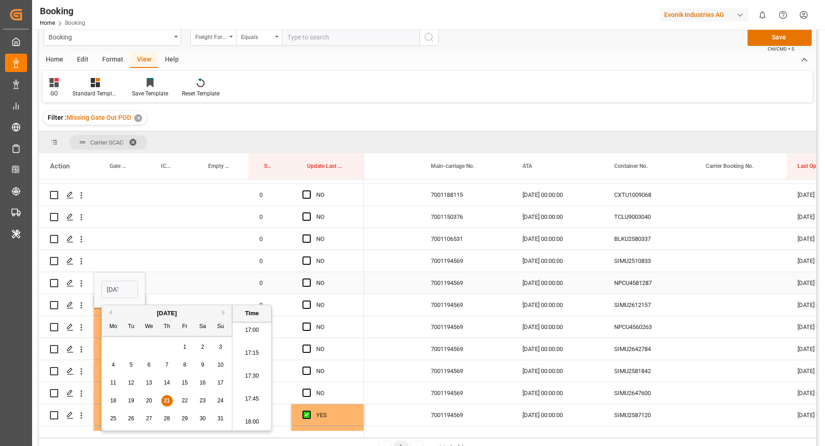
click at [631, 287] on div "NPCU4581287" at bounding box center [649, 283] width 92 height 22
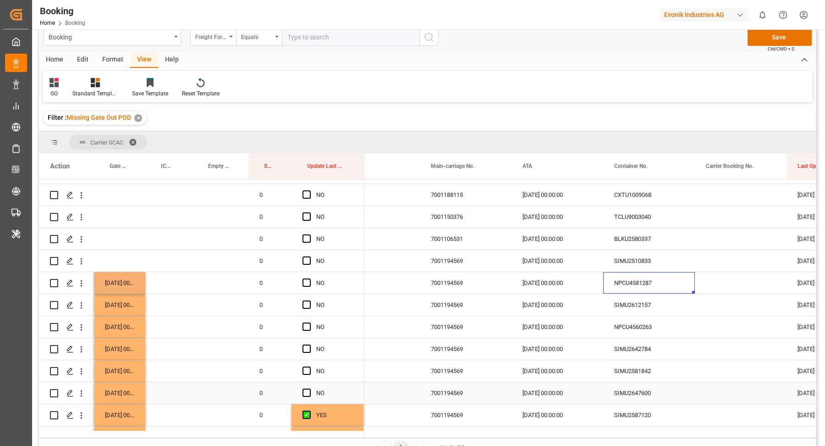
scroll to position [399, 0]
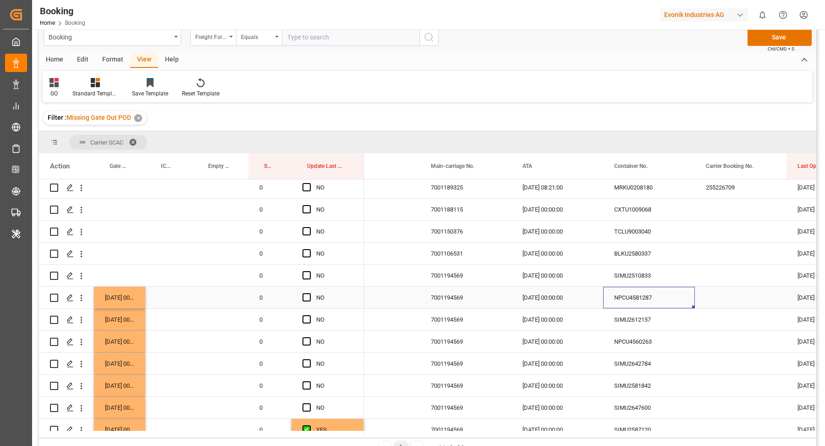
click at [652, 288] on div "NPCU4581287" at bounding box center [649, 298] width 92 height 22
click at [642, 276] on div "SIMU2510833" at bounding box center [649, 276] width 92 height 22
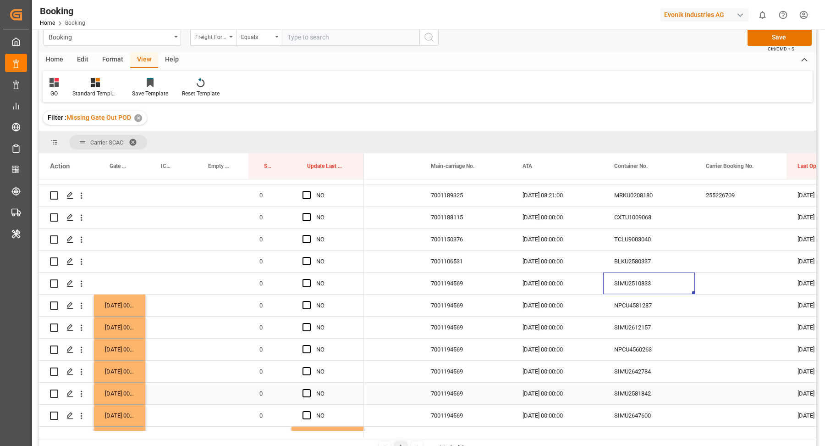
scroll to position [384, 0]
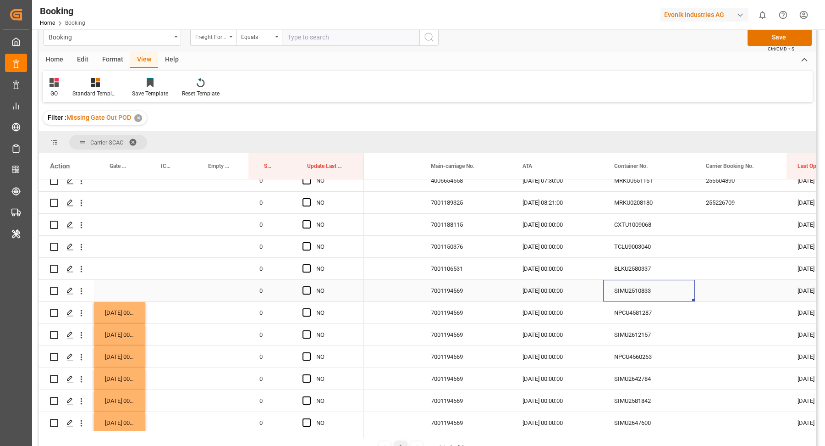
click at [121, 287] on div "Press SPACE to select this row." at bounding box center [119, 291] width 51 height 22
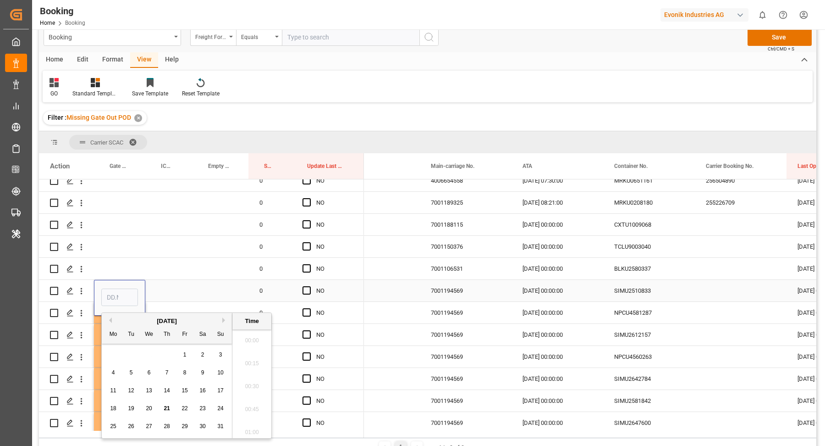
scroll to position [1562, 0]
drag, startPoint x: 168, startPoint y: 407, endPoint x: 169, endPoint y: 402, distance: 4.6
click at [168, 407] on span "21" at bounding box center [167, 408] width 6 height 6
type input "21.08.2025 00:00"
click at [640, 284] on div "SIMU2510833" at bounding box center [649, 291] width 92 height 22
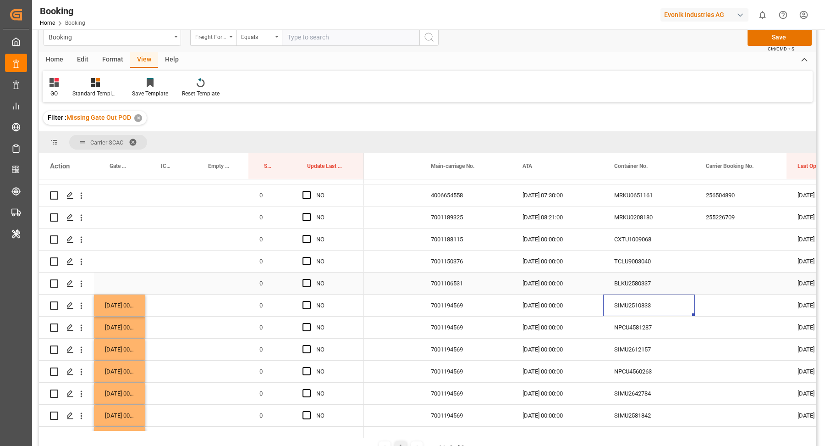
click at [629, 282] on div "BLKU2580337" at bounding box center [649, 283] width 92 height 22
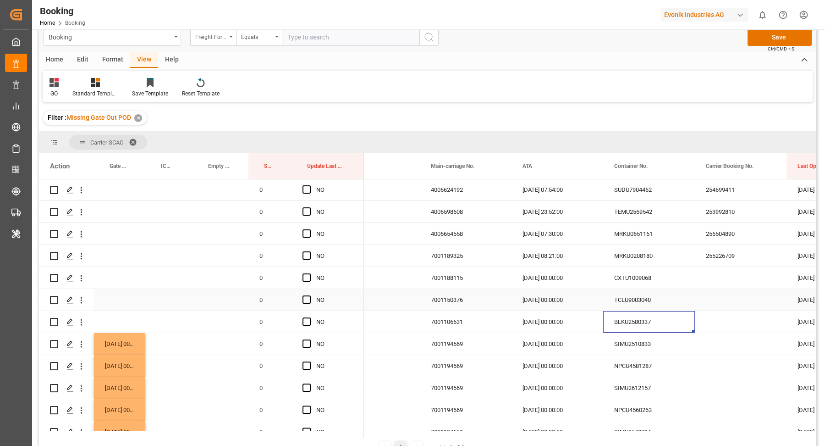
click at [625, 302] on div "TCLU9003040" at bounding box center [649, 300] width 92 height 22
click at [309, 322] on span "Press SPACE to select this row." at bounding box center [307, 321] width 8 height 8
click at [309, 317] on input "Press SPACE to select this row." at bounding box center [309, 317] width 0 height 0
click at [306, 299] on span "Press SPACE to select this row." at bounding box center [307, 299] width 8 height 8
click at [309, 295] on input "Press SPACE to select this row." at bounding box center [309, 295] width 0 height 0
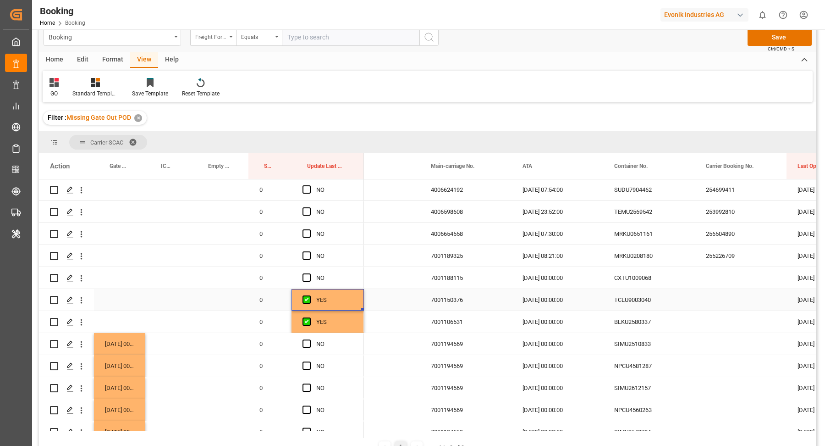
click at [117, 298] on div "Press SPACE to select this row." at bounding box center [119, 300] width 51 height 22
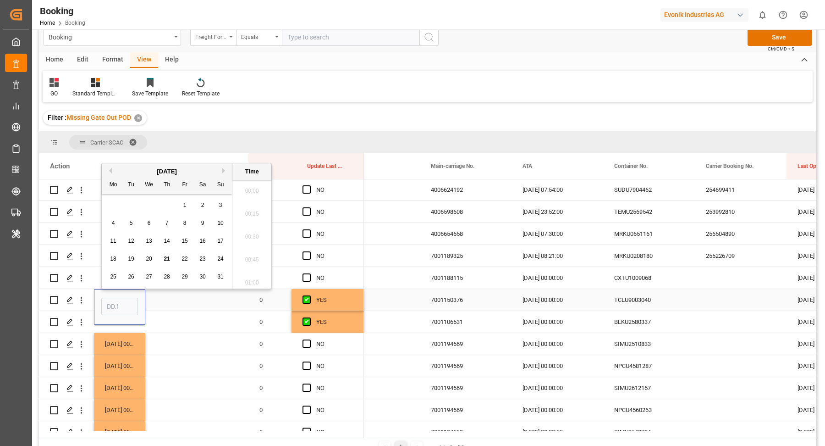
scroll to position [1562, 0]
click at [167, 258] on span "21" at bounding box center [167, 258] width 6 height 6
click at [150, 262] on div "20" at bounding box center [148, 259] width 11 height 11
type input "20.08.2025 00:00"
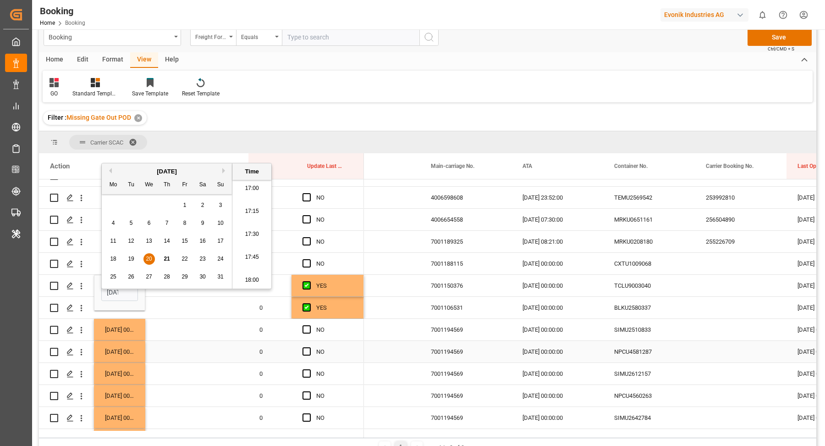
scroll to position [377, 0]
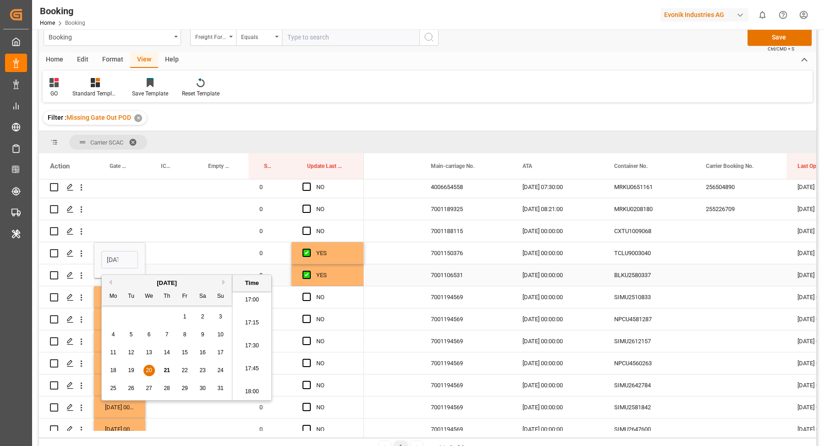
click at [359, 281] on div "YES" at bounding box center [328, 275] width 72 height 22
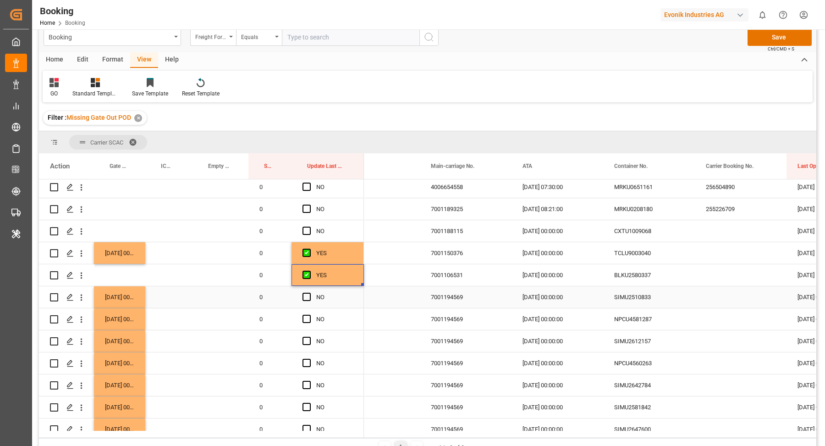
scroll to position [1, 36]
drag, startPoint x: 362, startPoint y: 283, endPoint x: 345, endPoint y: 383, distance: 101.8
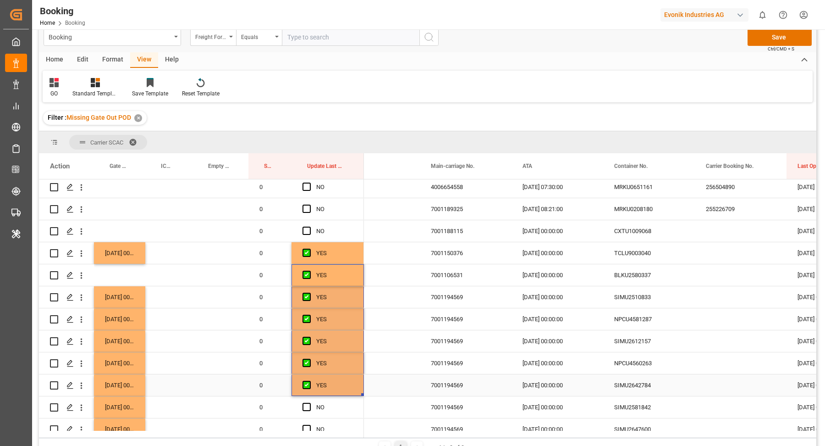
scroll to position [510, 0]
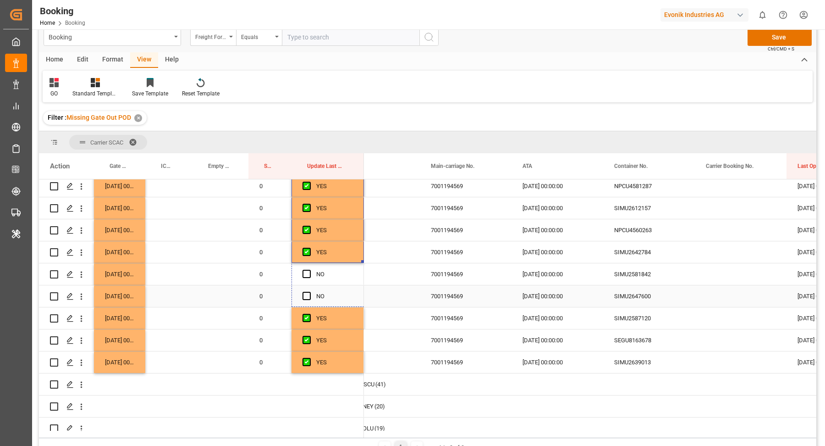
drag, startPoint x: 363, startPoint y: 260, endPoint x: 360, endPoint y: 301, distance: 40.5
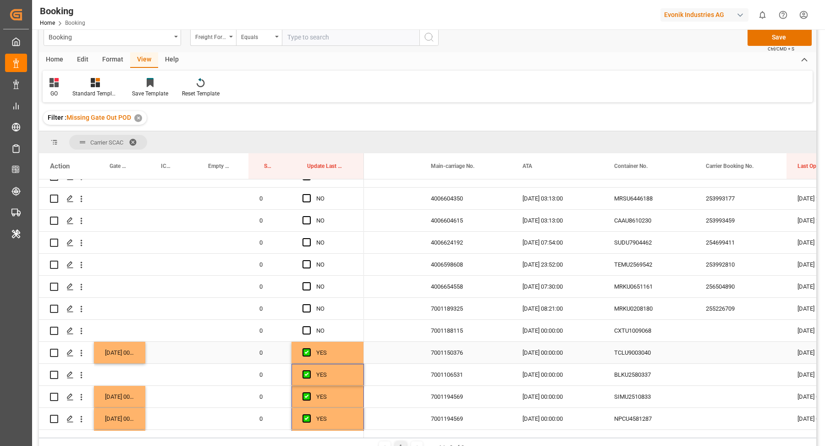
scroll to position [270, 0]
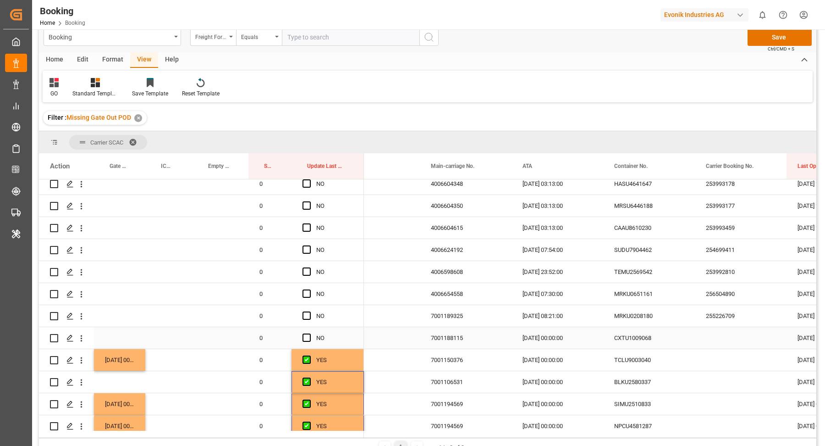
click at [657, 339] on div "CXTU1009068" at bounding box center [649, 338] width 92 height 22
click at [309, 334] on span "Press SPACE to select this row." at bounding box center [307, 337] width 8 height 8
click at [309, 333] on input "Press SPACE to select this row." at bounding box center [309, 333] width 0 height 0
click at [651, 320] on div "MRKU0208180" at bounding box center [649, 316] width 92 height 22
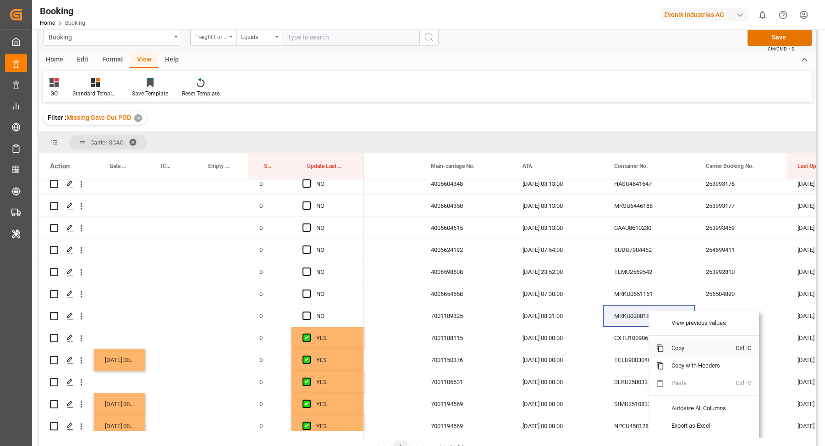
click at [660, 343] on span "Copy" at bounding box center [700, 347] width 72 height 17
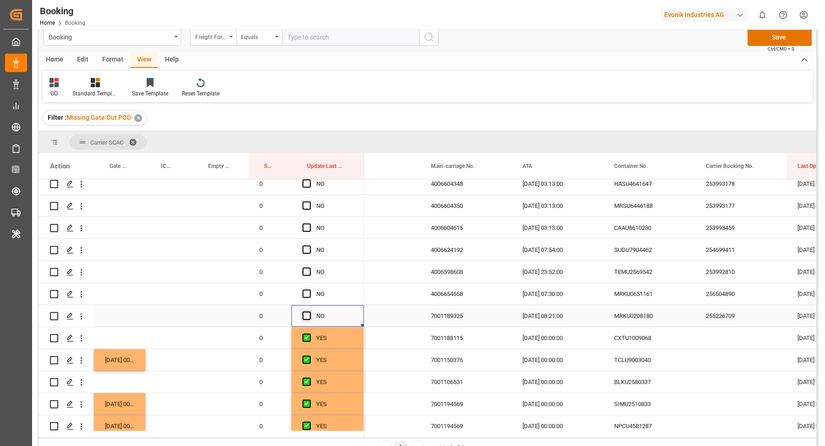
click at [308, 314] on span "Press SPACE to select this row." at bounding box center [307, 315] width 8 height 8
click at [309, 311] on input "Press SPACE to select this row." at bounding box center [309, 311] width 0 height 0
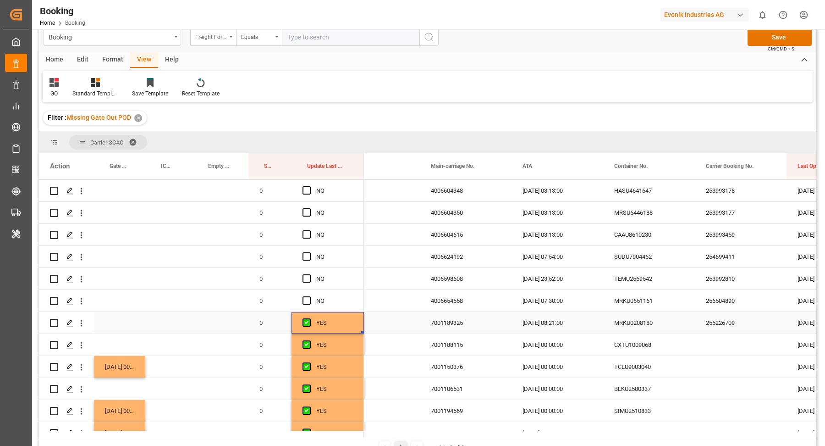
scroll to position [248, 0]
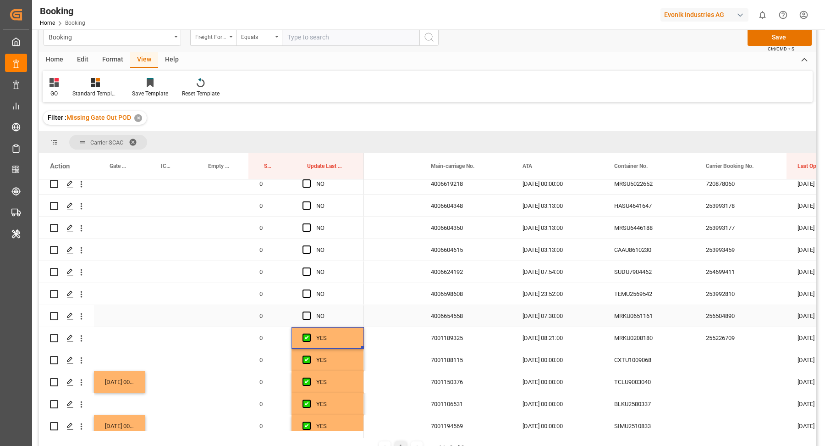
click at [636, 318] on div "MRKU0651161" at bounding box center [649, 316] width 92 height 22
click at [304, 313] on span "Press SPACE to select this row." at bounding box center [307, 315] width 8 height 8
click at [309, 311] on input "Press SPACE to select this row." at bounding box center [309, 311] width 0 height 0
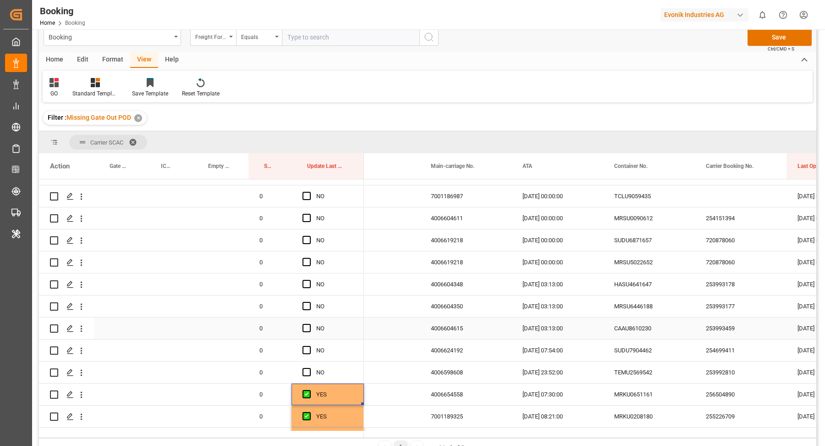
scroll to position [156, 0]
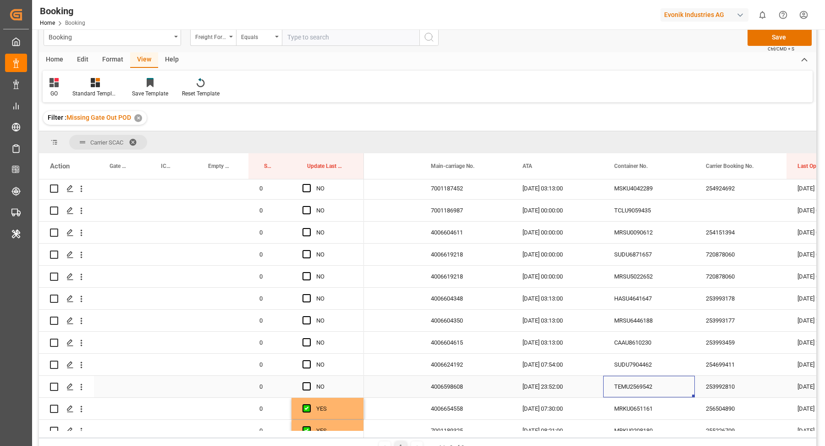
click at [651, 382] on div "TEMU2569542" at bounding box center [649, 386] width 92 height 22
click at [305, 386] on span "Press SPACE to select this row." at bounding box center [307, 386] width 8 height 8
click at [309, 382] on input "Press SPACE to select this row." at bounding box center [309, 382] width 0 height 0
click at [641, 370] on div "SUDU7904462" at bounding box center [649, 364] width 92 height 22
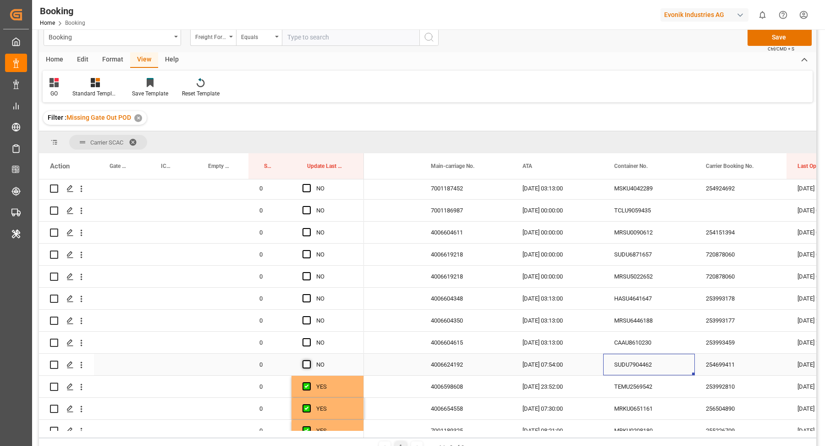
click at [307, 365] on span "Press SPACE to select this row." at bounding box center [307, 364] width 8 height 8
click at [309, 360] on input "Press SPACE to select this row." at bounding box center [309, 360] width 0 height 0
click at [640, 346] on div "CAAU8610230" at bounding box center [649, 342] width 92 height 22
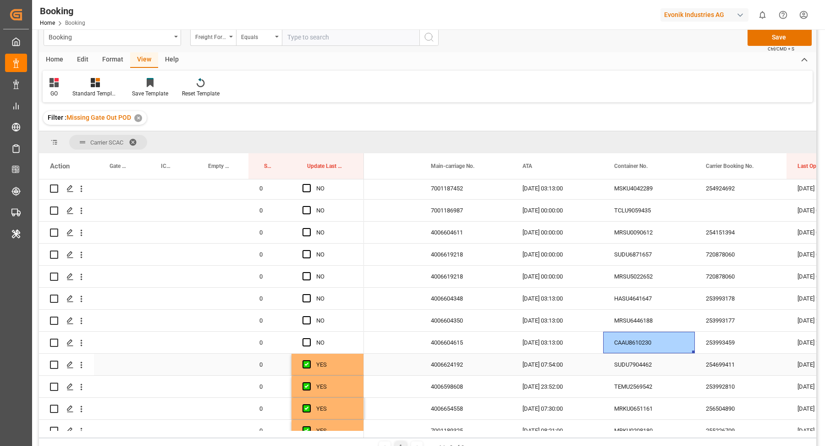
scroll to position [141, 0]
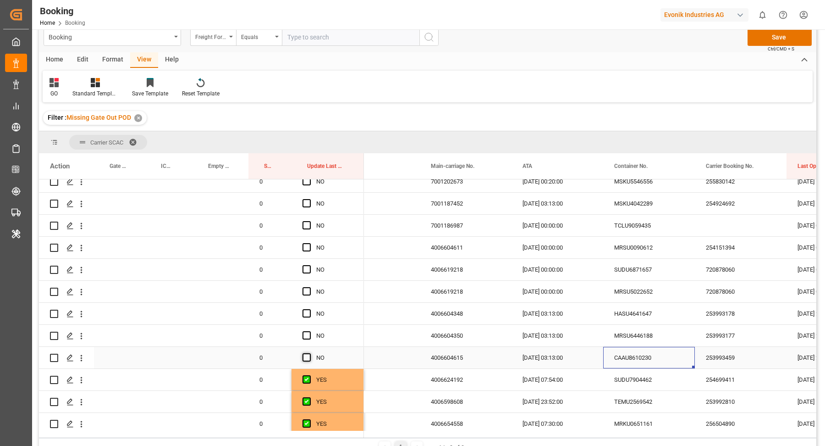
click at [305, 355] on span "Press SPACE to select this row." at bounding box center [307, 357] width 8 height 8
click at [309, 353] on input "Press SPACE to select this row." at bounding box center [309, 353] width 0 height 0
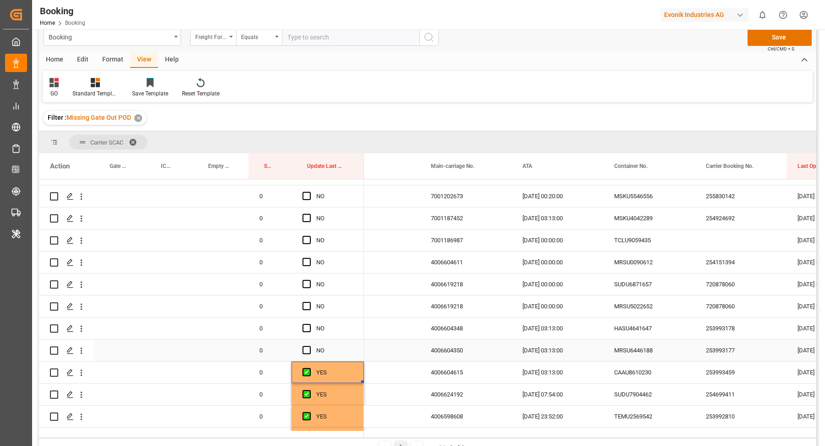
click at [642, 356] on div "MRSU6446188" at bounding box center [649, 350] width 92 height 22
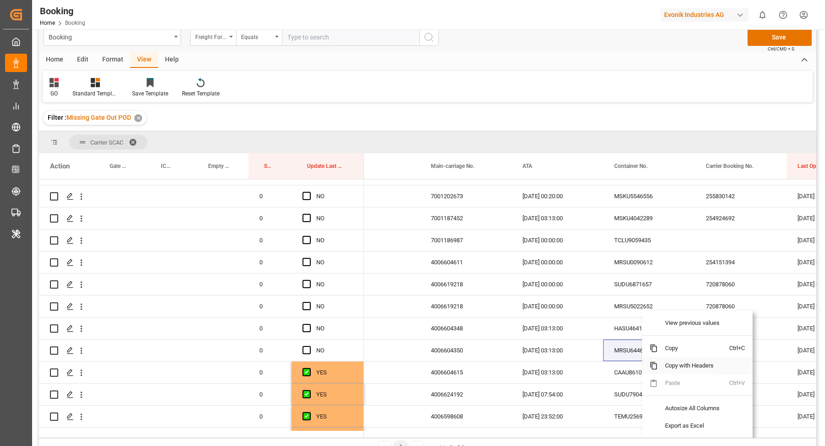
click at [660, 355] on span "Copy" at bounding box center [694, 347] width 72 height 17
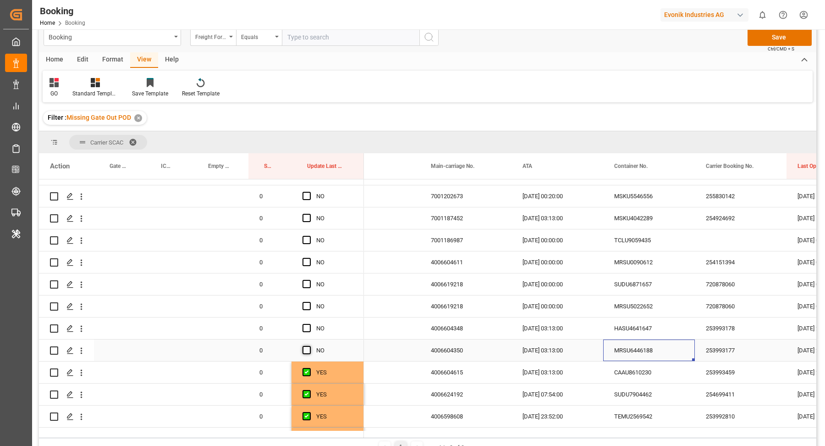
click at [304, 348] on span "Press SPACE to select this row." at bounding box center [307, 350] width 8 height 8
click at [309, 346] on input "Press SPACE to select this row." at bounding box center [309, 346] width 0 height 0
click at [616, 331] on div "HASU4641647" at bounding box center [649, 328] width 92 height 22
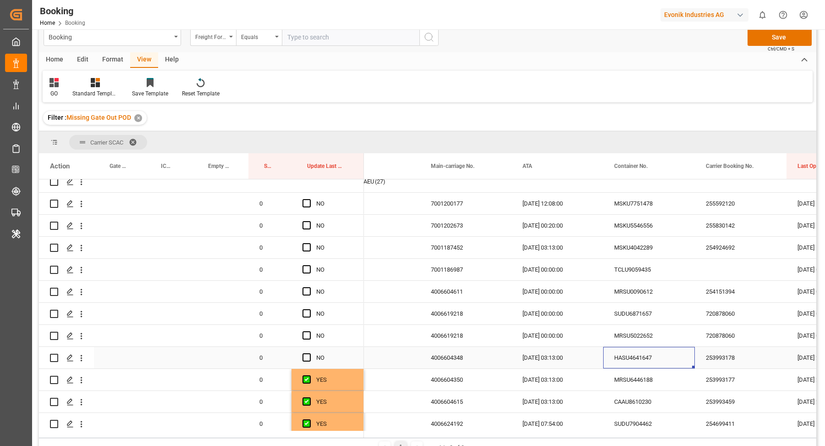
scroll to position [89, 0]
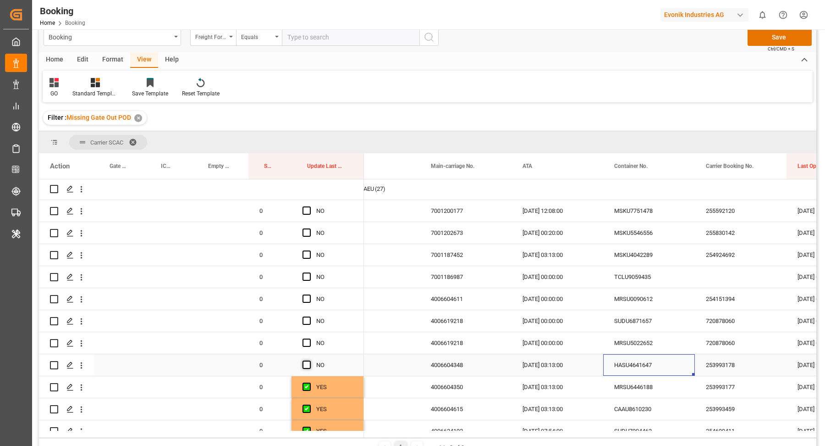
click at [306, 361] on span "Press SPACE to select this row." at bounding box center [307, 364] width 8 height 8
click at [309, 360] on input "Press SPACE to select this row." at bounding box center [309, 360] width 0 height 0
click at [660, 347] on div "MRSU5022652" at bounding box center [649, 343] width 92 height 22
click at [307, 344] on span "Press SPACE to select this row." at bounding box center [307, 342] width 8 height 8
click at [309, 338] on input "Press SPACE to select this row." at bounding box center [309, 338] width 0 height 0
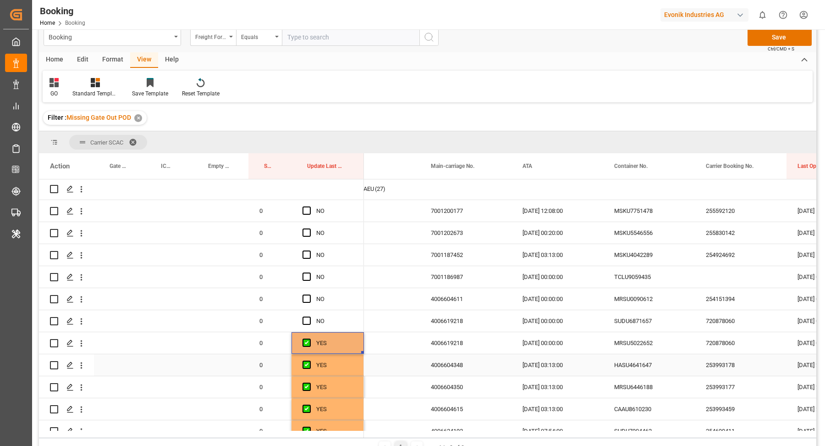
scroll to position [75, 0]
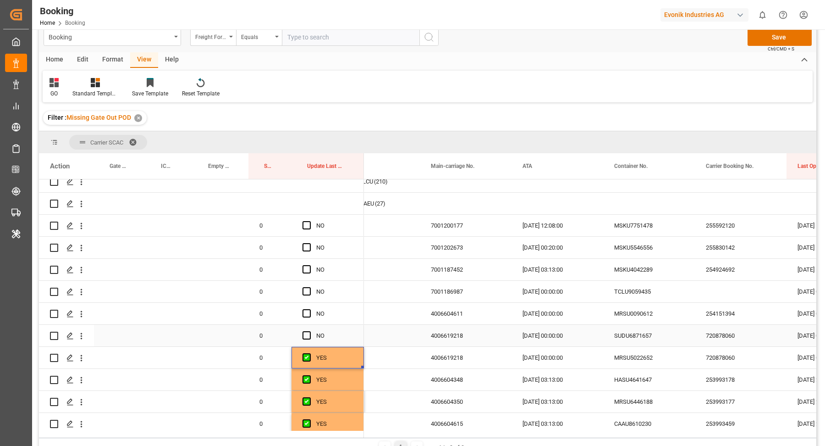
click at [653, 340] on div "SUDU6871657" at bounding box center [649, 336] width 92 height 22
click at [311, 335] on div "Press SPACE to select this row." at bounding box center [310, 335] width 14 height 21
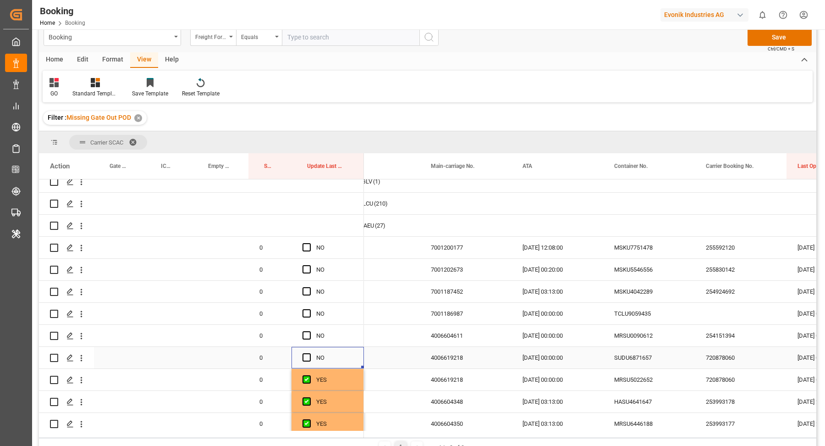
click at [305, 358] on span "Press SPACE to select this row." at bounding box center [307, 357] width 8 height 8
click at [309, 353] on input "Press SPACE to select this row." at bounding box center [309, 353] width 0 height 0
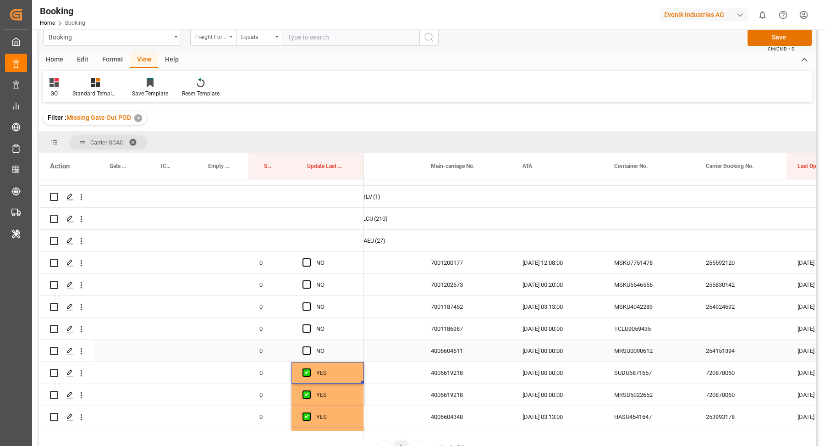
drag, startPoint x: 646, startPoint y: 352, endPoint x: 655, endPoint y: 352, distance: 9.2
click at [645, 352] on div "MRSU0090612" at bounding box center [649, 351] width 92 height 22
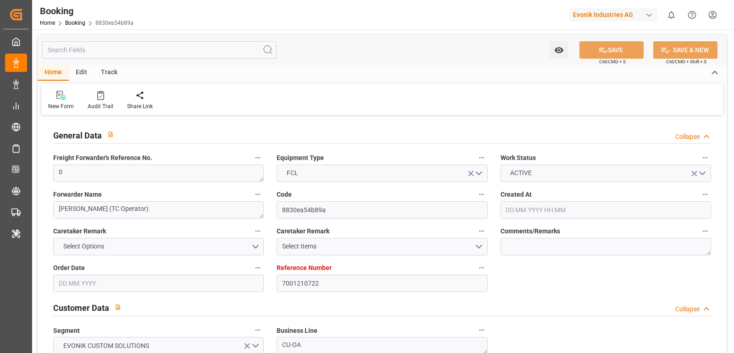
type input "7001210722"
type input "9299642"
type input "Evergreen"
type input "Evergreen Marine Corp."
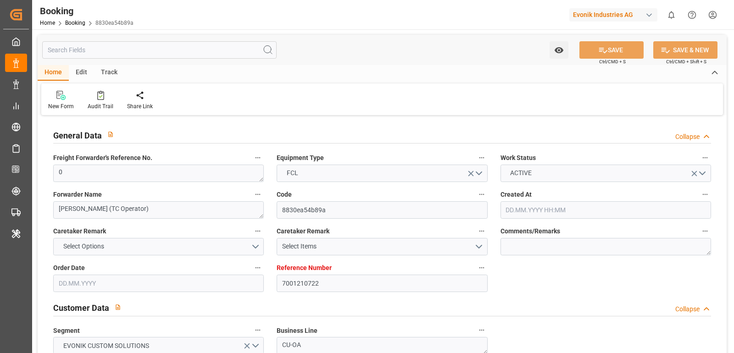
type input "NLRTM"
type input "USNYC"
type input "23"
type input "4"
type input "[DATE] 07:05"
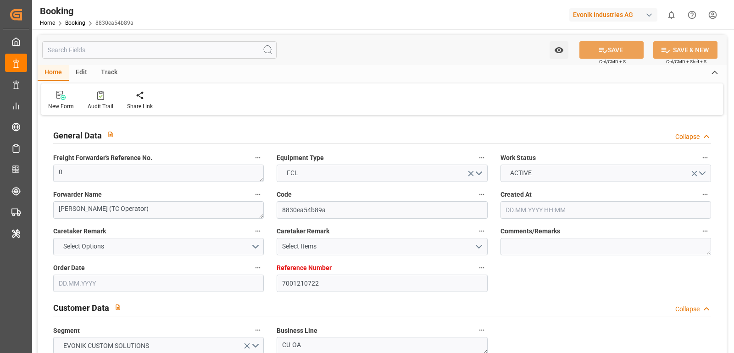
type input "[DATE]"
type input "[DATE] 00:00"
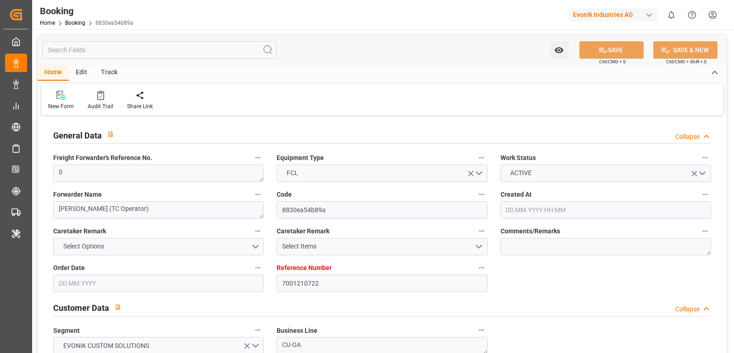
type input "[DATE] 00:00"
type input "[DATE]"
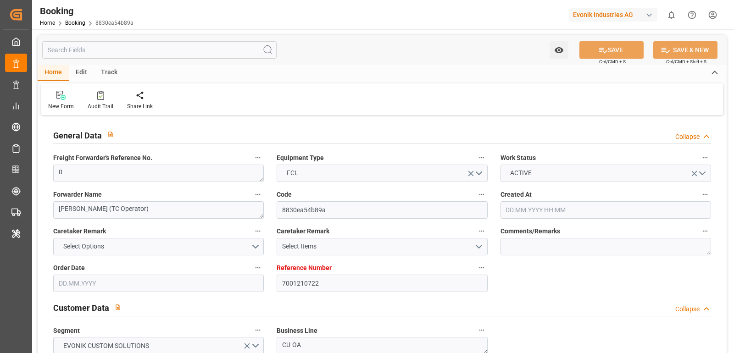
type input "[DATE] 11:45"
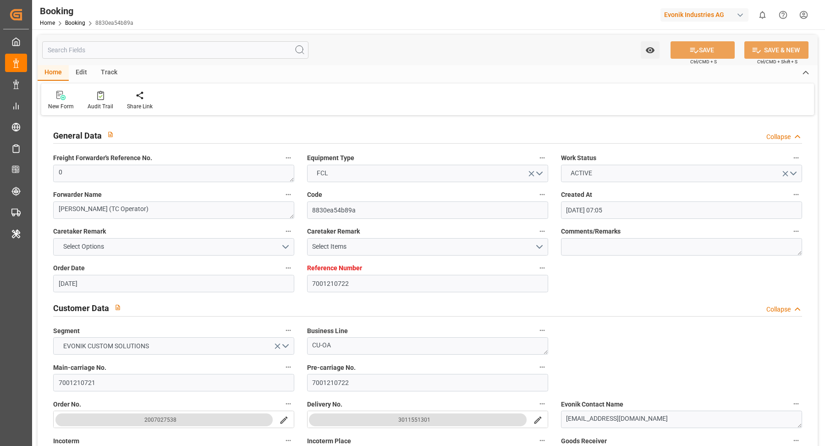
scroll to position [132, 0]
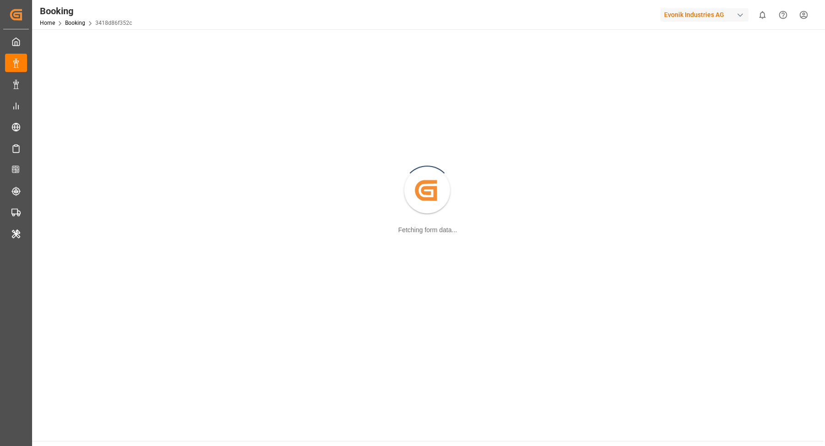
scroll to position [99, 0]
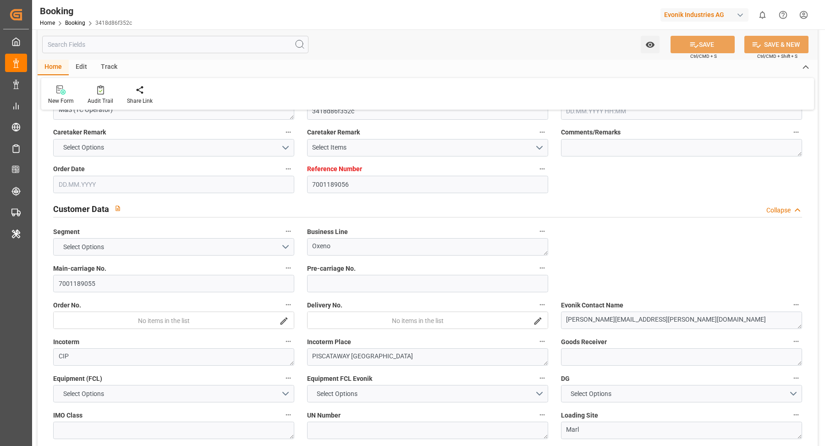
type input "7001189056"
type input "9356696"
type input "Cosco"
type input "COSCO Shipping Co. Ltd."
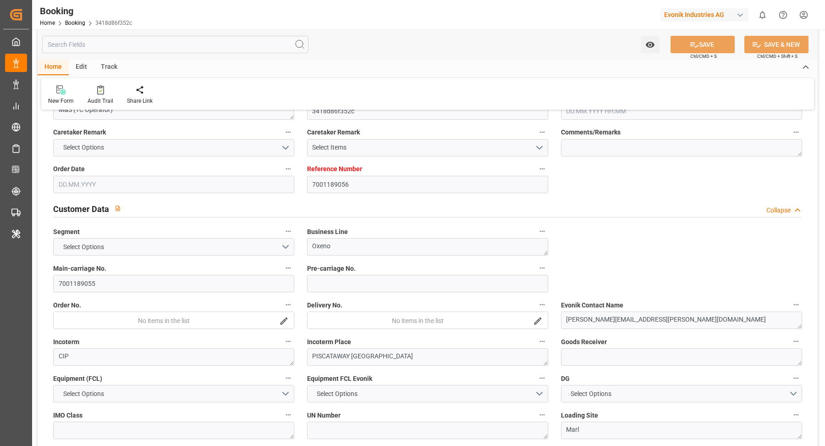
type input "NLRTM"
type input "USHOU"
type input "29"
type input "0"
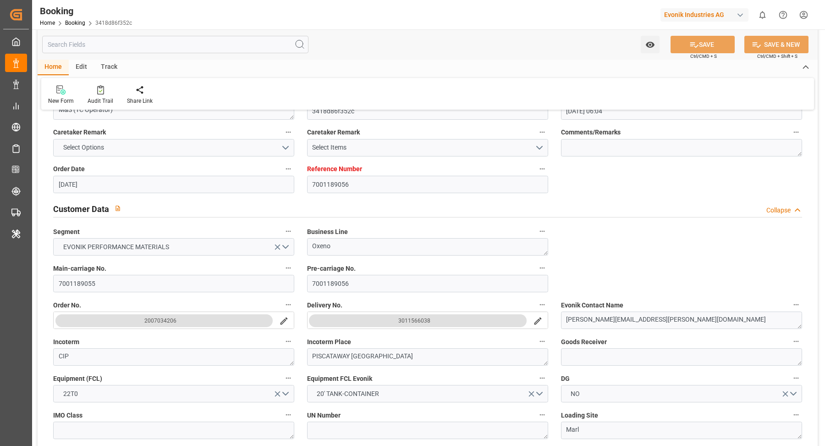
type input "[DATE] 06:04"
type input "[DATE]"
type input "[DATE] 00:00"
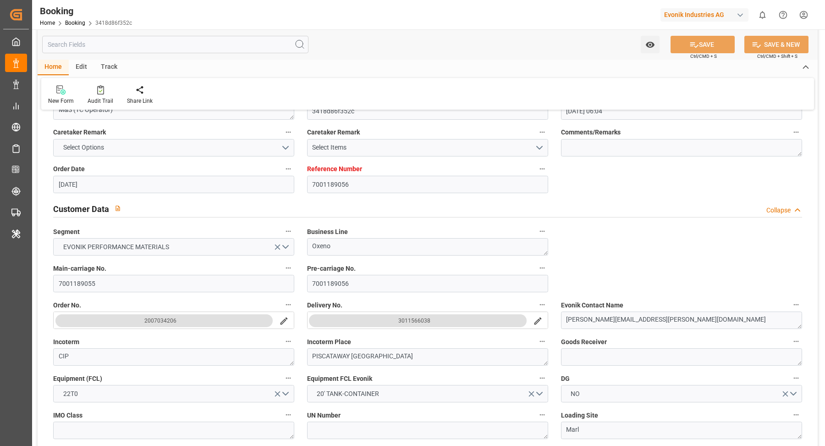
type input "[DATE] 00:00"
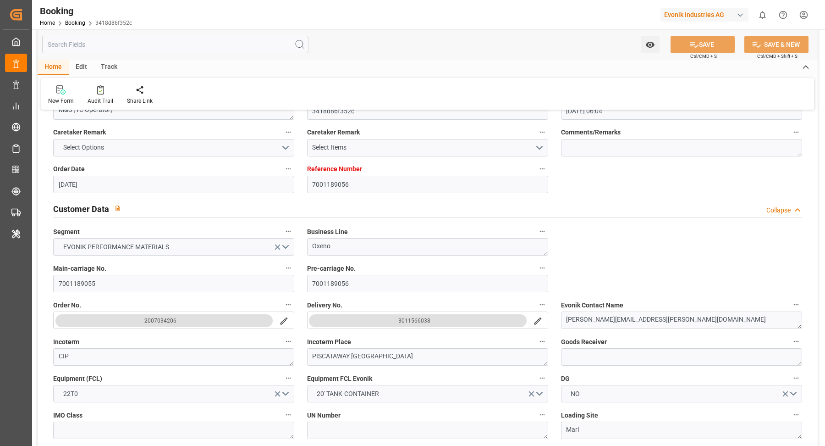
type input "[DATE]"
type input "[DATE] 11:42"
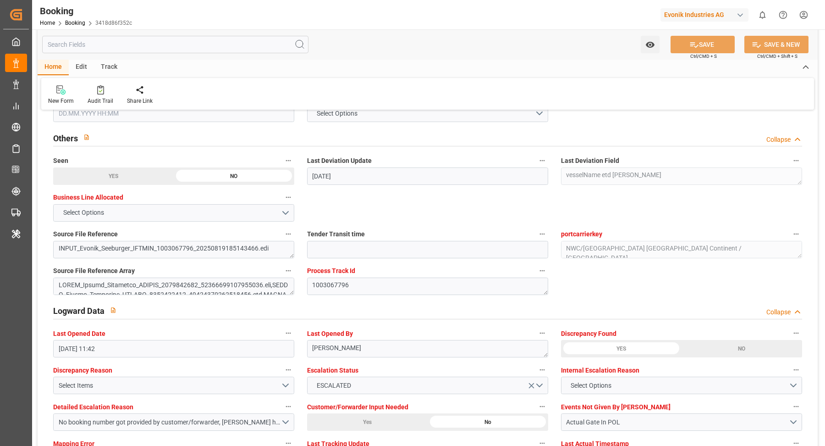
scroll to position [1665, 0]
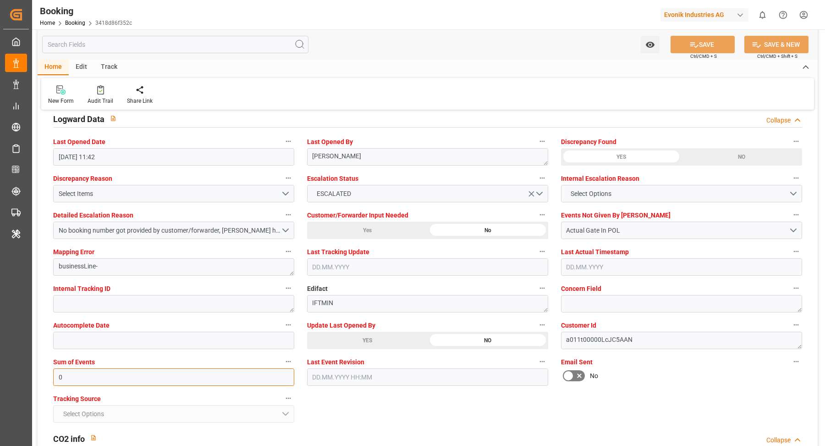
click at [101, 375] on input "0" at bounding box center [173, 376] width 241 height 17
type input "4"
click at [717, 36] on button "SAVE" at bounding box center [703, 44] width 64 height 17
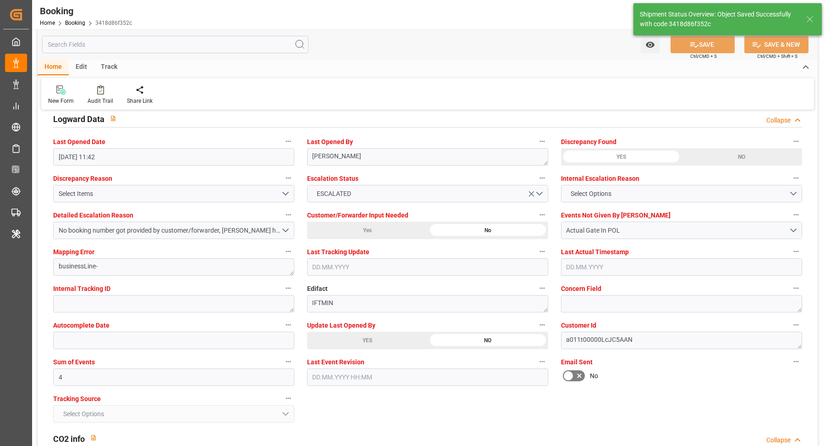
type input "[DATE] 11:52"
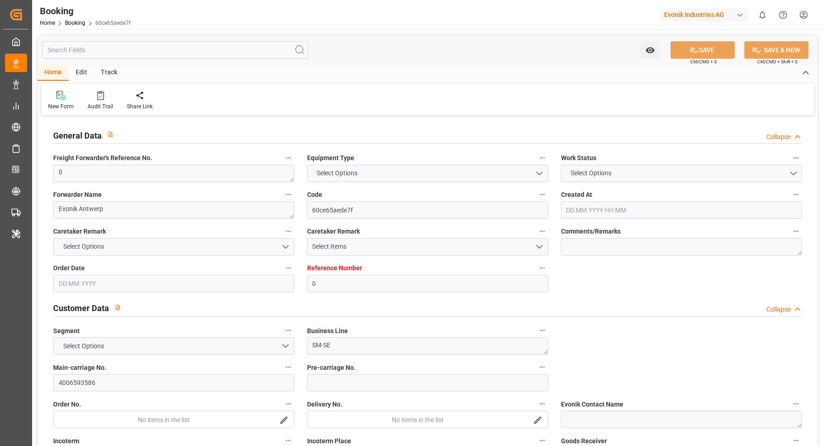
type input "0"
type input "9947134"
type input "Hyundai"
type input "Hyundai Merchant Marine [DOMAIN_NAME]."
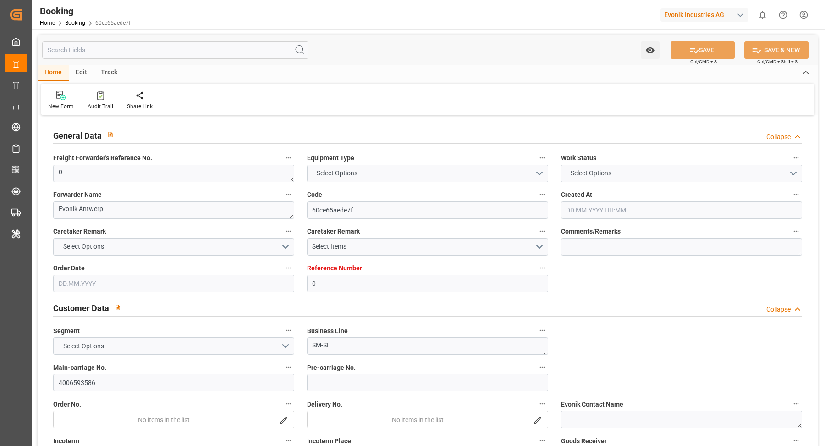
type input "BEANR"
type input "KRPUS"
type input "55"
type input "0"
type input "BEANR"
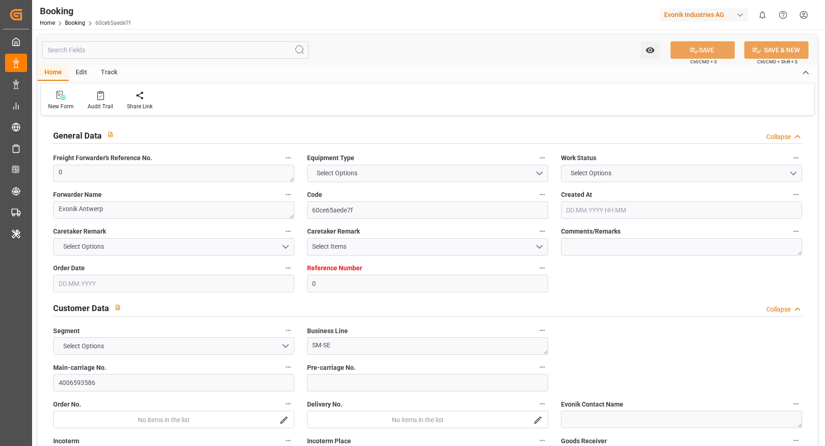
type input "KRPUS"
type input "9947134"
type input "[DATE] 14:02"
type input "[DATE]"
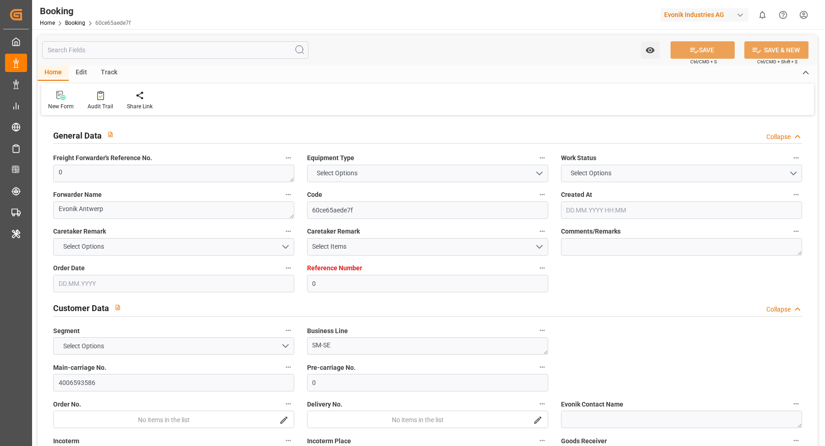
type input "[DATE]"
type input "[DATE] 00:00"
type input "[DATE] 19:00"
type input "[DATE] 00:00"
type input "[DATE] 11:25"
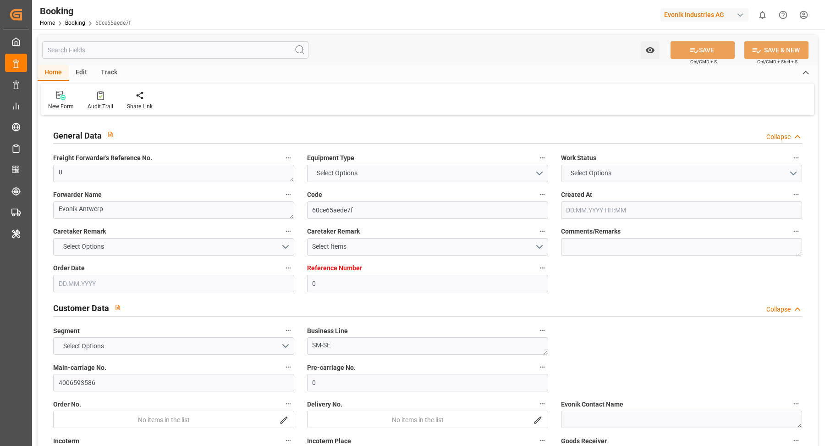
type input "[DATE] 02:16"
type input "20.08.2025 01:00"
type input "[DATE] 00:00"
type input "19.08.2025 19:58"
type input "21.08.2025 08:49"
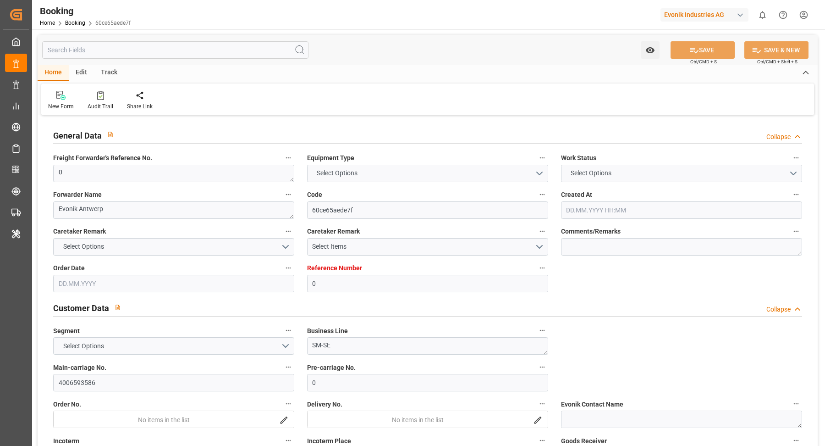
type input "21.08.2025"
type input "18.06.2025 16:50"
type input "20.06.2025 13:00"
type input "24.06.2025 12:45"
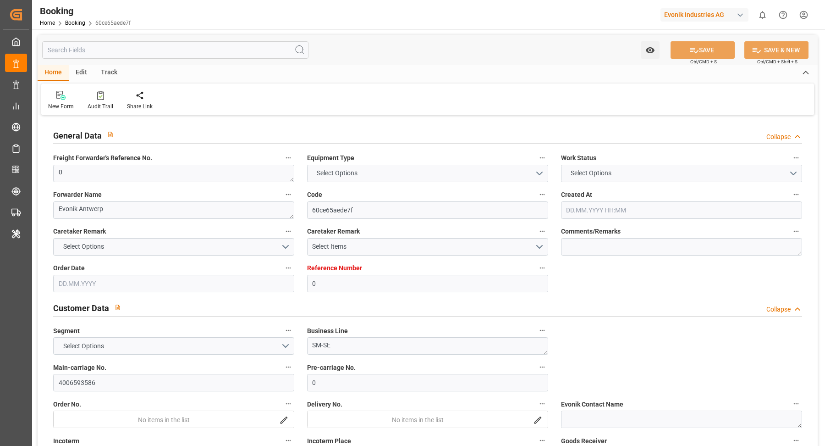
type input "22.06.2025 20:45"
type input "24.06.2025 05:13"
type input "24.06.2025 19:00"
type input "25.06.2025 13:25"
type input "20.08.2025 01:00"
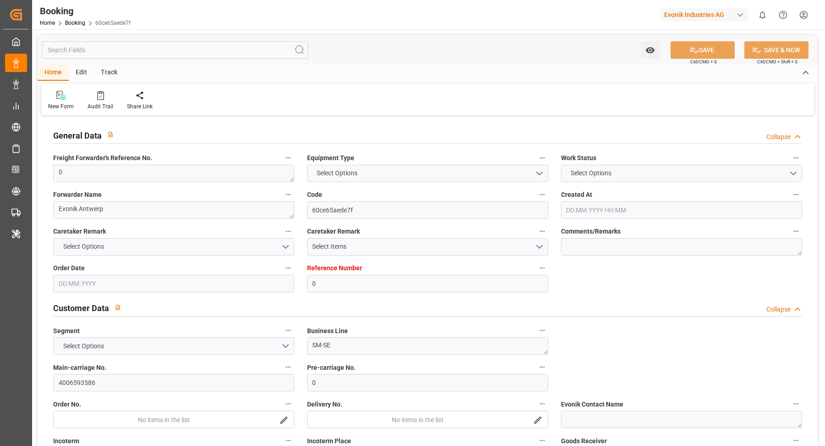
type input "20.08.2025 05:01"
type input "20.08.2025 18:31"
type input "20.08.2025 13:53"
type input "18.08.2025 16:00"
type input "20.08.2025 18:56"
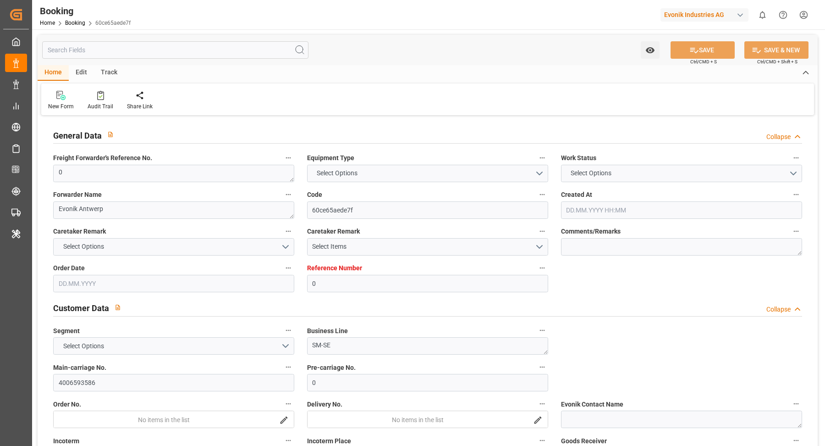
type input "22.08.2025 02:56"
type input "18.08.2025 16:00"
type input "24.08.2025 18:56"
type input "22.08.2025 03:56"
type input "21.08.2025 13:00"
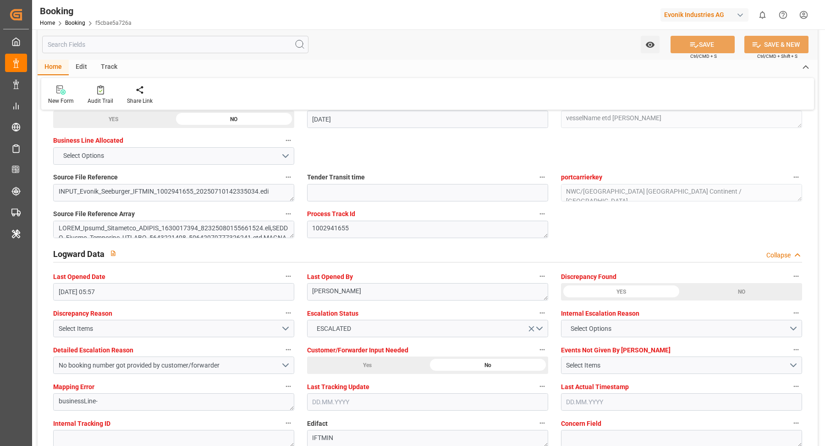
scroll to position [1604, 0]
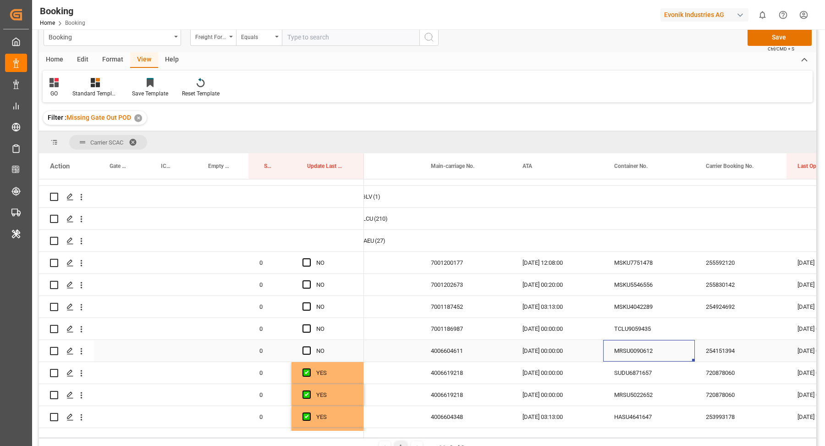
scroll to position [30, 0]
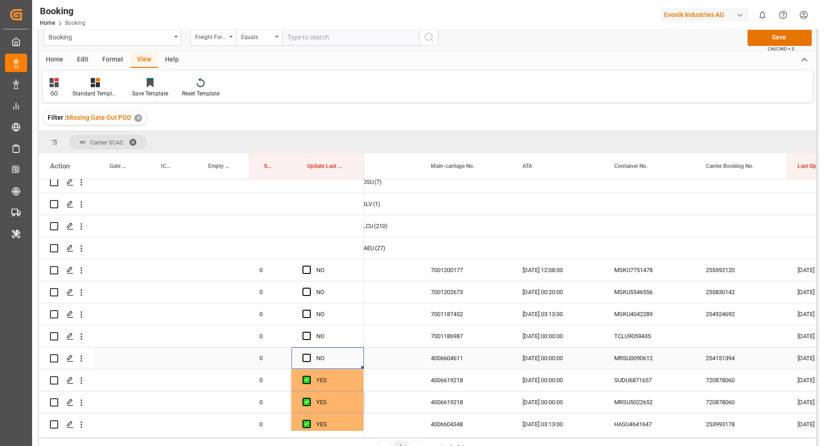
click at [313, 357] on div "Press SPACE to select this row." at bounding box center [310, 358] width 14 height 21
click at [309, 357] on span "Press SPACE to select this row." at bounding box center [307, 357] width 8 height 8
click at [309, 353] on input "Press SPACE to select this row." at bounding box center [309, 353] width 0 height 0
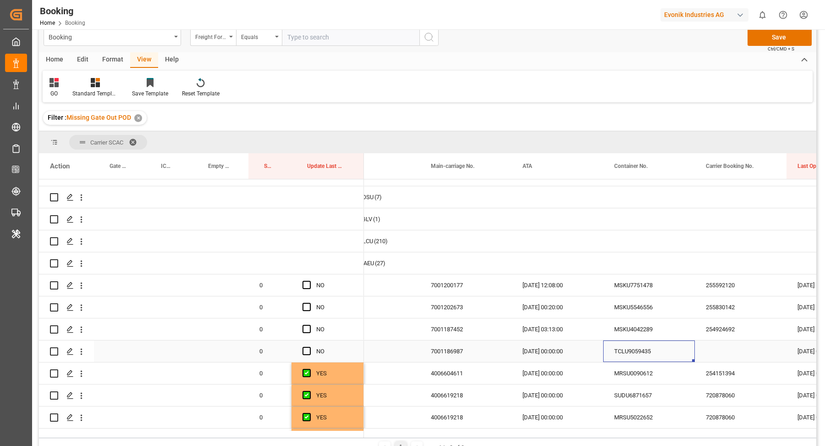
click at [638, 349] on div "TCLU9059435" at bounding box center [649, 351] width 92 height 22
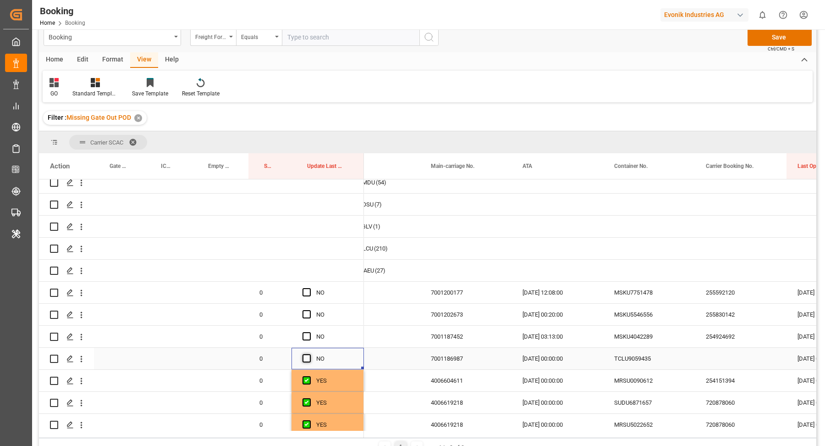
click at [303, 354] on span "Press SPACE to select this row." at bounding box center [307, 358] width 8 height 8
click at [309, 354] on input "Press SPACE to select this row." at bounding box center [309, 354] width 0 height 0
click at [629, 331] on div "MSKU4042289" at bounding box center [649, 337] width 92 height 22
click at [305, 332] on span "Press SPACE to select this row." at bounding box center [307, 336] width 8 height 8
click at [309, 332] on input "Press SPACE to select this row." at bounding box center [309, 332] width 0 height 0
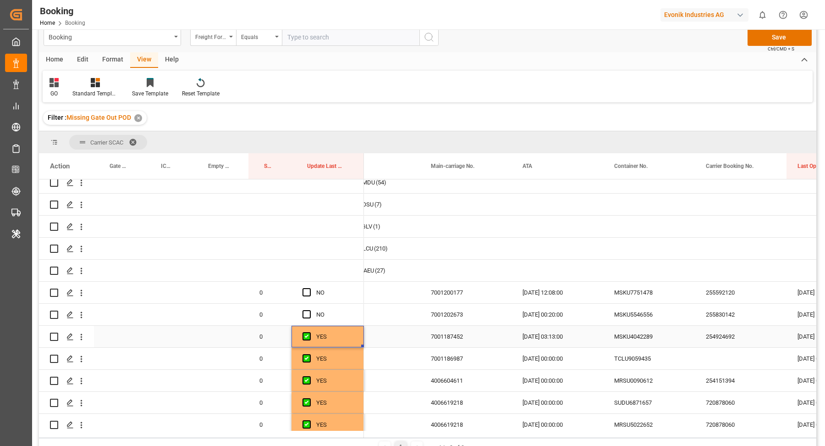
click at [630, 317] on div "MSKU5546556" at bounding box center [649, 314] width 92 height 22
click at [306, 315] on span "Press SPACE to select this row." at bounding box center [307, 314] width 8 height 8
click at [309, 310] on input "Press SPACE to select this row." at bounding box center [309, 310] width 0 height 0
click at [643, 295] on div "MSKU7751478" at bounding box center [649, 292] width 92 height 22
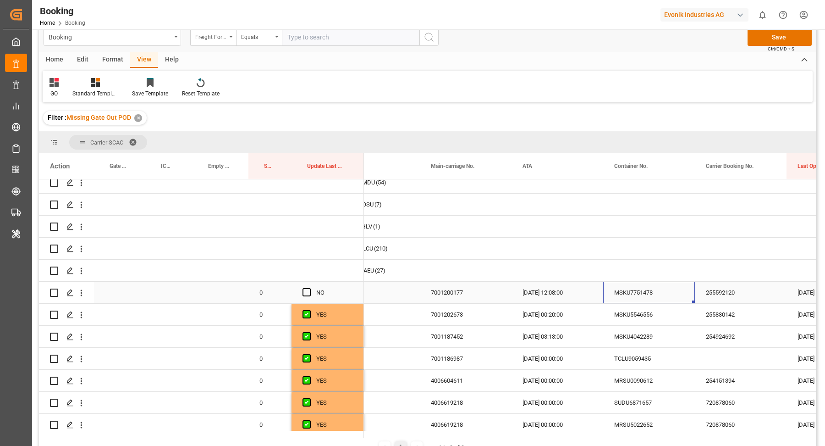
click at [317, 289] on div "NO" at bounding box center [334, 292] width 37 height 21
click at [311, 291] on div "Press SPACE to select this row." at bounding box center [310, 292] width 14 height 21
click at [306, 289] on span "Press SPACE to select this row." at bounding box center [307, 292] width 8 height 8
click at [309, 288] on input "Press SPACE to select this row." at bounding box center [309, 288] width 0 height 0
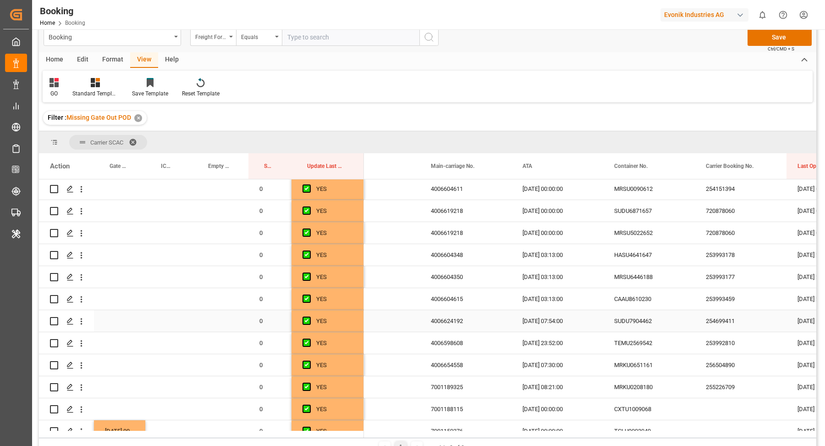
scroll to position [331, 0]
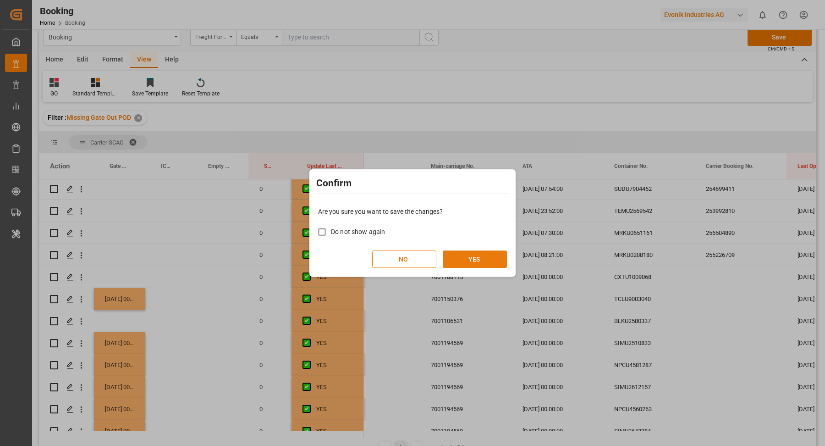
click at [504, 260] on button "YES" at bounding box center [475, 258] width 64 height 17
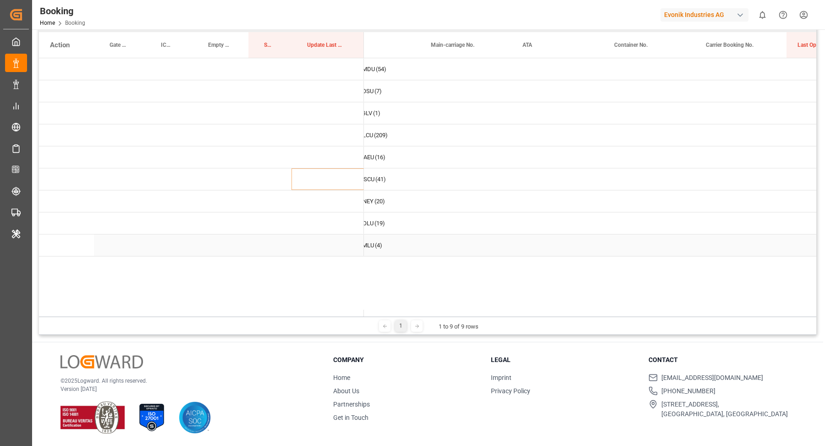
scroll to position [0, 0]
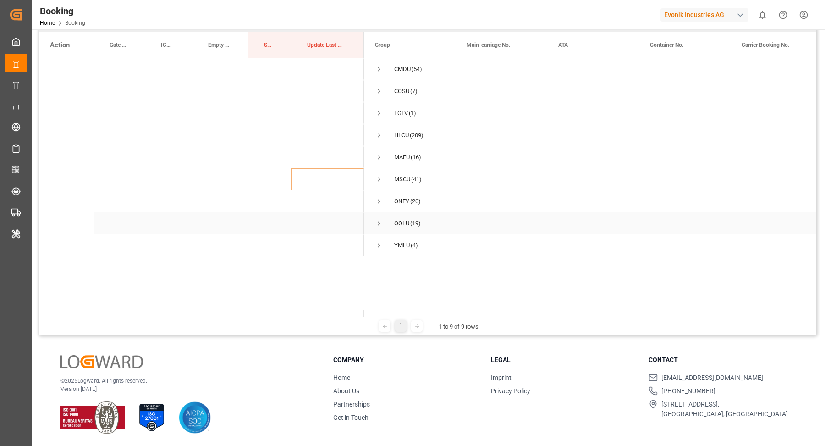
click at [380, 222] on span "Press SPACE to select this row." at bounding box center [379, 223] width 8 height 8
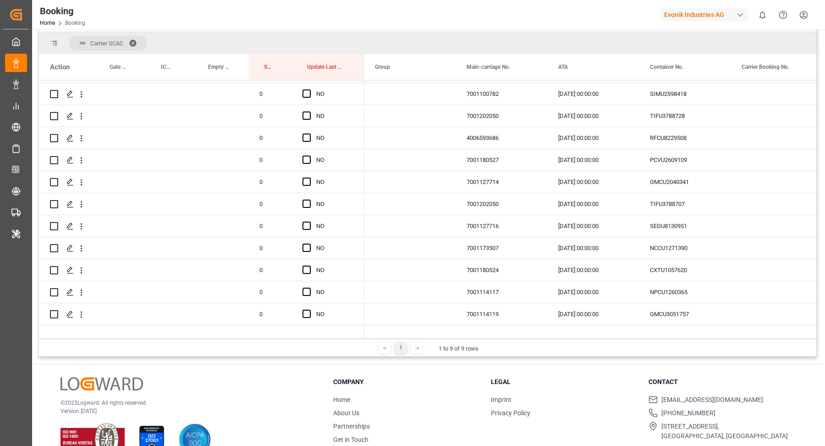
scroll to position [373, 0]
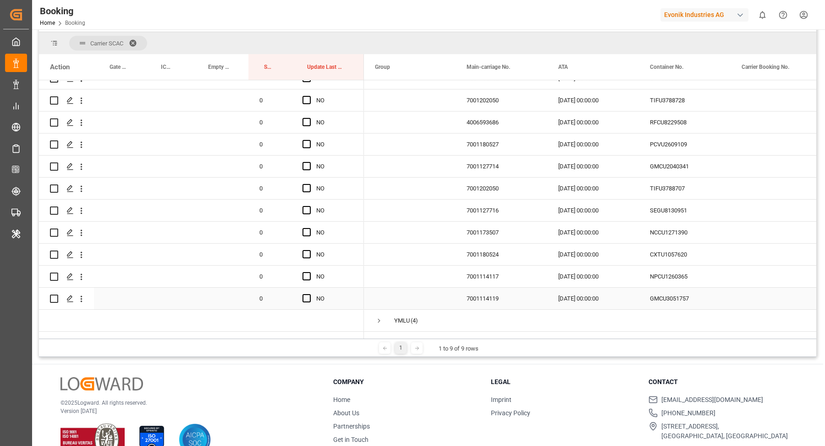
click at [707, 276] on div "NPCU1260365" at bounding box center [685, 276] width 92 height 22
click at [679, 288] on div "GMCU3051757" at bounding box center [685, 298] width 92 height 22
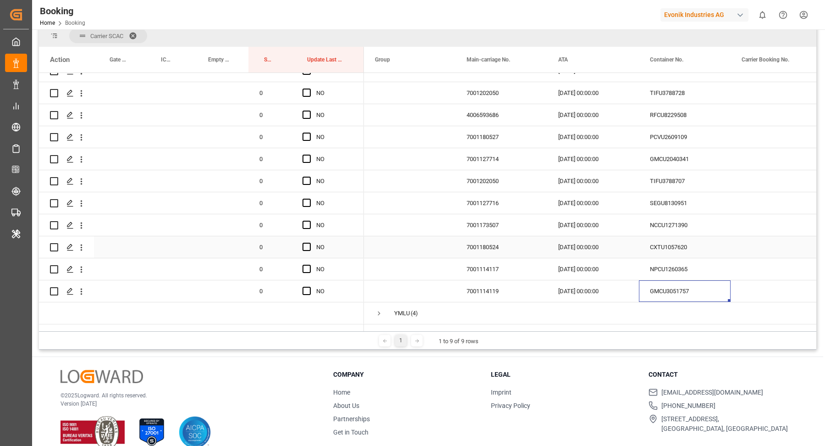
scroll to position [1, 0]
drag, startPoint x: 307, startPoint y: 278, endPoint x: 763, endPoint y: 263, distance: 456.9
click at [307, 287] on span "Press SPACE to select this row." at bounding box center [307, 291] width 8 height 8
click at [309, 287] on input "Press SPACE to select this row." at bounding box center [309, 287] width 0 height 0
click at [691, 267] on div "NPCU1260365" at bounding box center [685, 269] width 92 height 22
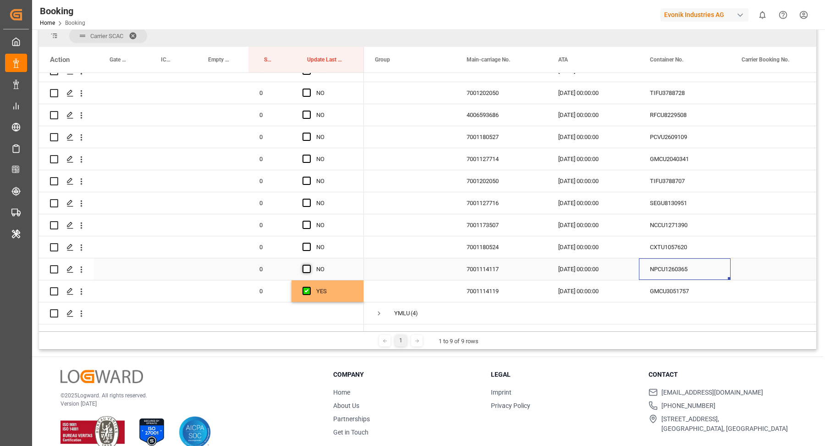
click at [308, 265] on span "Press SPACE to select this row." at bounding box center [307, 269] width 8 height 8
click at [309, 265] on input "Press SPACE to select this row." at bounding box center [309, 265] width 0 height 0
click at [695, 236] on div "CXTU1057620" at bounding box center [685, 247] width 92 height 22
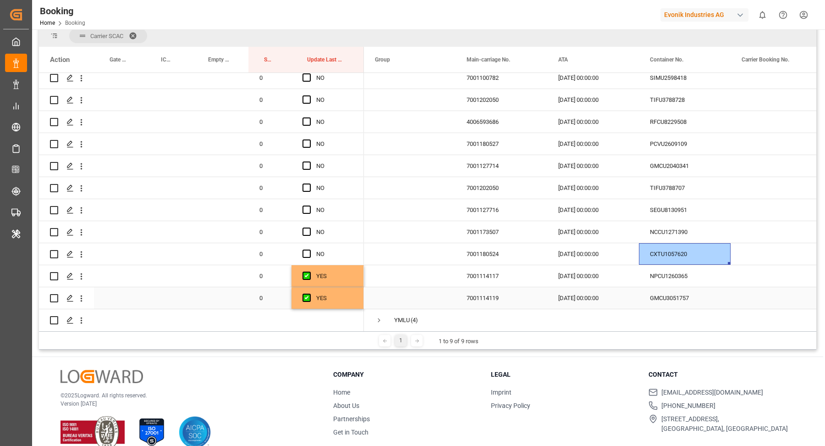
scroll to position [344, 0]
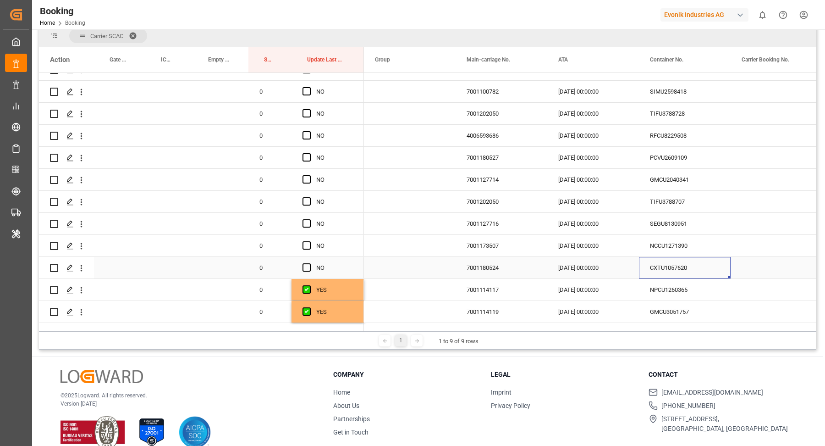
click at [309, 265] on span "Press SPACE to select this row." at bounding box center [307, 267] width 8 height 8
click at [309, 263] on input "Press SPACE to select this row." at bounding box center [309, 263] width 0 height 0
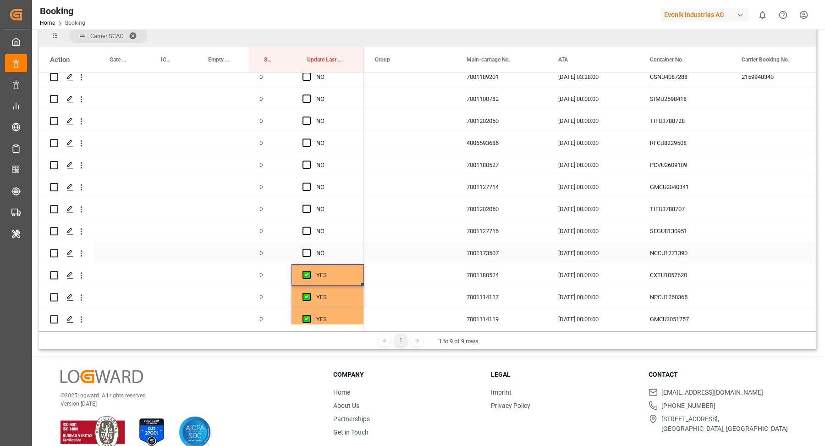
click at [697, 247] on div "NCCU1271390" at bounding box center [685, 253] width 92 height 22
click at [308, 252] on span "Press SPACE to select this row." at bounding box center [307, 252] width 8 height 8
click at [309, 248] on input "Press SPACE to select this row." at bounding box center [309, 248] width 0 height 0
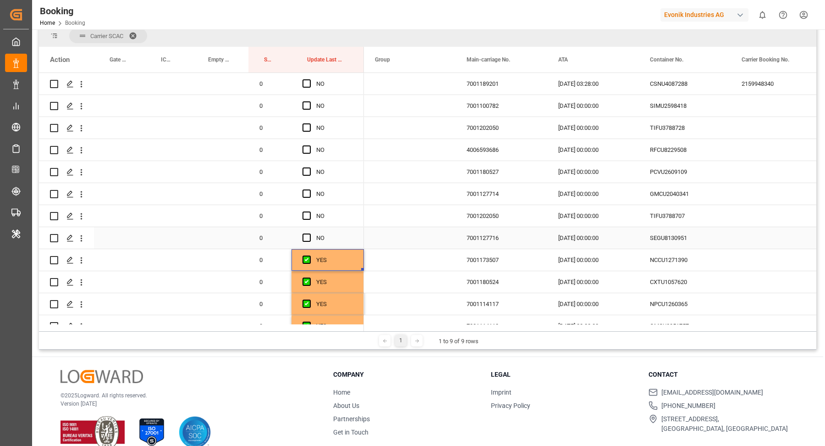
click at [683, 237] on div "SEGU8130951" at bounding box center [685, 238] width 92 height 22
click at [307, 238] on span "Press SPACE to select this row." at bounding box center [307, 237] width 8 height 8
click at [309, 233] on input "Press SPACE to select this row." at bounding box center [309, 233] width 0 height 0
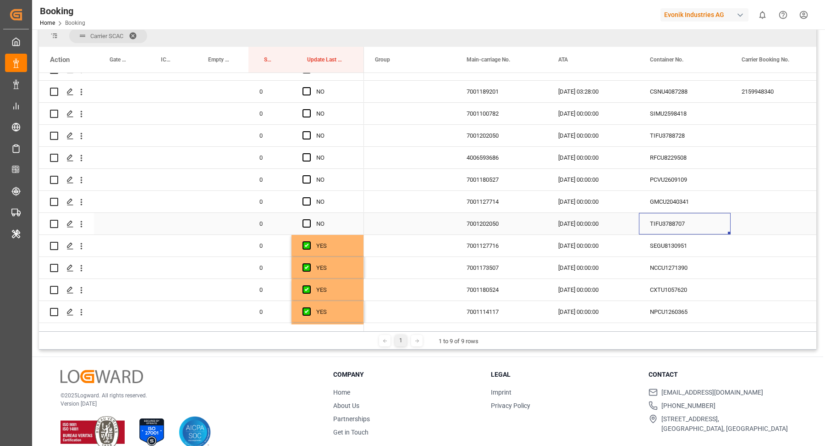
click at [677, 221] on div "TIFU3788707" at bounding box center [685, 224] width 92 height 22
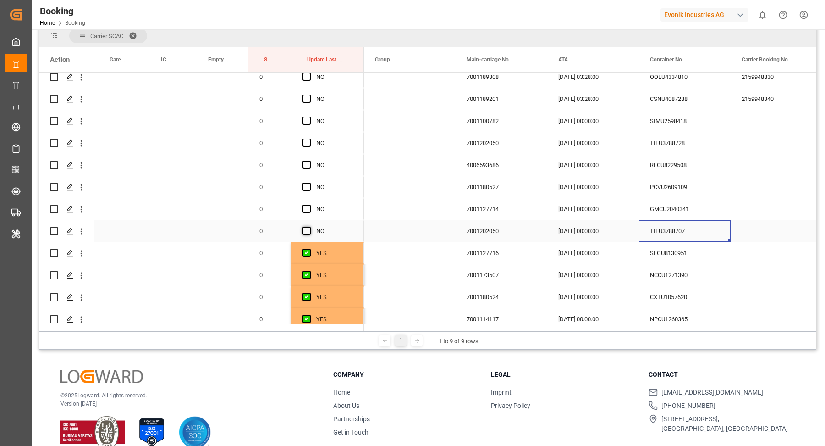
click at [308, 232] on span "Press SPACE to select this row." at bounding box center [307, 230] width 8 height 8
click at [309, 226] on input "Press SPACE to select this row." at bounding box center [309, 226] width 0 height 0
click at [113, 228] on div "Press SPACE to select this row." at bounding box center [119, 231] width 51 height 22
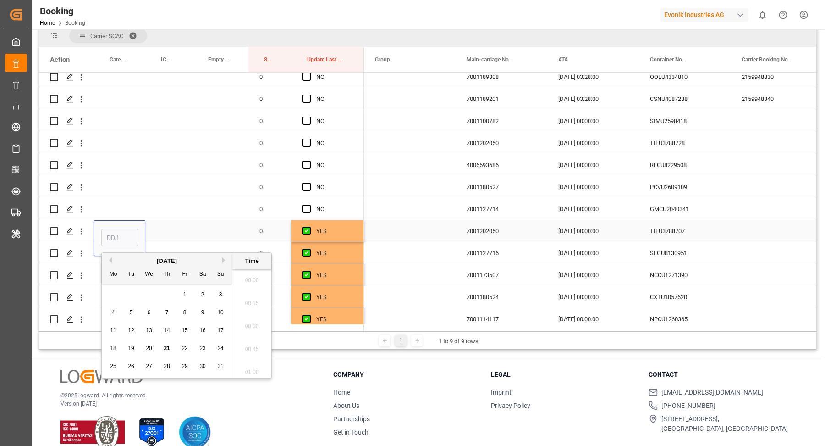
scroll to position [1562, 0]
click at [165, 348] on span "21" at bounding box center [167, 348] width 6 height 6
type input "21.08.2025 00:00"
click at [676, 212] on div "GMCU2040341" at bounding box center [685, 209] width 92 height 22
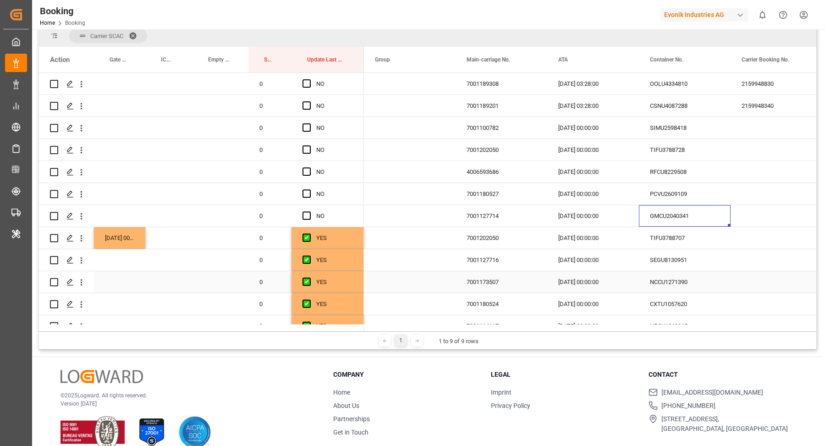
scroll to position [301, 0]
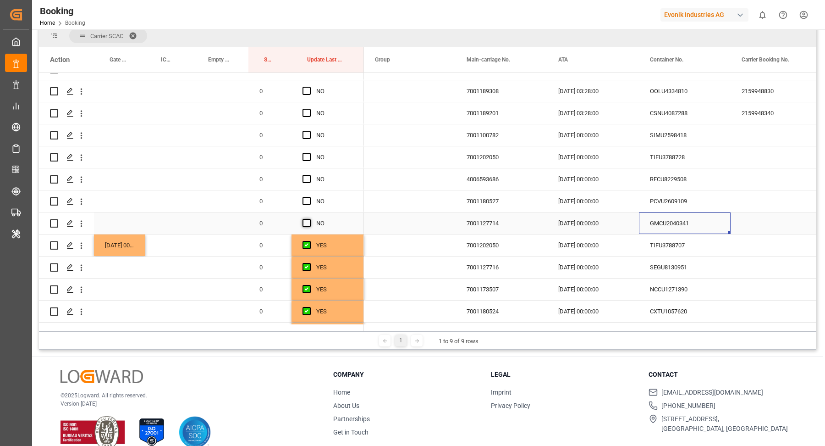
click at [308, 222] on span "Press SPACE to select this row." at bounding box center [307, 223] width 8 height 8
click at [309, 219] on input "Press SPACE to select this row." at bounding box center [309, 219] width 0 height 0
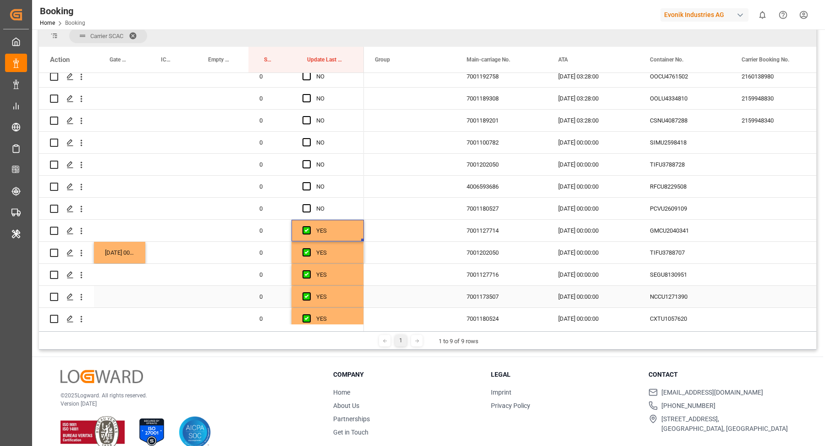
scroll to position [286, 0]
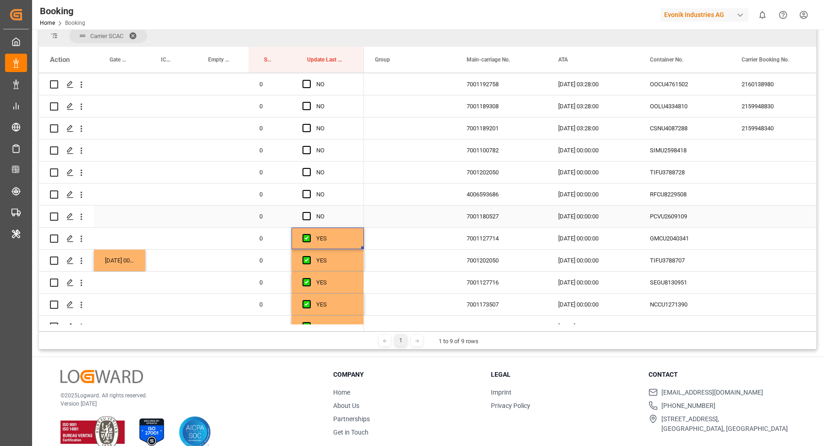
click at [671, 215] on div "PCVU2609109" at bounding box center [685, 216] width 92 height 22
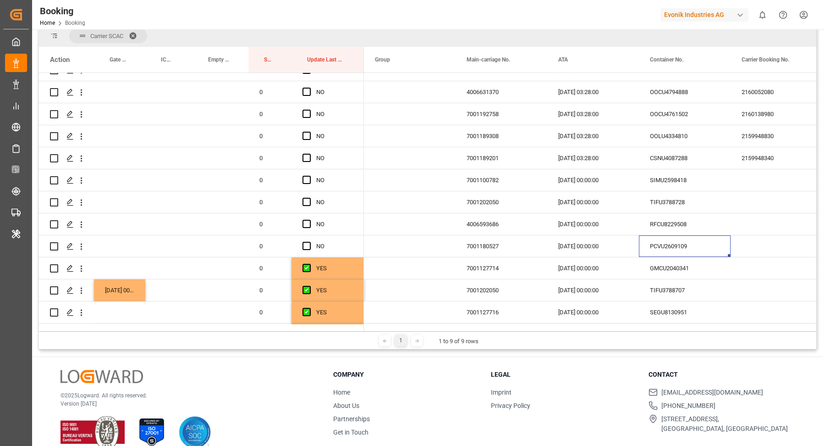
scroll to position [248, 0]
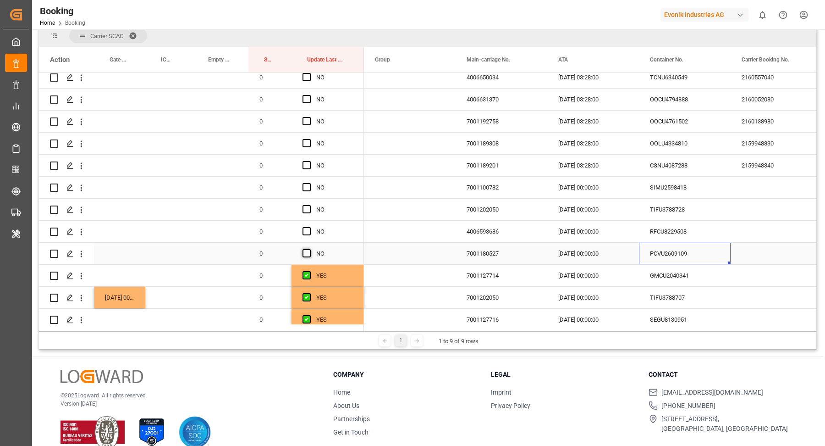
click at [304, 249] on span "Press SPACE to select this row." at bounding box center [307, 253] width 8 height 8
click at [309, 249] on input "Press SPACE to select this row." at bounding box center [309, 249] width 0 height 0
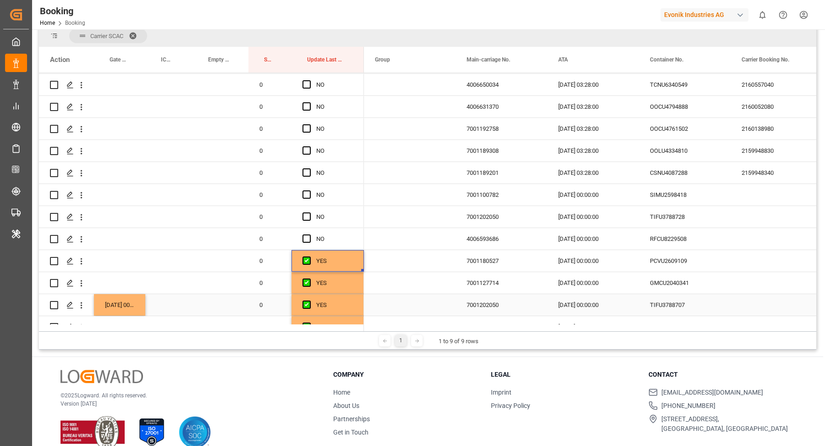
scroll to position [234, 0]
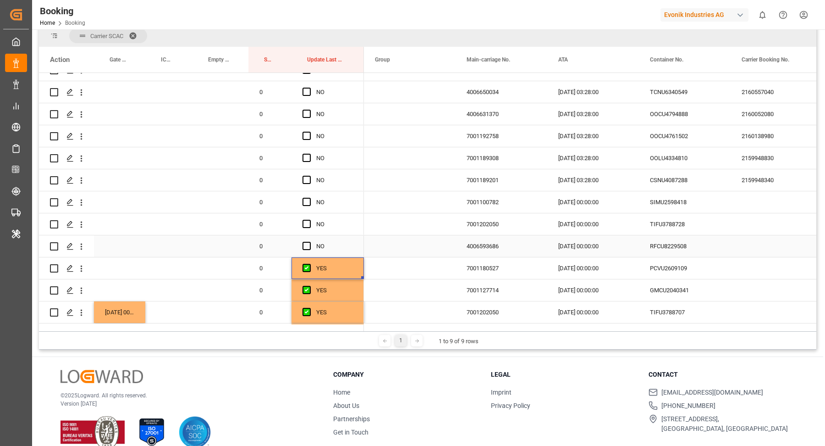
click at [696, 242] on div "RFCU8229508" at bounding box center [685, 246] width 92 height 22
click at [308, 243] on span "Press SPACE to select this row." at bounding box center [307, 246] width 8 height 8
click at [309, 242] on input "Press SPACE to select this row." at bounding box center [309, 242] width 0 height 0
click at [119, 242] on div "Press SPACE to select this row." at bounding box center [119, 246] width 51 height 22
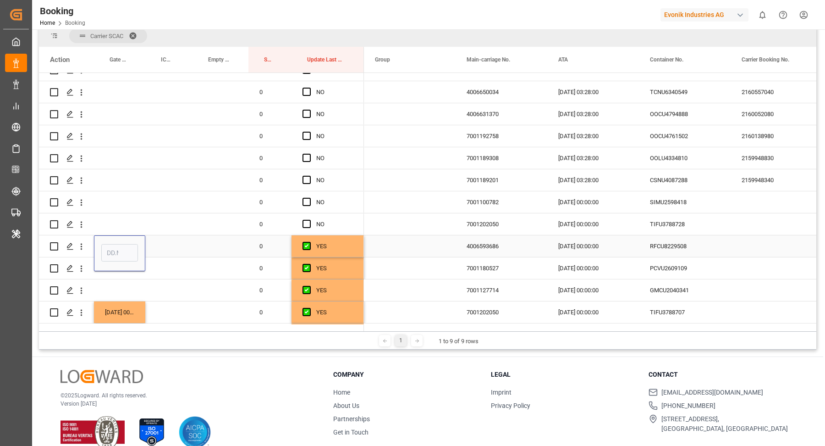
click at [117, 249] on input "Press SPACE to select this row." at bounding box center [119, 252] width 37 height 17
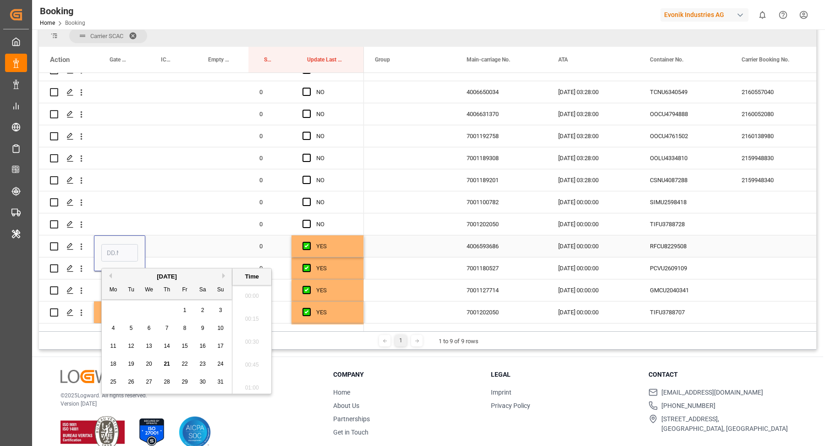
scroll to position [1562, 0]
click at [149, 359] on div "20" at bounding box center [148, 364] width 11 height 11
type input "[DATE] 00:00"
click at [704, 228] on div "TIFU3788728" at bounding box center [685, 224] width 92 height 22
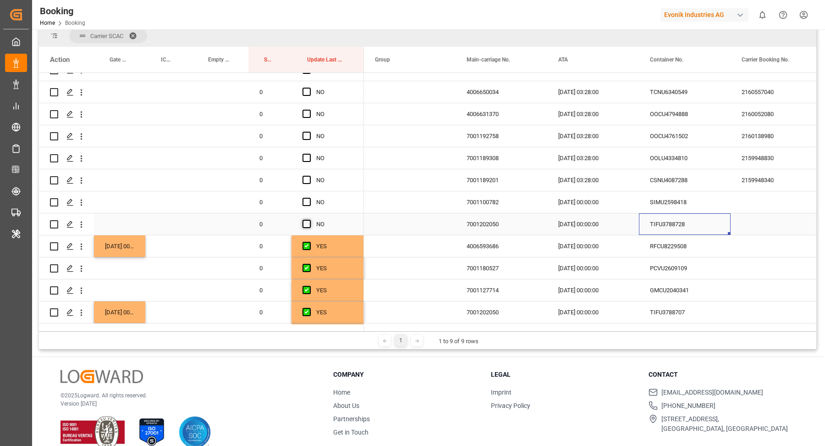
click at [309, 225] on span "Press SPACE to select this row." at bounding box center [307, 224] width 8 height 8
click at [309, 220] on input "Press SPACE to select this row." at bounding box center [309, 220] width 0 height 0
click at [117, 220] on div "Press SPACE to select this row." at bounding box center [119, 224] width 51 height 22
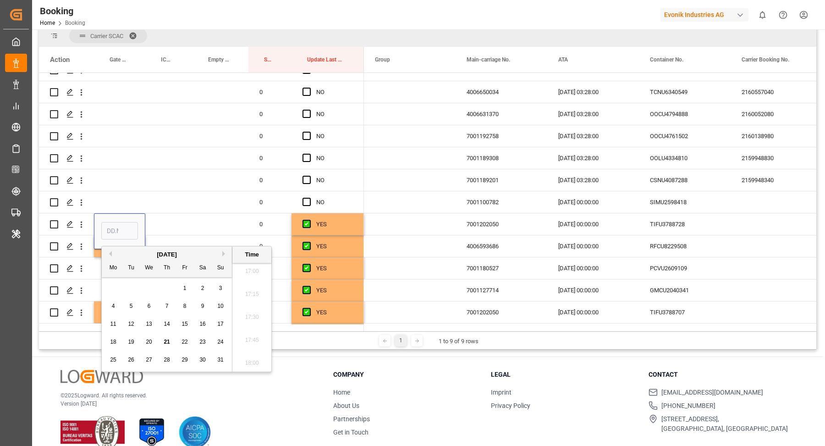
click at [166, 342] on span "21" at bounding box center [167, 341] width 6 height 6
type input "21.08.2025 00:00"
click at [673, 204] on div "SIMU2598418" at bounding box center [685, 202] width 92 height 22
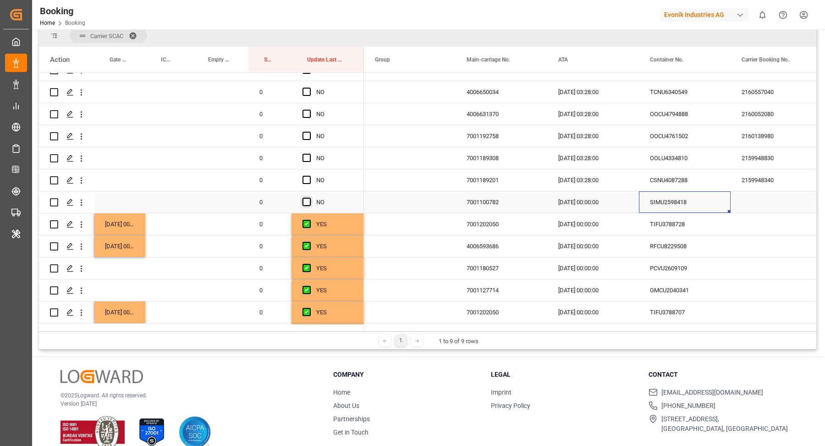
click at [308, 203] on span "Press SPACE to select this row." at bounding box center [307, 202] width 8 height 8
click at [309, 198] on input "Press SPACE to select this row." at bounding box center [309, 198] width 0 height 0
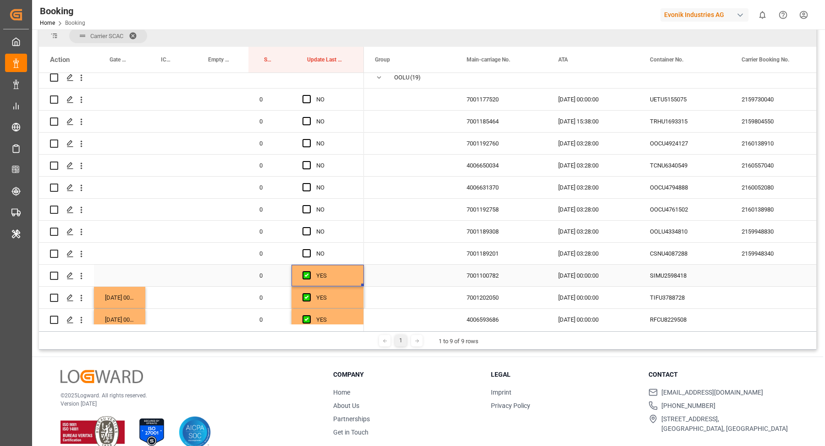
scroll to position [145, 0]
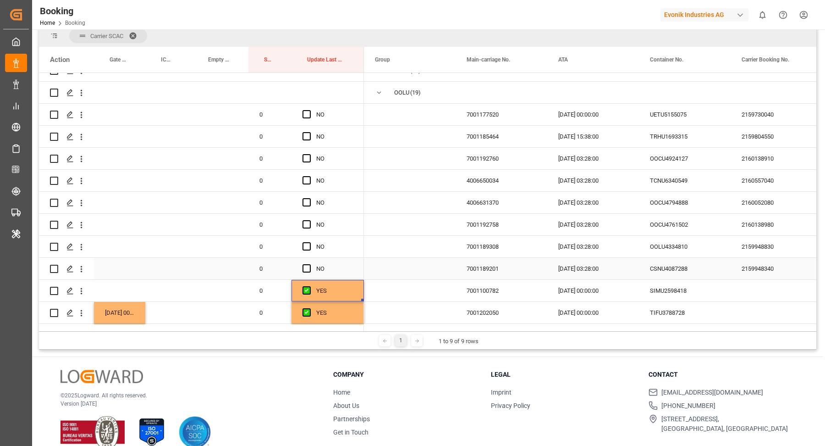
click at [671, 271] on div "CSNU4087288" at bounding box center [685, 269] width 92 height 22
click at [308, 271] on div "Press SPACE to select this row." at bounding box center [310, 268] width 14 height 21
click at [307, 270] on span "Press SPACE to select this row." at bounding box center [307, 268] width 8 height 8
click at [309, 264] on input "Press SPACE to select this row." at bounding box center [309, 264] width 0 height 0
click at [672, 247] on div "OOLU4334810" at bounding box center [685, 247] width 92 height 22
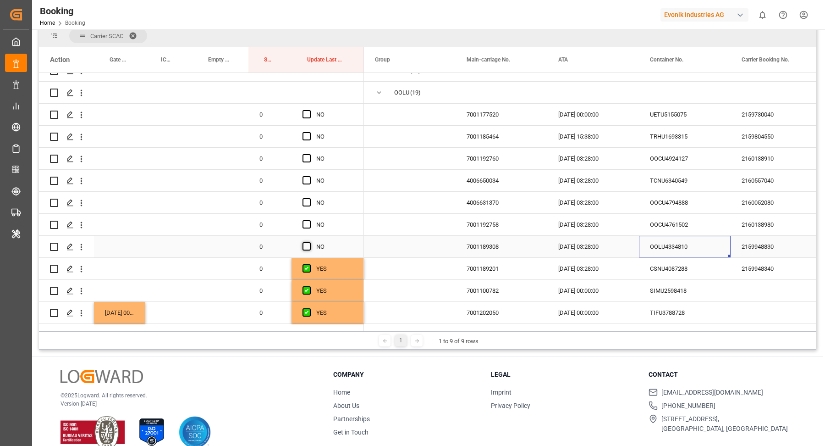
click at [309, 246] on span "Press SPACE to select this row." at bounding box center [307, 246] width 8 height 8
click at [309, 242] on input "Press SPACE to select this row." at bounding box center [309, 242] width 0 height 0
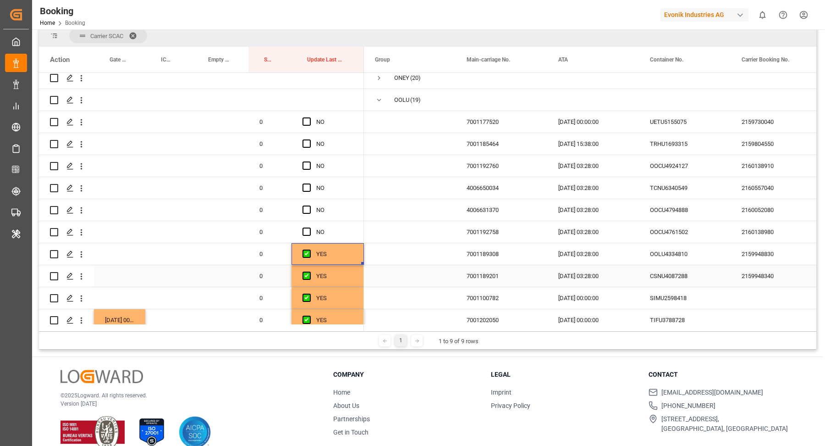
scroll to position [131, 0]
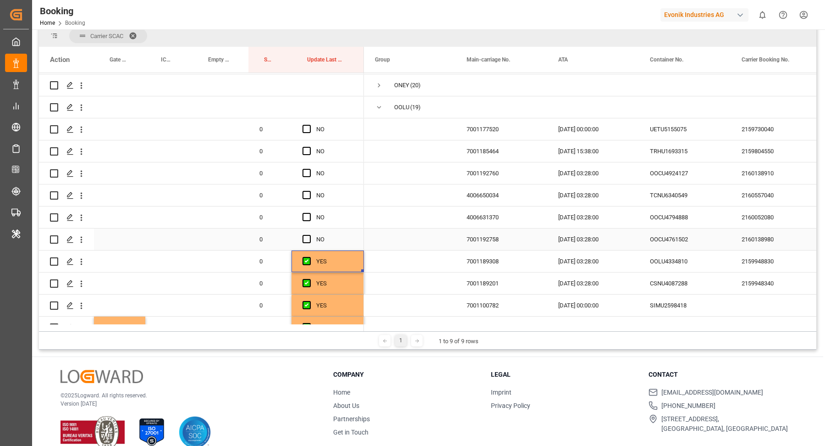
click at [669, 241] on div "OOCU4761502" at bounding box center [685, 239] width 92 height 22
click at [308, 241] on span "Press SPACE to select this row." at bounding box center [307, 239] width 8 height 8
click at [309, 235] on input "Press SPACE to select this row." at bounding box center [309, 235] width 0 height 0
click at [705, 220] on div "OOCU4794888" at bounding box center [685, 217] width 92 height 22
click at [309, 220] on div "Press SPACE to select this row." at bounding box center [310, 217] width 14 height 21
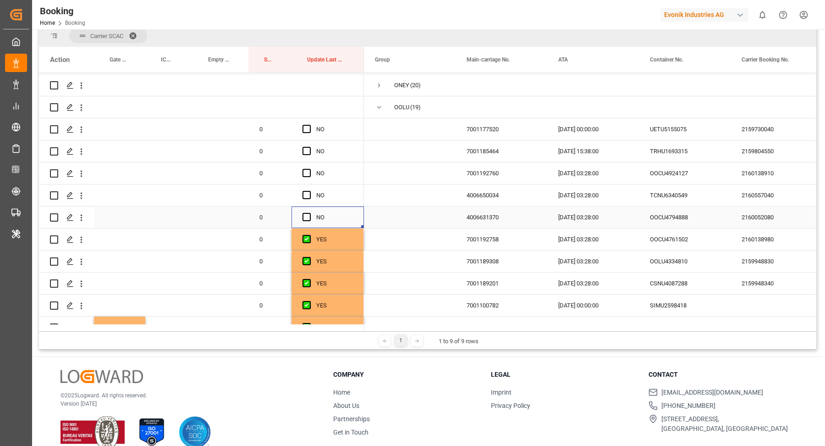
click at [312, 216] on div "Press SPACE to select this row." at bounding box center [310, 217] width 14 height 21
click at [305, 217] on span "Press SPACE to select this row." at bounding box center [307, 217] width 8 height 8
click at [309, 213] on input "Press SPACE to select this row." at bounding box center [309, 213] width 0 height 0
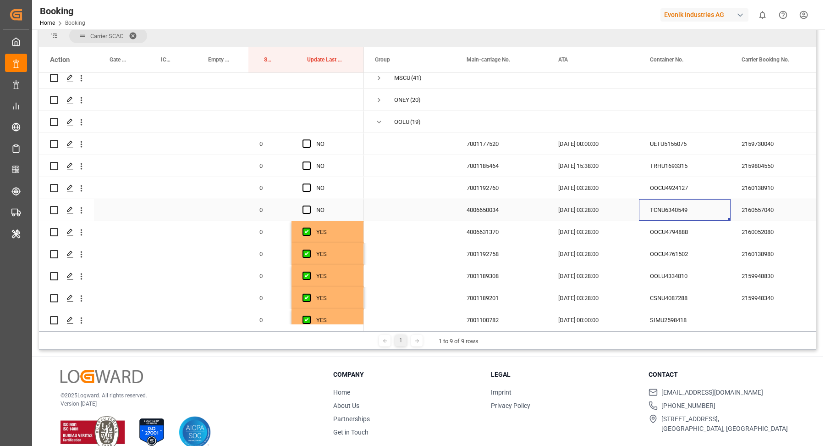
click at [684, 209] on div "TCNU6340549" at bounding box center [685, 210] width 92 height 22
click at [307, 209] on span "Press SPACE to select this row." at bounding box center [307, 209] width 8 height 8
click at [309, 205] on input "Press SPACE to select this row." at bounding box center [309, 205] width 0 height 0
click at [702, 192] on div "OOCU4924127" at bounding box center [685, 188] width 92 height 22
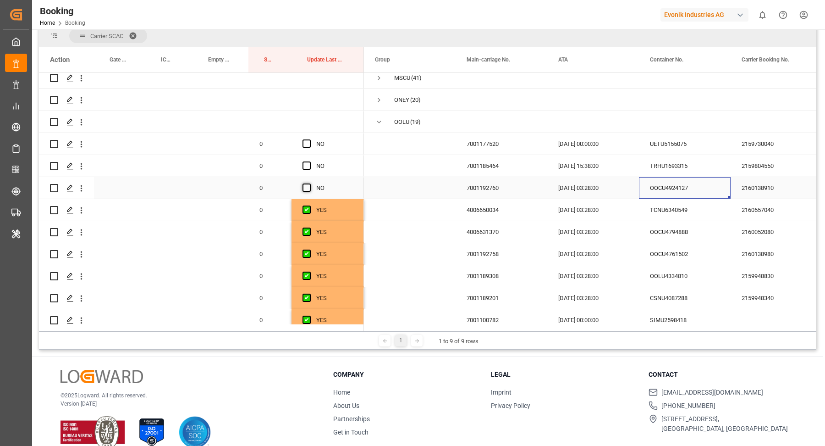
click at [303, 187] on span "Press SPACE to select this row." at bounding box center [307, 187] width 8 height 8
click at [309, 183] on input "Press SPACE to select this row." at bounding box center [309, 183] width 0 height 0
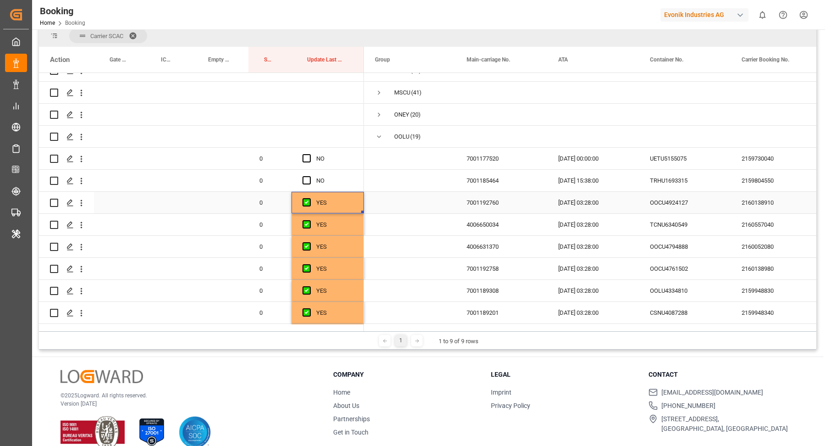
click at [664, 186] on div "TRHU1693315" at bounding box center [685, 181] width 92 height 22
click at [81, 182] on icon "open menu" at bounding box center [82, 181] width 2 height 6
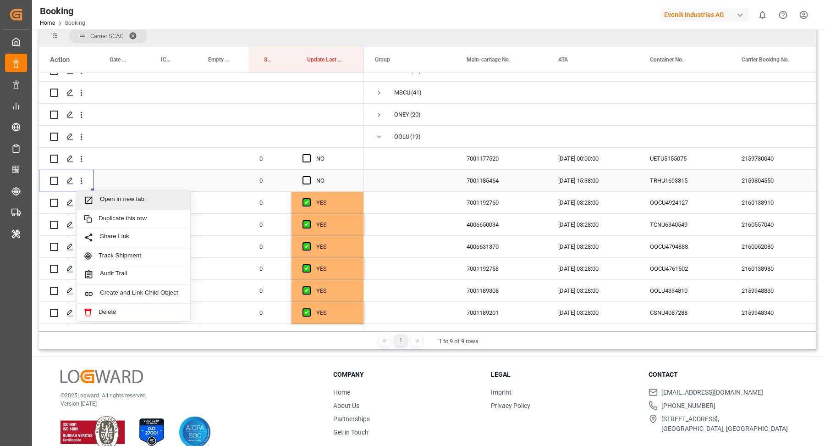
click at [142, 197] on span "Open in new tab" at bounding box center [141, 200] width 83 height 10
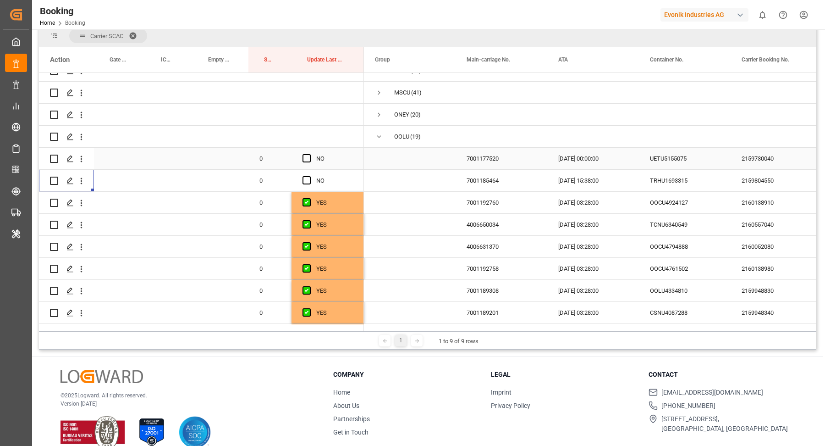
click at [697, 162] on div "UETU5155075" at bounding box center [685, 159] width 92 height 22
click at [308, 158] on span "Press SPACE to select this row." at bounding box center [307, 158] width 8 height 8
click at [309, 154] on input "Press SPACE to select this row." at bounding box center [309, 154] width 0 height 0
click at [307, 180] on span "Press SPACE to select this row." at bounding box center [307, 180] width 8 height 8
click at [309, 176] on input "Press SPACE to select this row." at bounding box center [309, 176] width 0 height 0
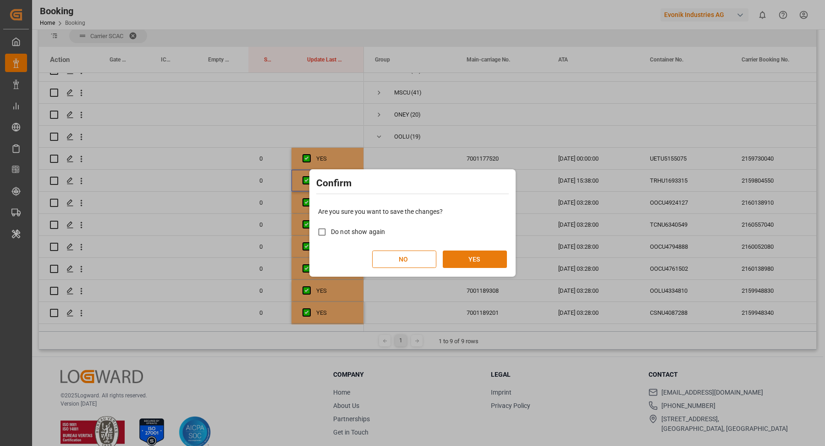
click at [476, 257] on button "YES" at bounding box center [475, 258] width 64 height 17
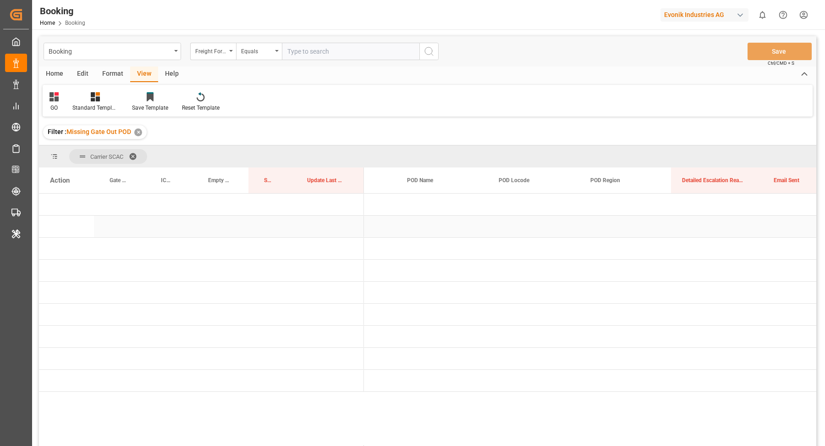
scroll to position [0, 1585]
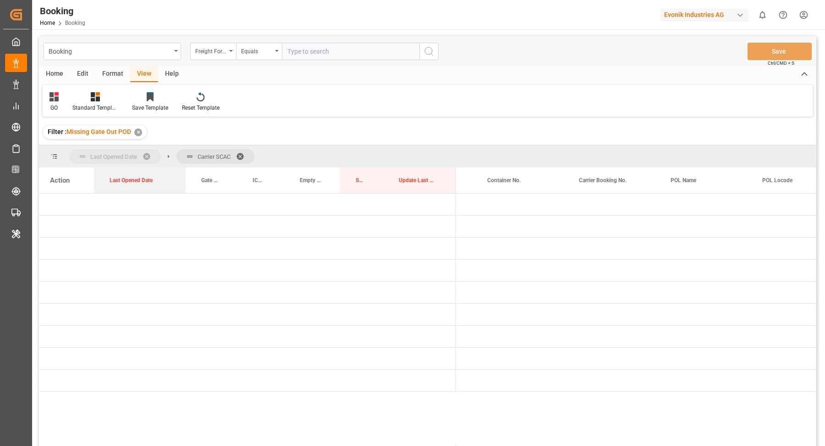
drag, startPoint x: 618, startPoint y: 180, endPoint x: 116, endPoint y: 146, distance: 503.6
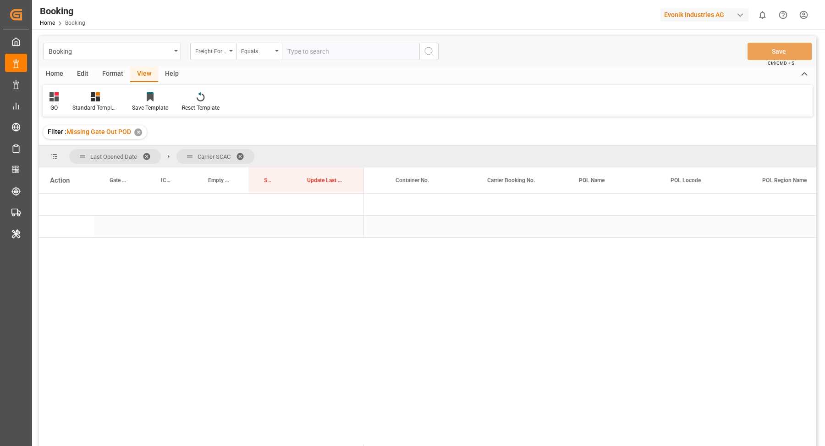
click at [486, 234] on div "Press SPACE to select this row." at bounding box center [522, 226] width 92 height 22
click at [380, 202] on span "Press SPACE to select this row." at bounding box center [379, 204] width 8 height 8
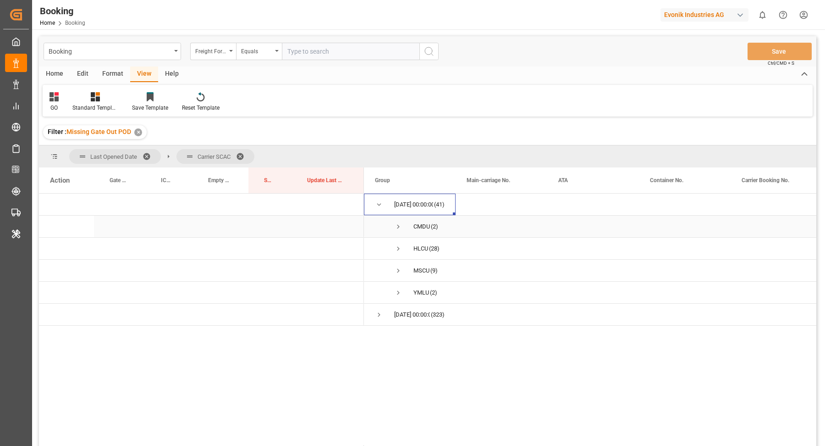
click at [393, 225] on span "CMDU (2)" at bounding box center [410, 226] width 70 height 21
click at [397, 224] on span "Press SPACE to select this row." at bounding box center [398, 226] width 8 height 8
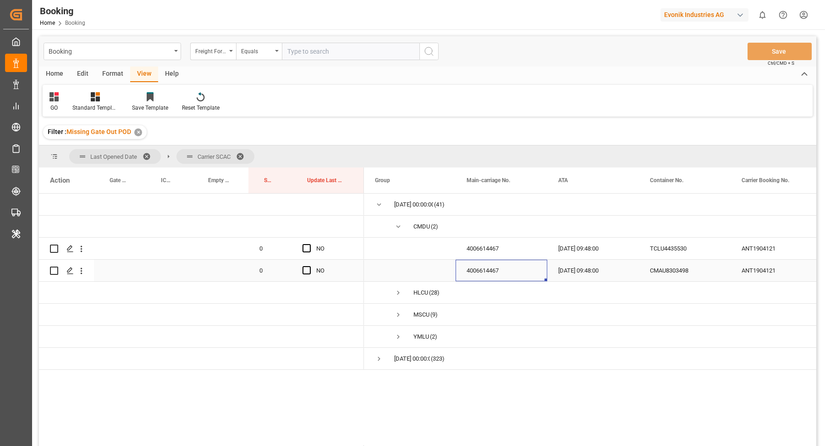
click at [503, 262] on div "4006614467" at bounding box center [502, 270] width 92 height 22
click at [497, 270] on div "4006614467" at bounding box center [502, 270] width 92 height 22
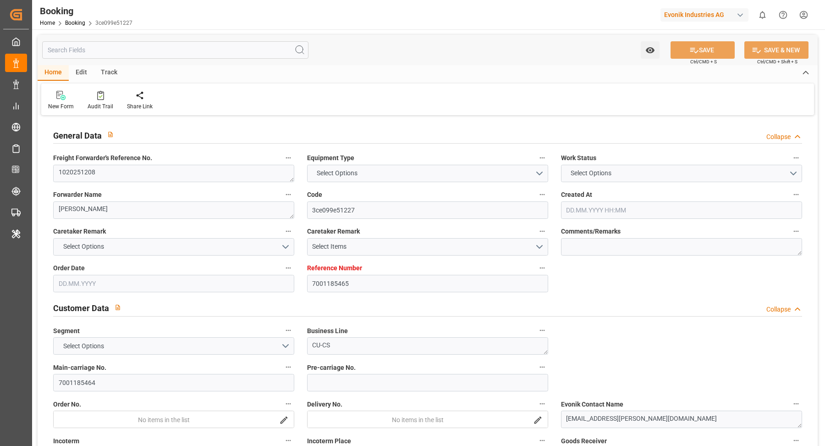
type input "7001185465"
type input "9935258"
type input "OOCL"
type input "Orient Overseas Container Line Ltd"
type input "BEANR"
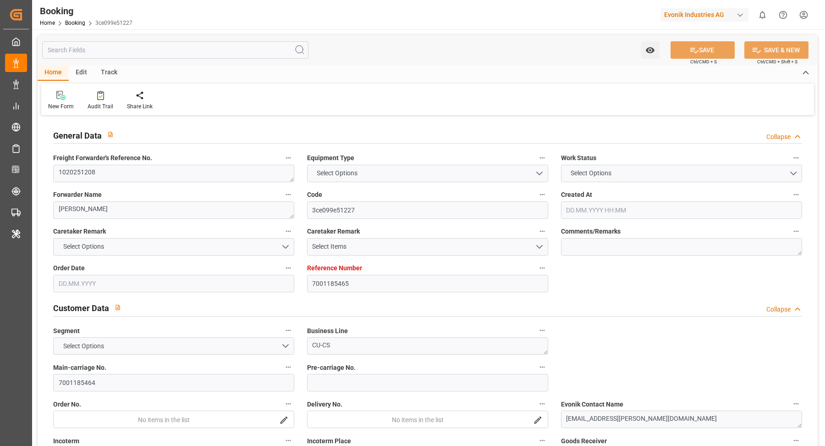
type input "AUSYD"
type input "32"
type input "MYPKG"
type input "0"
type input "BEANR"
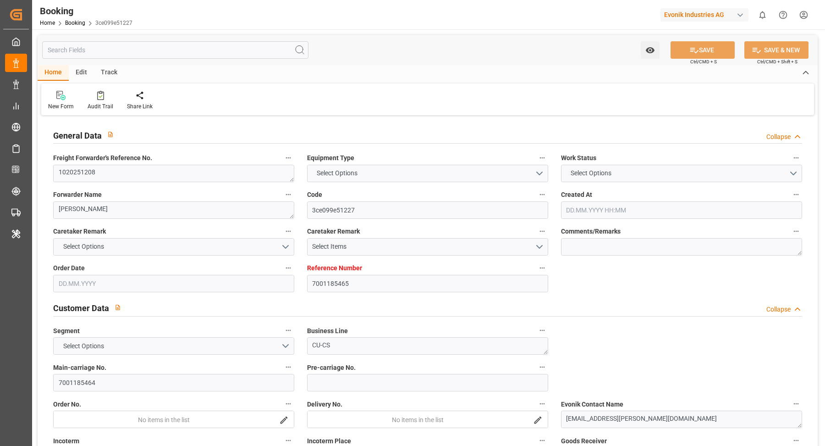
type input "AUBTB"
type input "9355769"
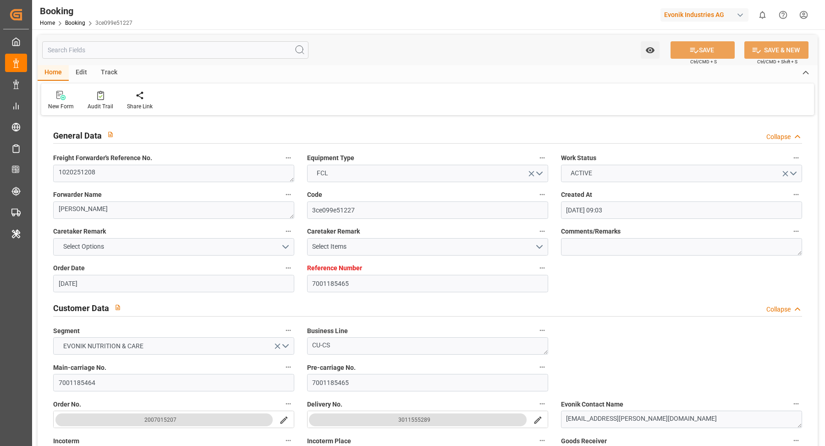
type input "[DATE] 09:03"
type input "[DATE]"
type input "[DATE] 00:00"
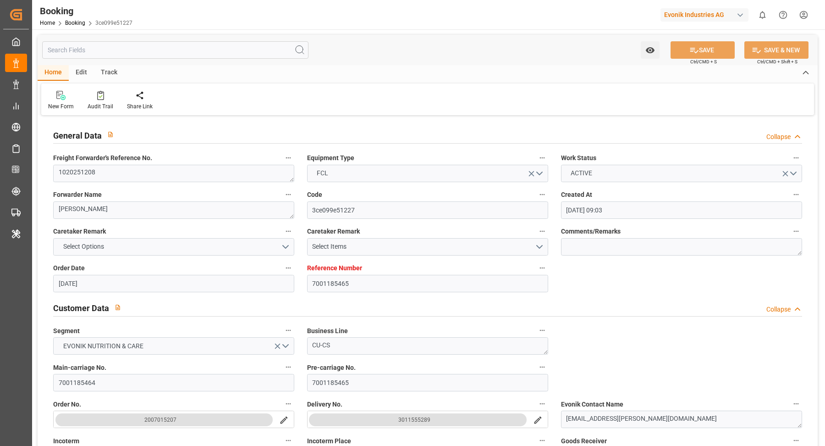
type input "[DATE] 00:00"
type input "[DATE] 23:30"
type input "[DATE] 21:29"
type input "[DATE] 22:30"
type input "[DATE] 00:00"
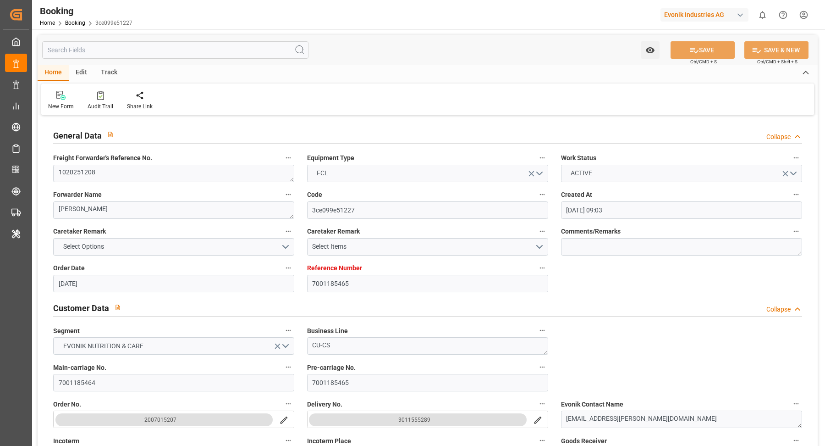
type input "[DATE] 15:38"
type input "[DATE] 00:00"
type input "[DATE] 17:28"
type input "[DATE] 19:00"
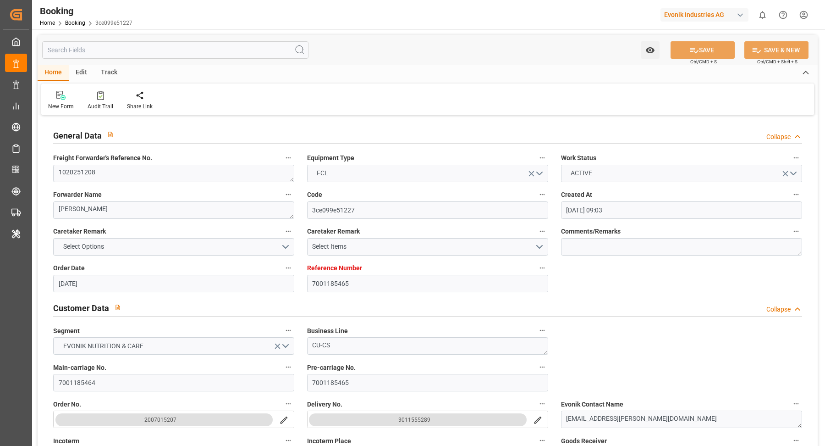
type input "[DATE] 00:00"
type input "[DATE]"
type input "[DATE] 11:26"
type input "[DATE]"
type input "[DATE] 13:38"
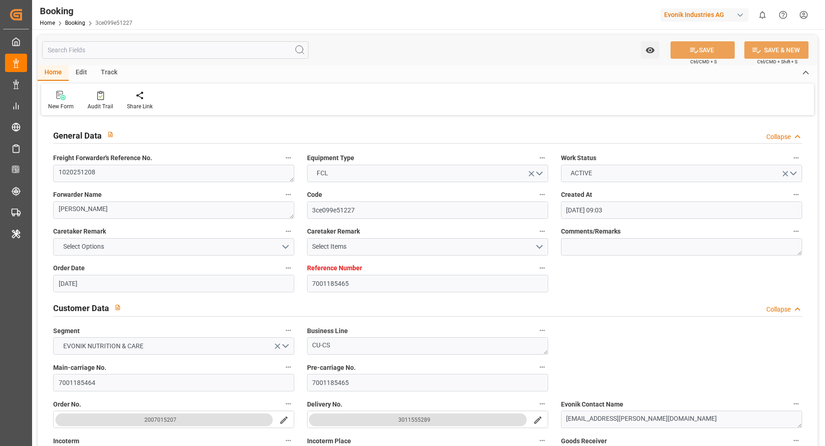
type input "[DATE] 00:44"
type input "[DATE] 00:12"
type input "[DATE] 17:29"
type input "[DATE] 02:30"
type input "[DATE] 03:10"
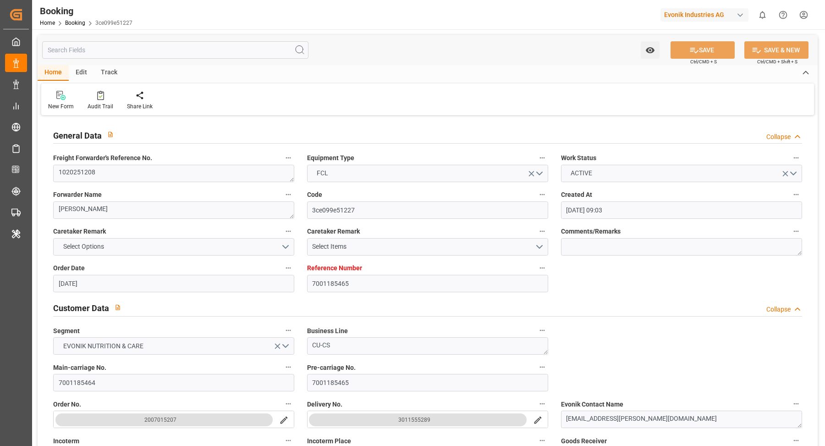
type input "[DATE] 19:00"
type input "[DATE] 22:30"
type input "[DATE] 13:49"
type input "[DATE] 13:30"
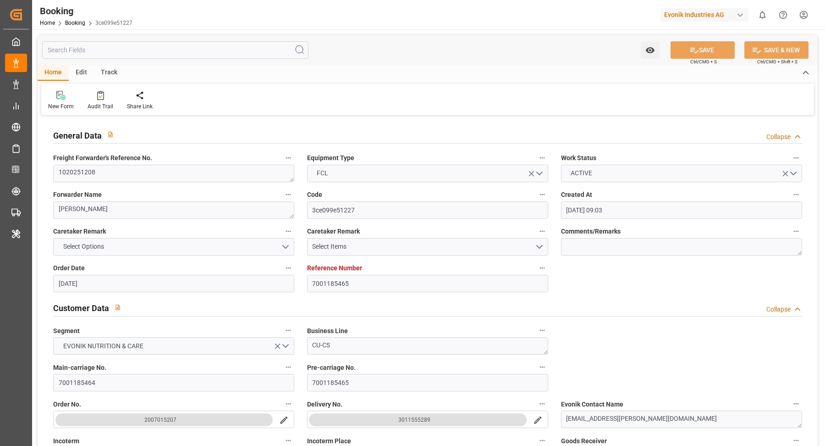
type input "[DATE] 13:30"
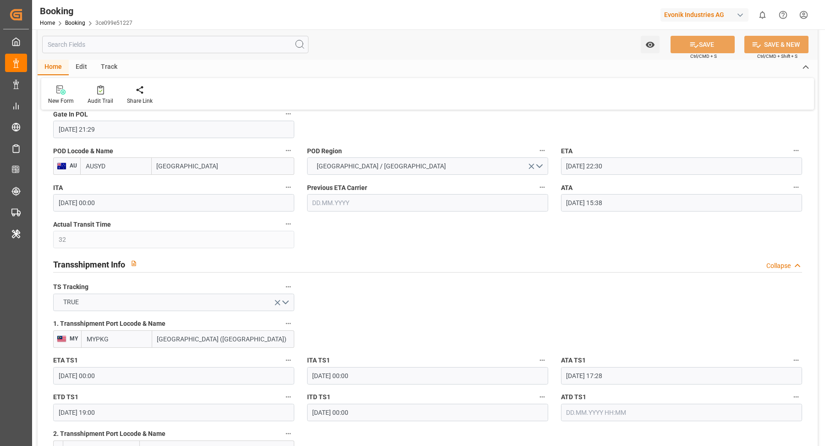
scroll to position [772, 0]
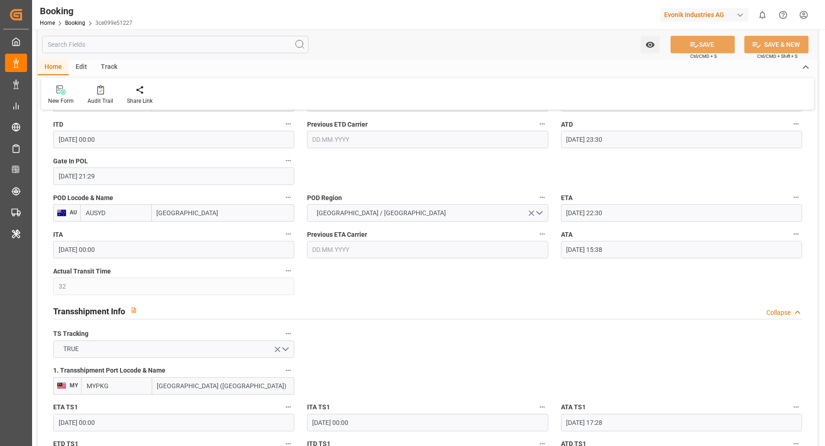
click at [644, 255] on input "[DATE] 15:38" at bounding box center [681, 249] width 241 height 17
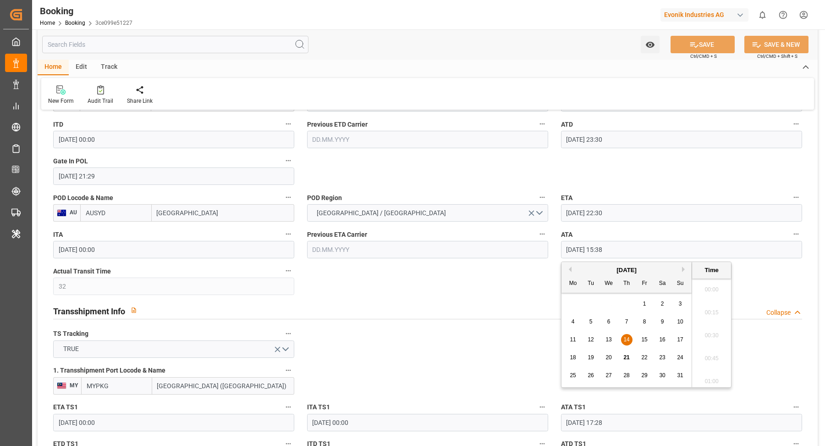
scroll to position [1378, 0]
type input "1"
click at [795, 230] on icon "button" at bounding box center [796, 233] width 7 height 7
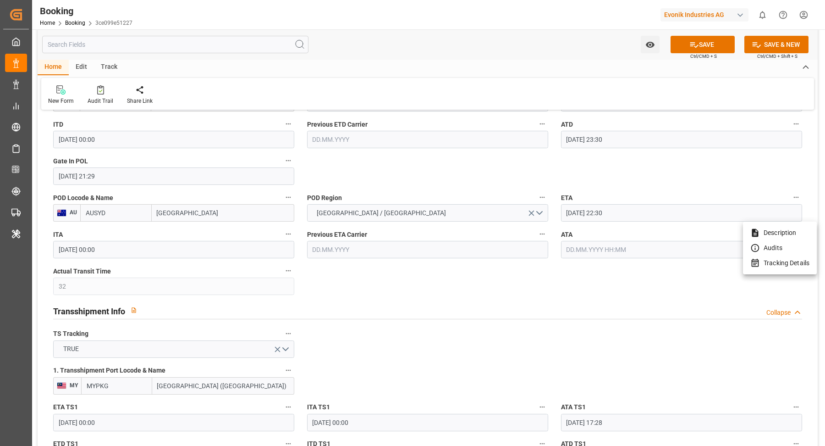
click at [778, 251] on li "Audits" at bounding box center [780, 247] width 74 height 15
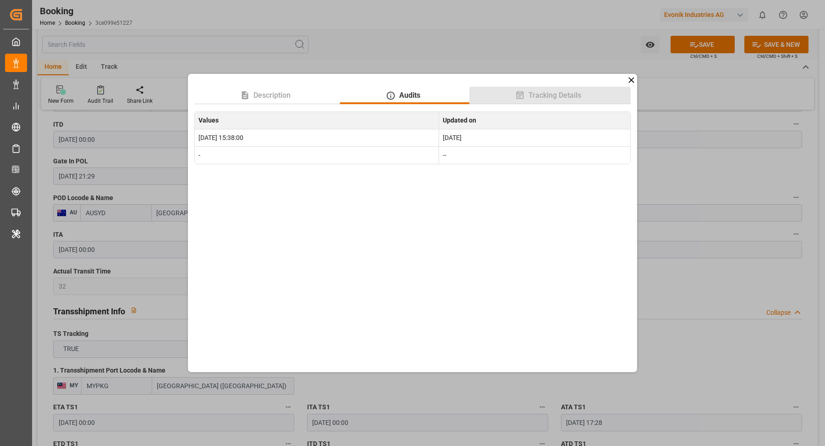
click at [573, 96] on span "Tracking Details" at bounding box center [555, 95] width 60 height 11
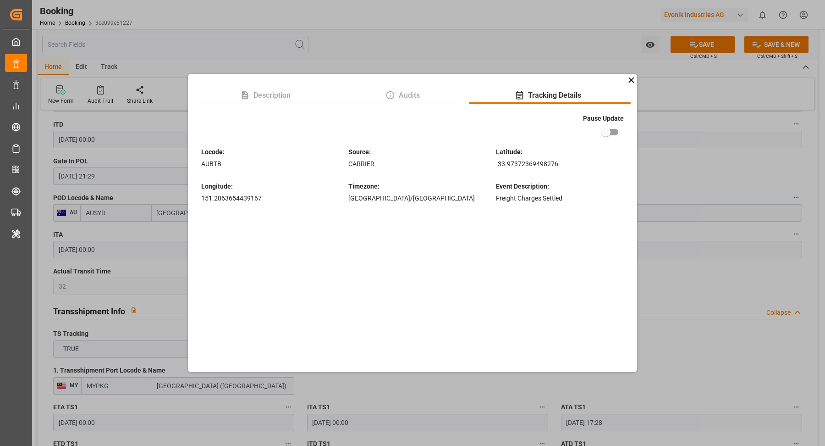
click at [611, 127] on input "checkbox" at bounding box center [606, 131] width 52 height 17
checkbox input "true"
click at [633, 82] on icon at bounding box center [632, 80] width 6 height 6
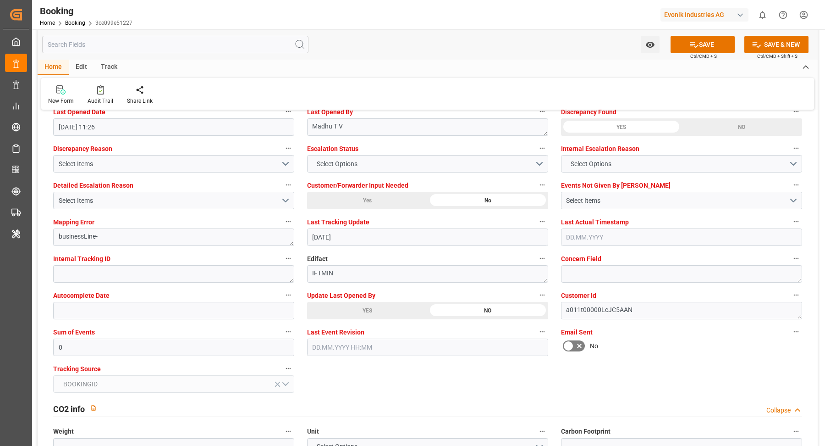
scroll to position [1679, 0]
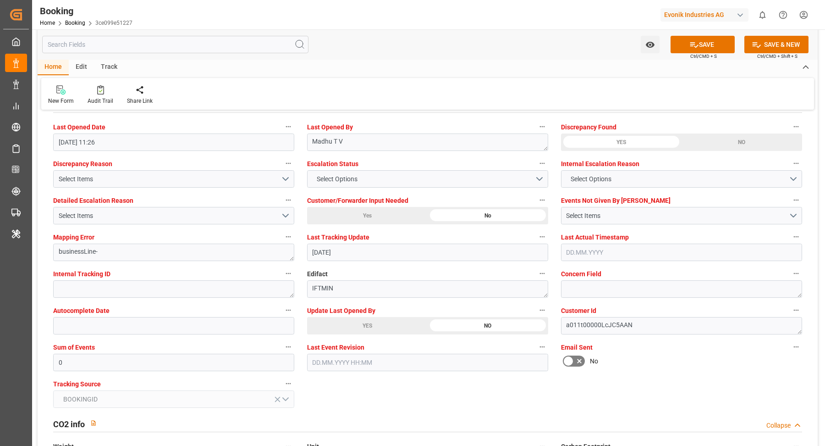
click at [703, 43] on button "SAVE" at bounding box center [703, 44] width 64 height 17
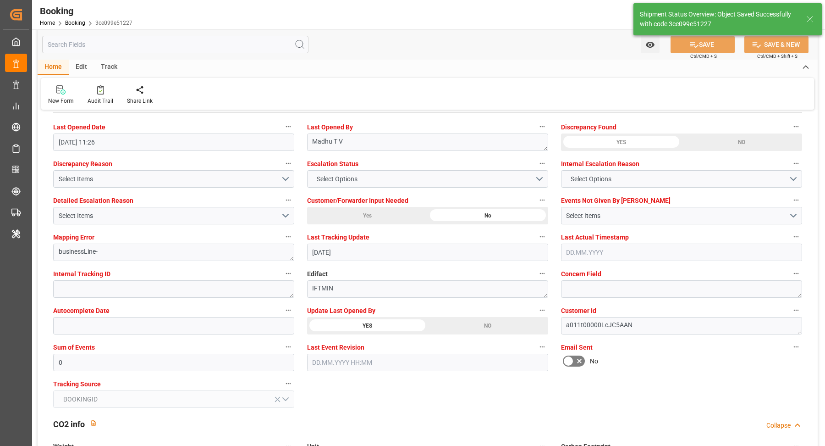
type textarea "Vasantha Kumar"
type input "21.08.2025 12:17"
click at [95, 95] on div "Audit Trail" at bounding box center [100, 95] width 39 height 20
